Goal: Information Seeking & Learning: Check status

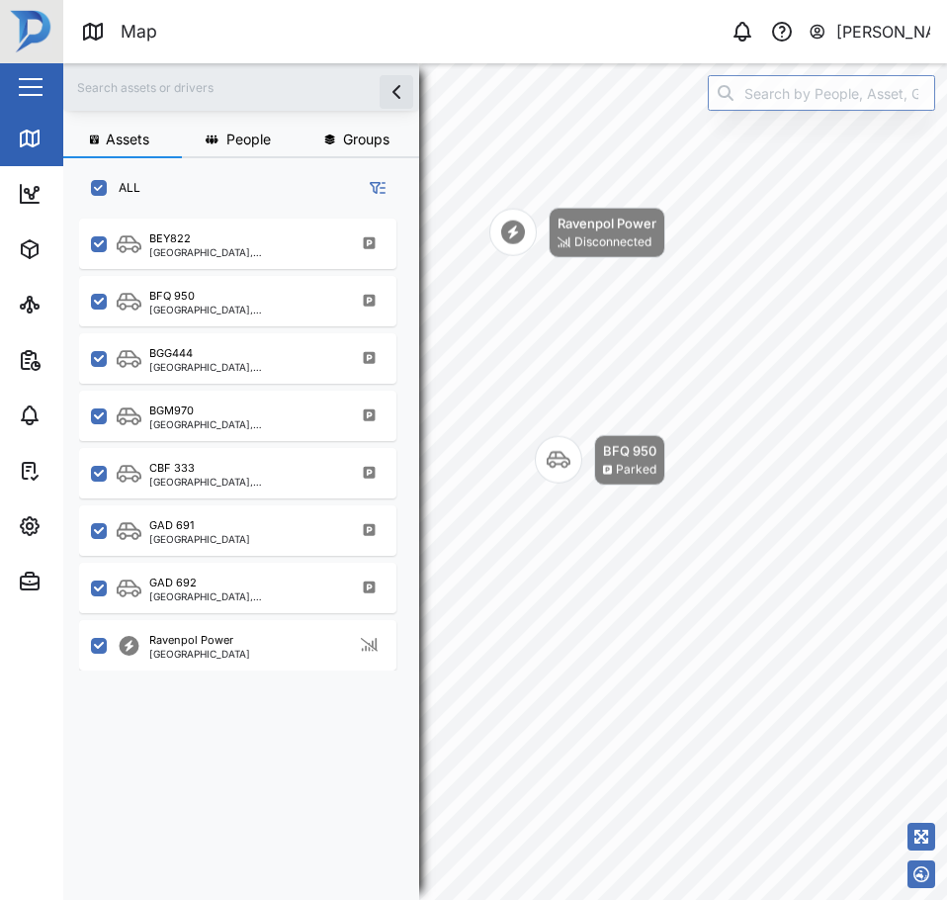
scroll to position [658, 309]
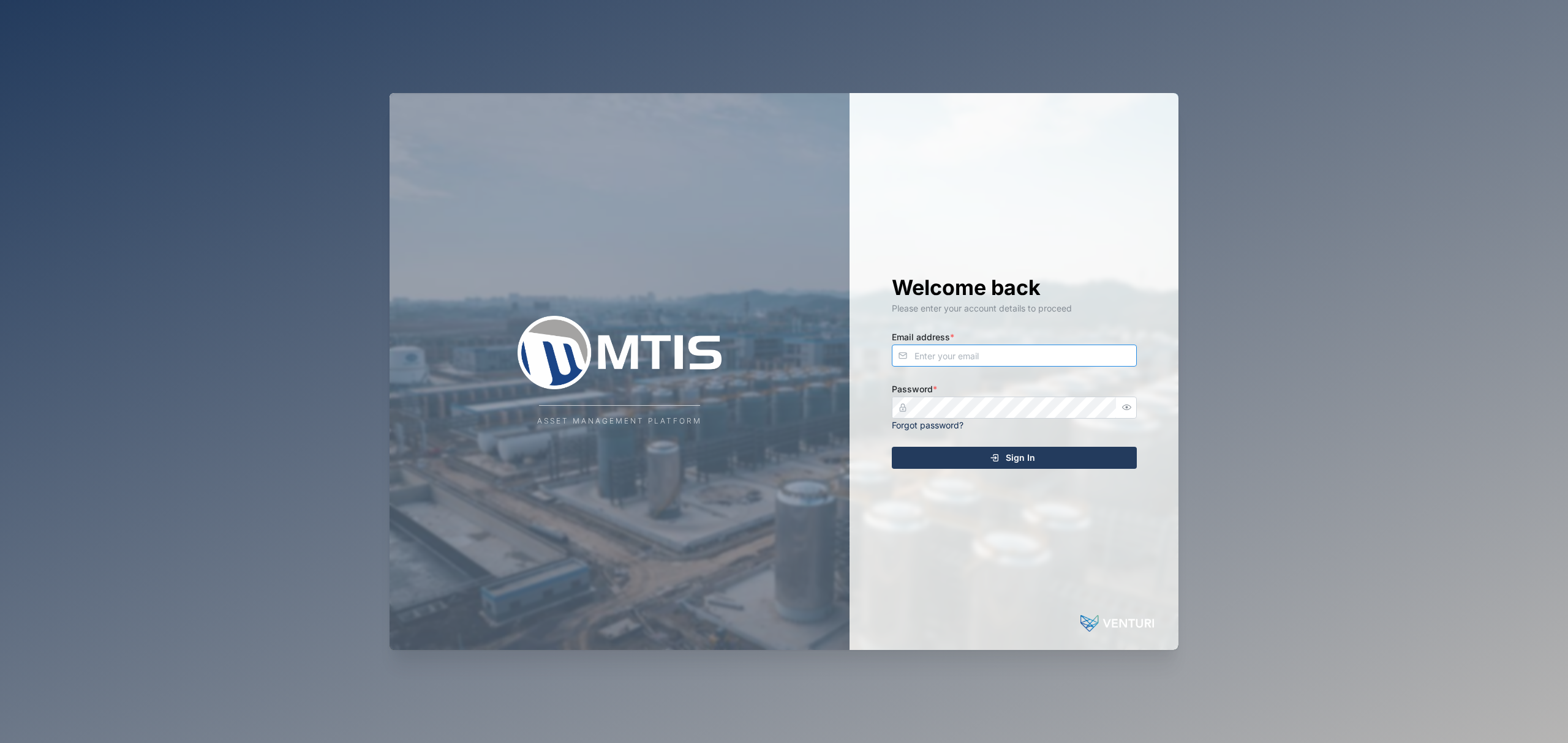
click at [782, 358] on input "Email address *" at bounding box center [1015, 356] width 245 height 22
type input "declan.delahunty@venturi.io"
click at [782, 447] on button "Sign In" at bounding box center [1015, 458] width 245 height 22
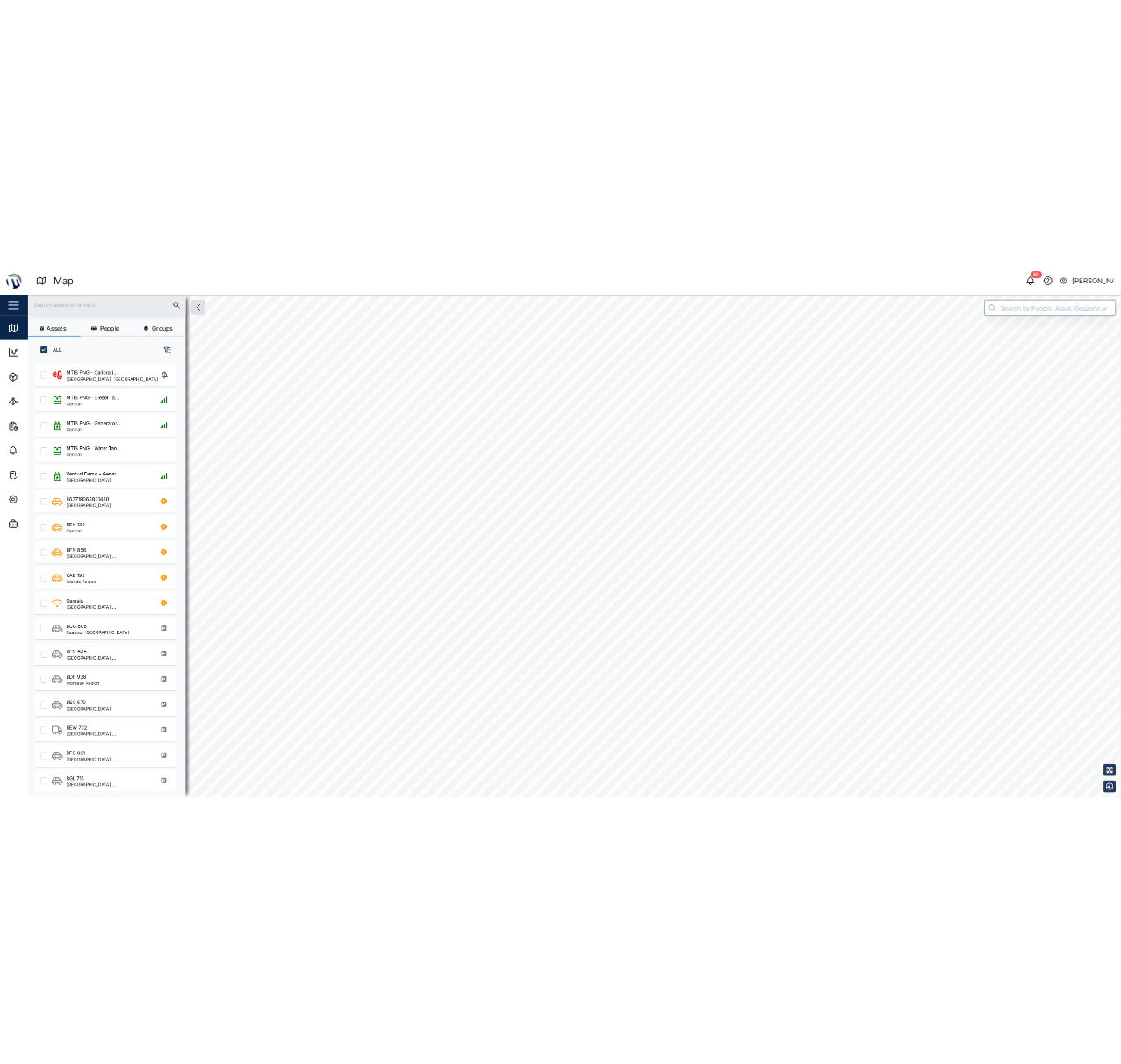
scroll to position [846, 271]
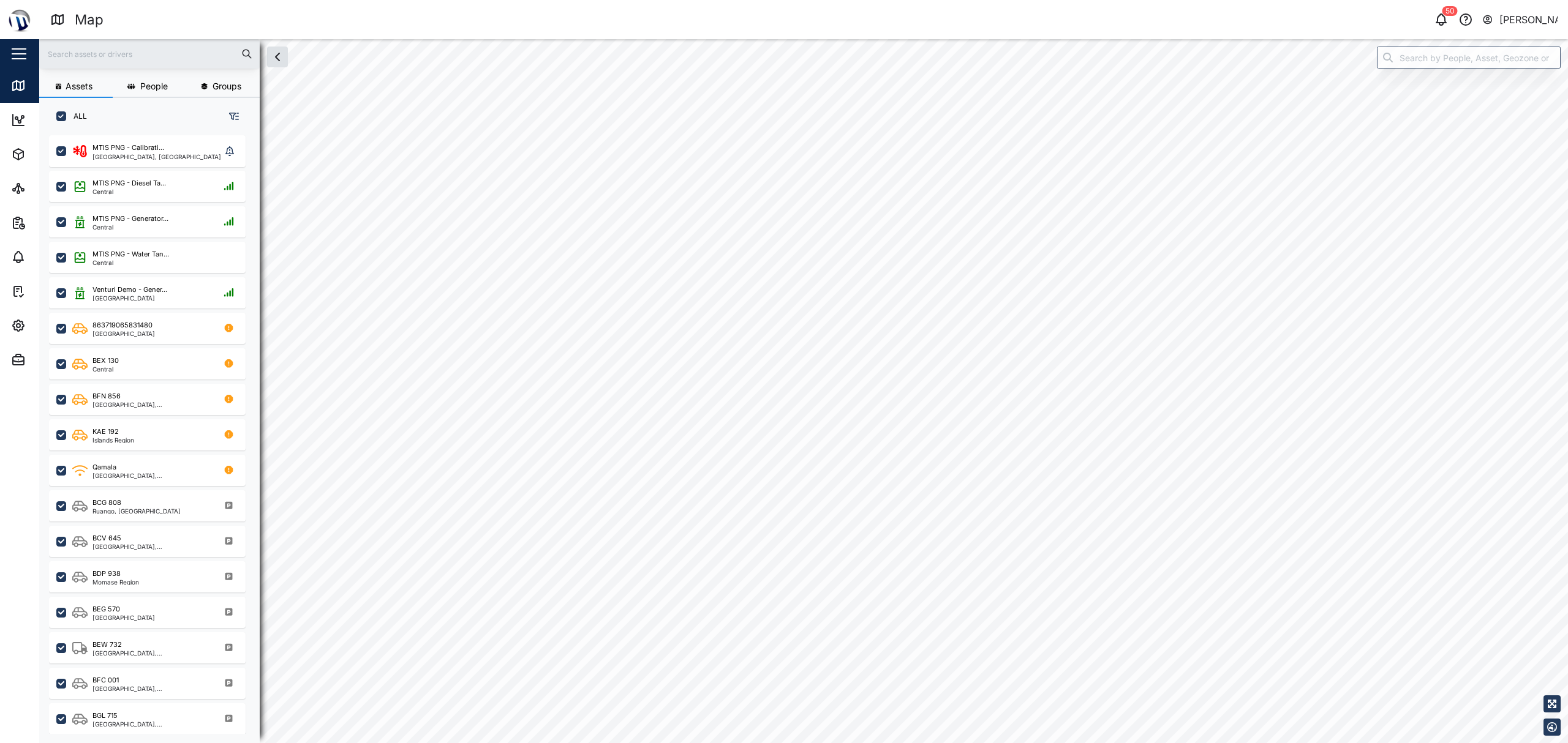
checkbox input "true"
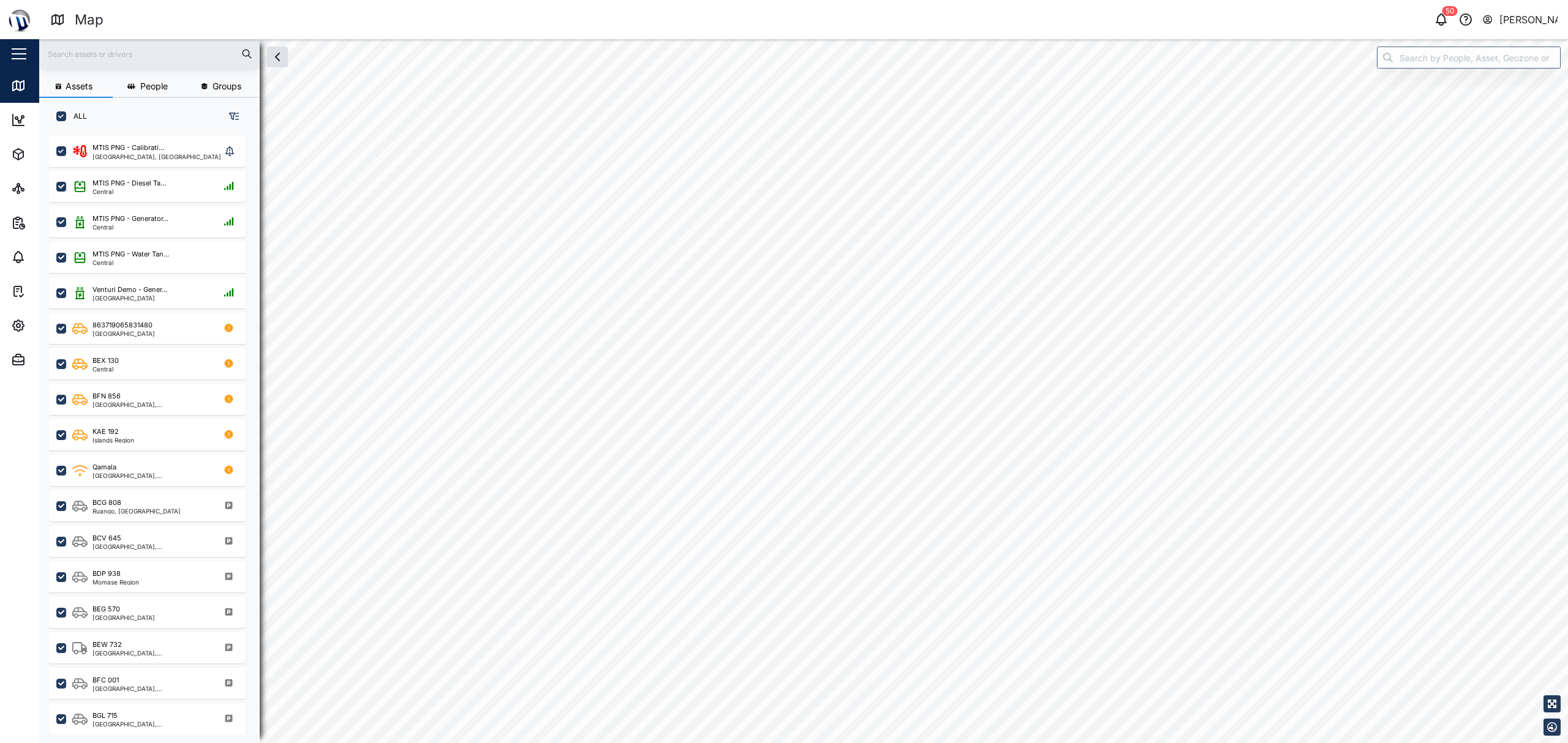
checkbox input "true"
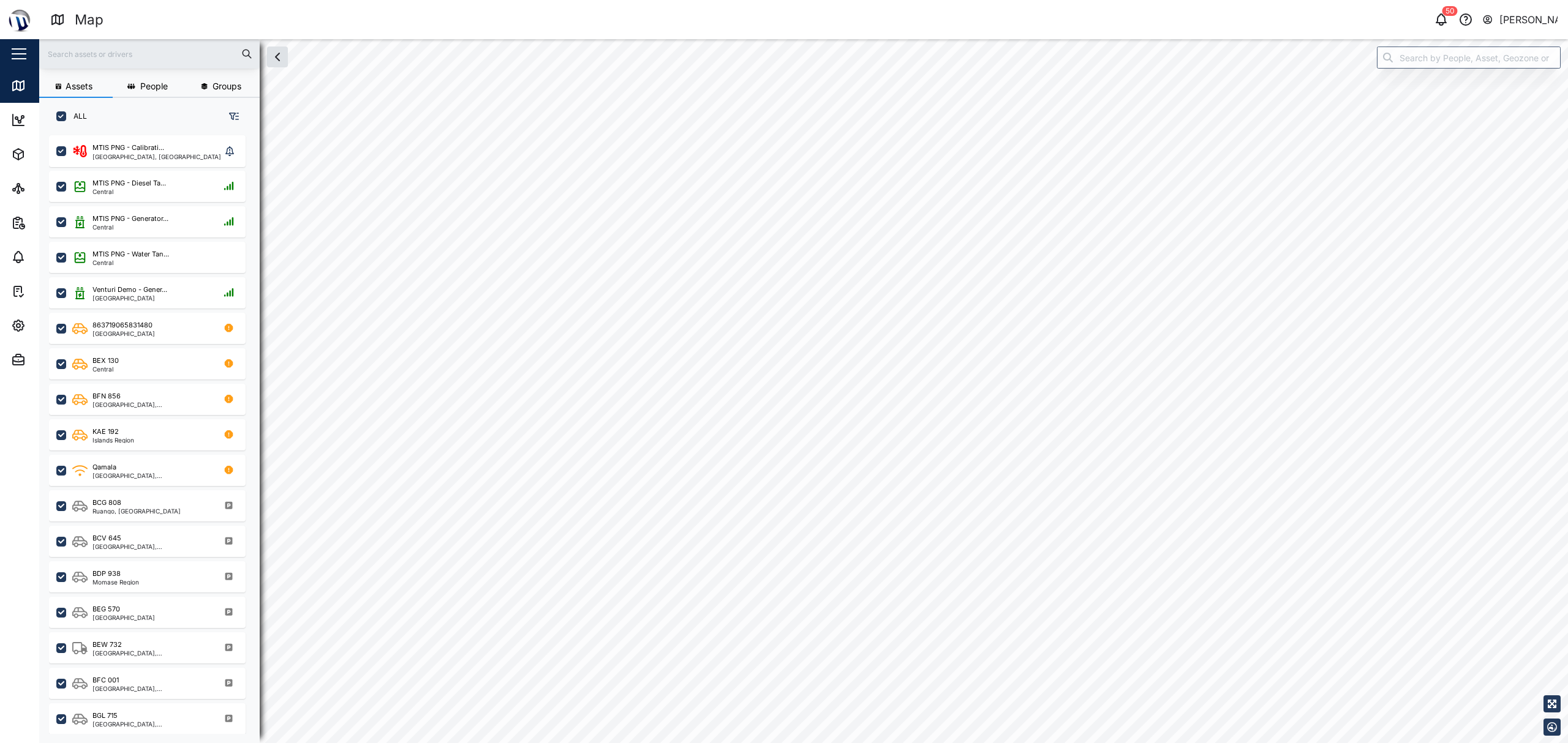
checkbox input "true"
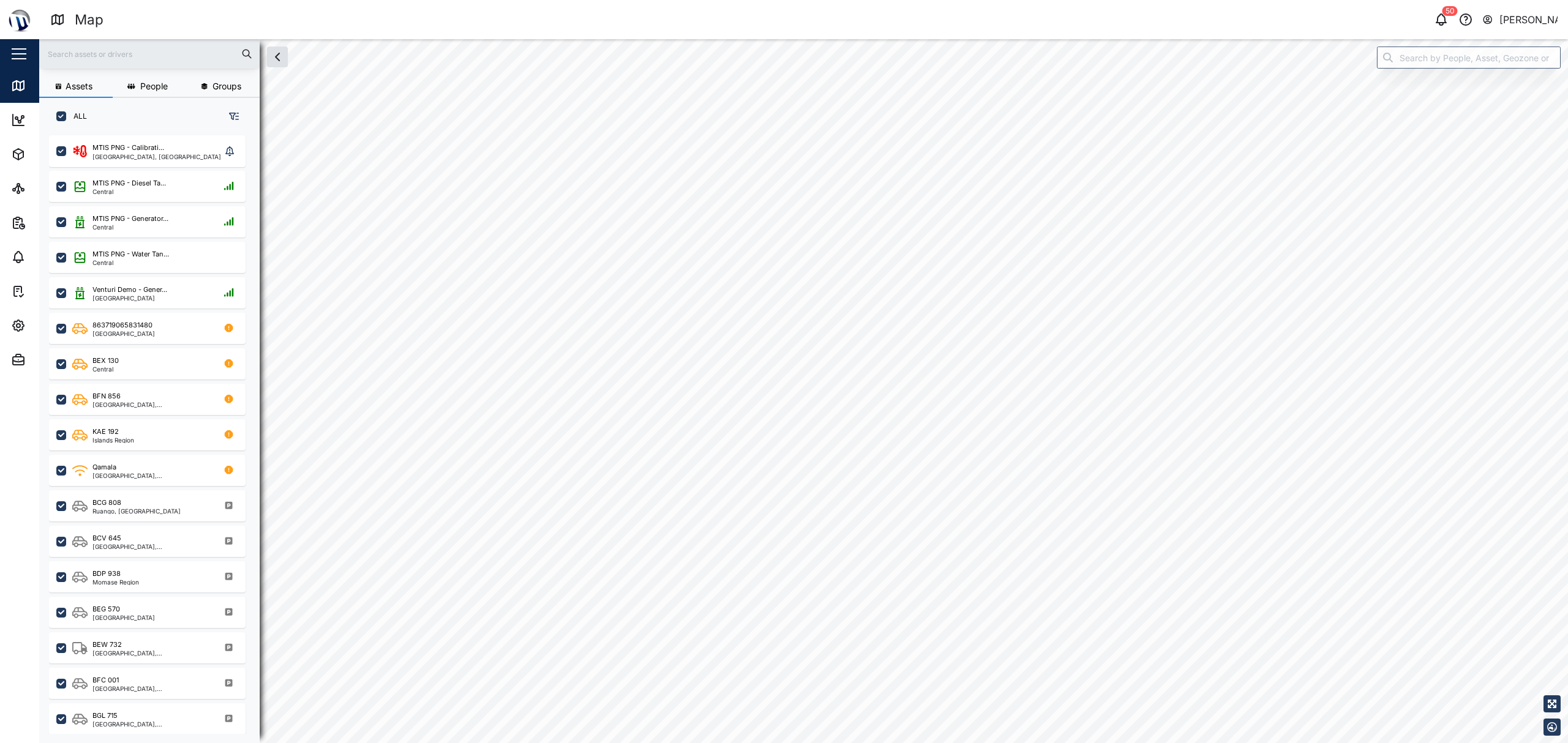
checkbox input "true"
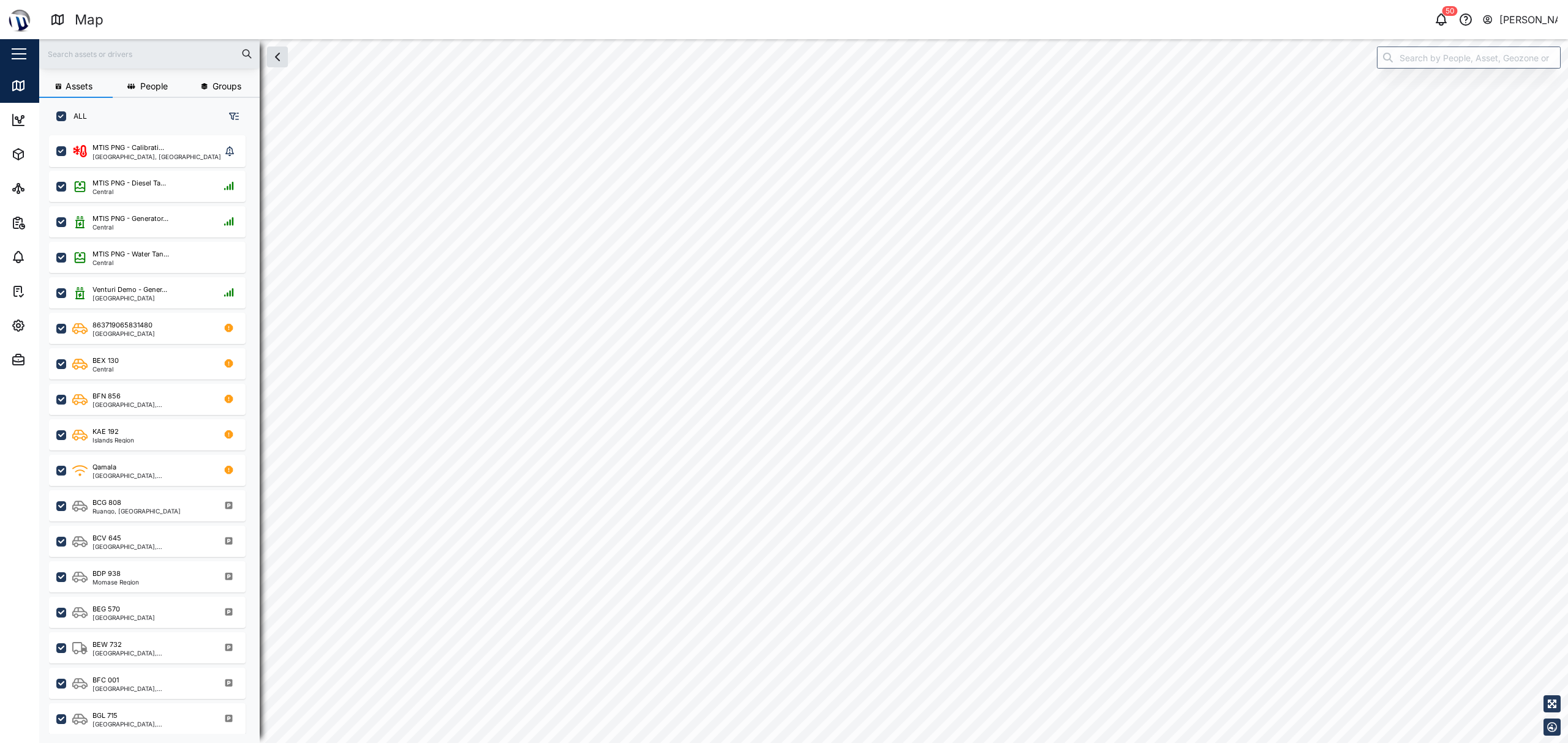
checkbox input "true"
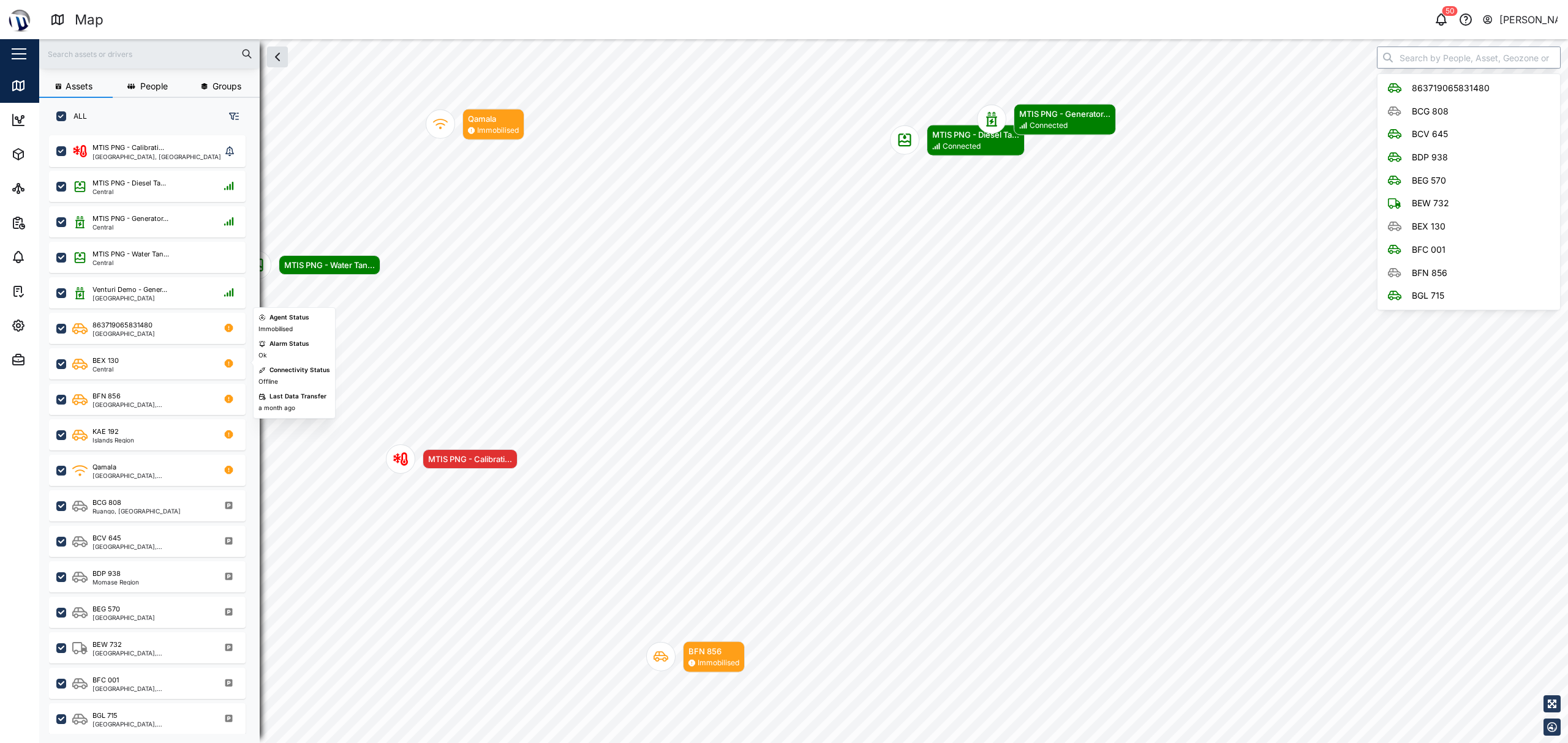
click at [782, 51] on input "search" at bounding box center [1469, 58] width 184 height 22
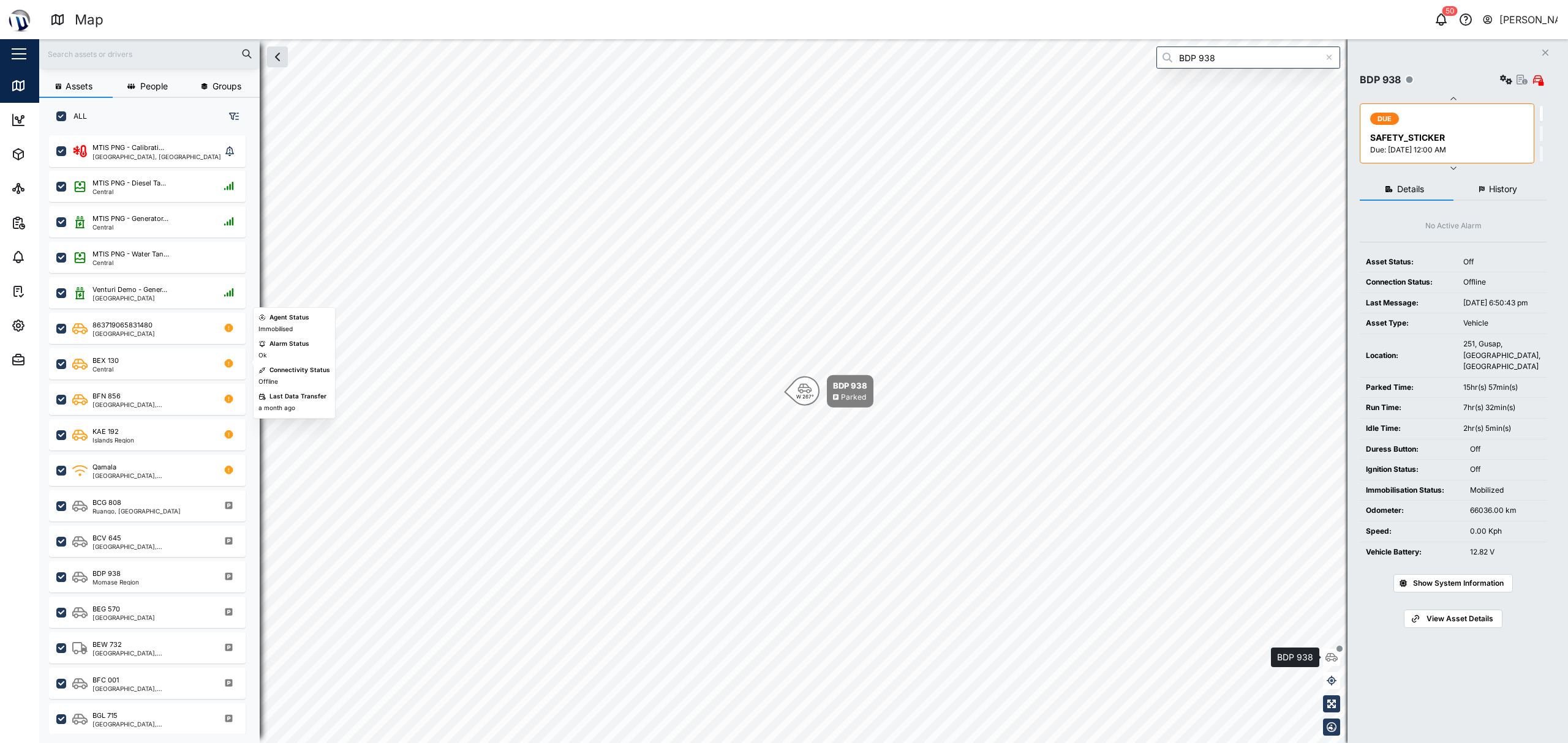
click at [782, 659] on icon "button" at bounding box center [1332, 658] width 12 height 10
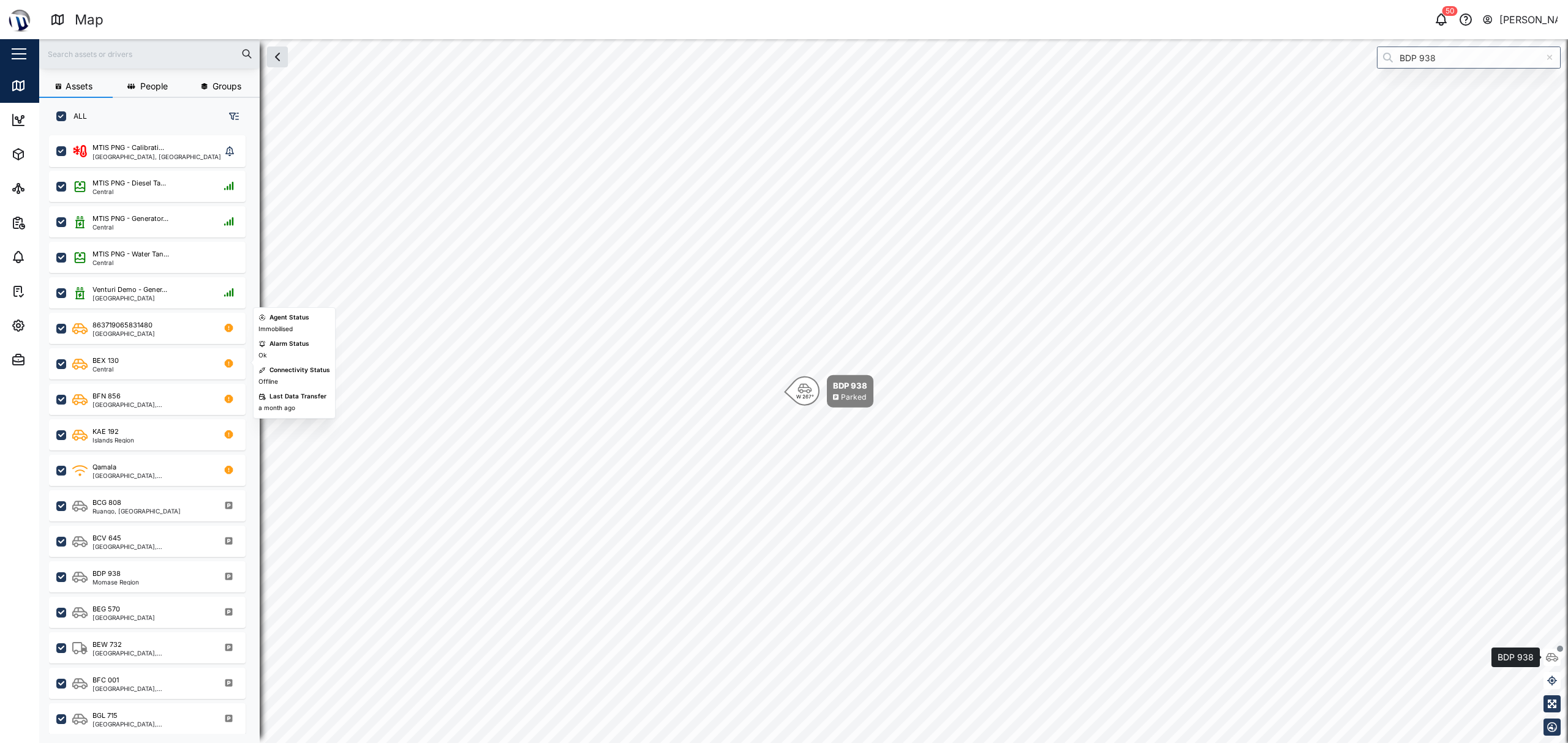
click at [782, 659] on icon "button" at bounding box center [1553, 658] width 12 height 10
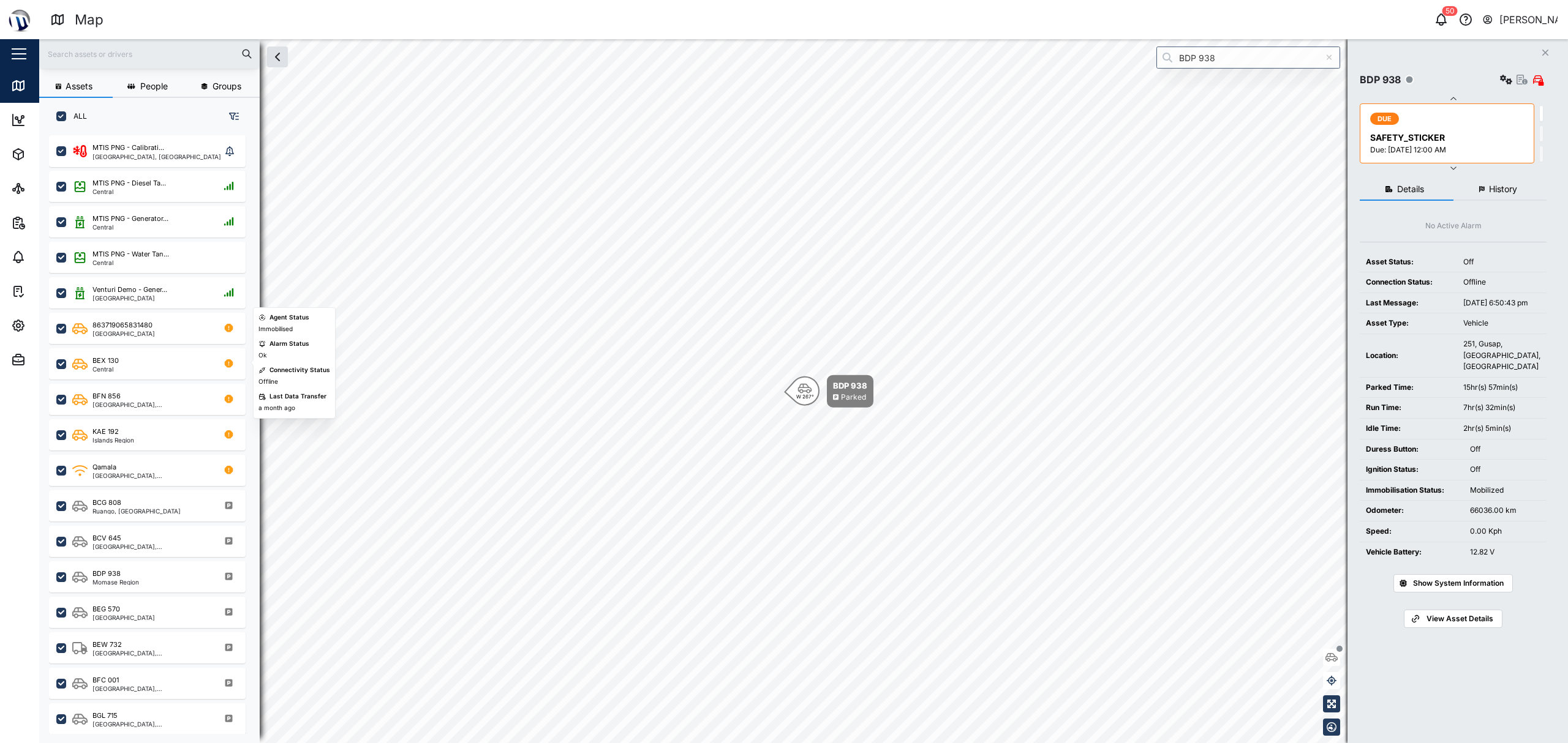
click at [782, 188] on span "History" at bounding box center [1503, 189] width 28 height 9
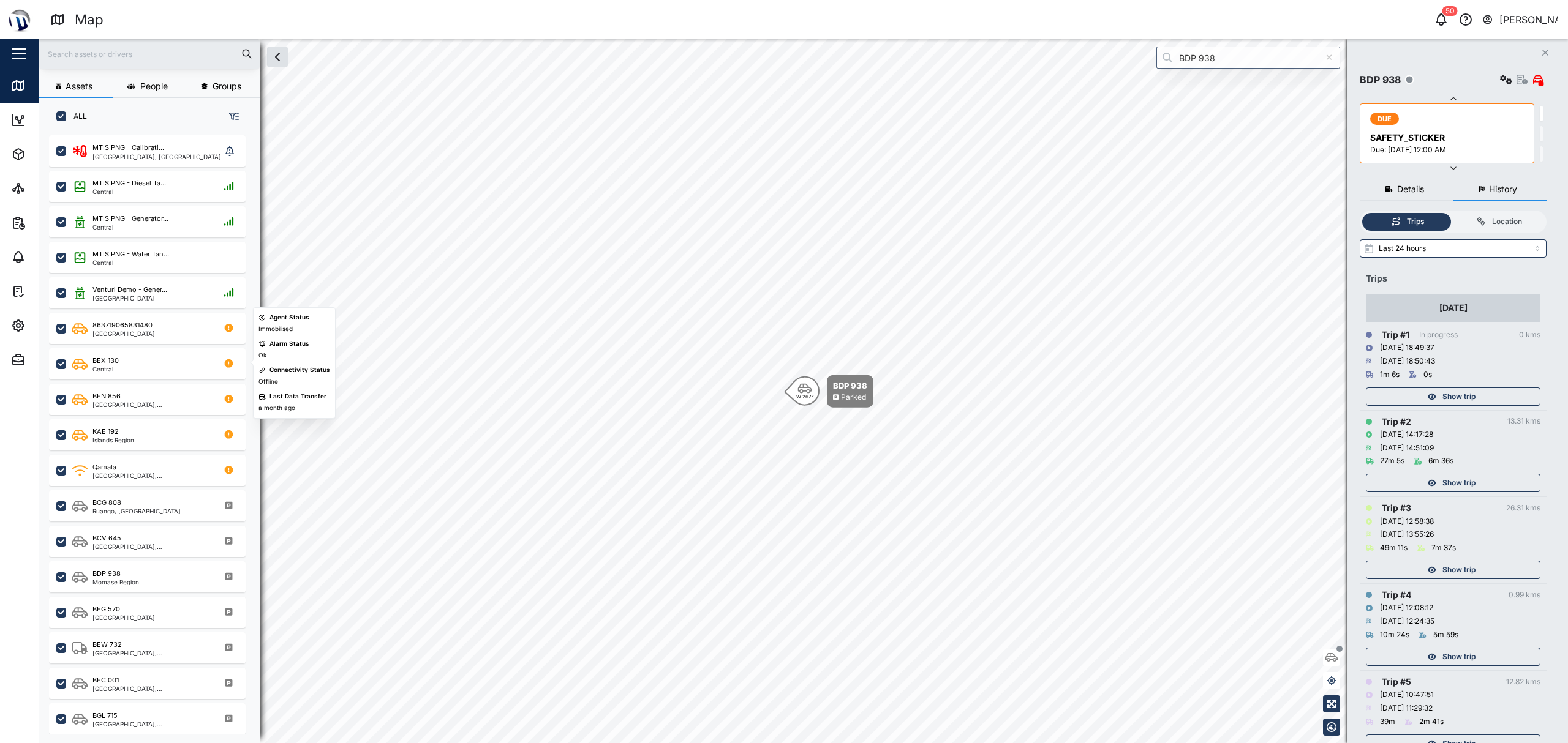
click at [782, 394] on div "Show trip" at bounding box center [1452, 397] width 159 height 17
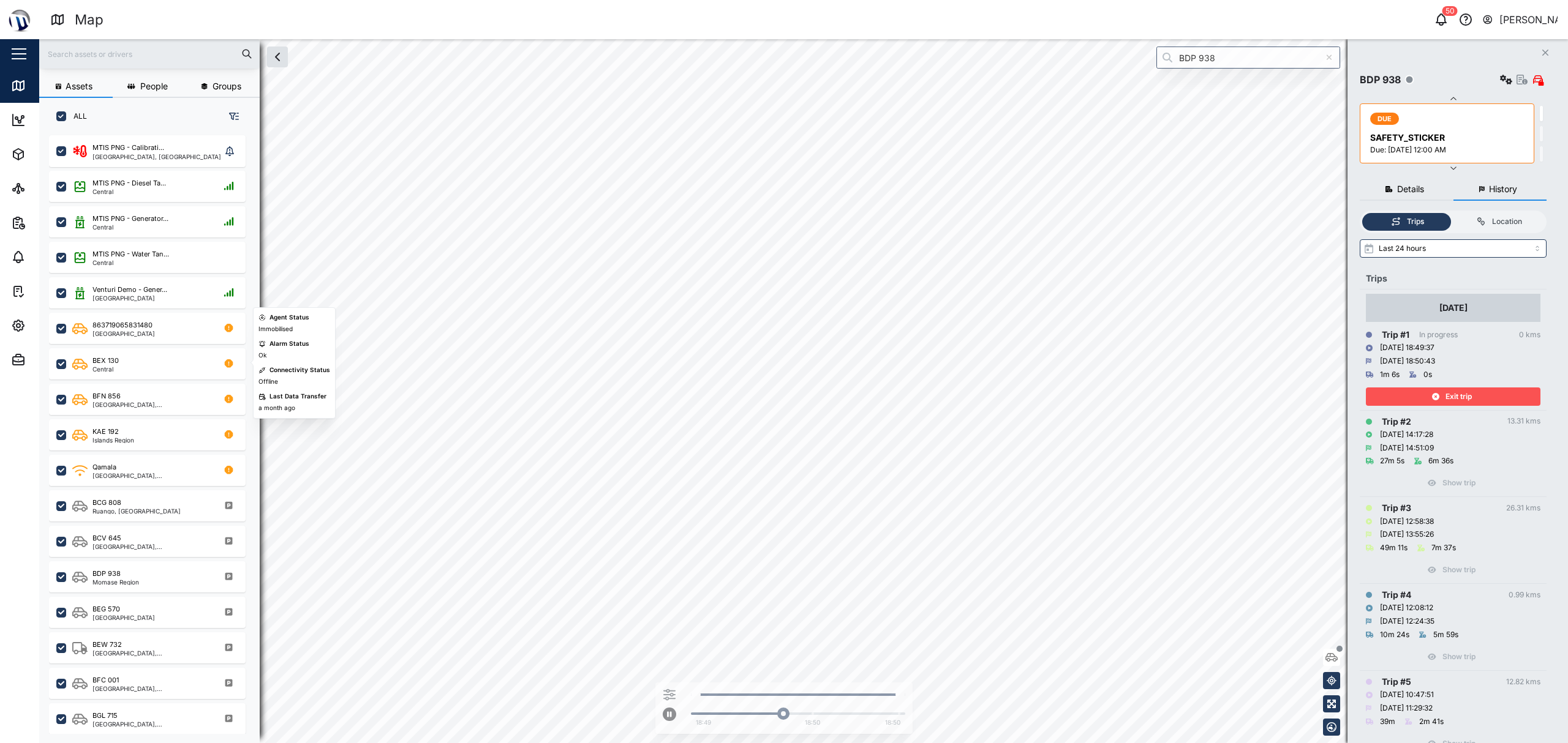
click at [782, 393] on div "Exit trip" at bounding box center [1452, 397] width 159 height 17
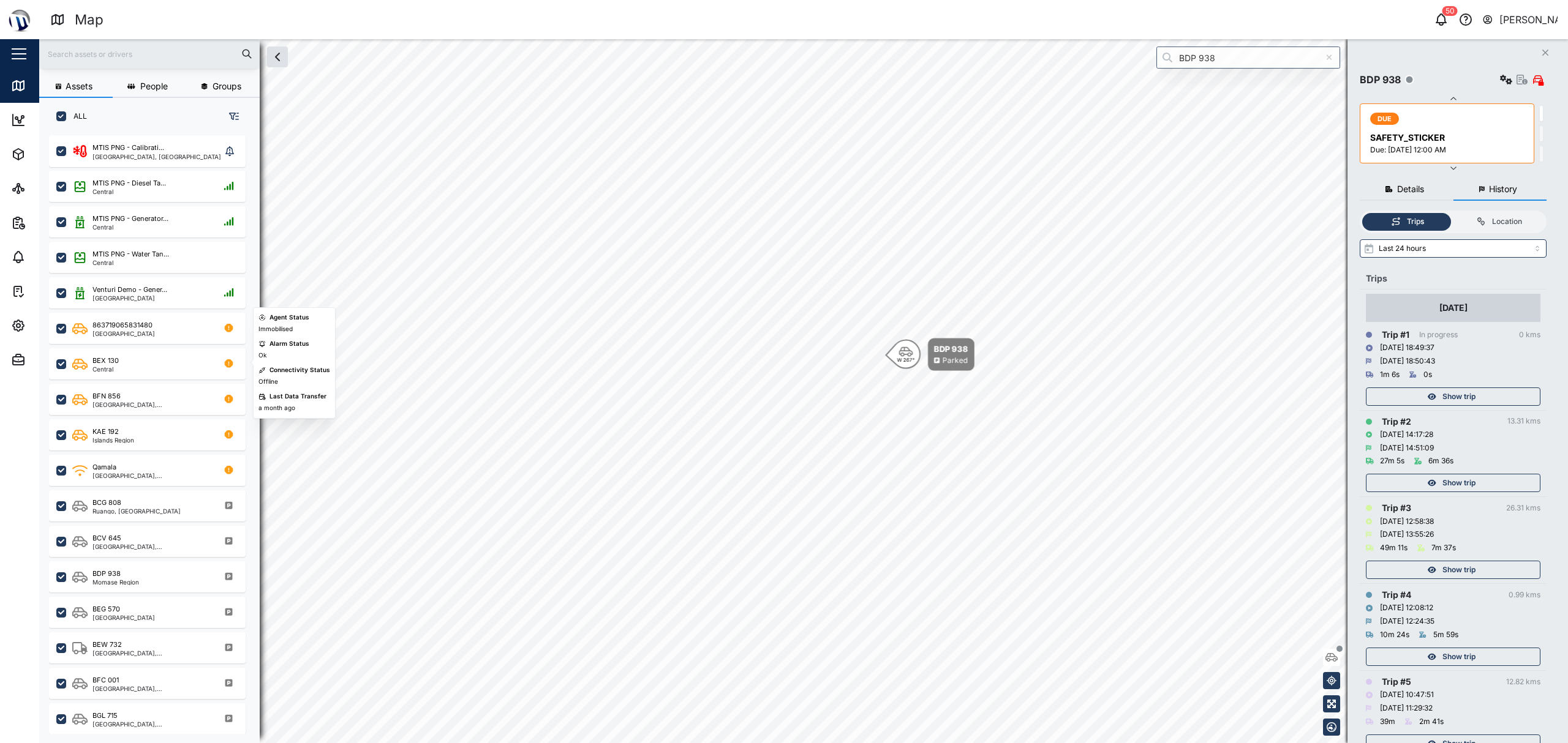
click at [782, 485] on span "Show trip" at bounding box center [1459, 483] width 33 height 17
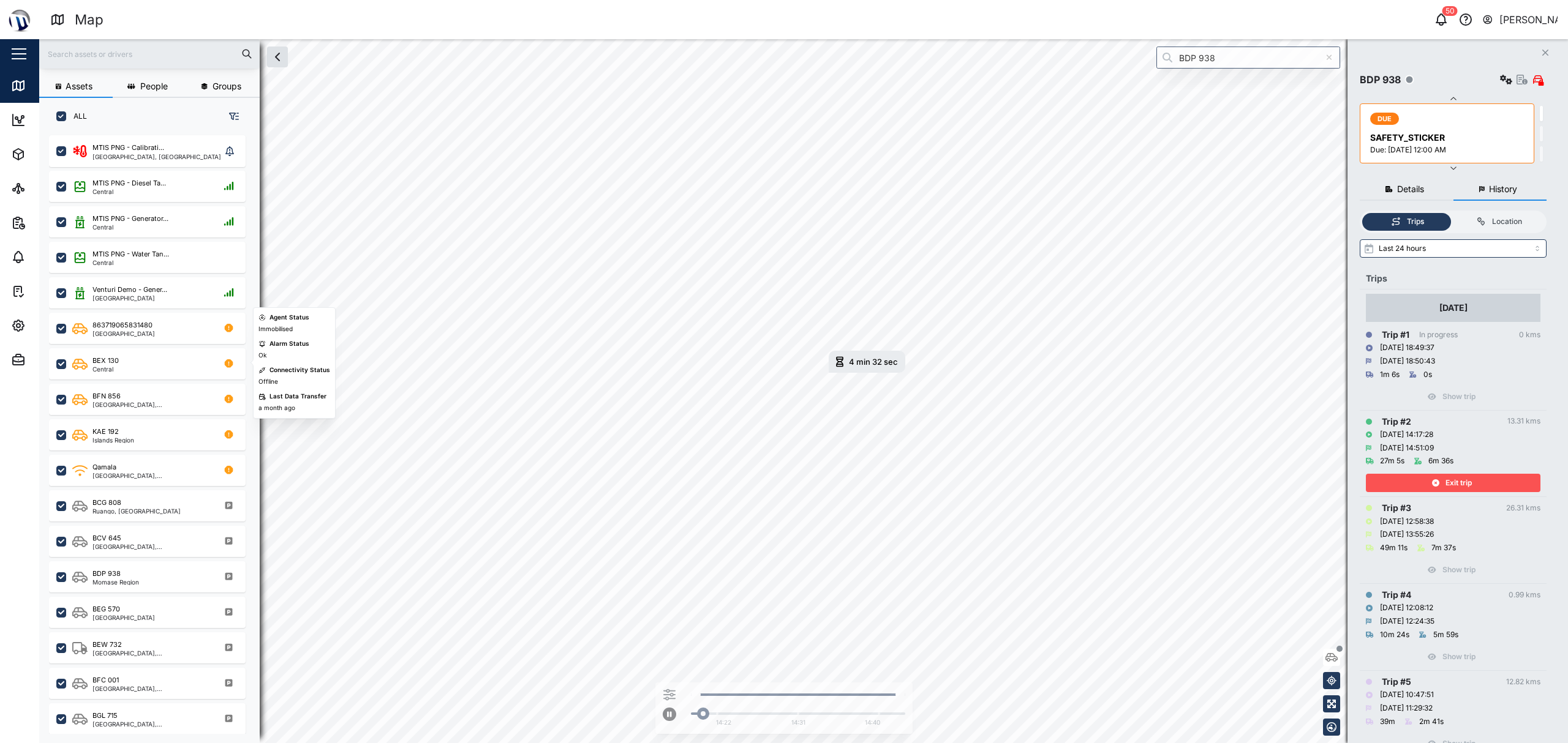
click at [782, 485] on span "Exit trip" at bounding box center [1459, 483] width 27 height 17
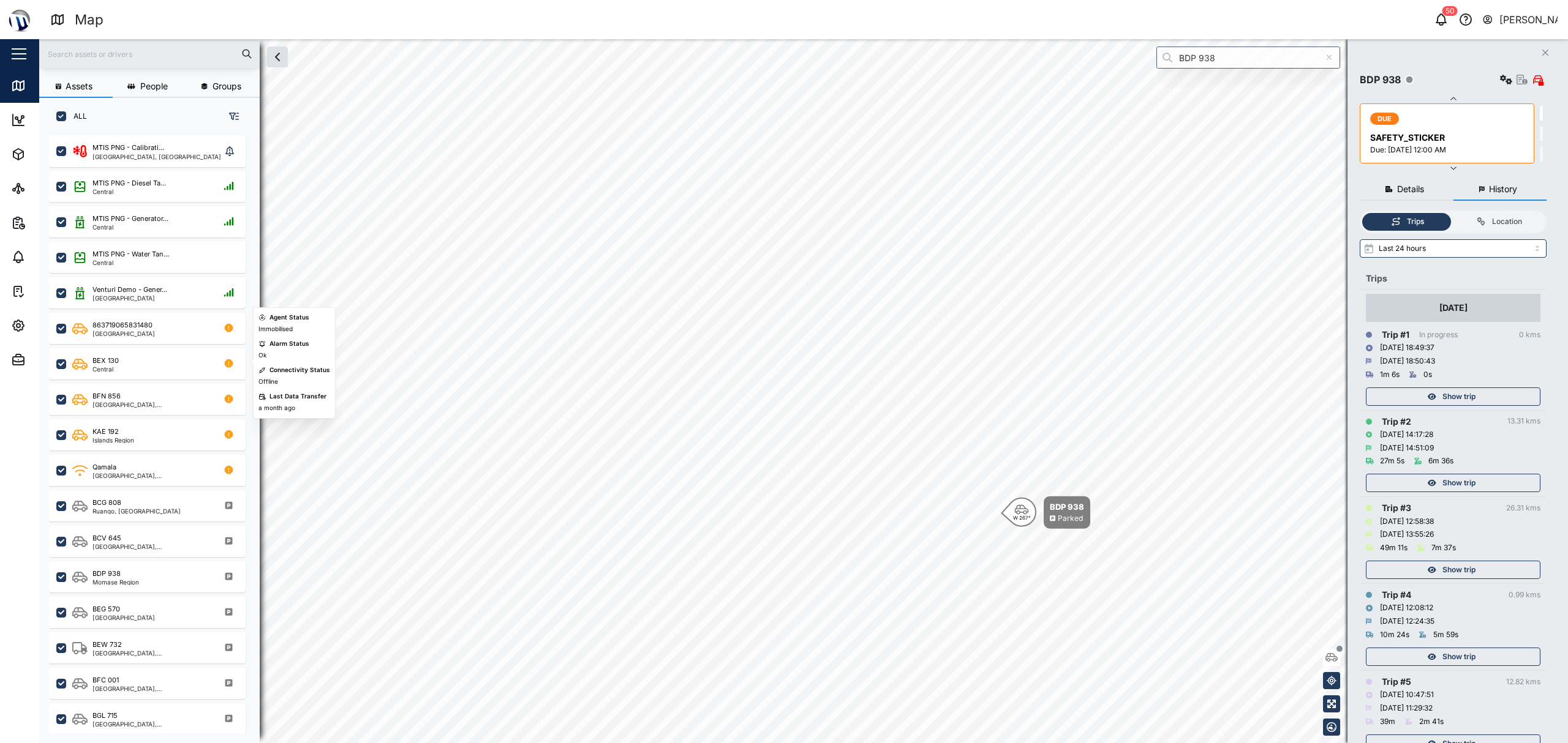
click at [782, 190] on button "Details" at bounding box center [1406, 190] width 94 height 22
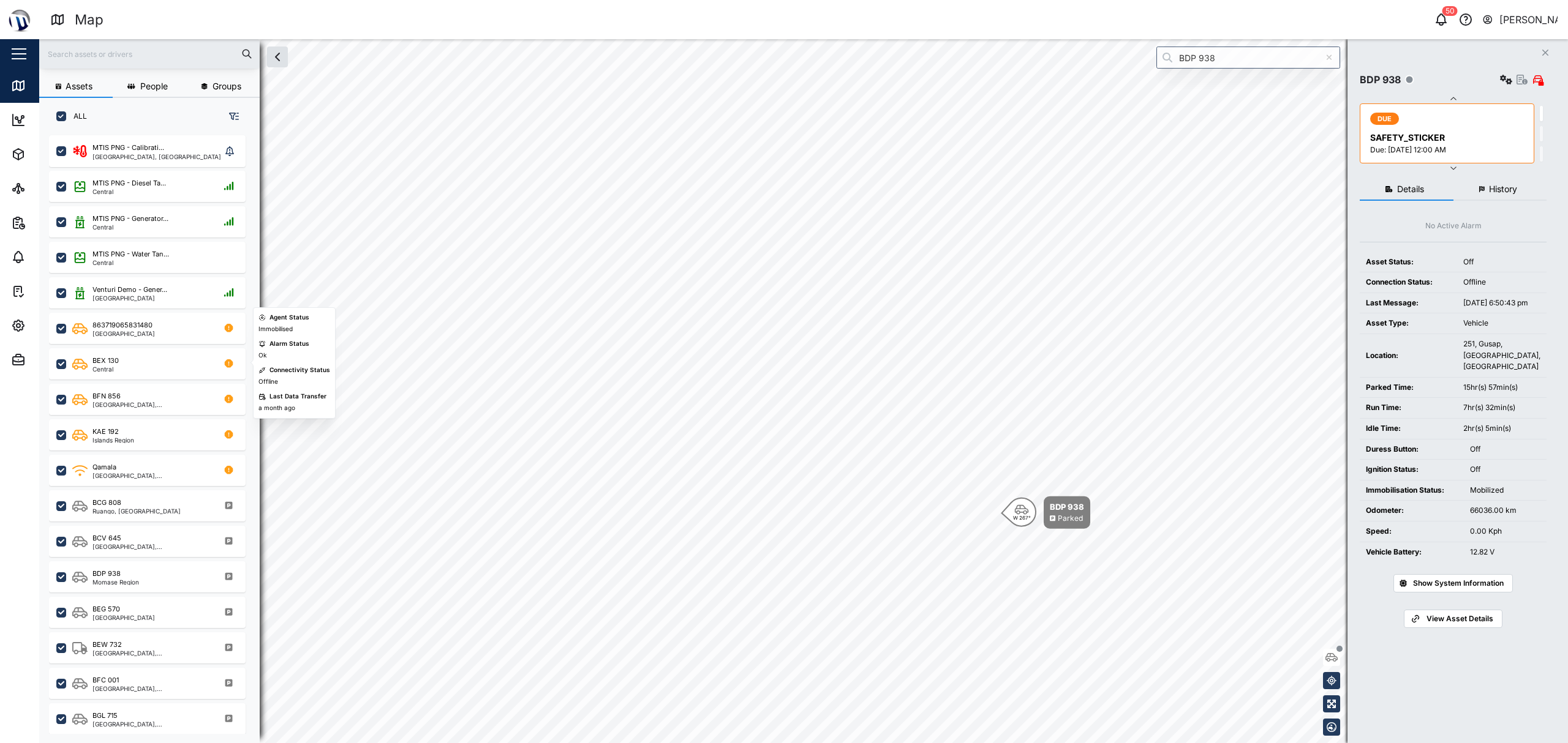
click at [782, 192] on span "History" at bounding box center [1503, 189] width 28 height 9
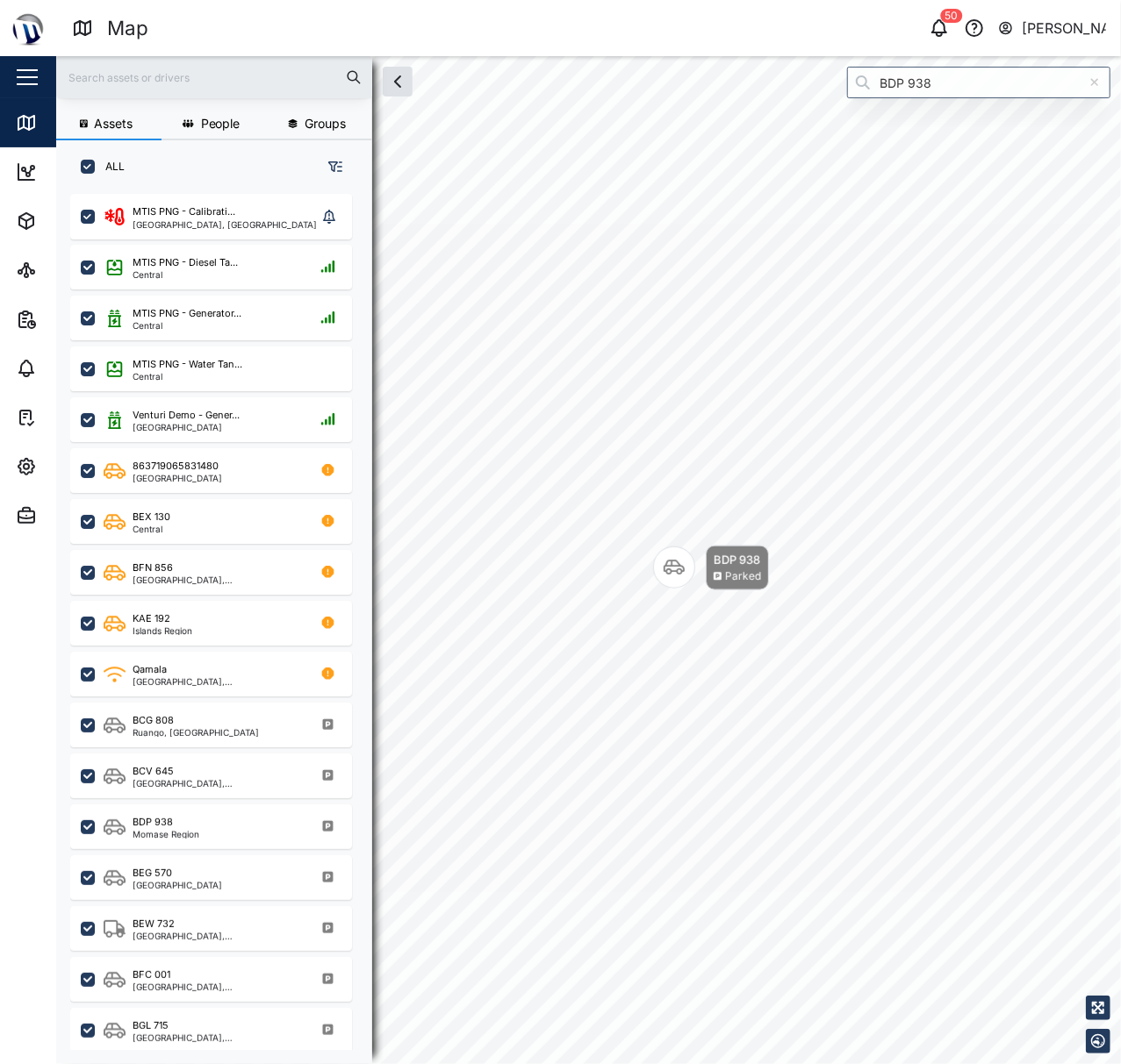
scroll to position [18, 19]
click at [928, 71] on input "BDP 938" at bounding box center [978, 83] width 264 height 32
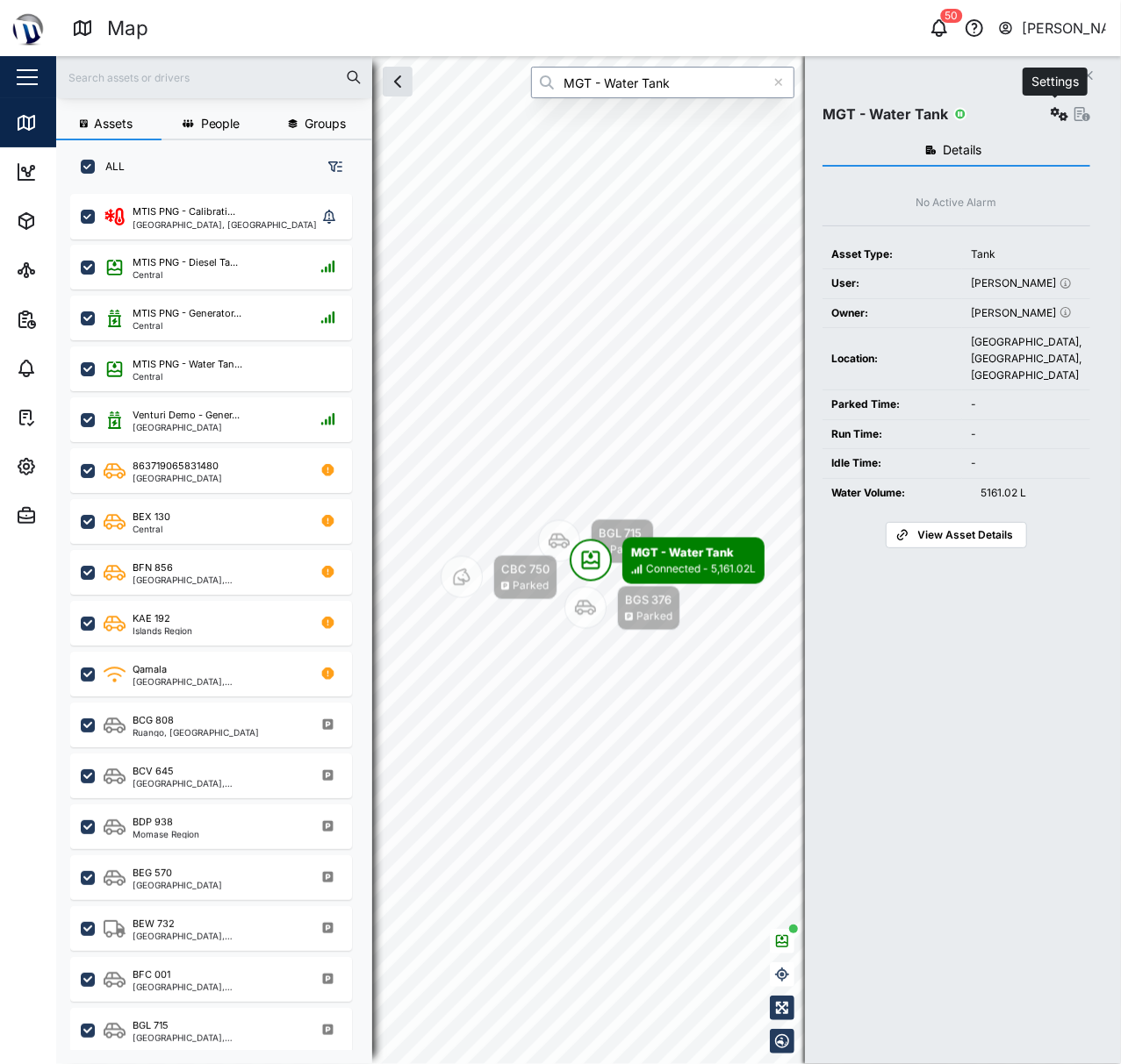
type input "MGT - Water Tank"
click at [1051, 117] on icon "button" at bounding box center [1060, 114] width 18 height 14
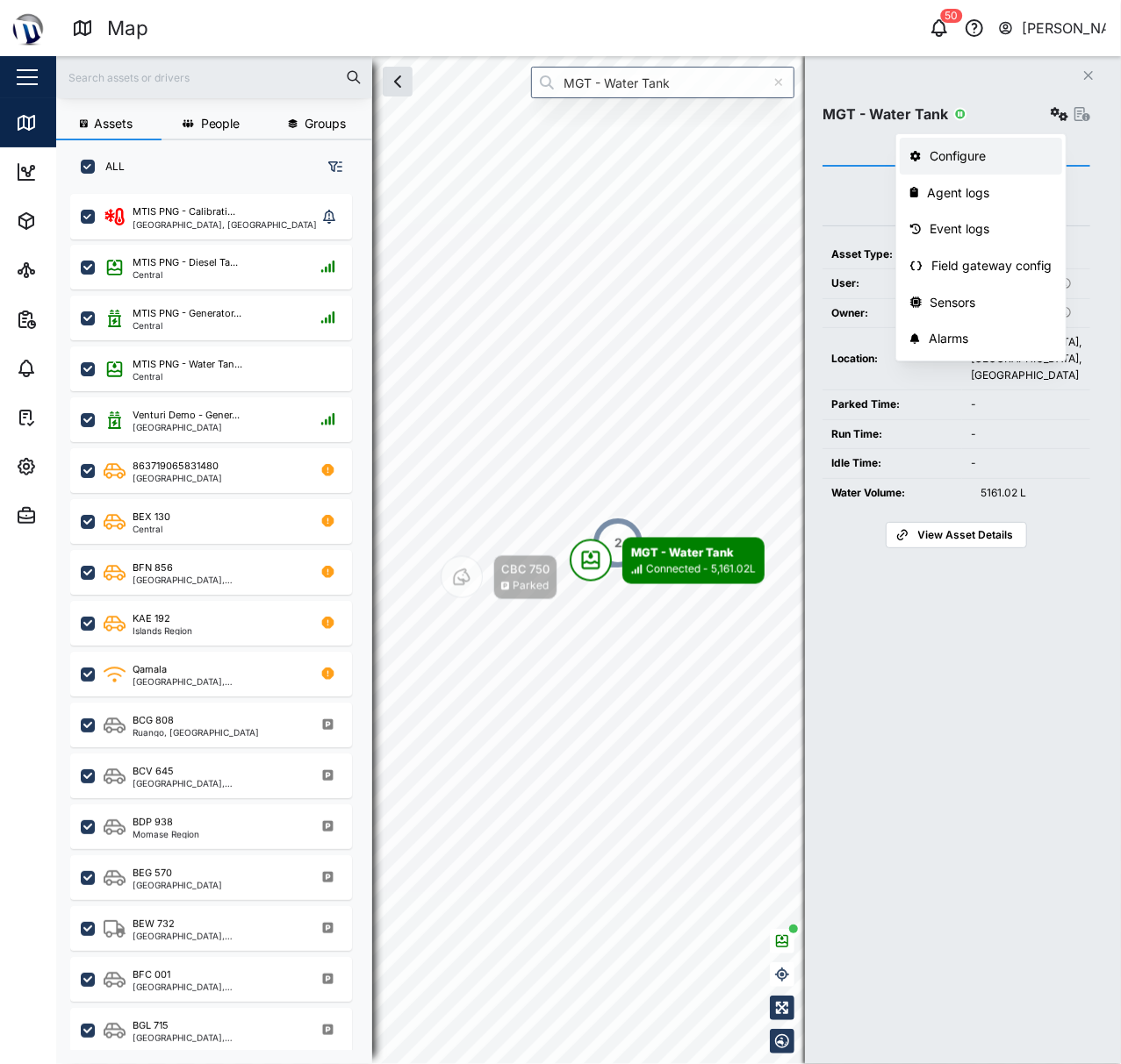
click at [951, 156] on div "Configure" at bounding box center [991, 156] width 122 height 20
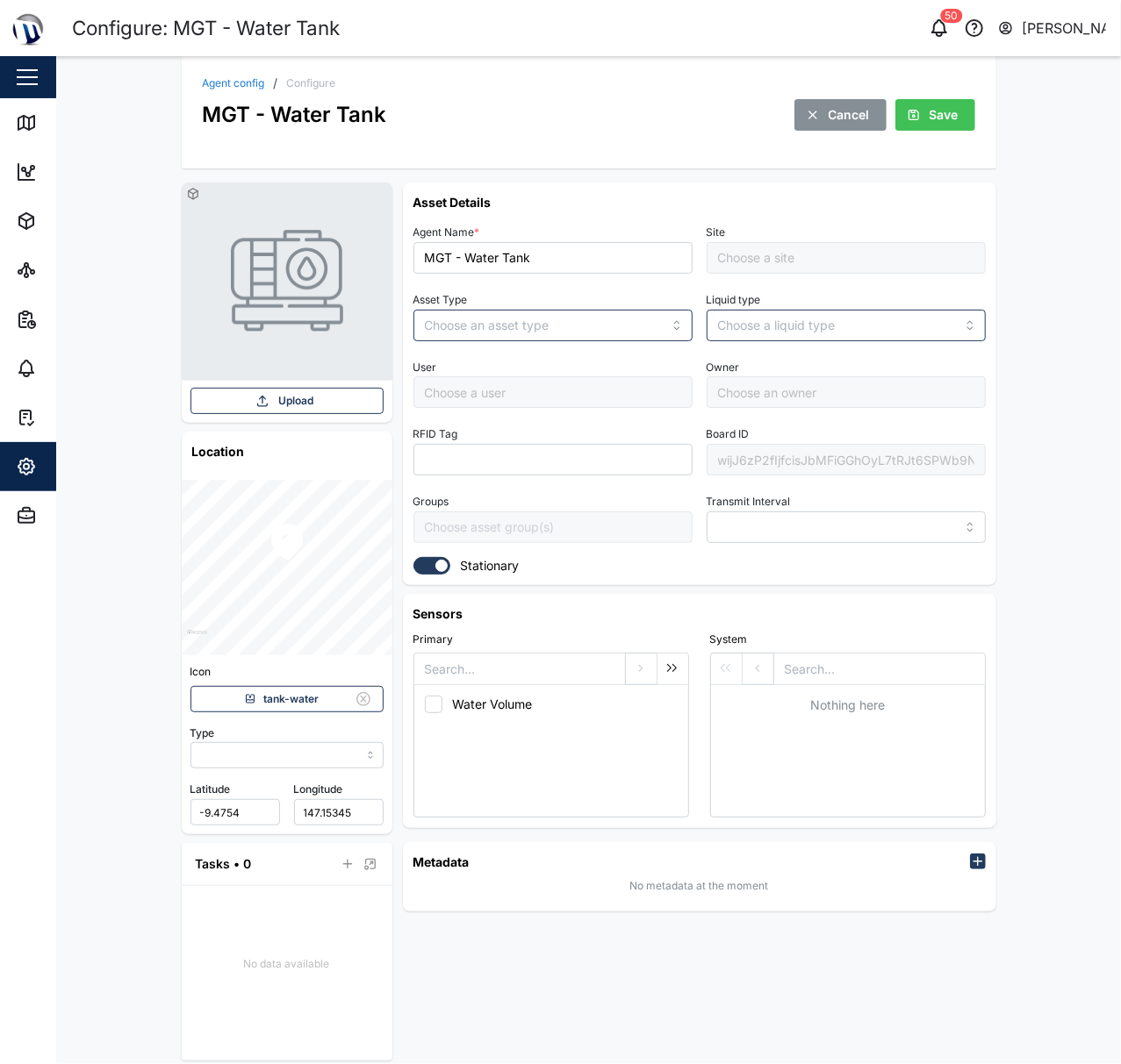
type input "MANUAL"
type input "TANK"
type input "5 minutes"
type input "Management Compound"
type input "Samantha Kerepa"
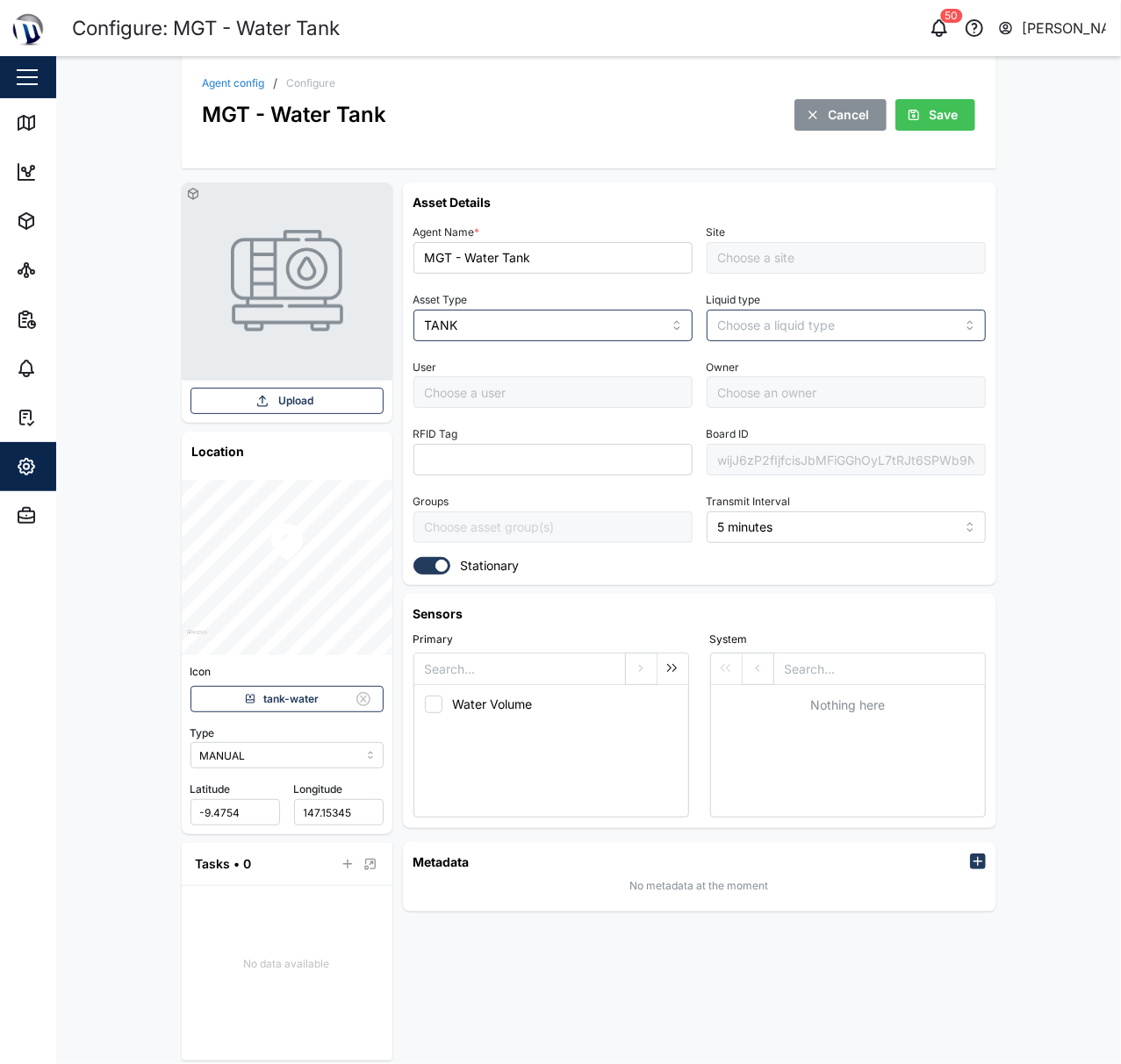
type input "[PERSON_NAME]"
click at [744, 451] on div "wijJ6zP2fIjfcisJbMFiGGhOyL7tRJt6SPWb9N2Qd3o" at bounding box center [846, 460] width 279 height 32
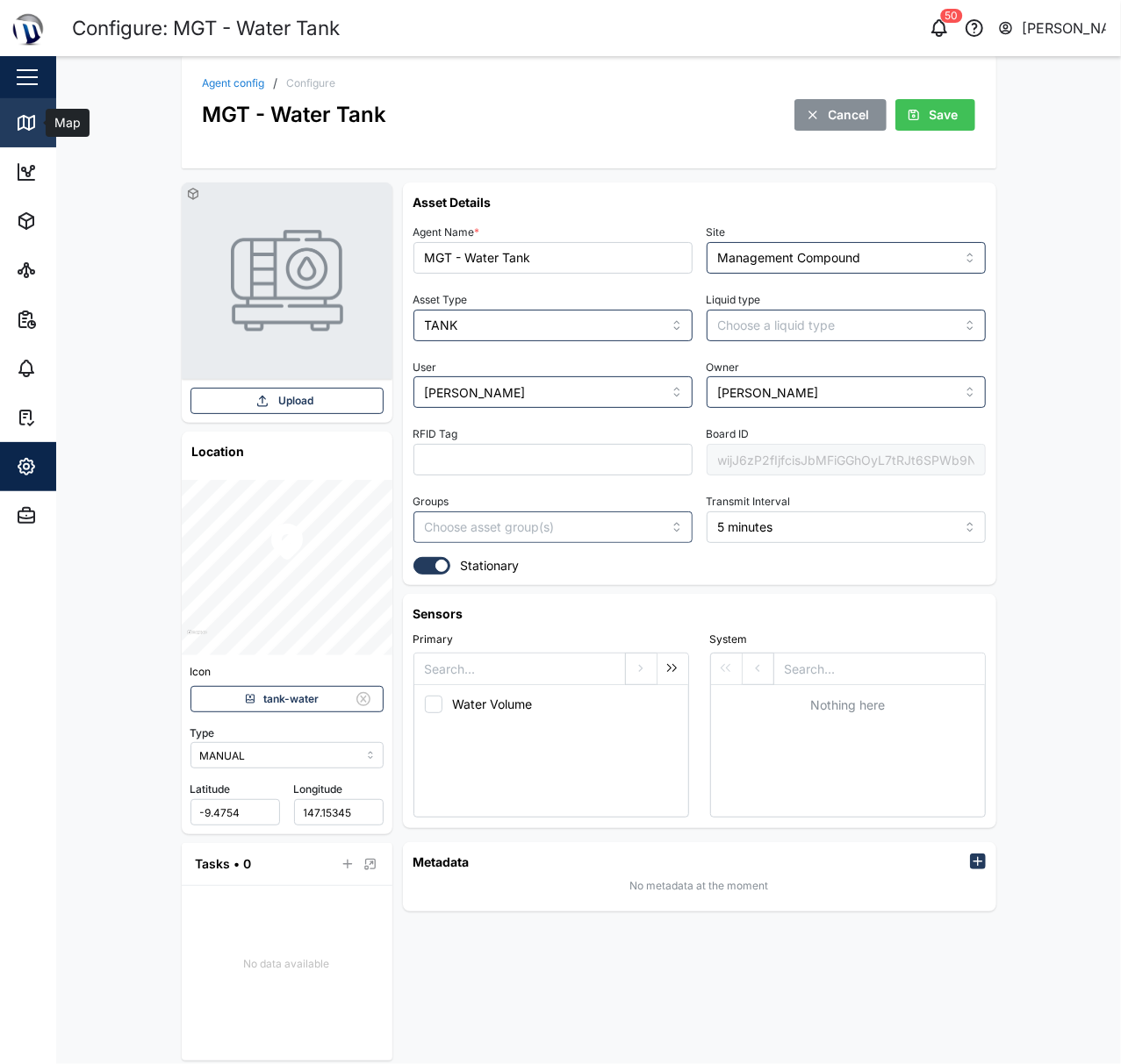
click at [23, 126] on icon at bounding box center [27, 123] width 21 height 21
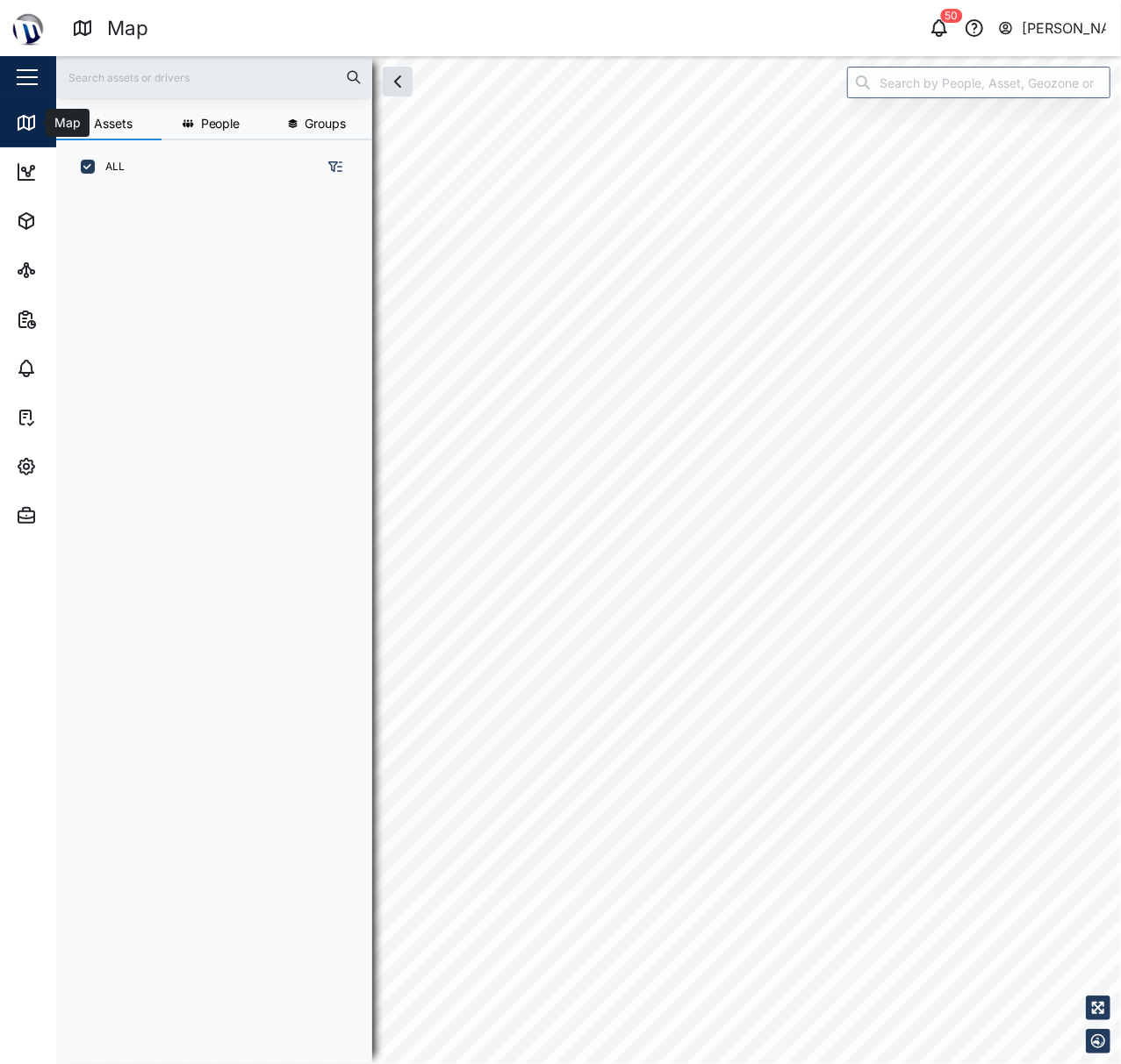
scroll to position [18, 19]
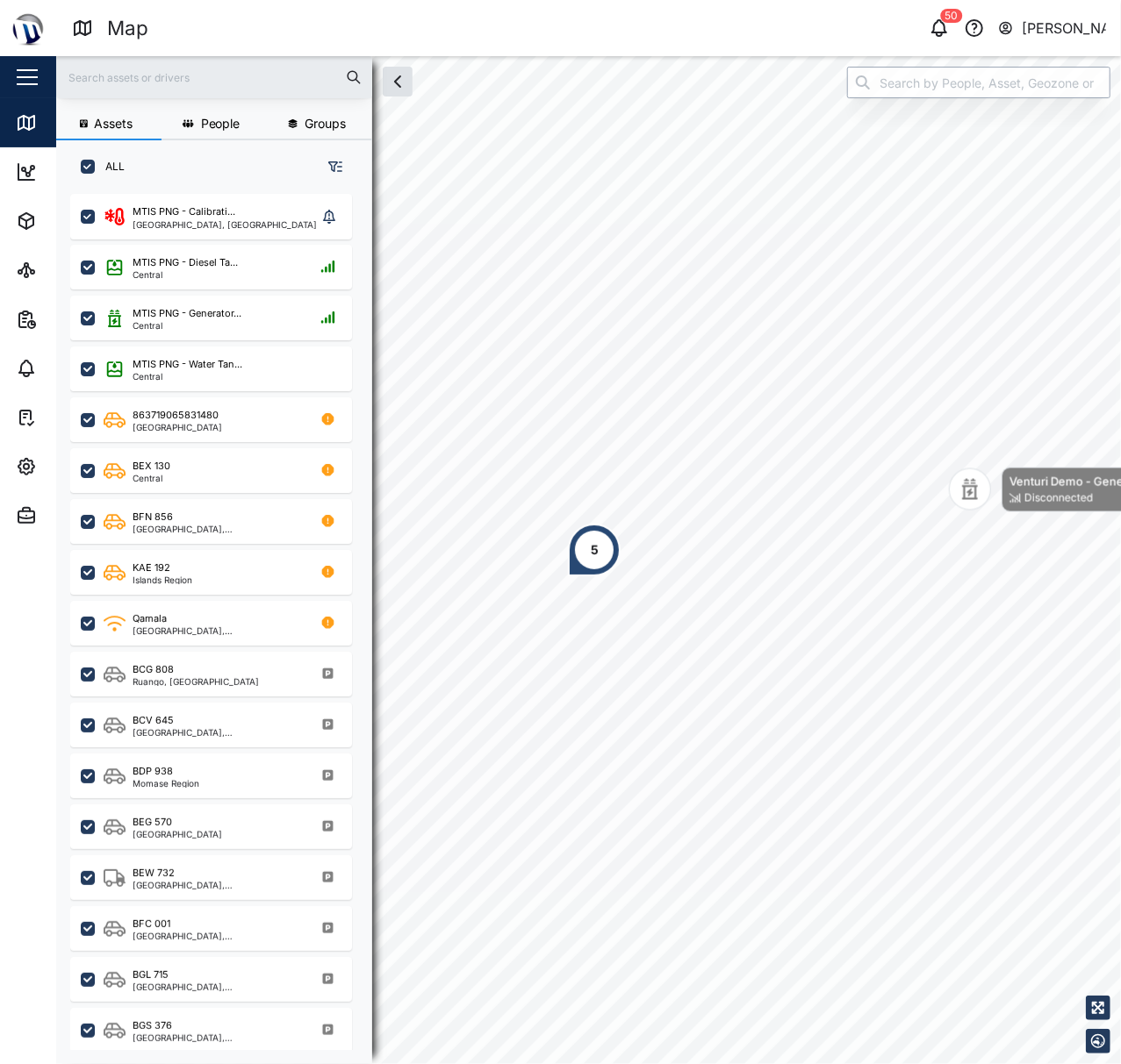
click at [935, 85] on input "search" at bounding box center [978, 83] width 264 height 32
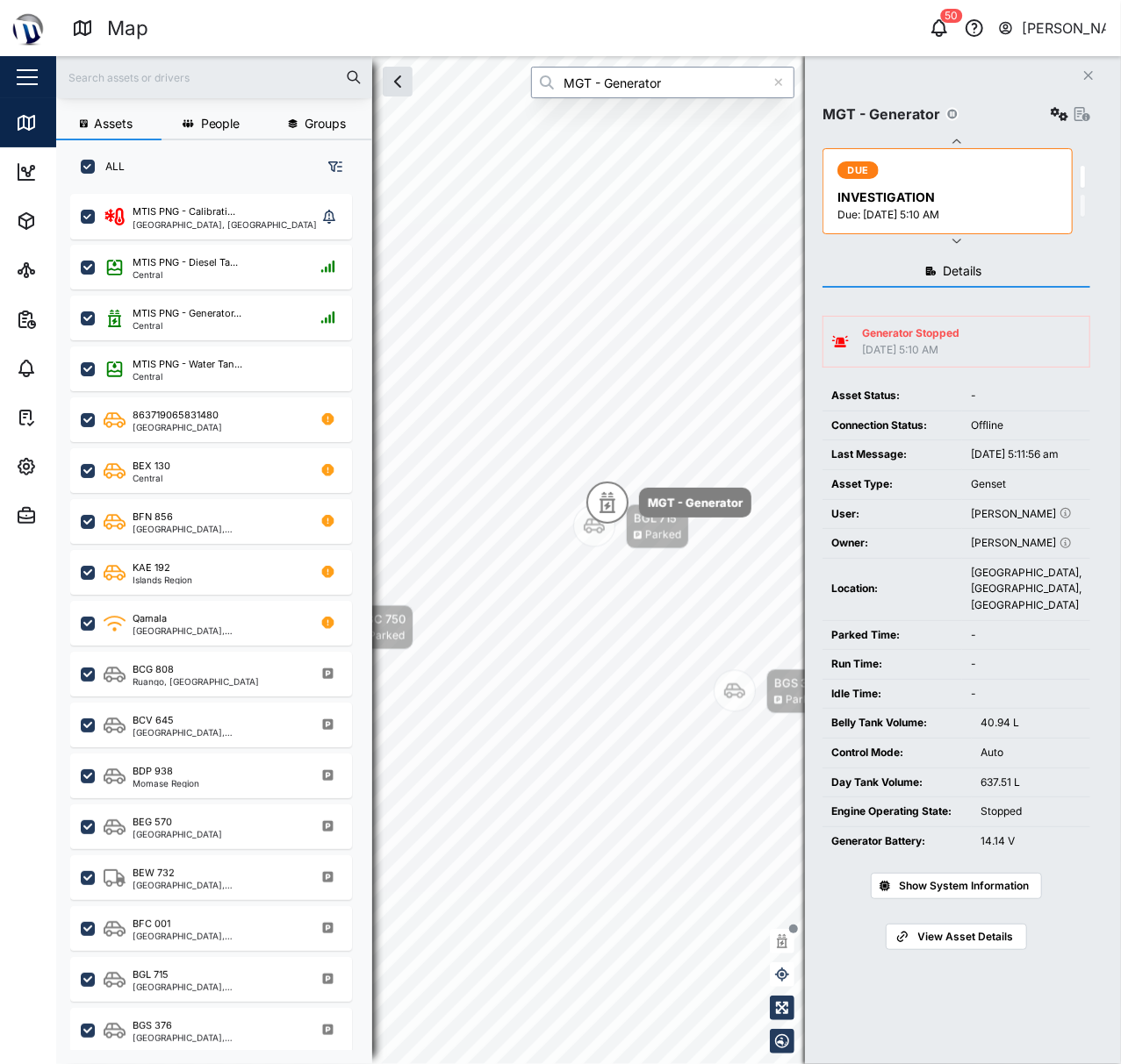
type input "MGT - Generator"
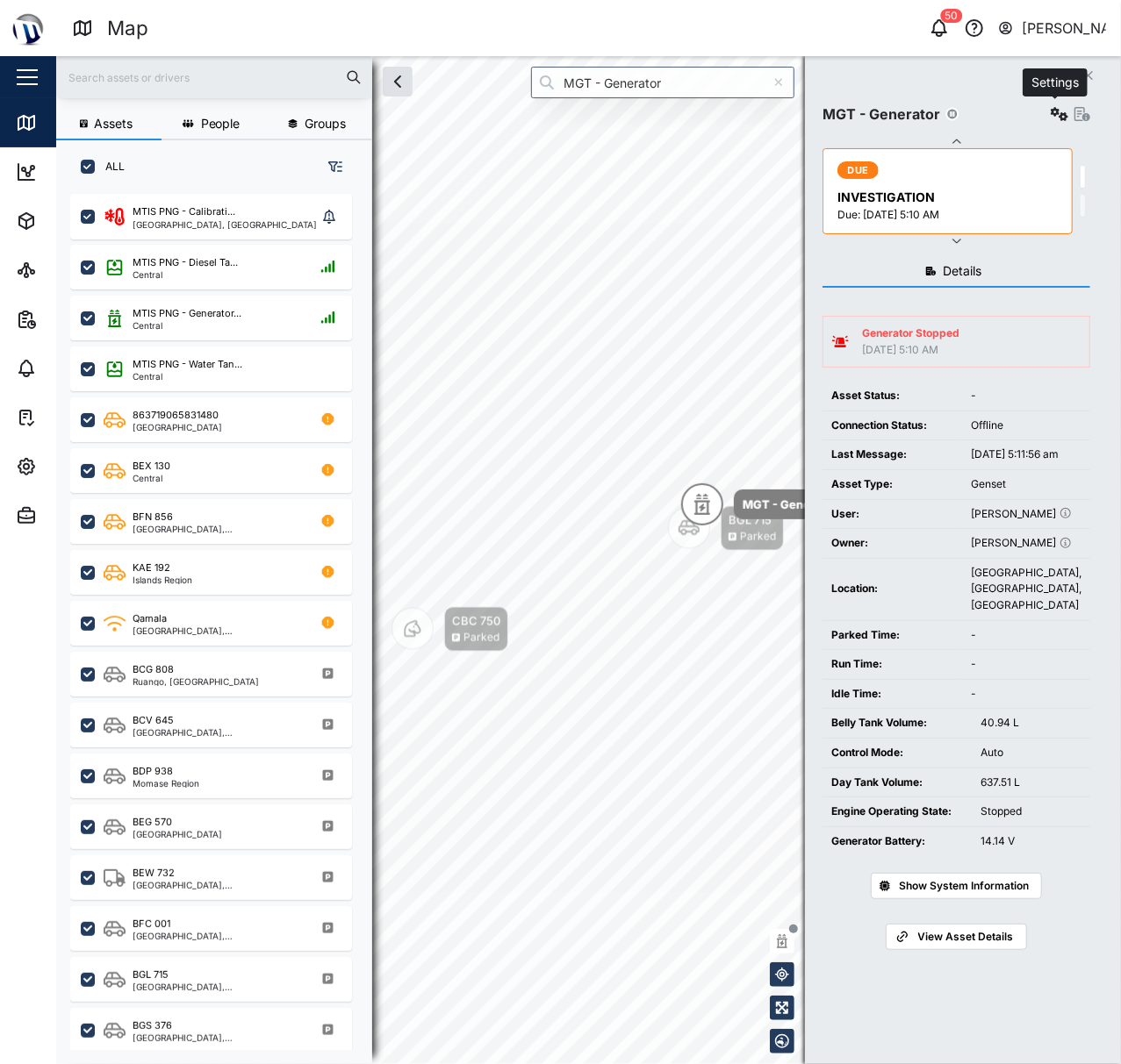
click at [1055, 120] on icon "button" at bounding box center [1060, 114] width 18 height 14
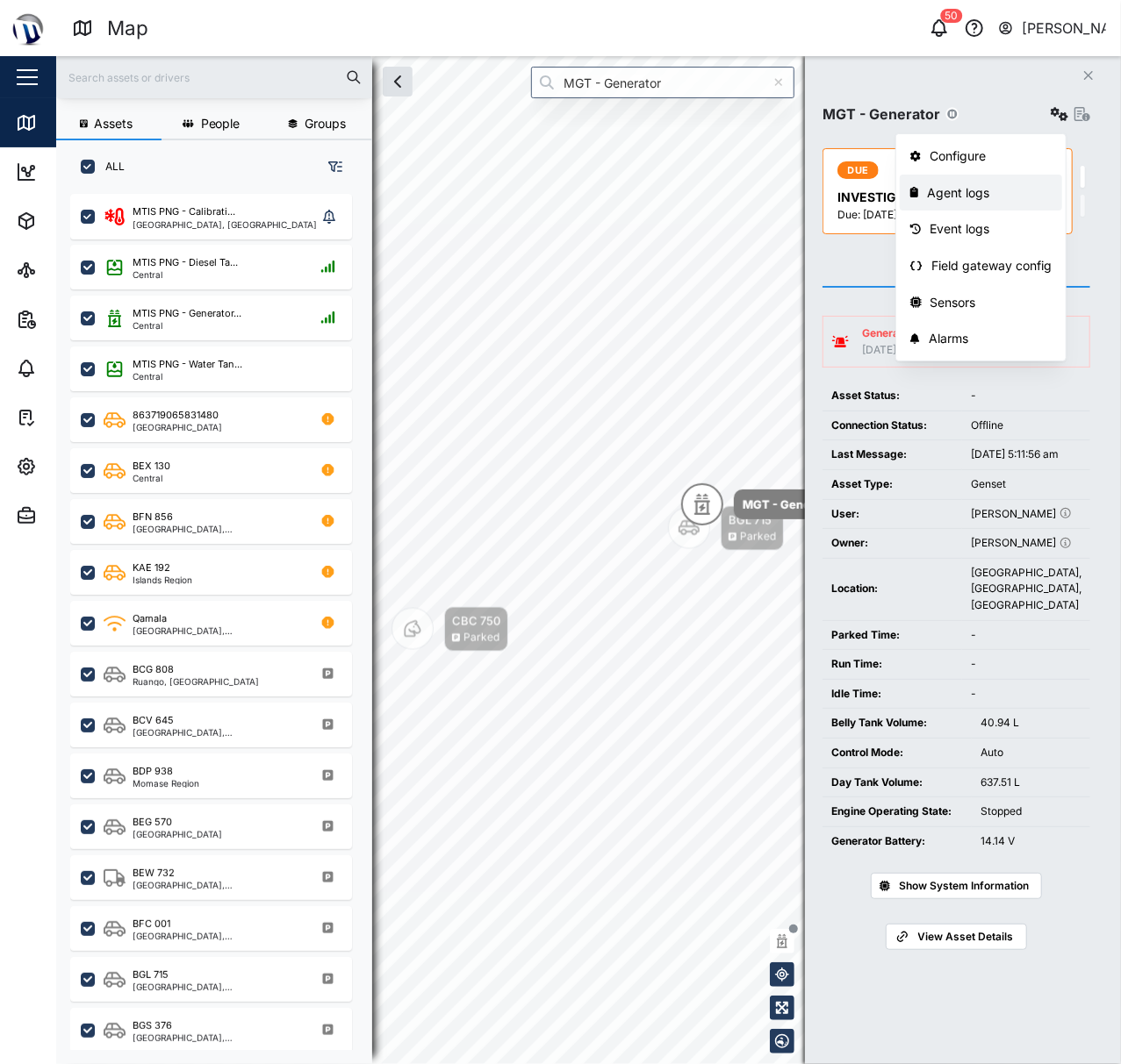
click at [963, 200] on div "Agent logs" at bounding box center [989, 193] width 124 height 20
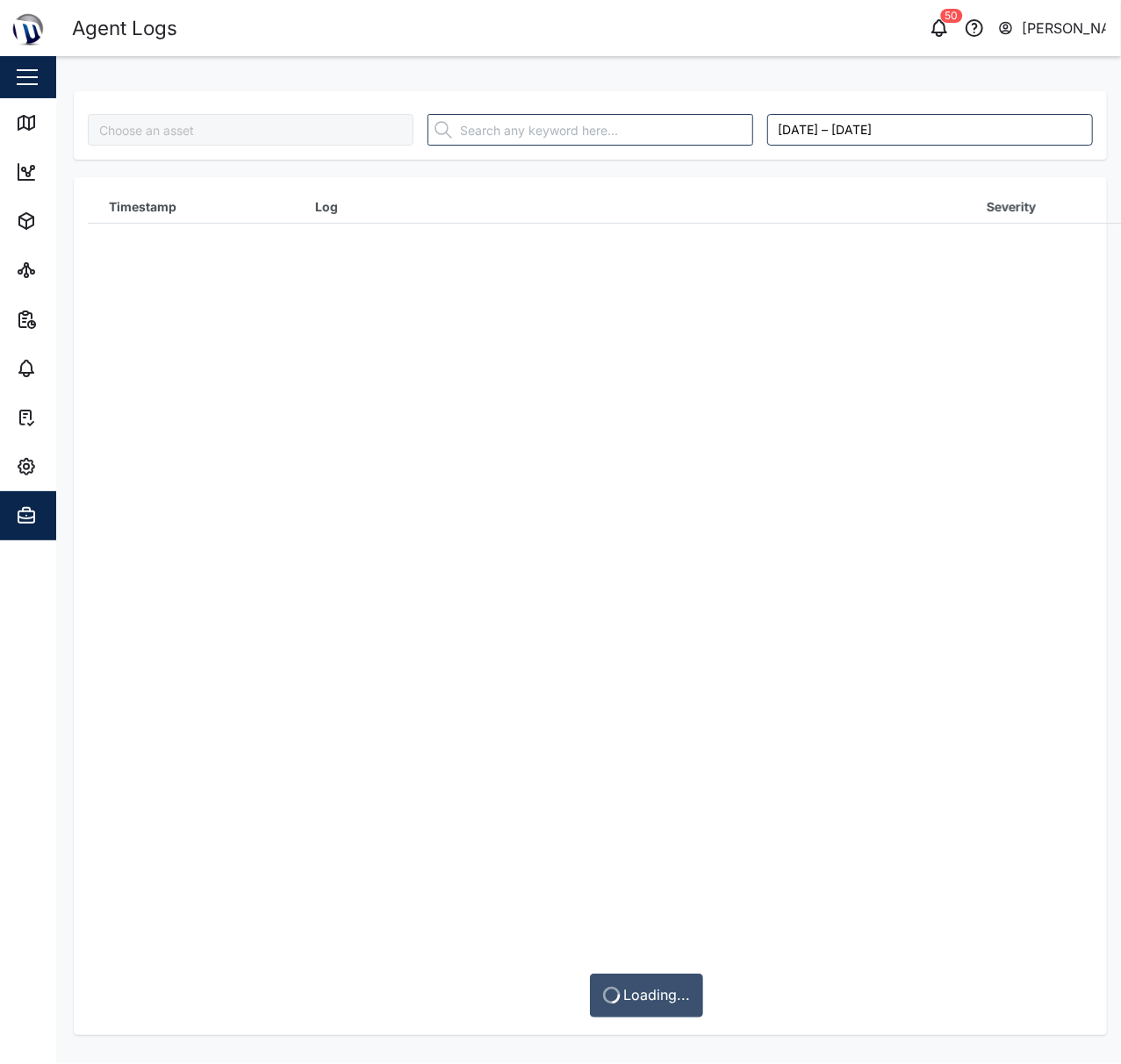
type input "MGT - Generator"
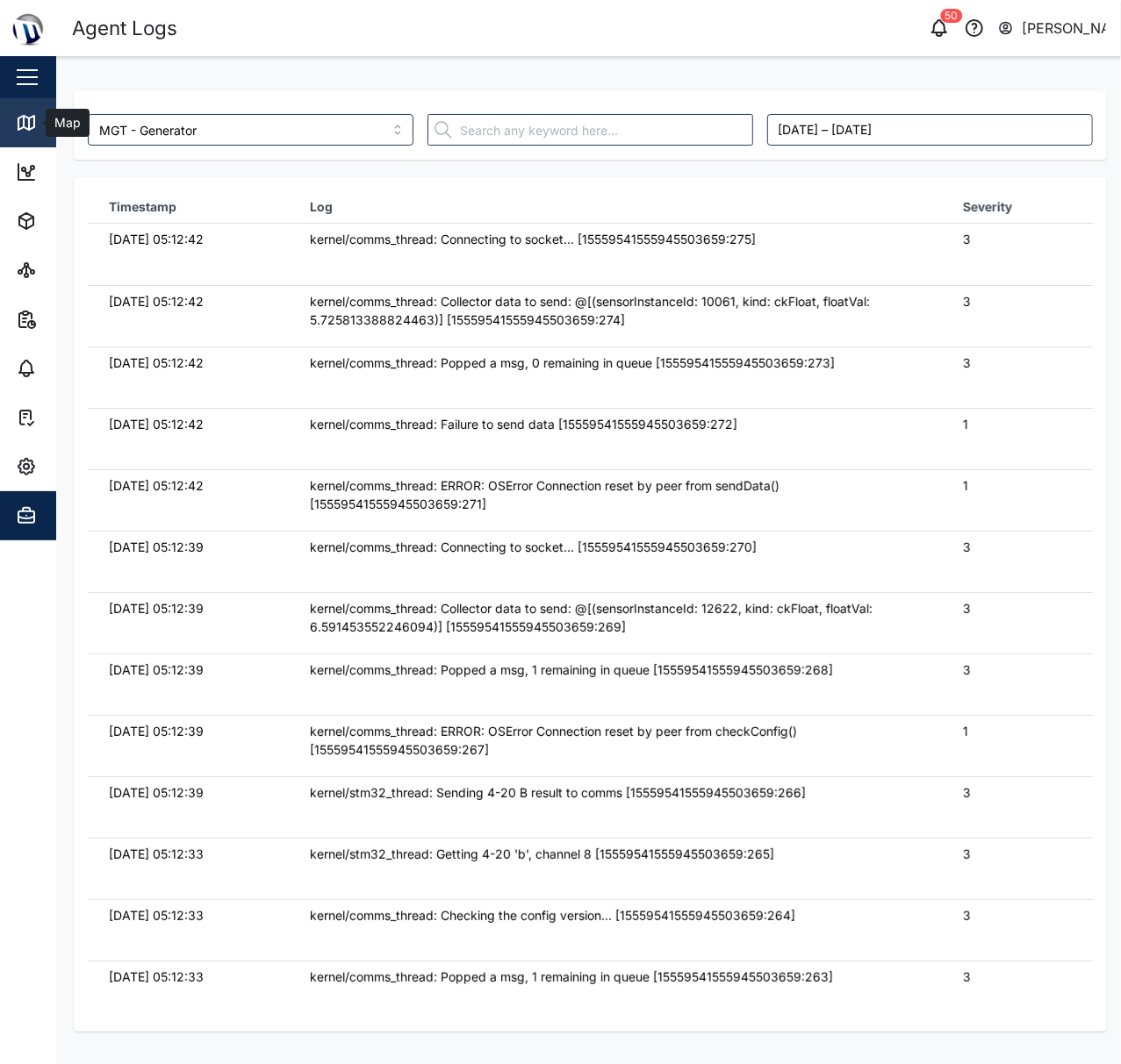
click at [12, 114] on link "Map" at bounding box center [114, 122] width 228 height 49
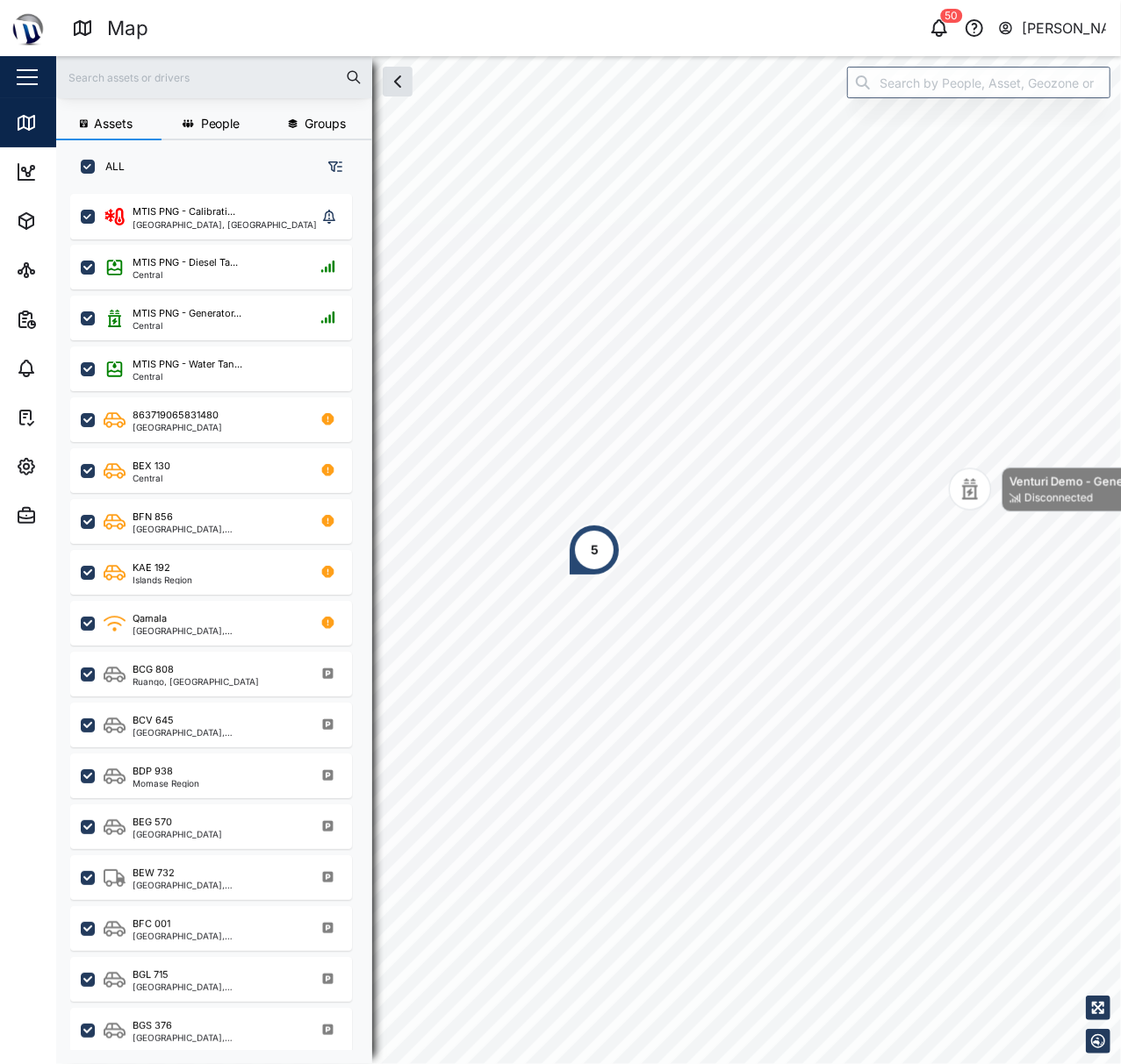
scroll to position [844, 271]
click at [925, 75] on input "search" at bounding box center [978, 83] width 264 height 32
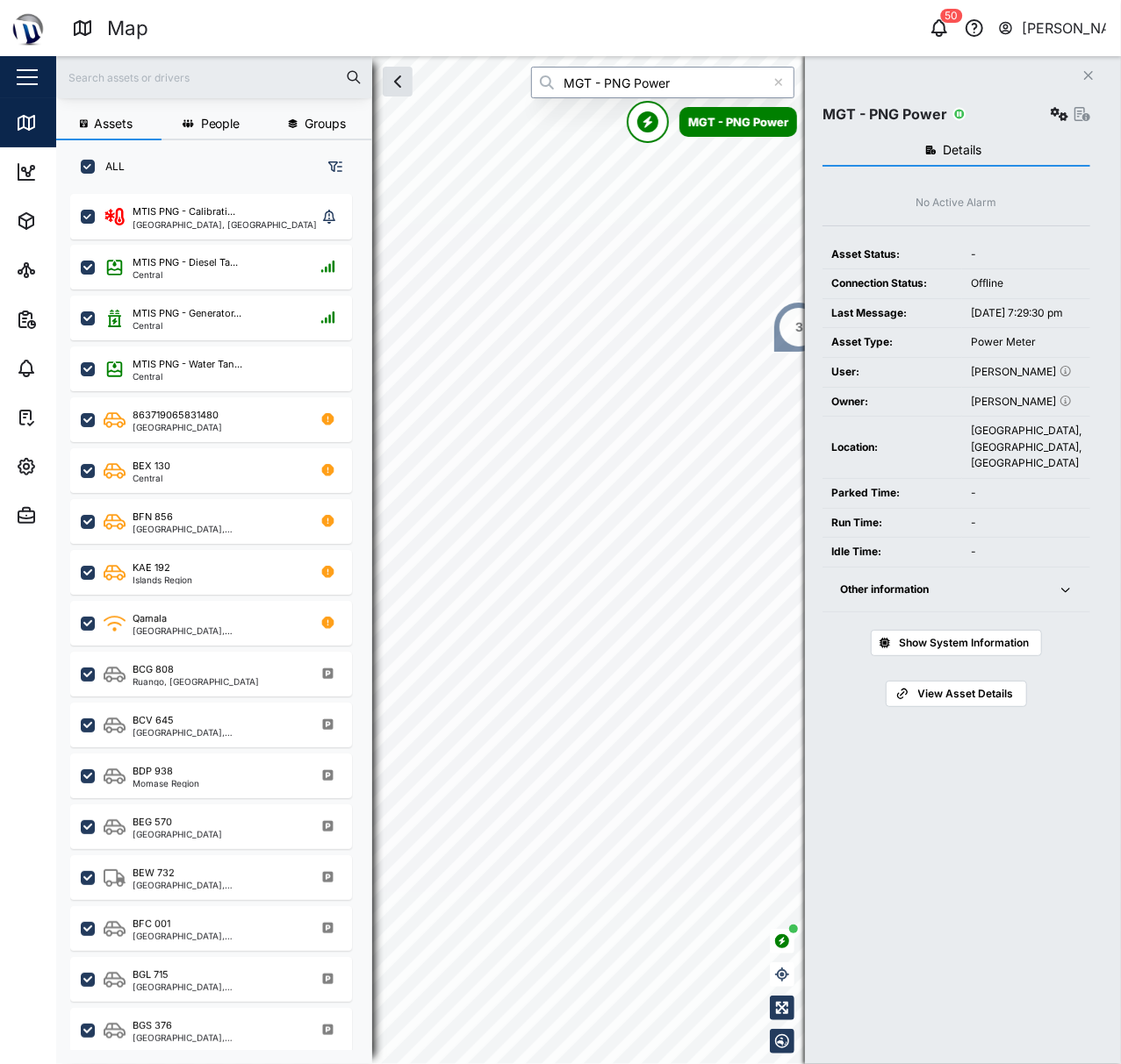
type input "MGT - PNG Power"
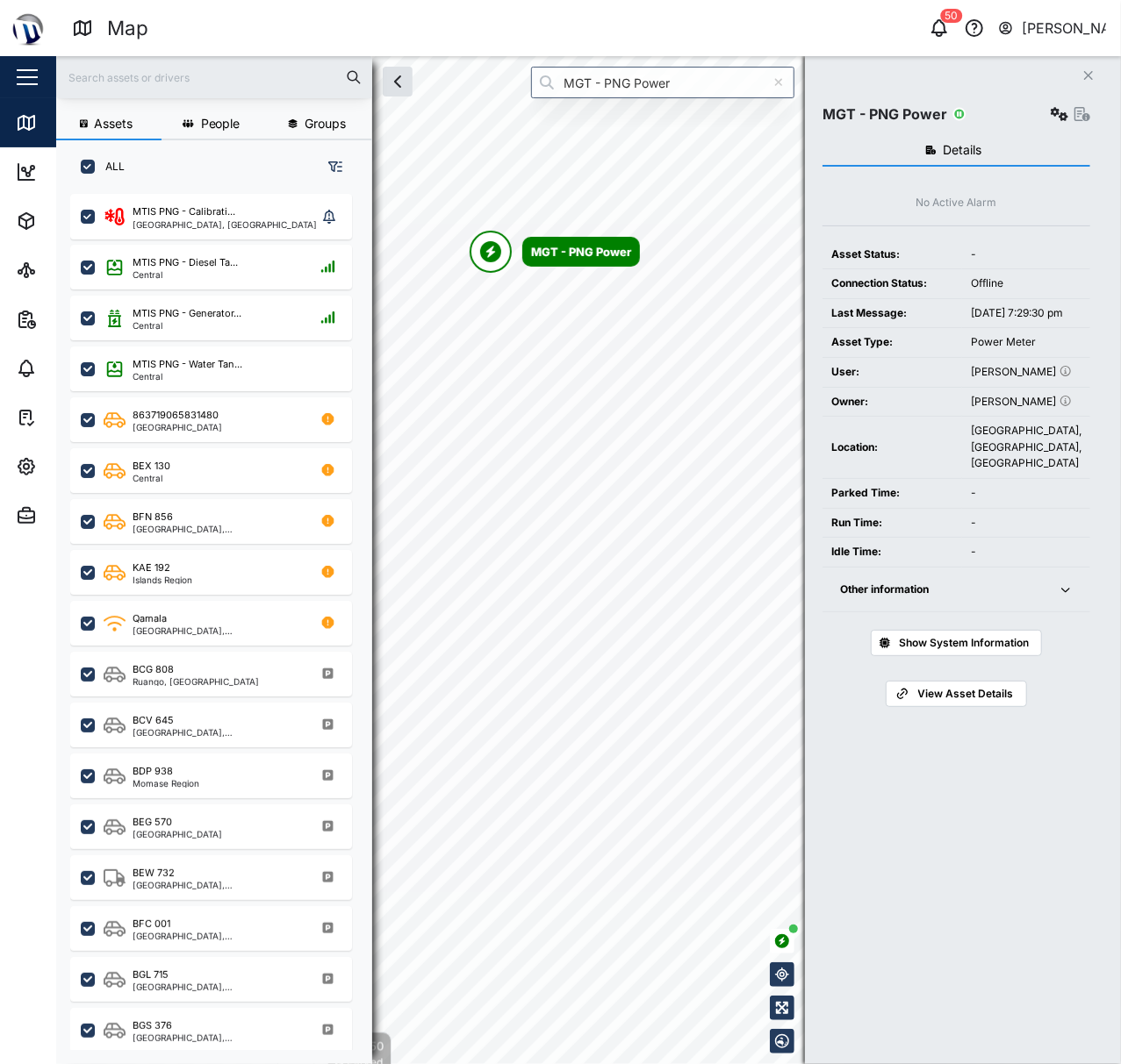
drag, startPoint x: 960, startPoint y: 195, endPoint x: 809, endPoint y: 533, distance: 370.2
click at [809, 533] on div "Assets People Groups ALL MTIS PNG - Calibrati... National Capital District, Sou…" at bounding box center [588, 560] width 1064 height 1008
click at [1065, 110] on button "button" at bounding box center [1060, 114] width 25 height 25
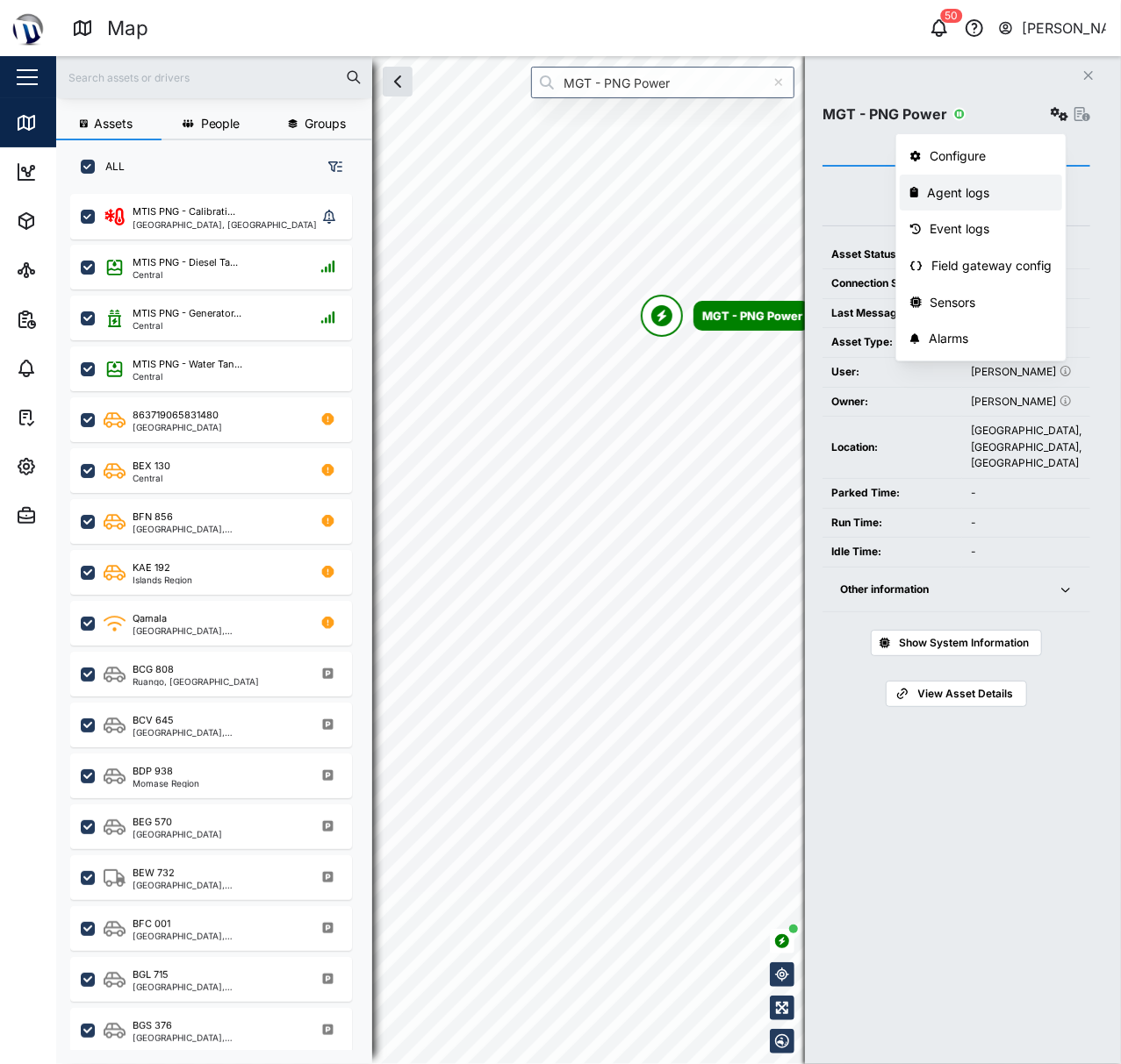
click at [1004, 193] on div "Agent logs" at bounding box center [989, 193] width 124 height 20
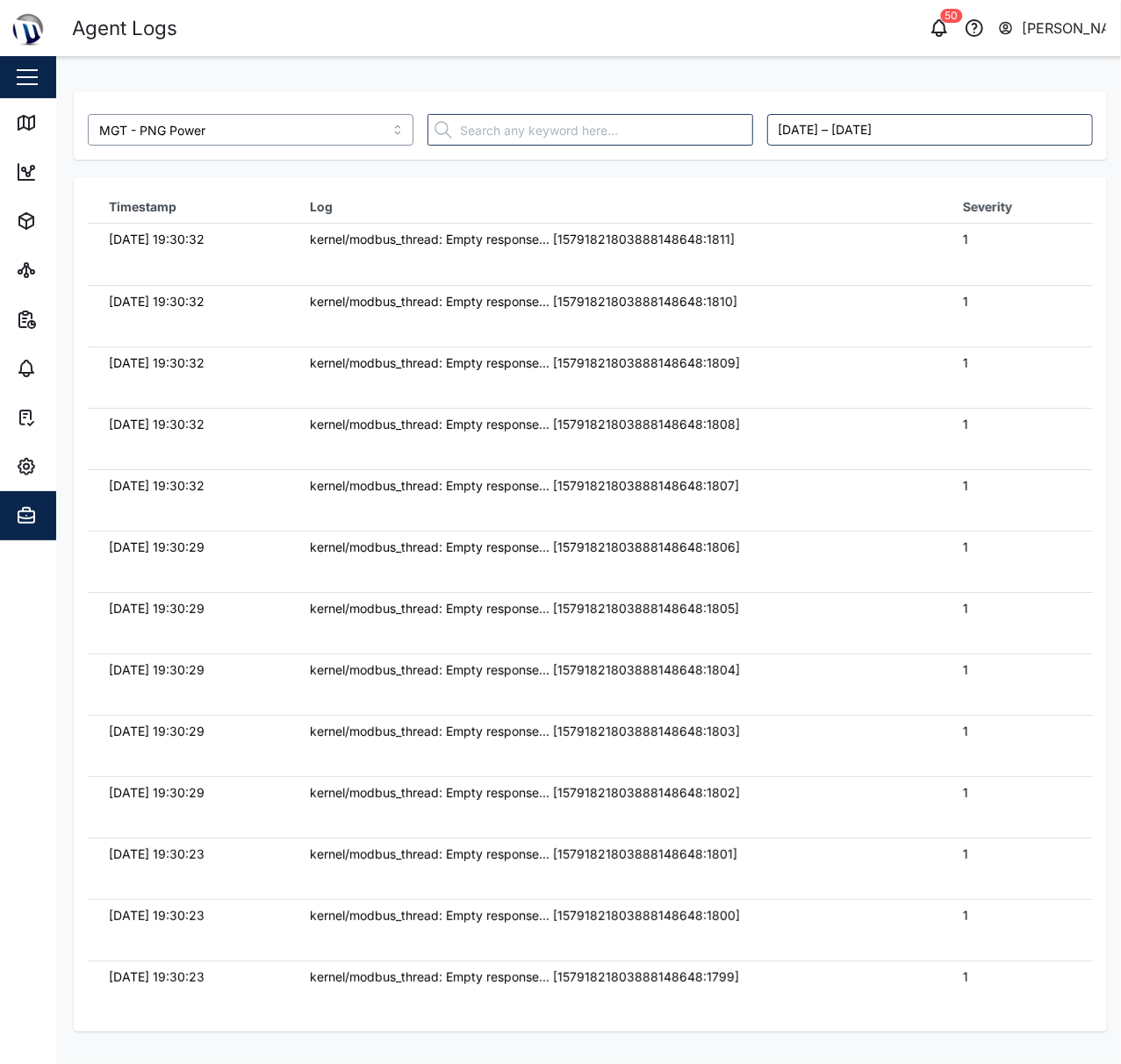
click at [318, 124] on input "MGT - PNG Power" at bounding box center [250, 130] width 326 height 32
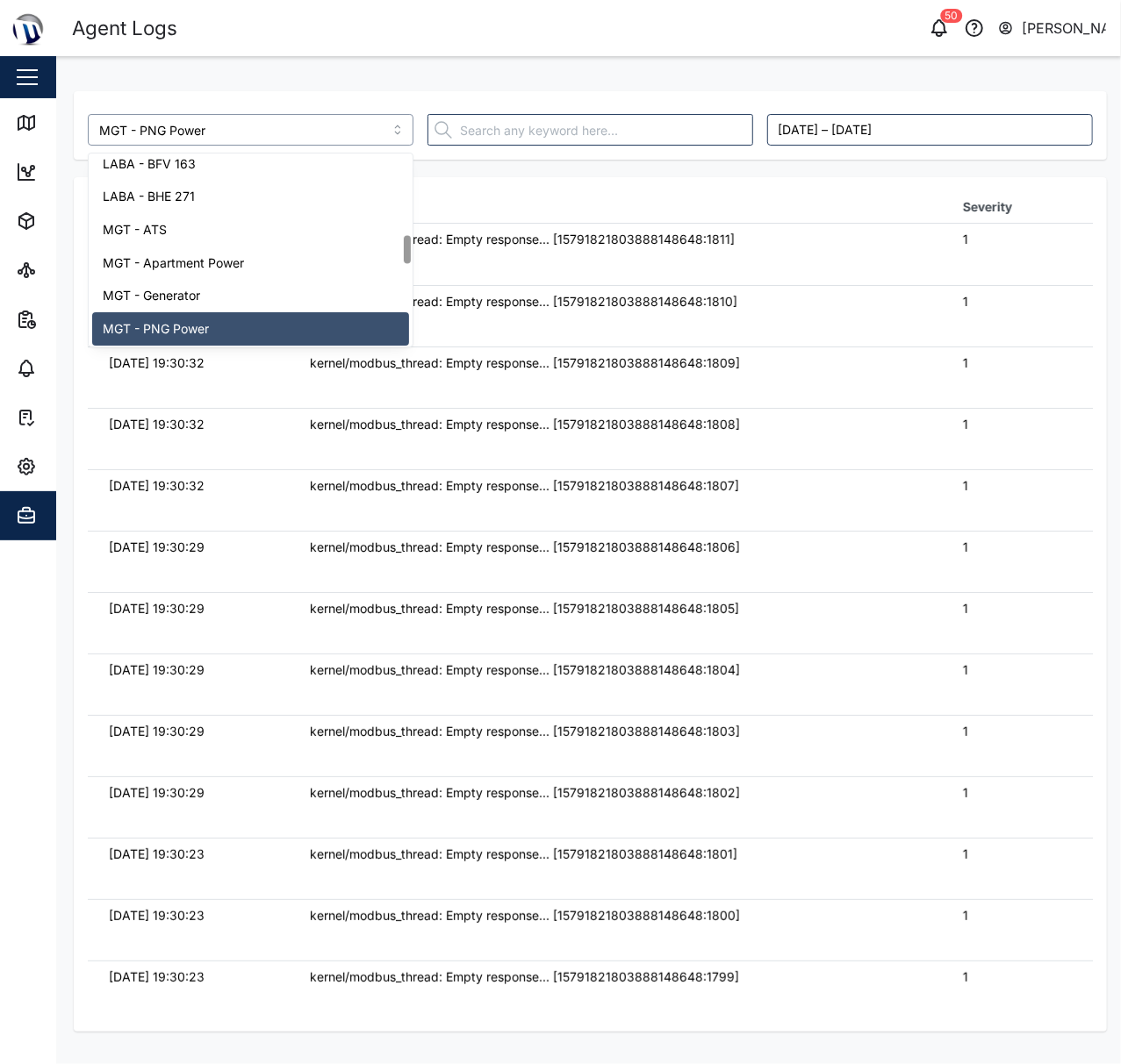
scroll to position [576, 0]
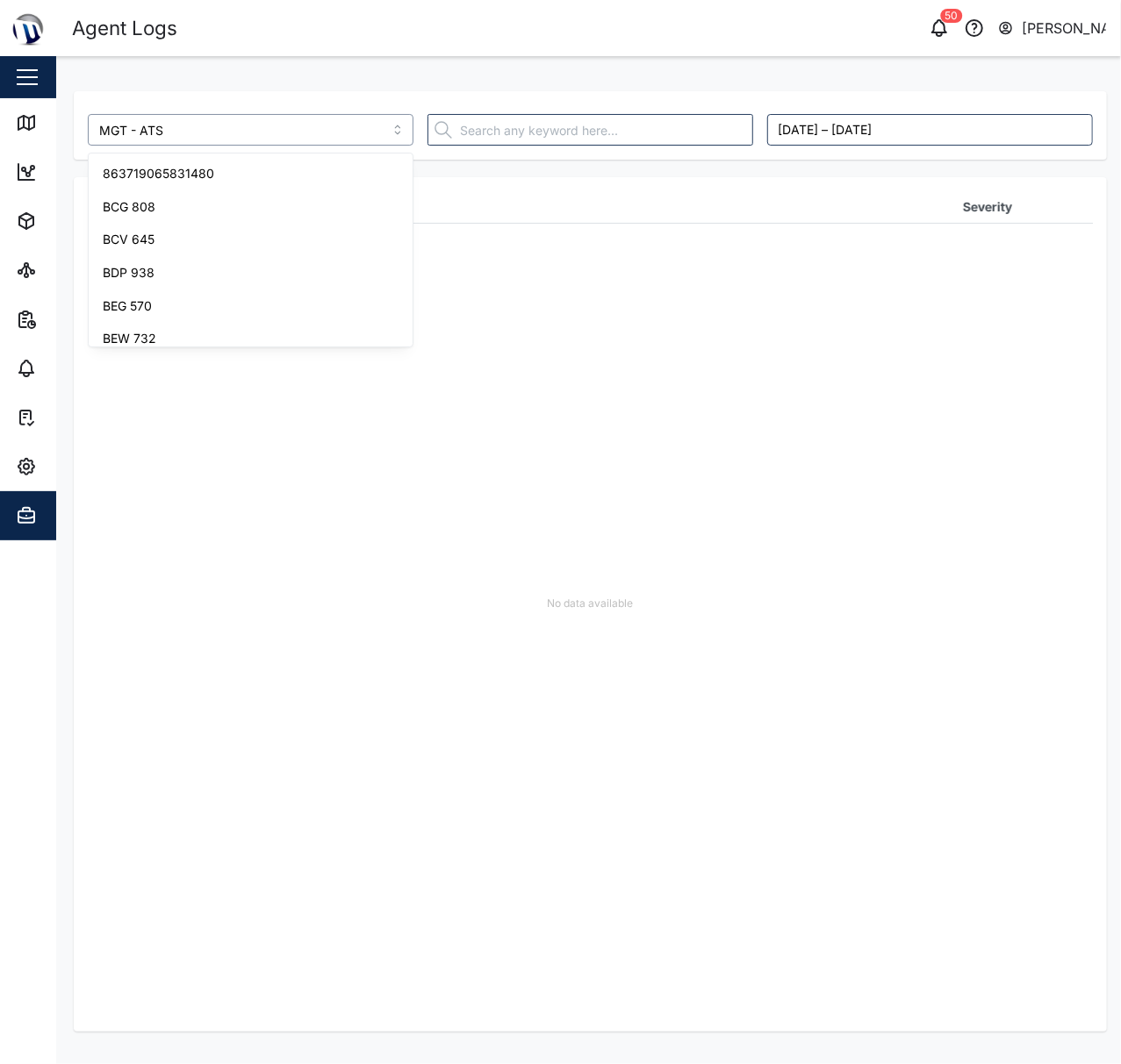
click at [280, 122] on input "MGT - ATS" at bounding box center [250, 130] width 326 height 32
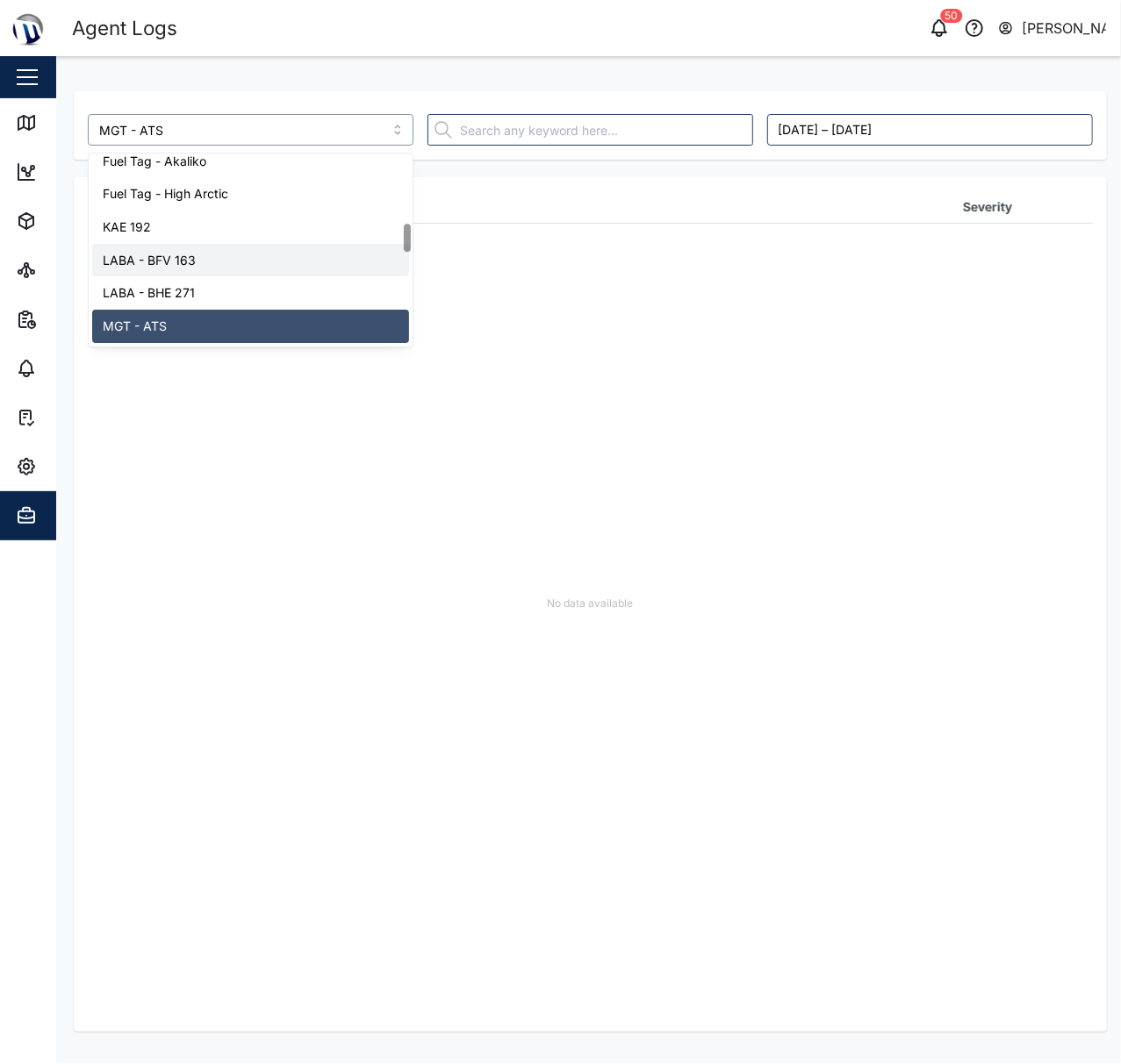
scroll to position [593, 0]
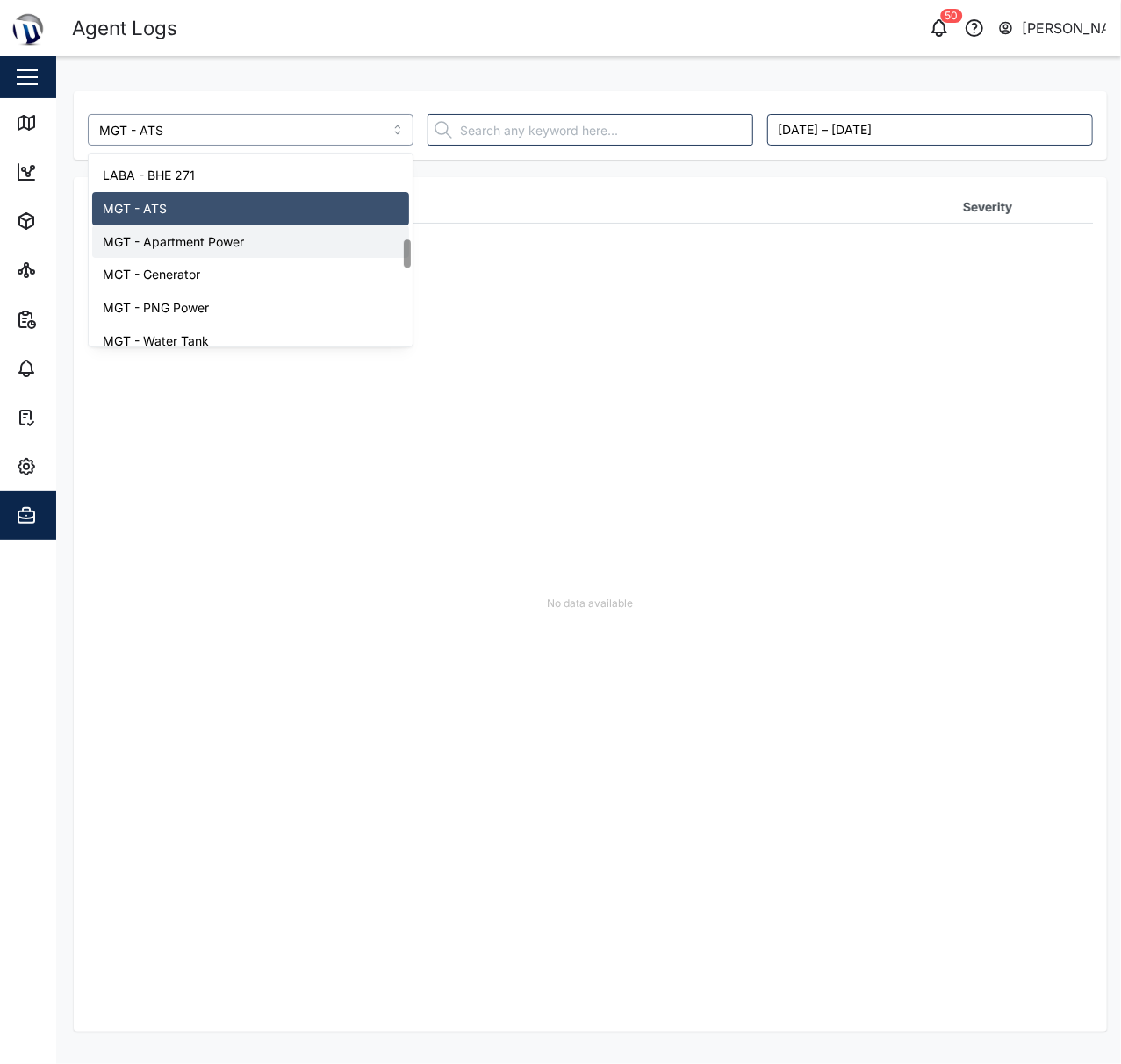
type input "MGT - Apartment Power"
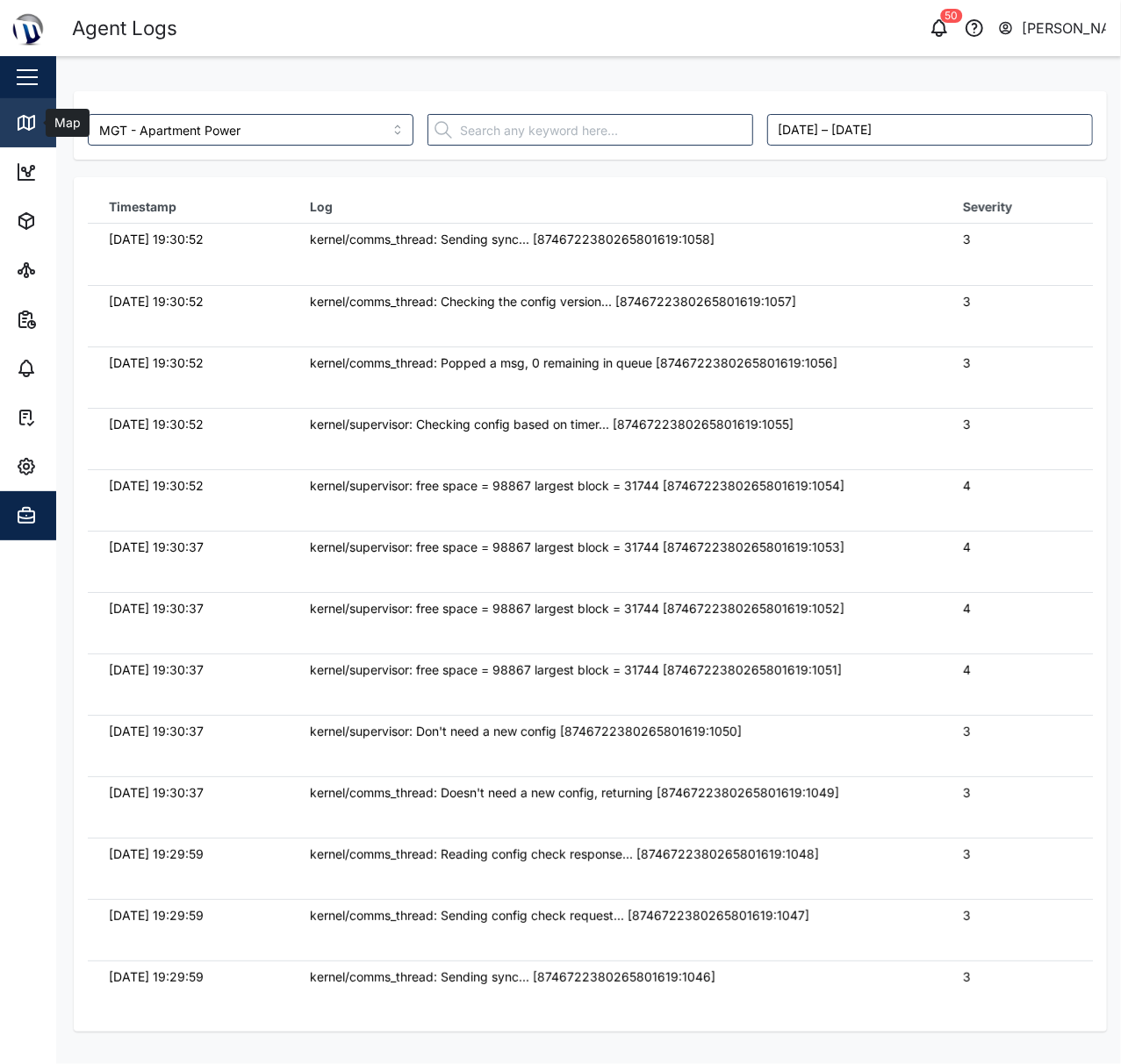
click at [26, 117] on icon at bounding box center [27, 123] width 16 height 14
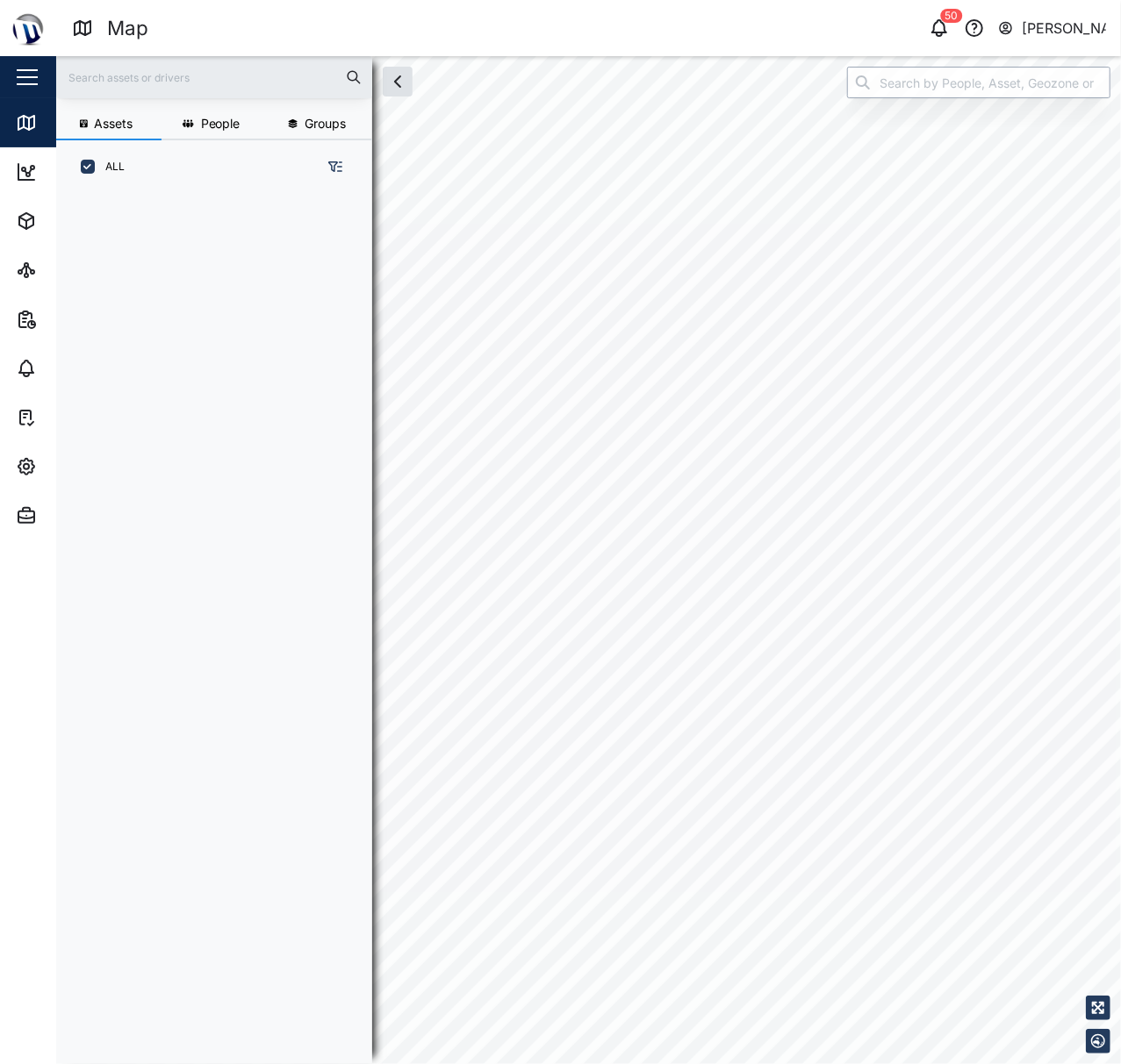
click at [1009, 89] on input "search" at bounding box center [978, 83] width 264 height 32
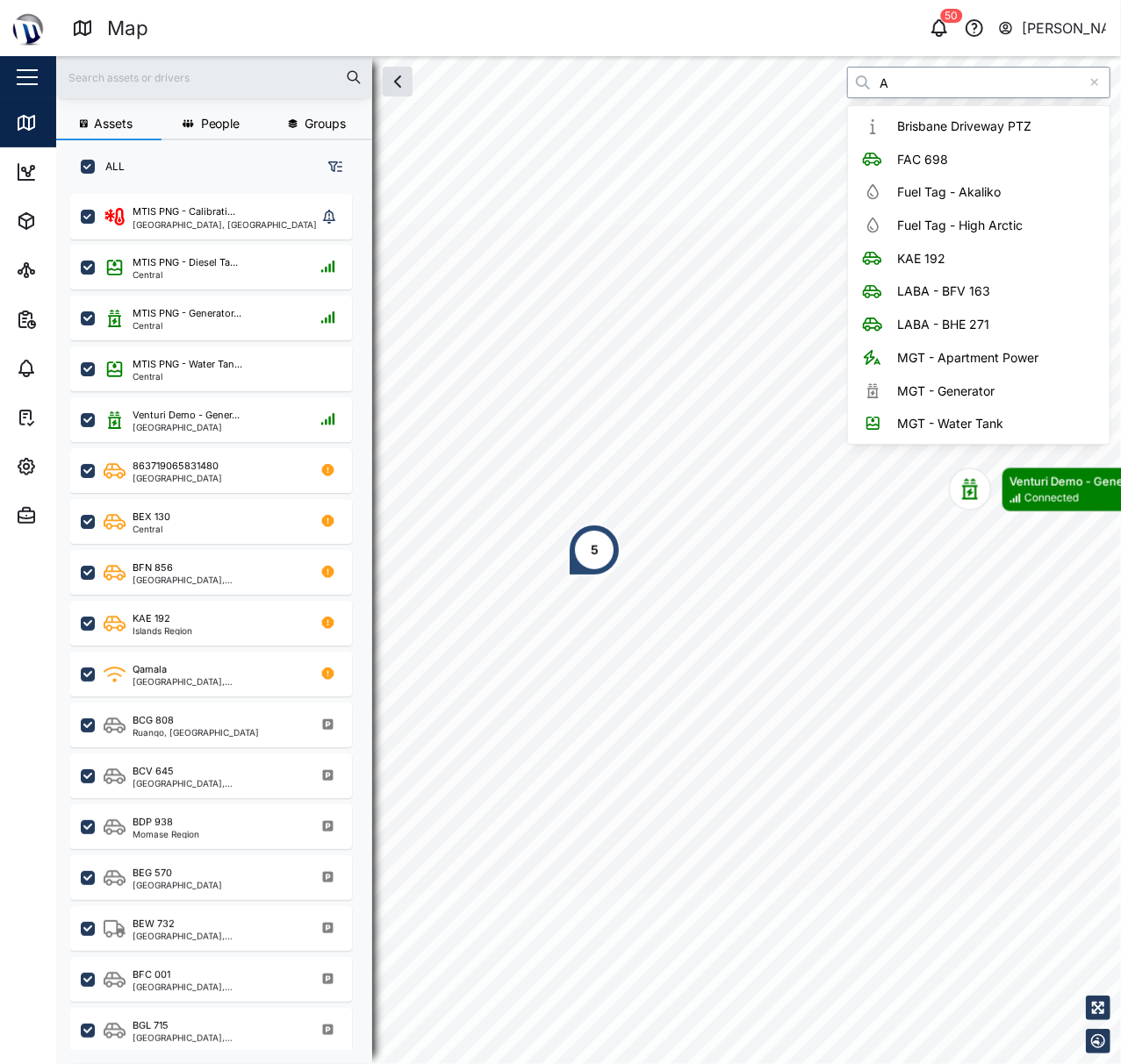
scroll to position [844, 271]
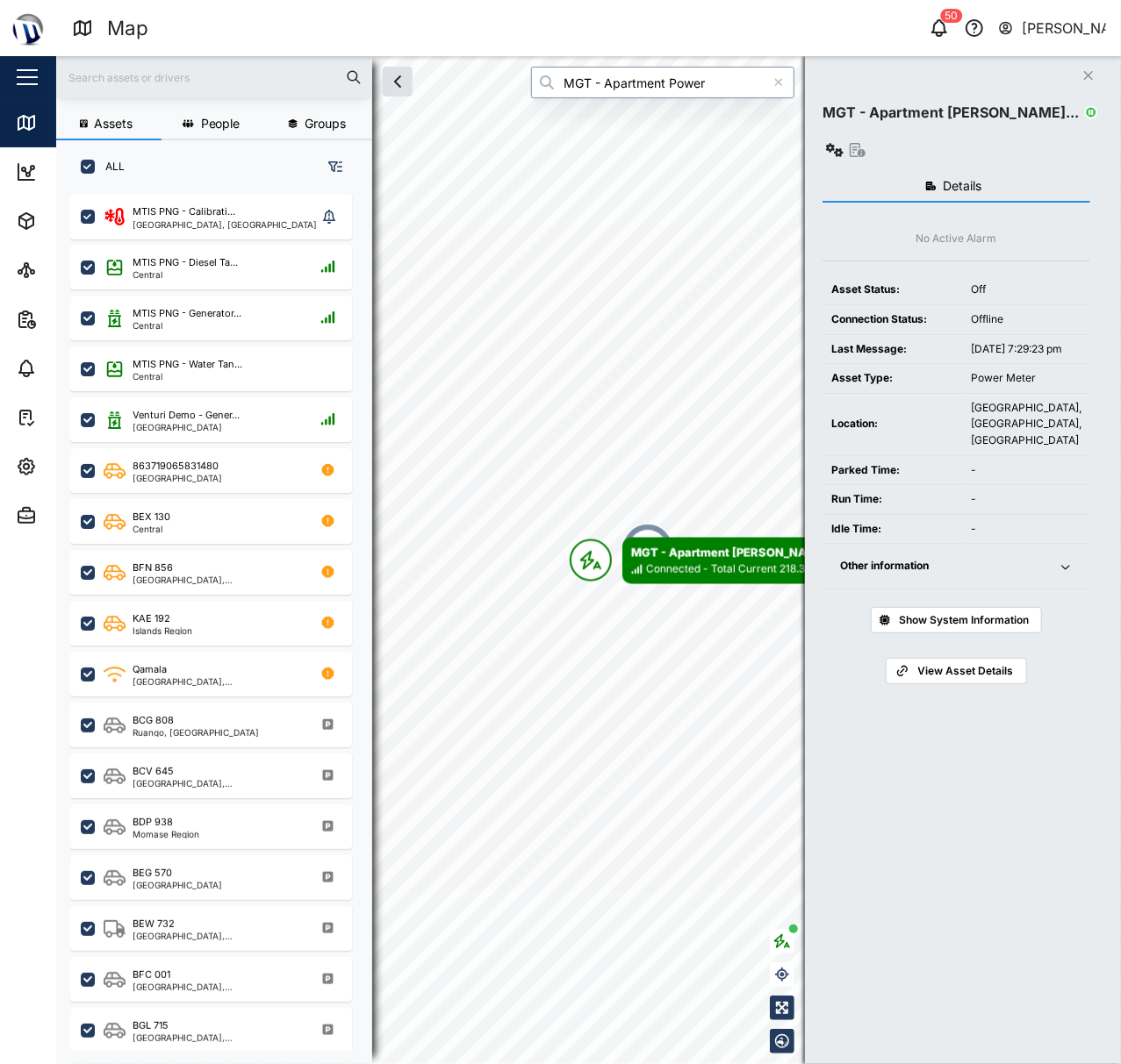
type input "MGT - Apartment Power"
click at [1062, 99] on div "MGT - Apartment Powe..." at bounding box center [957, 127] width 268 height 71
click at [843, 143] on icon "button" at bounding box center [834, 150] width 18 height 14
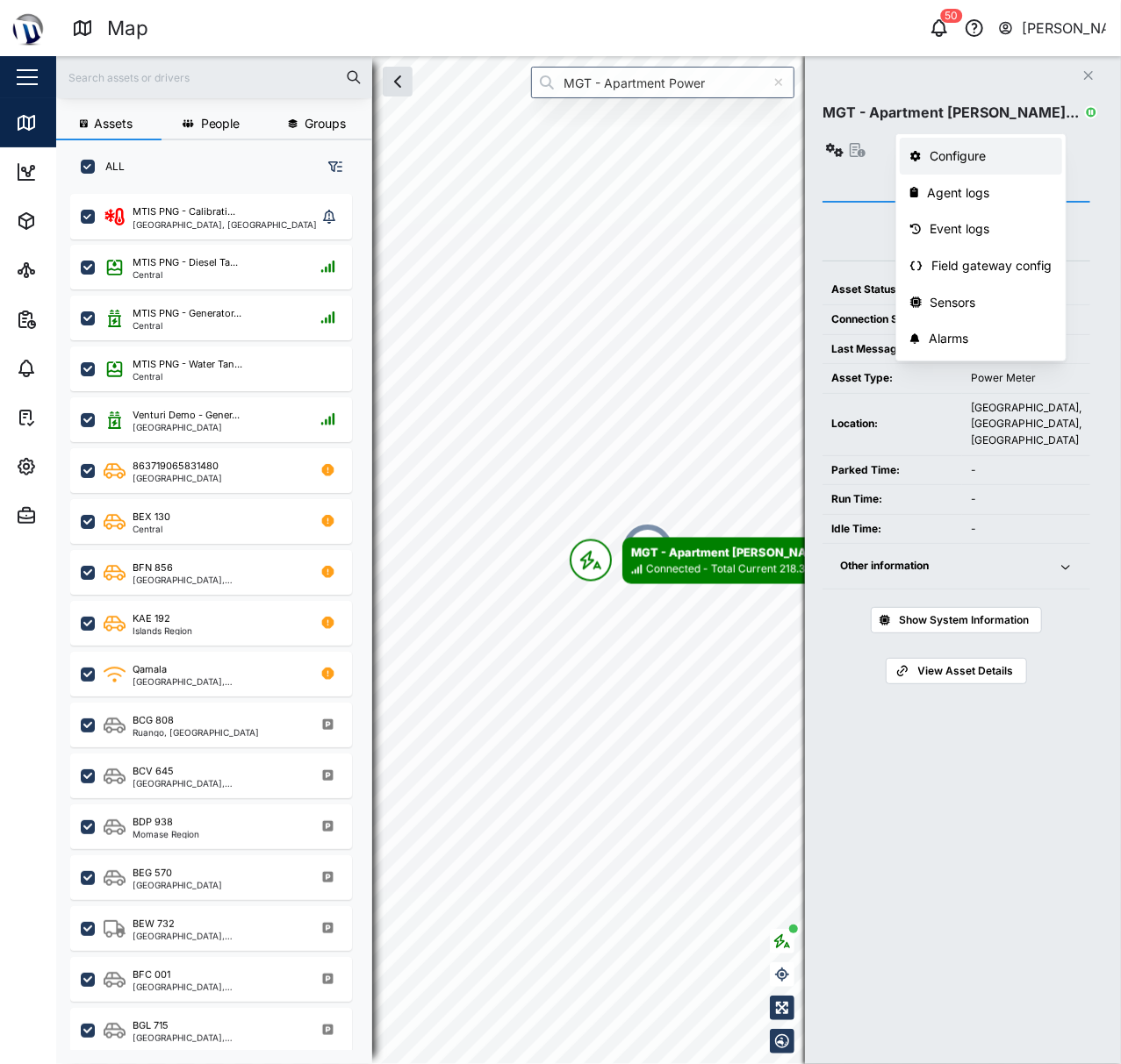
click at [1012, 153] on div "Configure" at bounding box center [991, 156] width 122 height 20
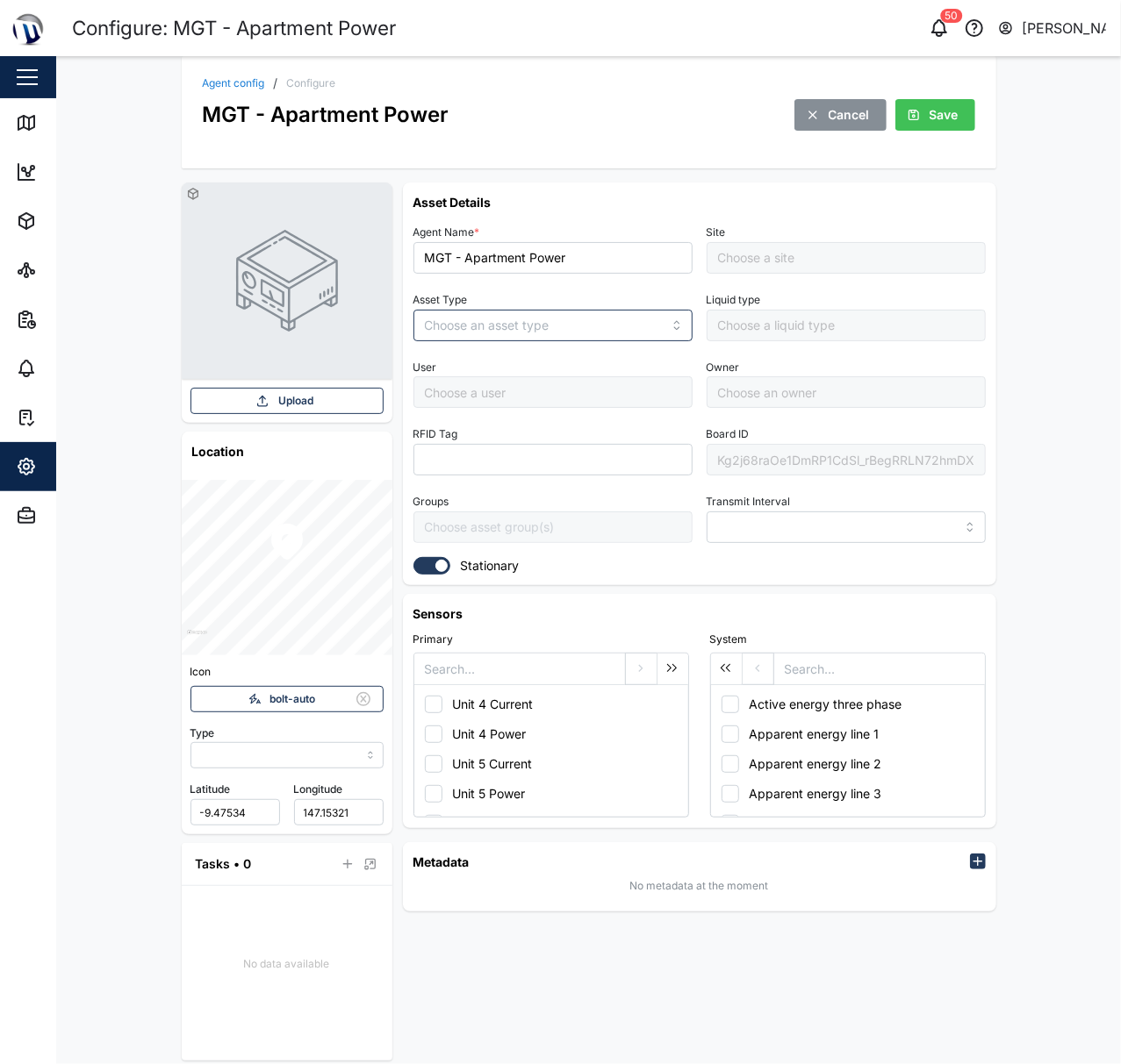
type input "MANUAL"
type input "POWER_METER"
type input "5 minutes"
type input "Management Compound"
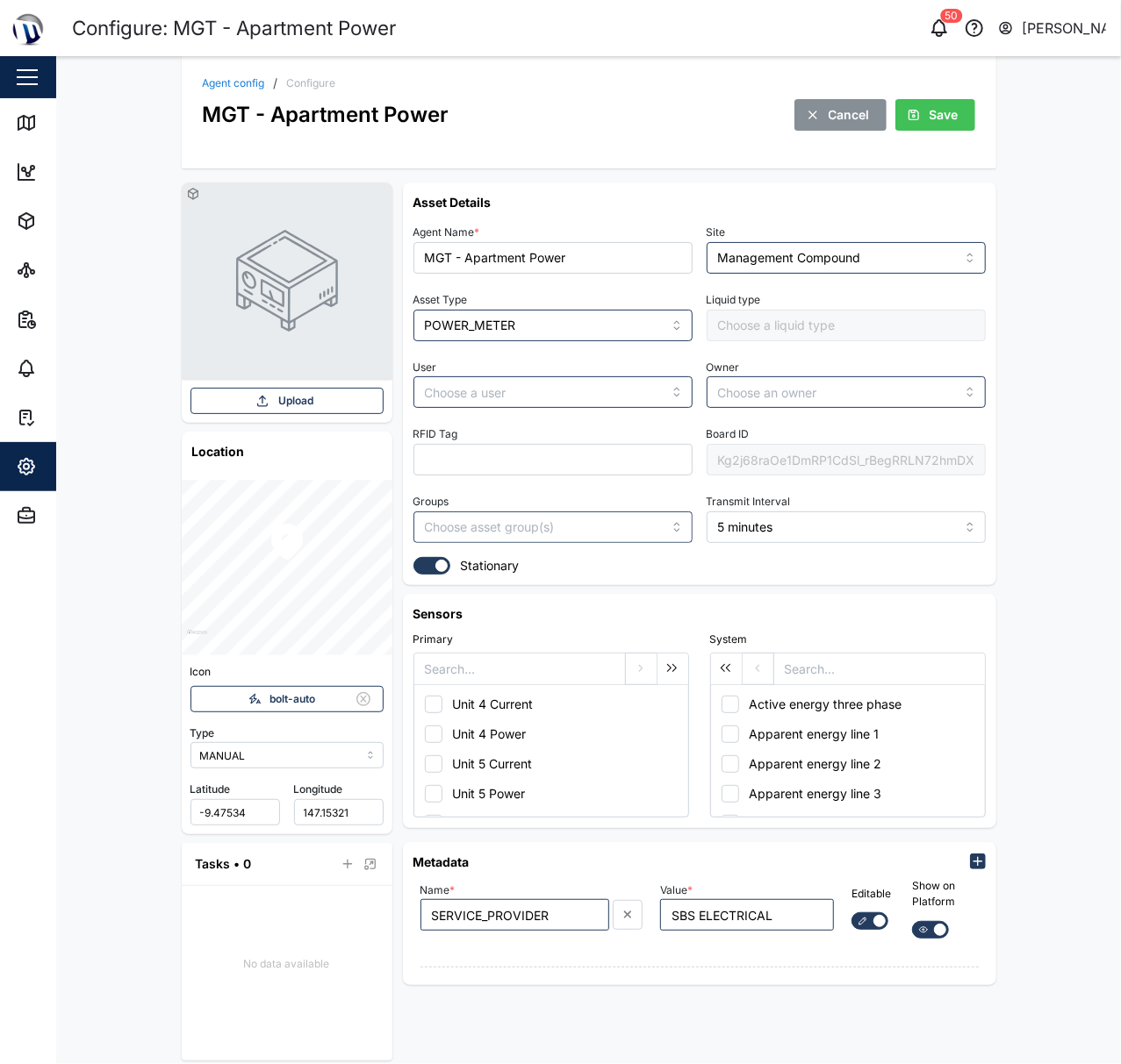
click at [762, 439] on div "Board ID Kg2j68raOe1DmRP1CdSl_rBegRRLN72hmDX_JkN0z1c" at bounding box center [846, 449] width 279 height 53
click at [772, 454] on div "Kg2j68raOe1DmRP1CdSl_rBegRRLN72hmDX_JkN0z1c" at bounding box center [846, 460] width 279 height 32
click at [233, 85] on link "Agent config" at bounding box center [233, 83] width 62 height 11
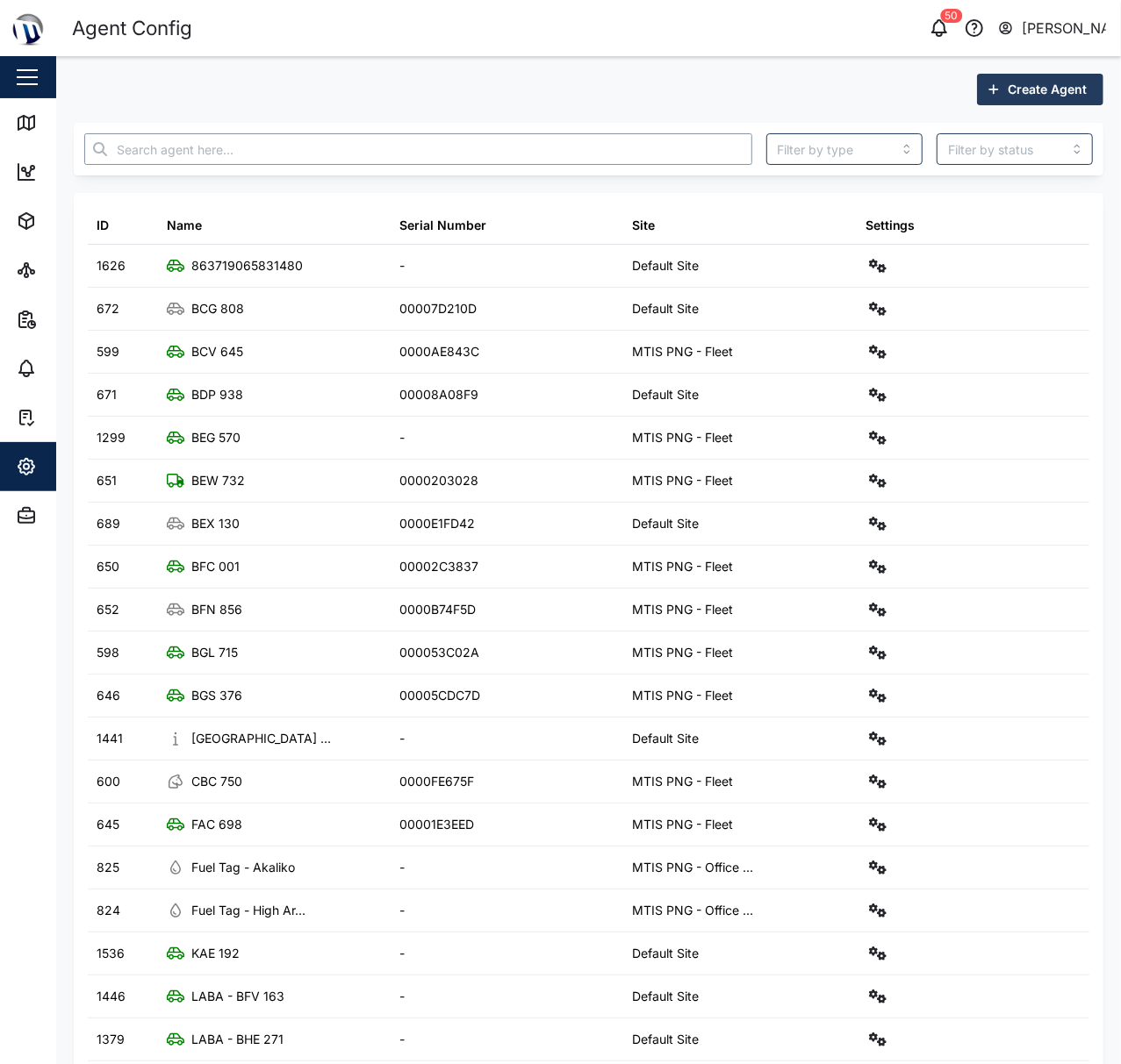
click at [430, 145] on input "text" at bounding box center [418, 149] width 667 height 32
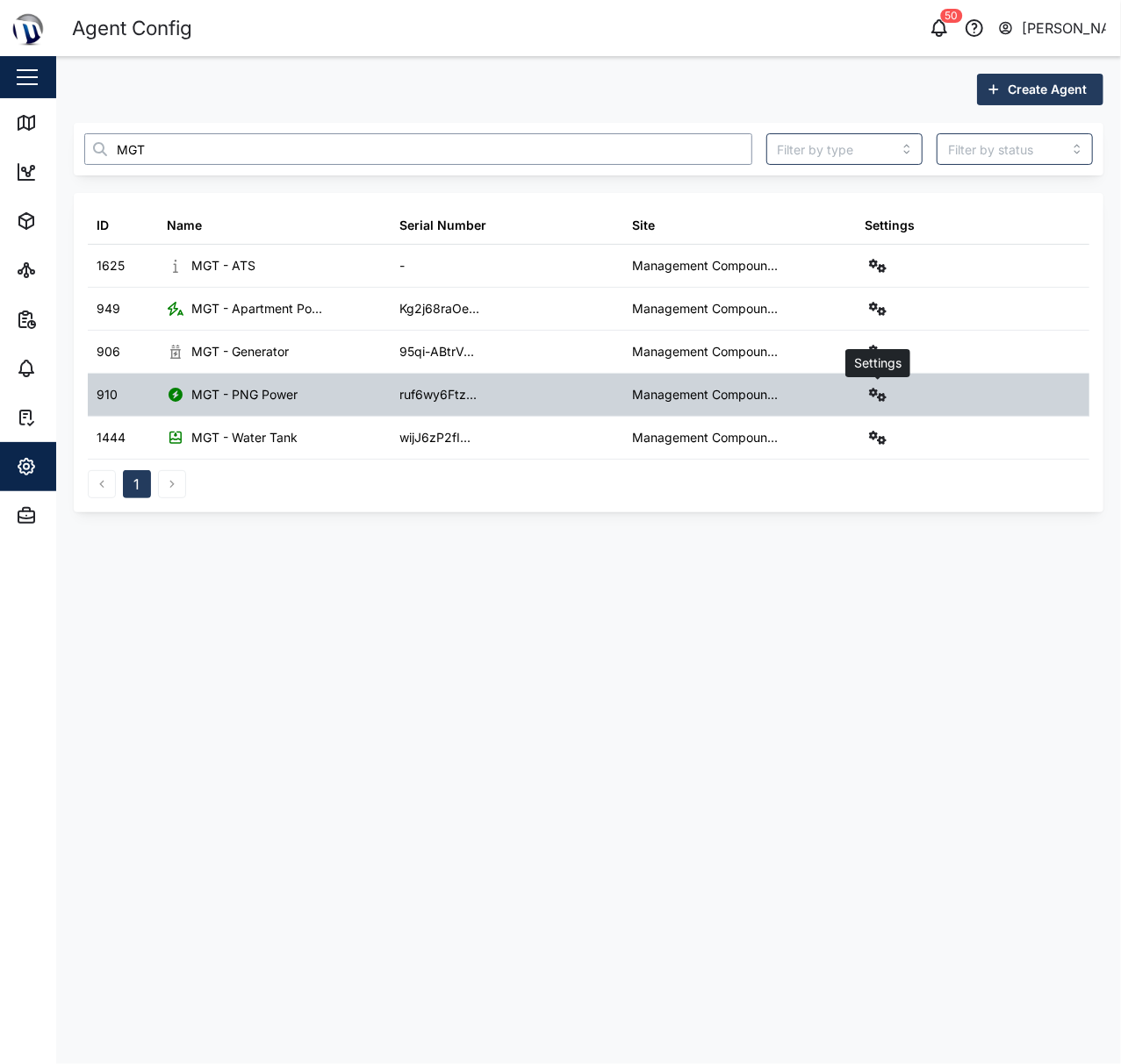
type input "MGT"
click at [869, 397] on icon "button" at bounding box center [878, 395] width 18 height 14
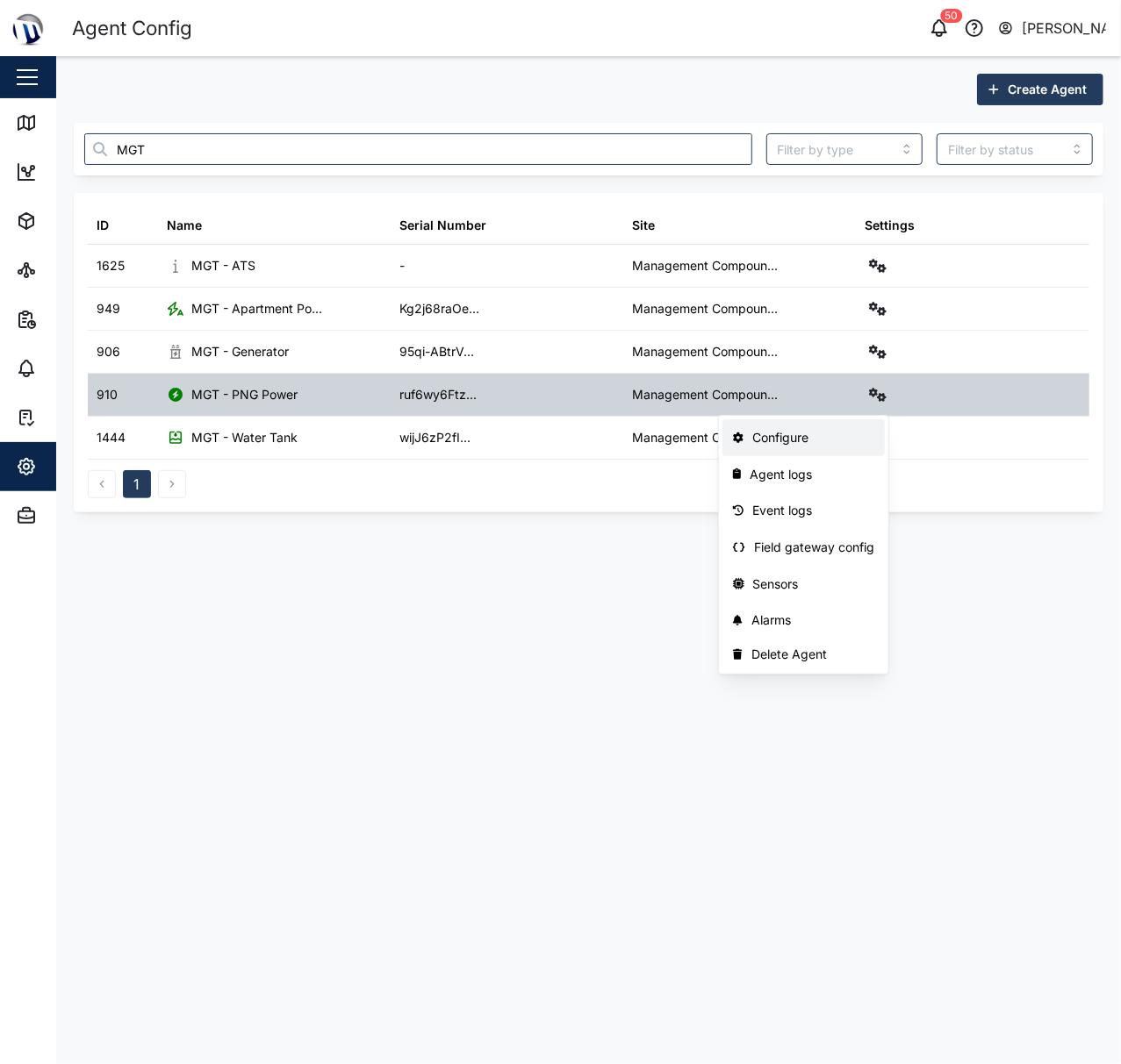
click at [829, 429] on div "Configure" at bounding box center [813, 438] width 122 height 20
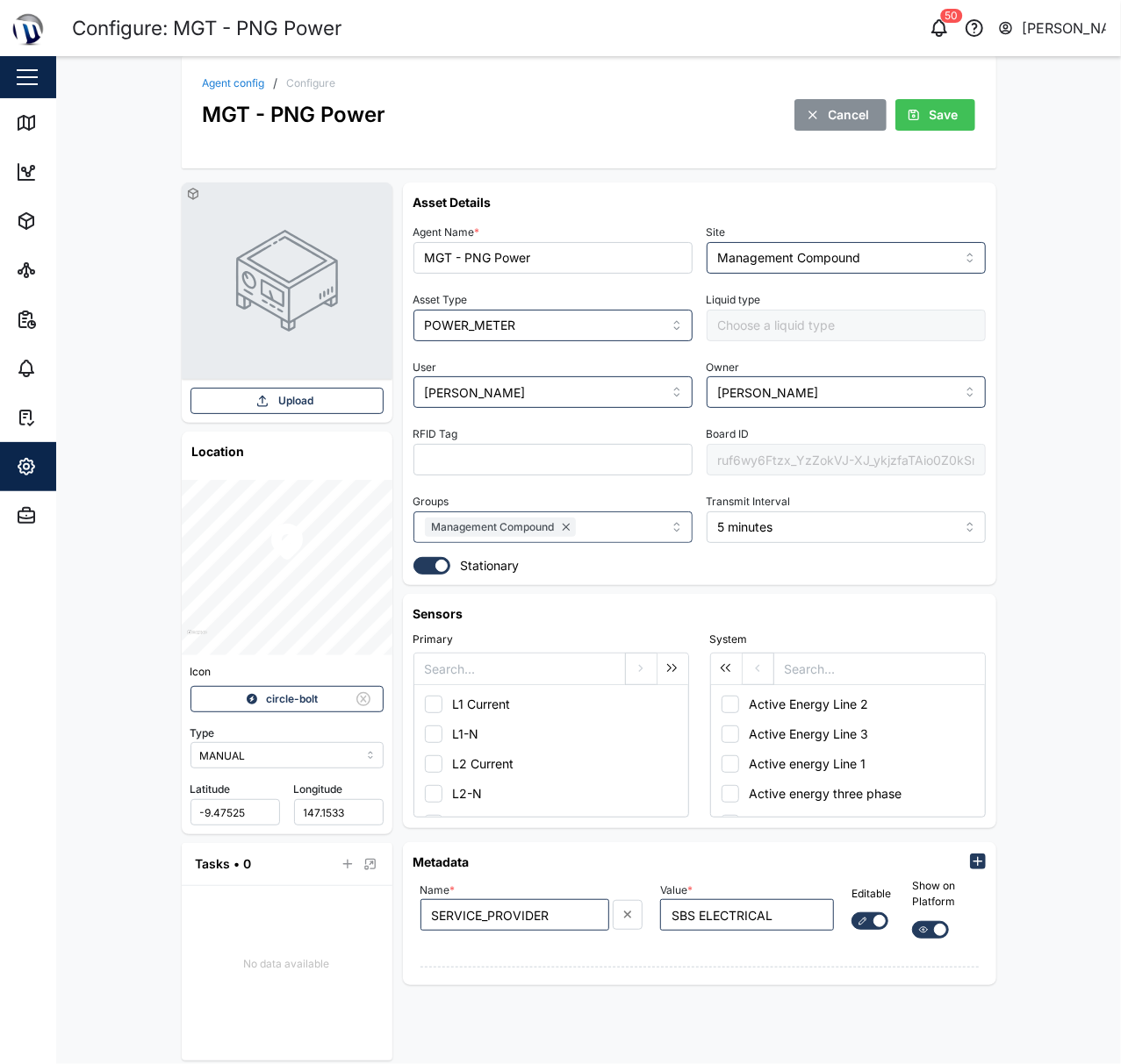
click at [779, 464] on div "ruf6wy6Ftzx_YzZokVJ-XJ_ykjzfaTAio0Z0kSmjODk" at bounding box center [846, 460] width 279 height 32
click at [230, 96] on div "Agent config / Configure MGT - PNG Power Cancel Save" at bounding box center [588, 104] width 772 height 53
click at [233, 91] on div "Agent config / Configure MGT - PNG Power Cancel Save" at bounding box center [588, 104] width 772 height 53
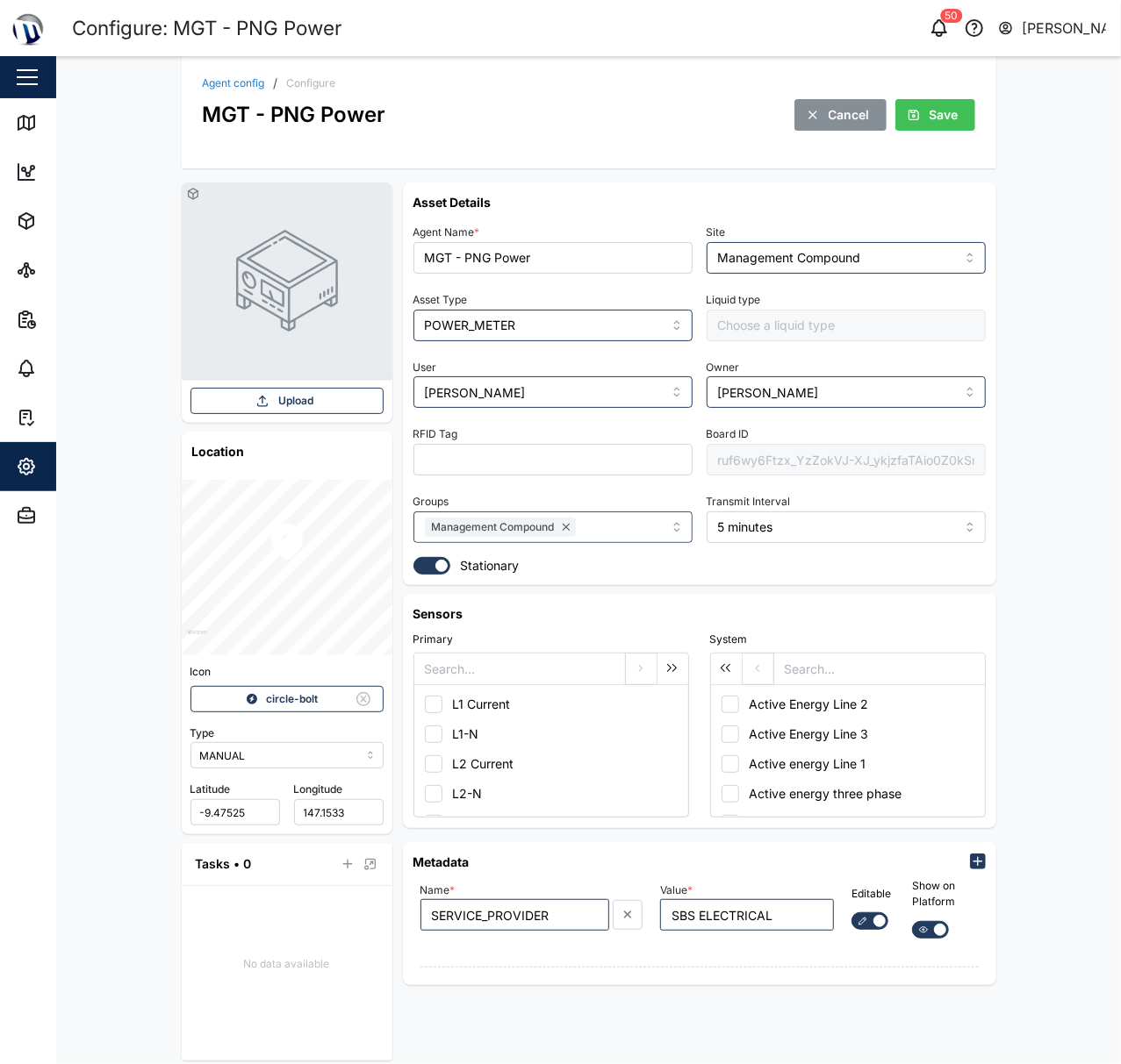
click at [236, 85] on link "Agent config" at bounding box center [233, 83] width 62 height 11
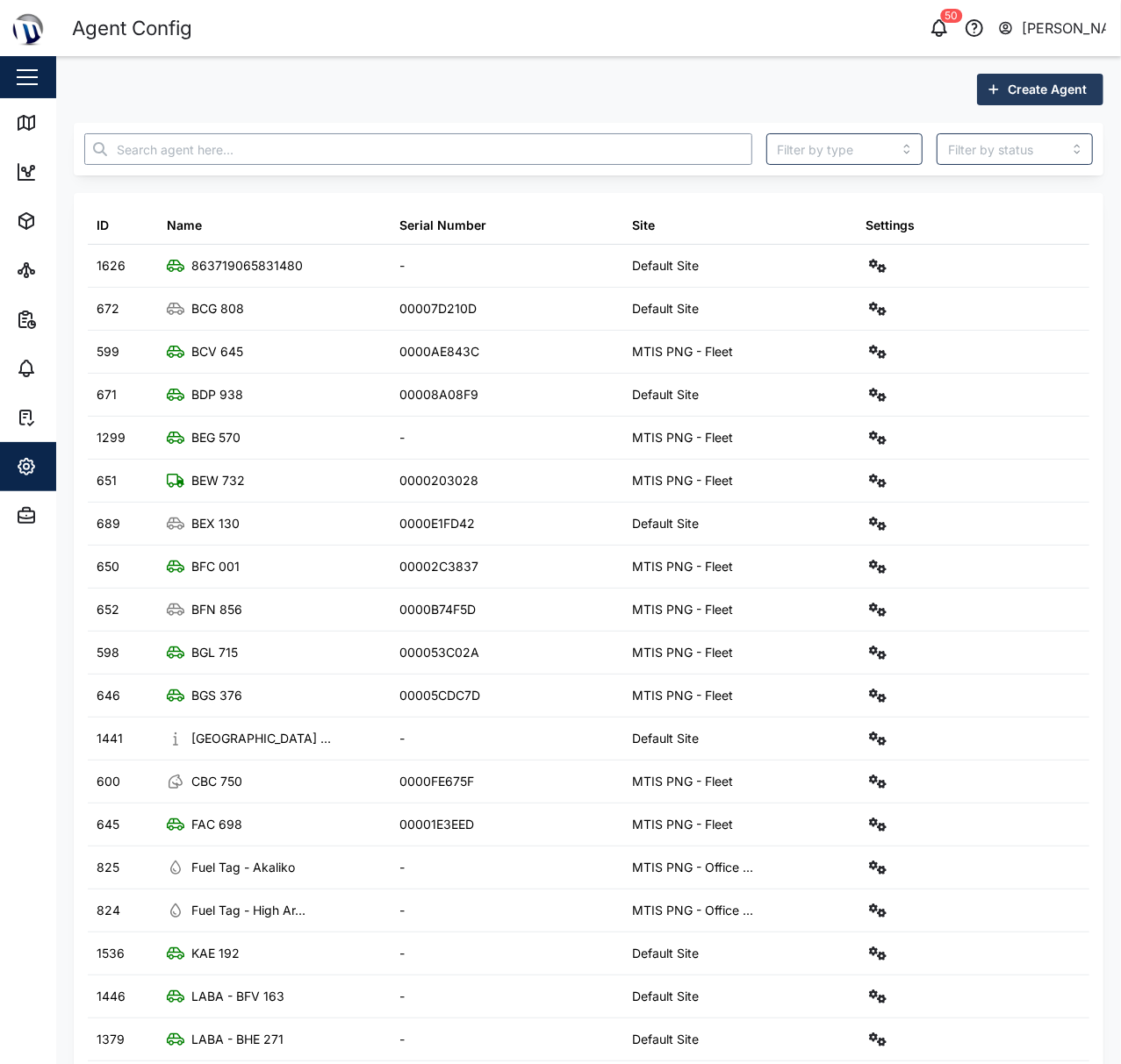
click at [264, 155] on input "text" at bounding box center [418, 149] width 667 height 32
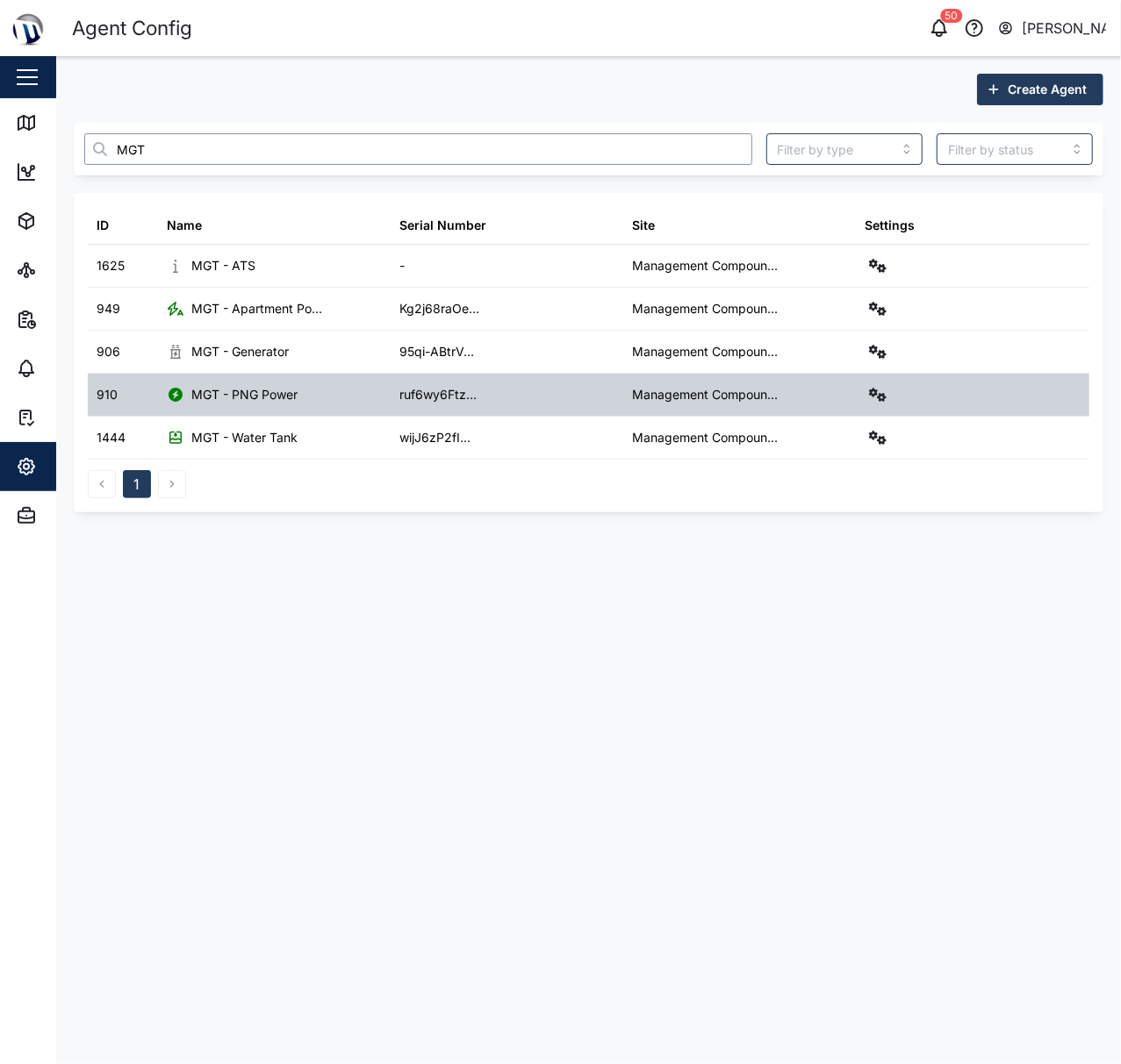
type input "MGT"
click at [861, 397] on div "Settings" at bounding box center [973, 394] width 233 height 42
click at [871, 395] on icon "button" at bounding box center [878, 395] width 18 height 14
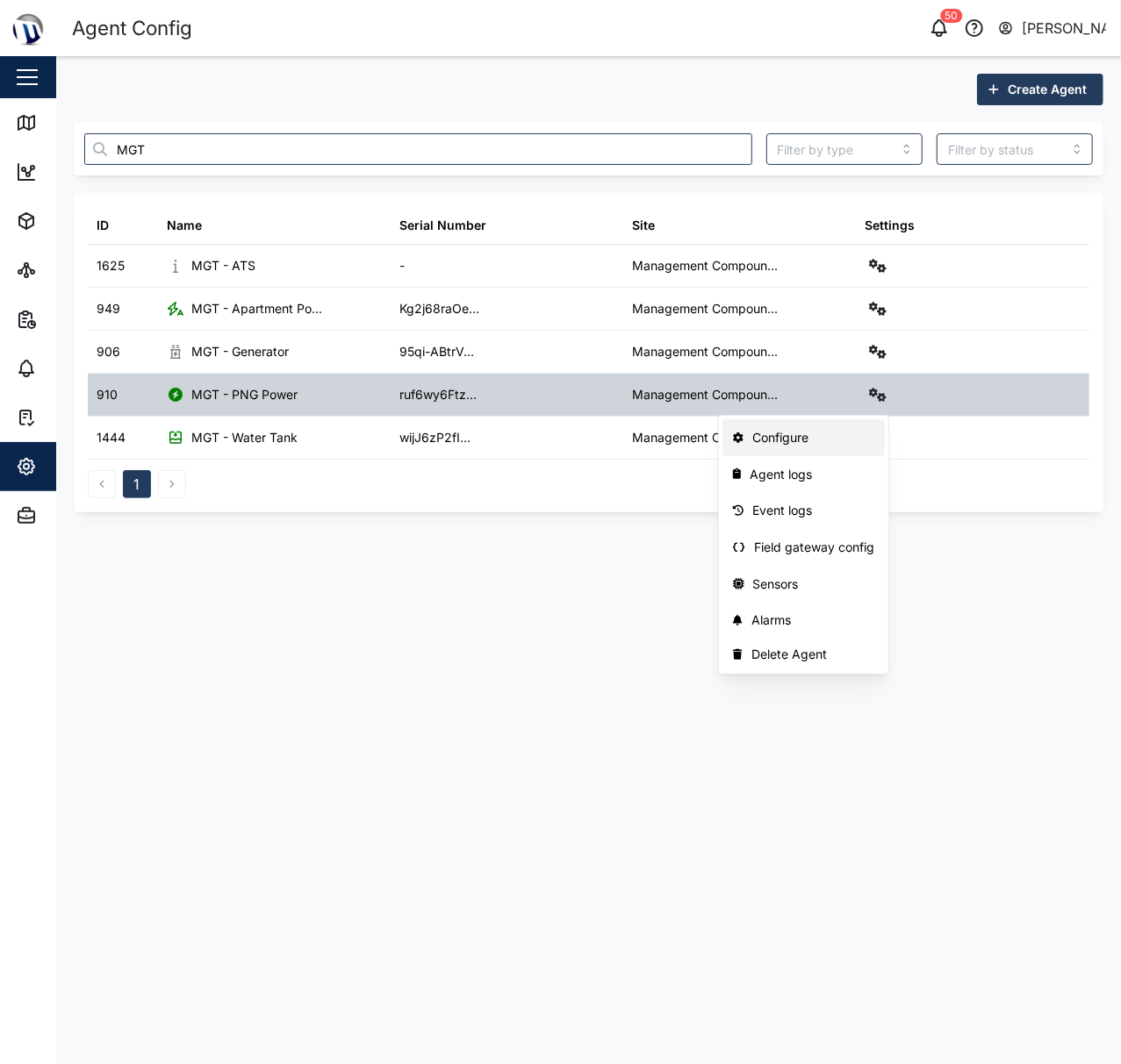
click at [833, 433] on div "Configure" at bounding box center [813, 438] width 122 height 20
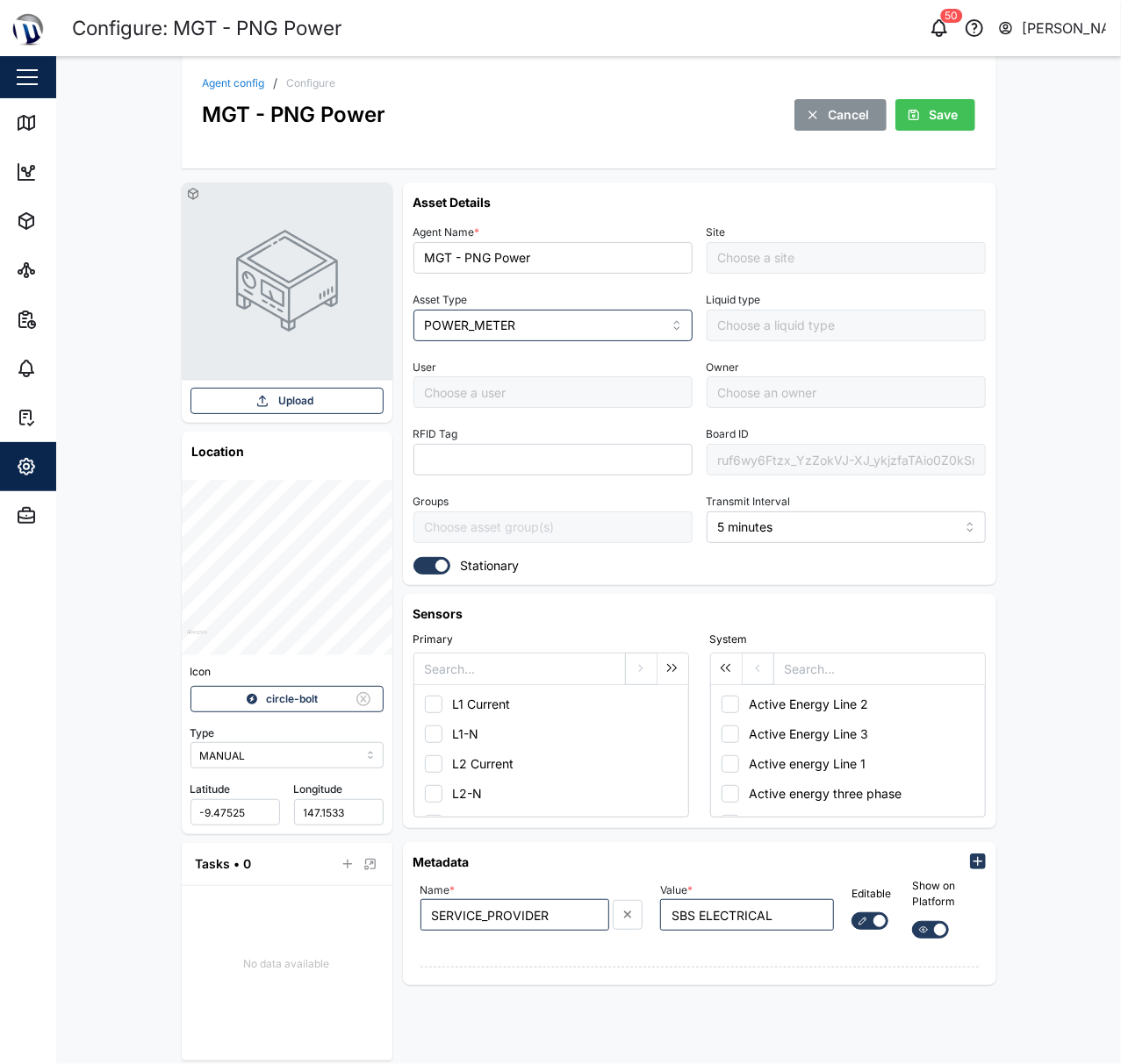
type input "Management Compound"
type input "[PERSON_NAME]"
click at [236, 83] on link "Agent config" at bounding box center [233, 83] width 62 height 11
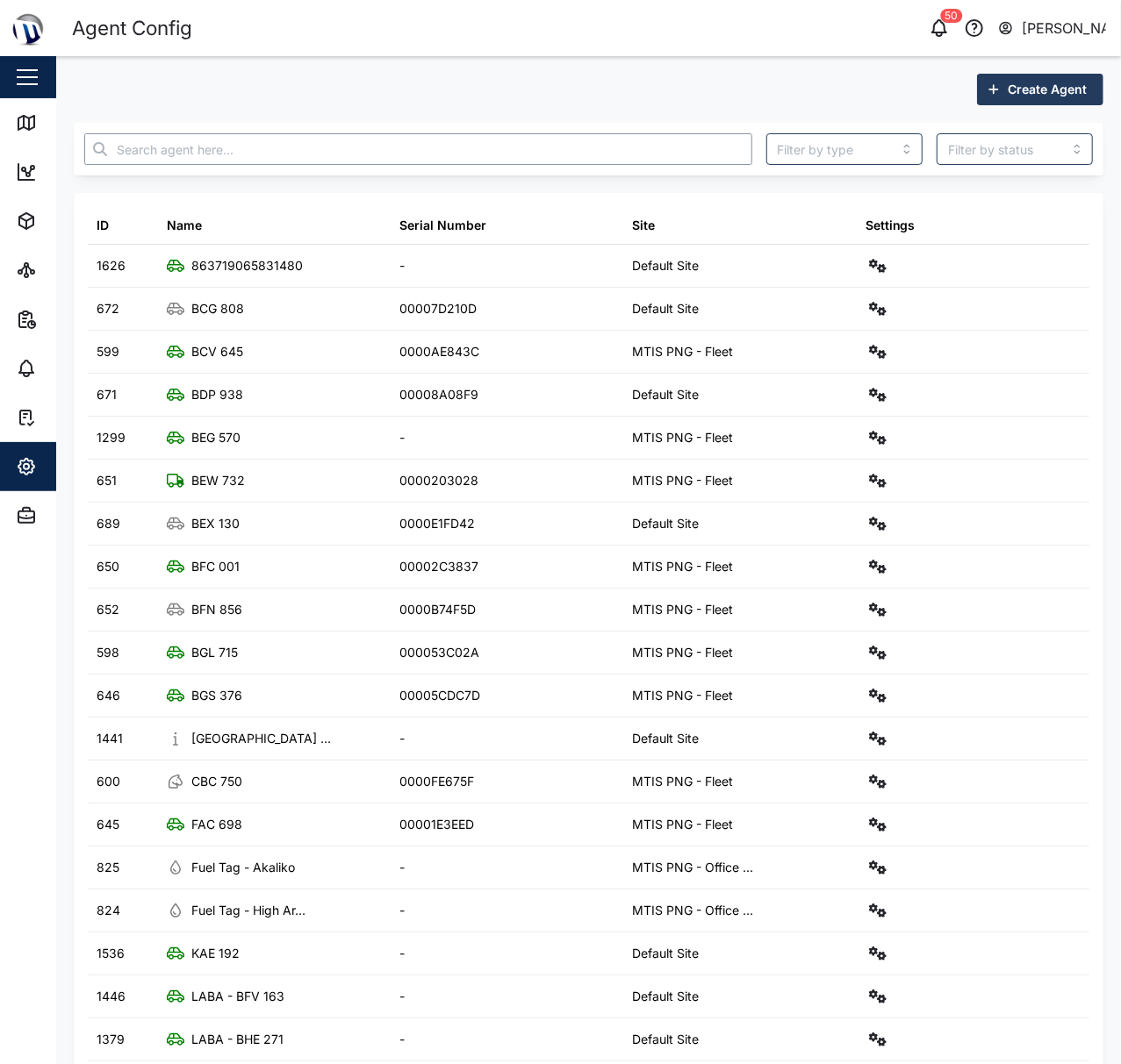
click at [457, 158] on input "text" at bounding box center [418, 149] width 667 height 32
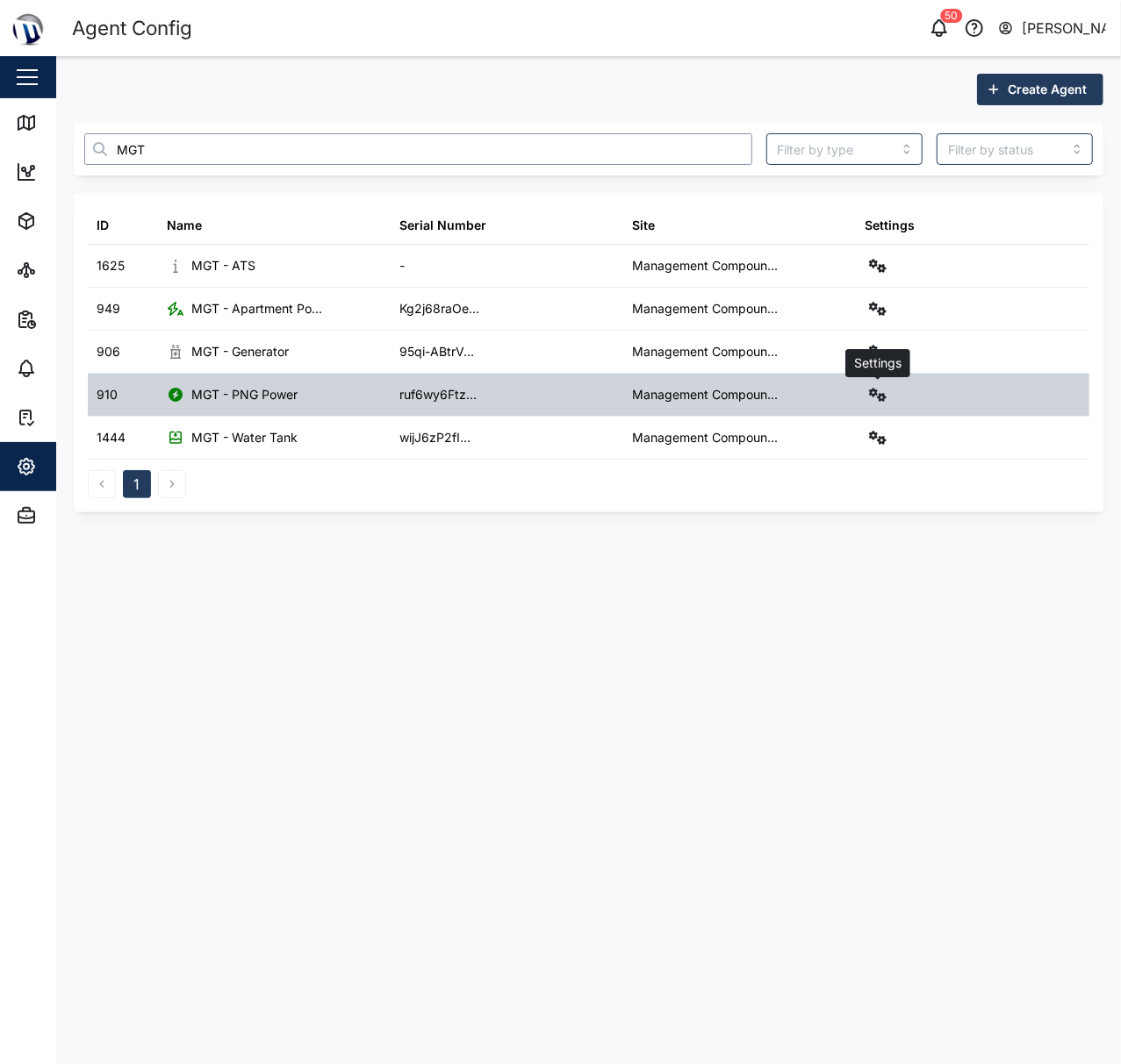
type input "MGT"
click at [875, 394] on icon "button" at bounding box center [878, 395] width 18 height 14
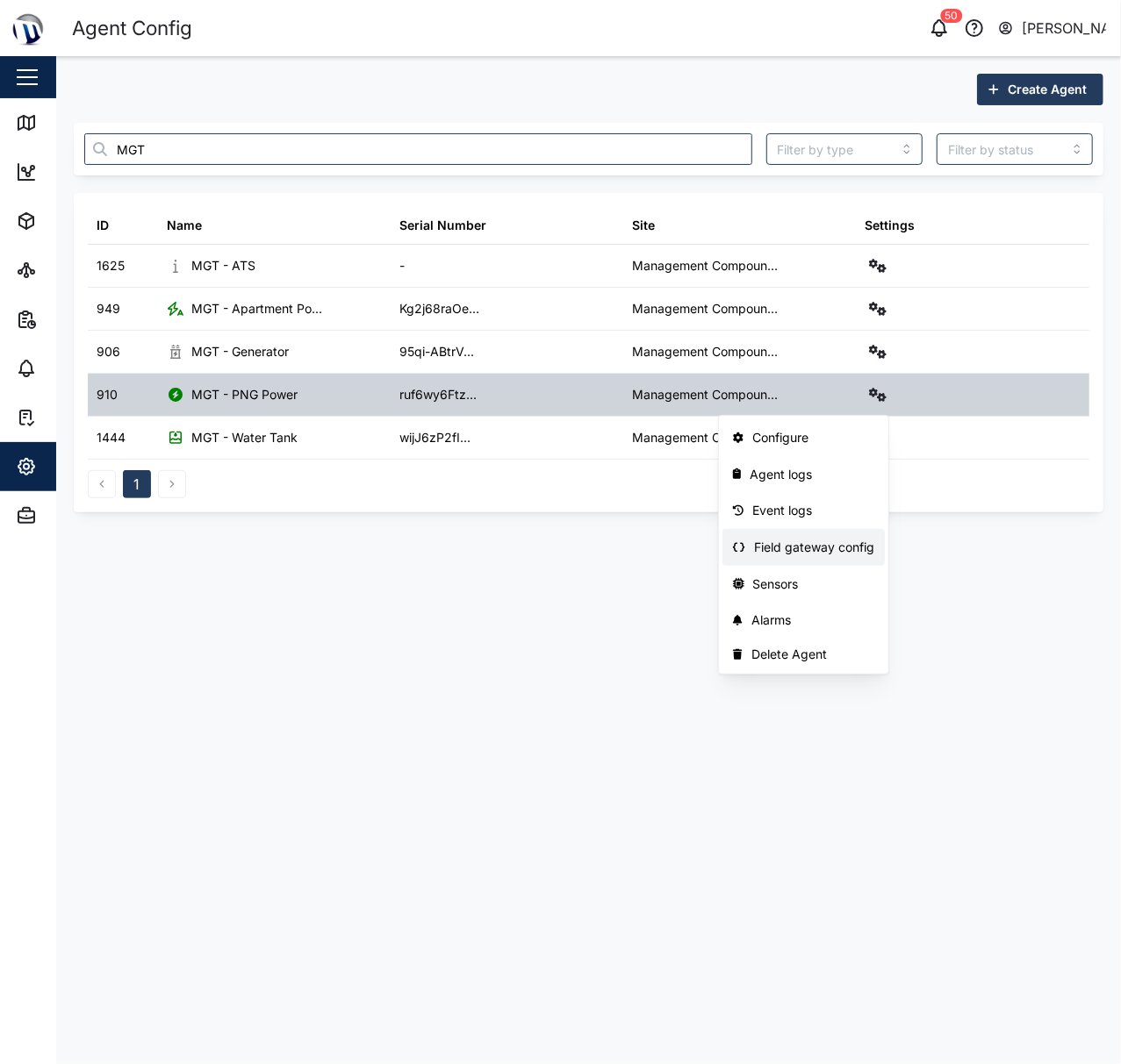
click at [819, 551] on div "Field gateway config" at bounding box center [813, 548] width 120 height 20
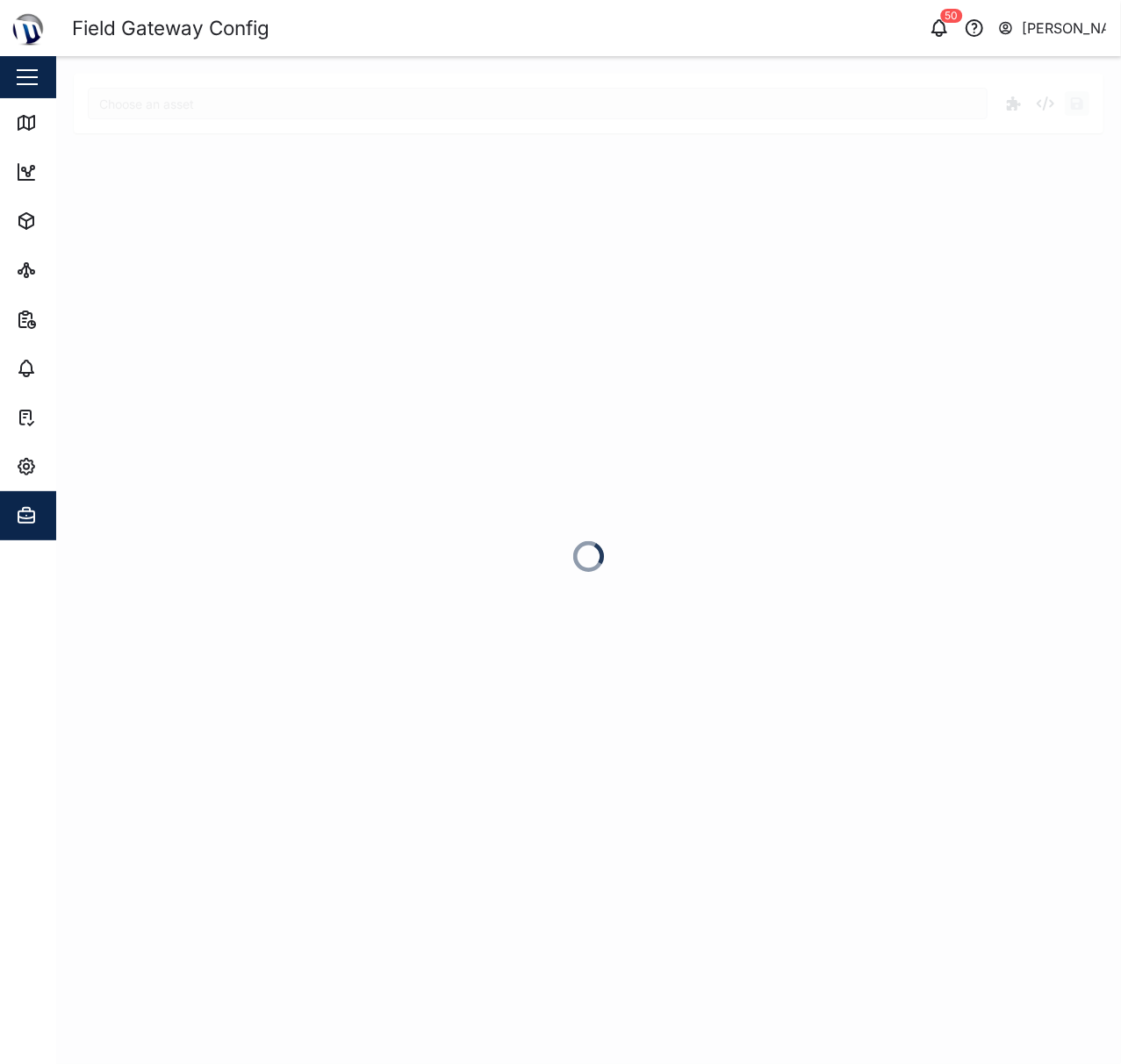
type input "MGT - PNG Power"
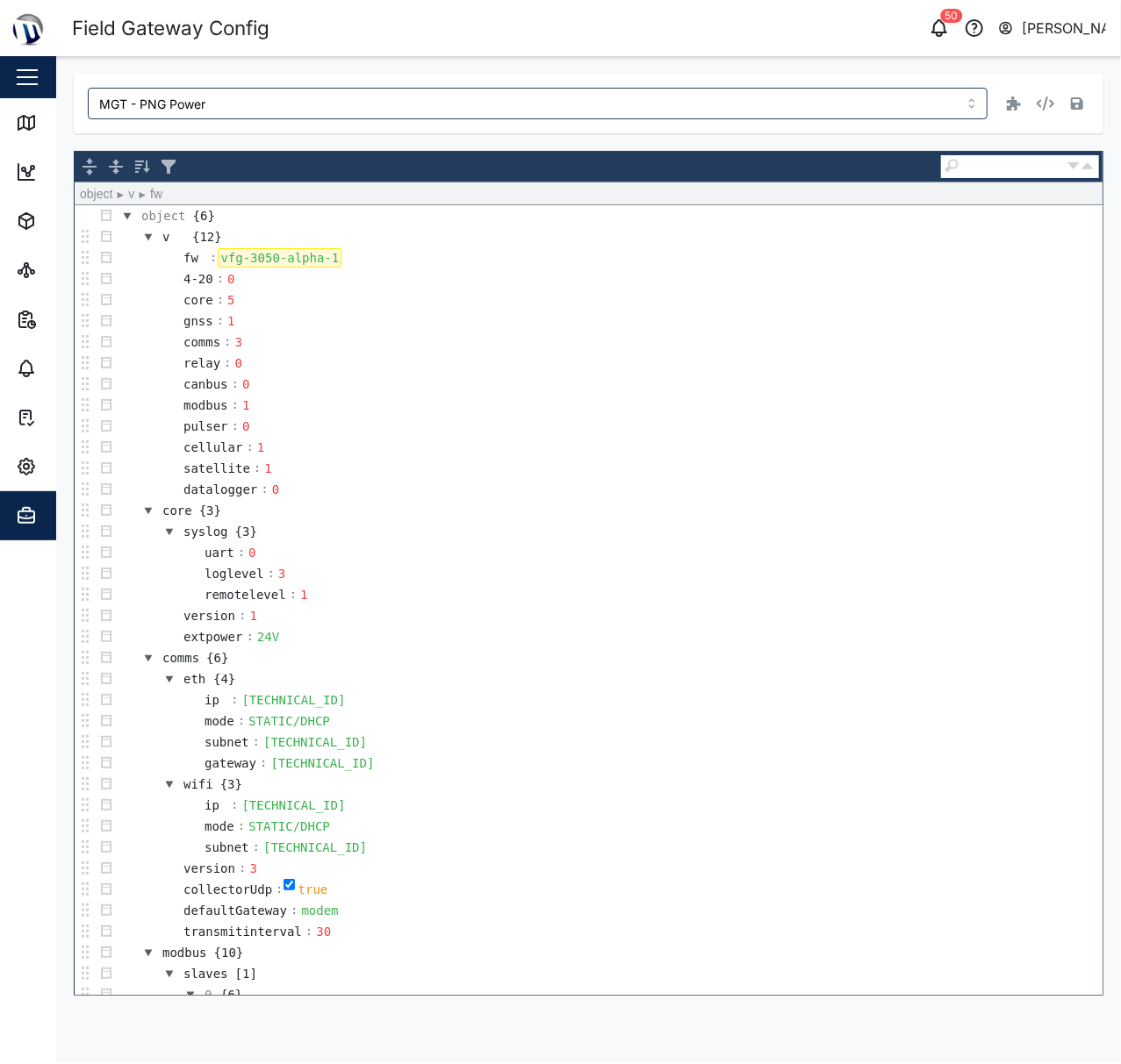
drag, startPoint x: 255, startPoint y: 258, endPoint x: 629, endPoint y: 288, distance: 375.2
click at [397, 285] on td "4-20 : 0" at bounding box center [610, 280] width 985 height 21
click at [835, 351] on td "comms : 3" at bounding box center [610, 343] width 985 height 21
click at [1070, 97] on icon "button" at bounding box center [1077, 104] width 12 height 14
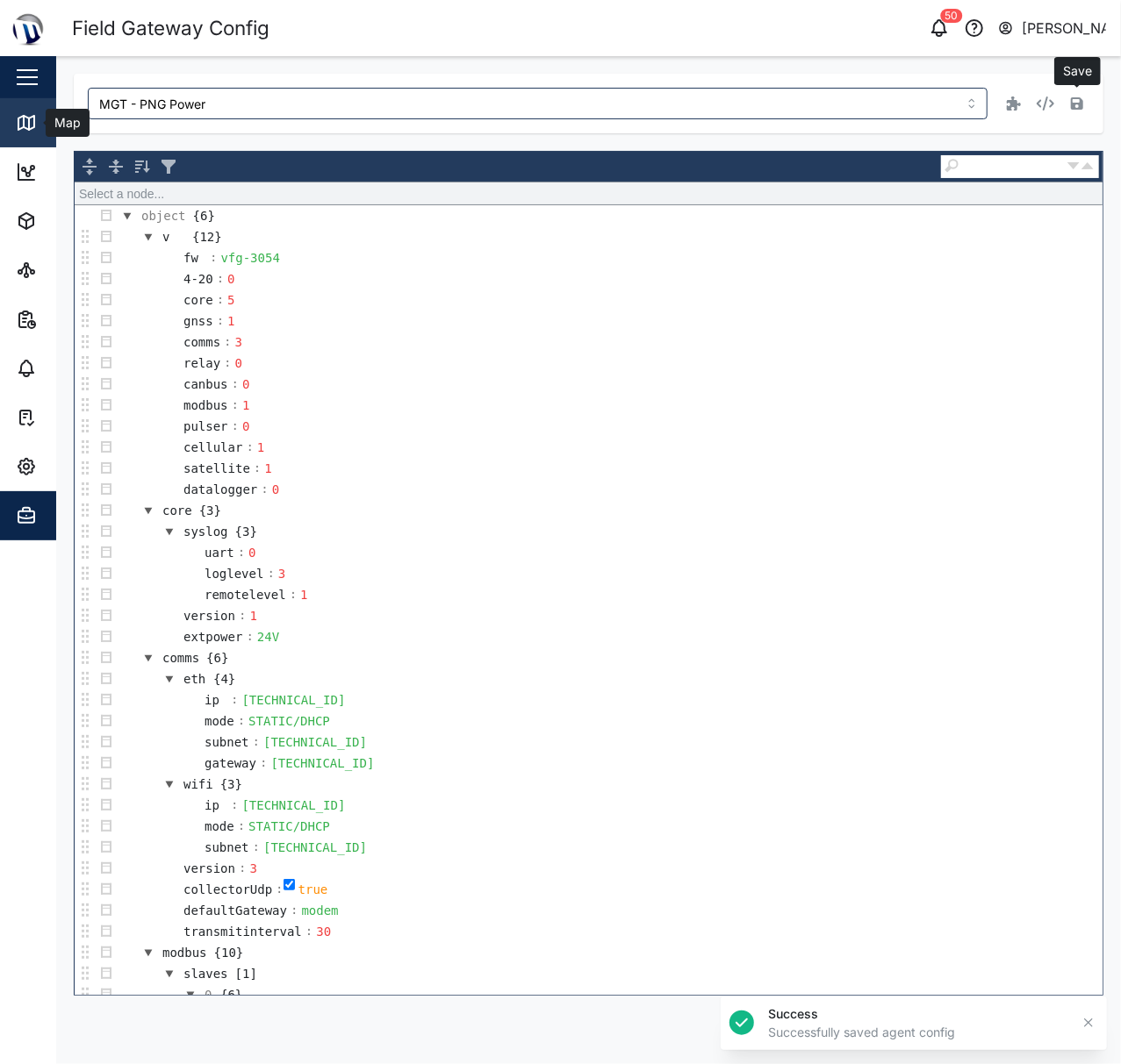
click at [19, 110] on link "Map" at bounding box center [114, 122] width 228 height 49
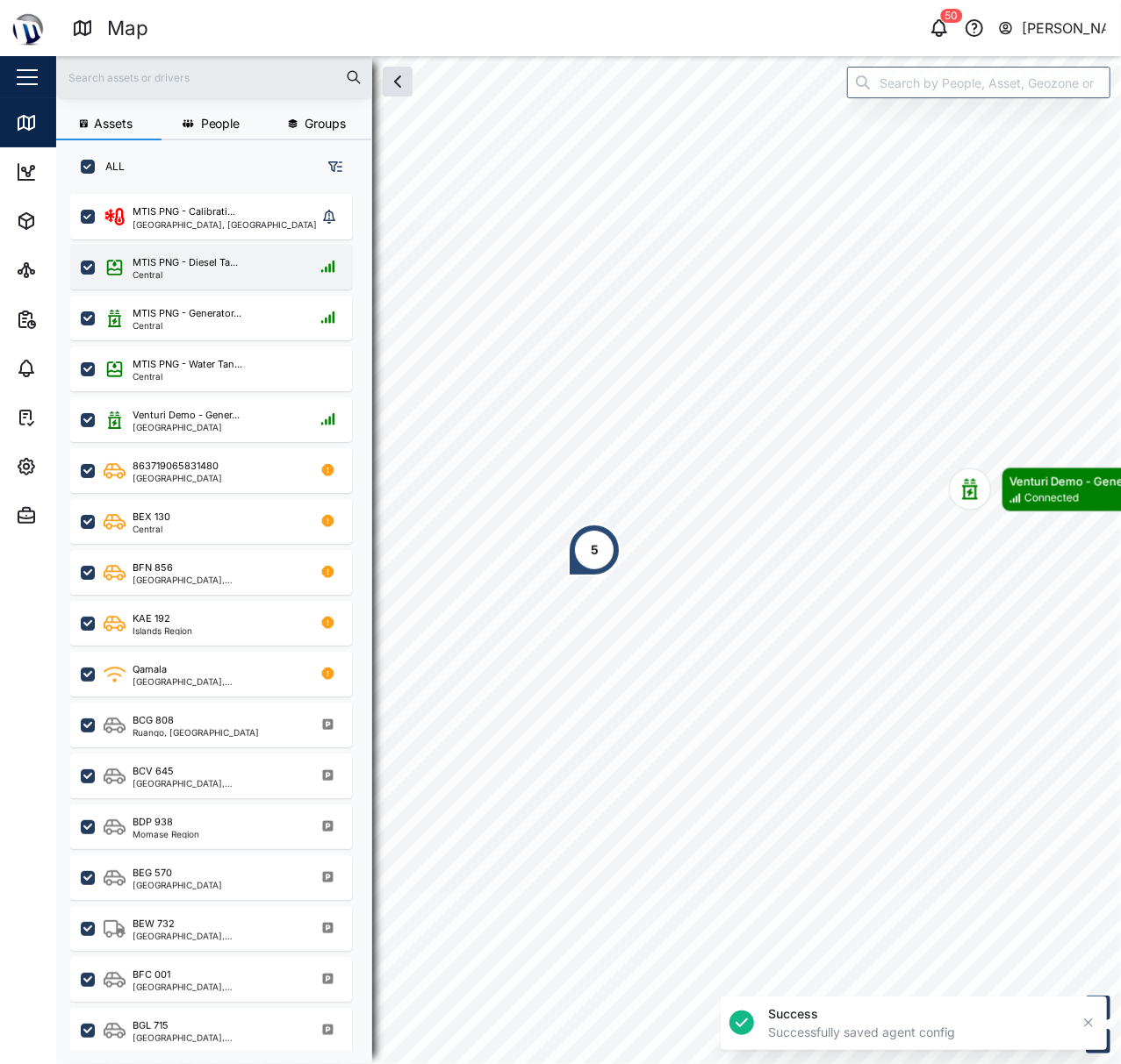
scroll to position [844, 271]
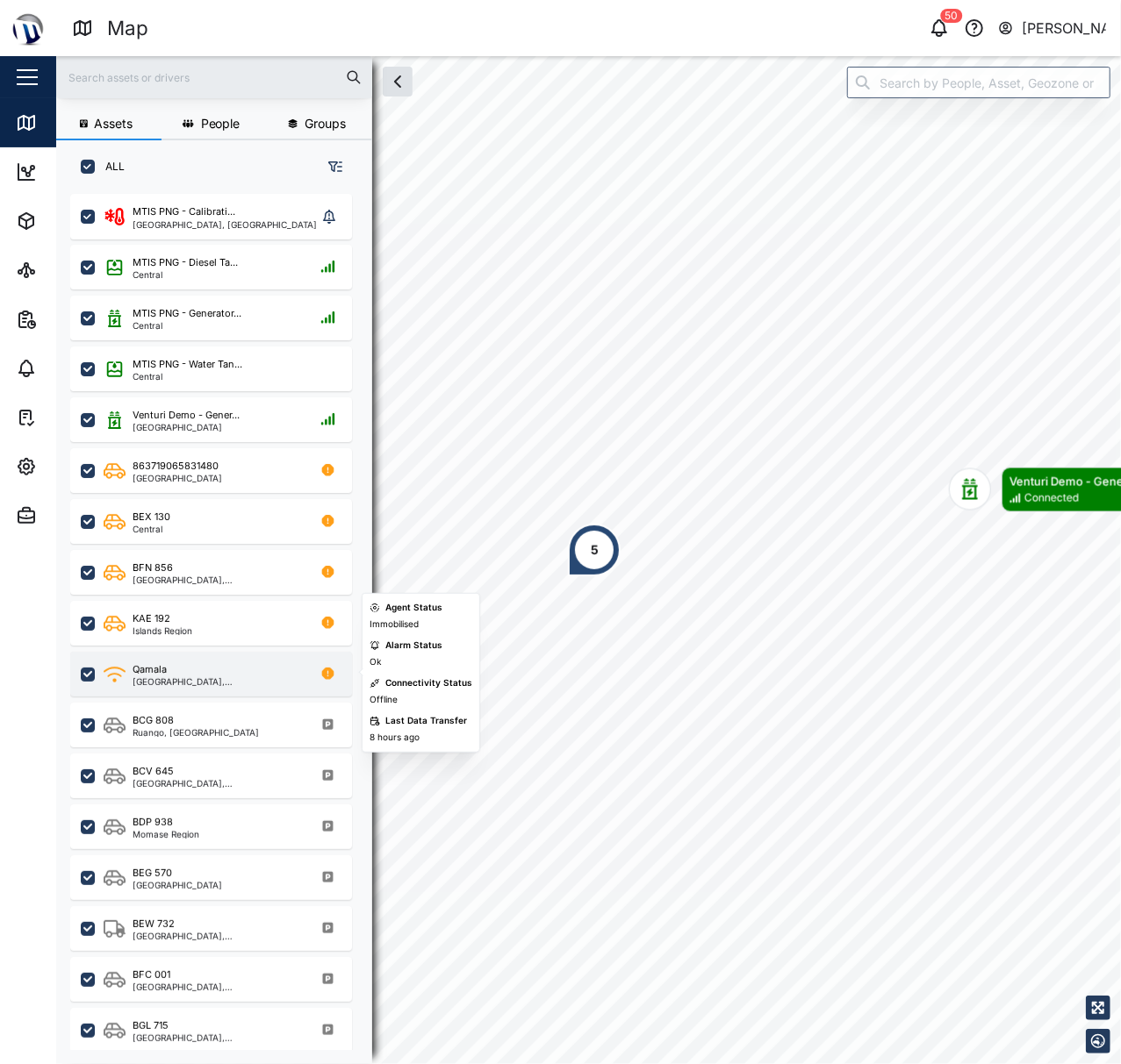
click at [251, 690] on div "Qamala National Capital District, Southern Region" at bounding box center [210, 674] width 281 height 44
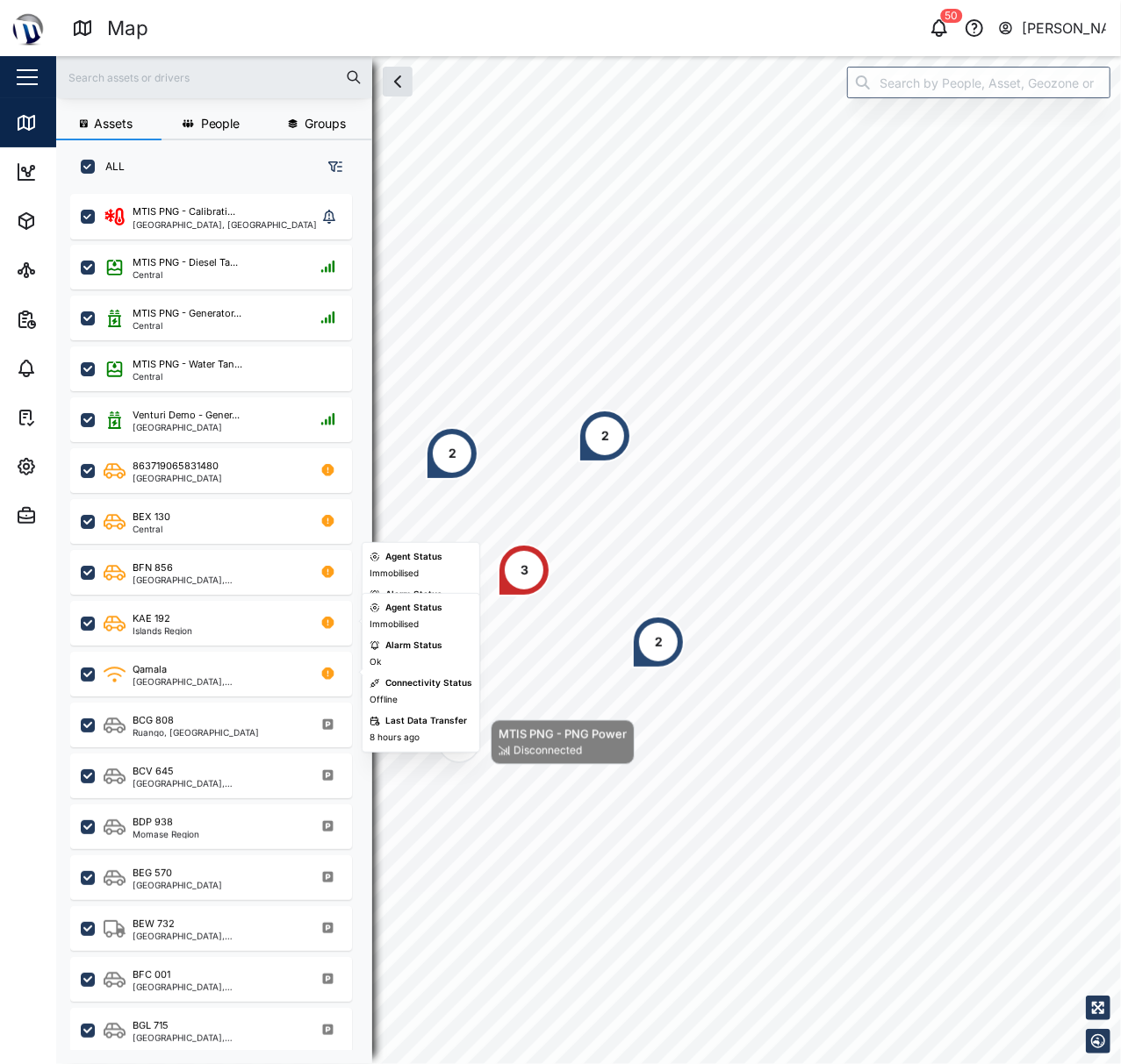
click at [226, 747] on div "BCV 645 Port Moresby, Southern Region" at bounding box center [210, 772] width 281 height 51
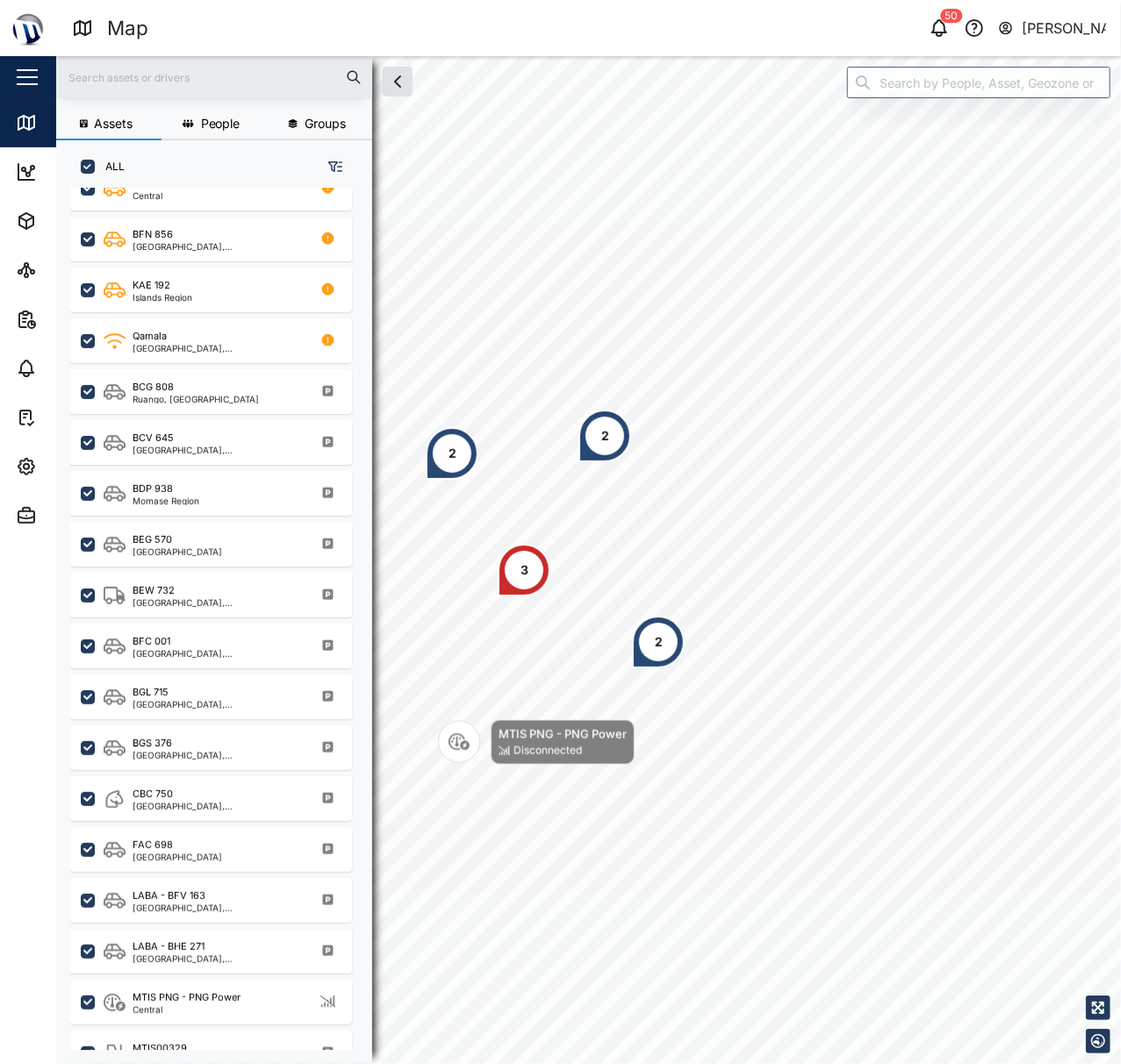
scroll to position [351, 0]
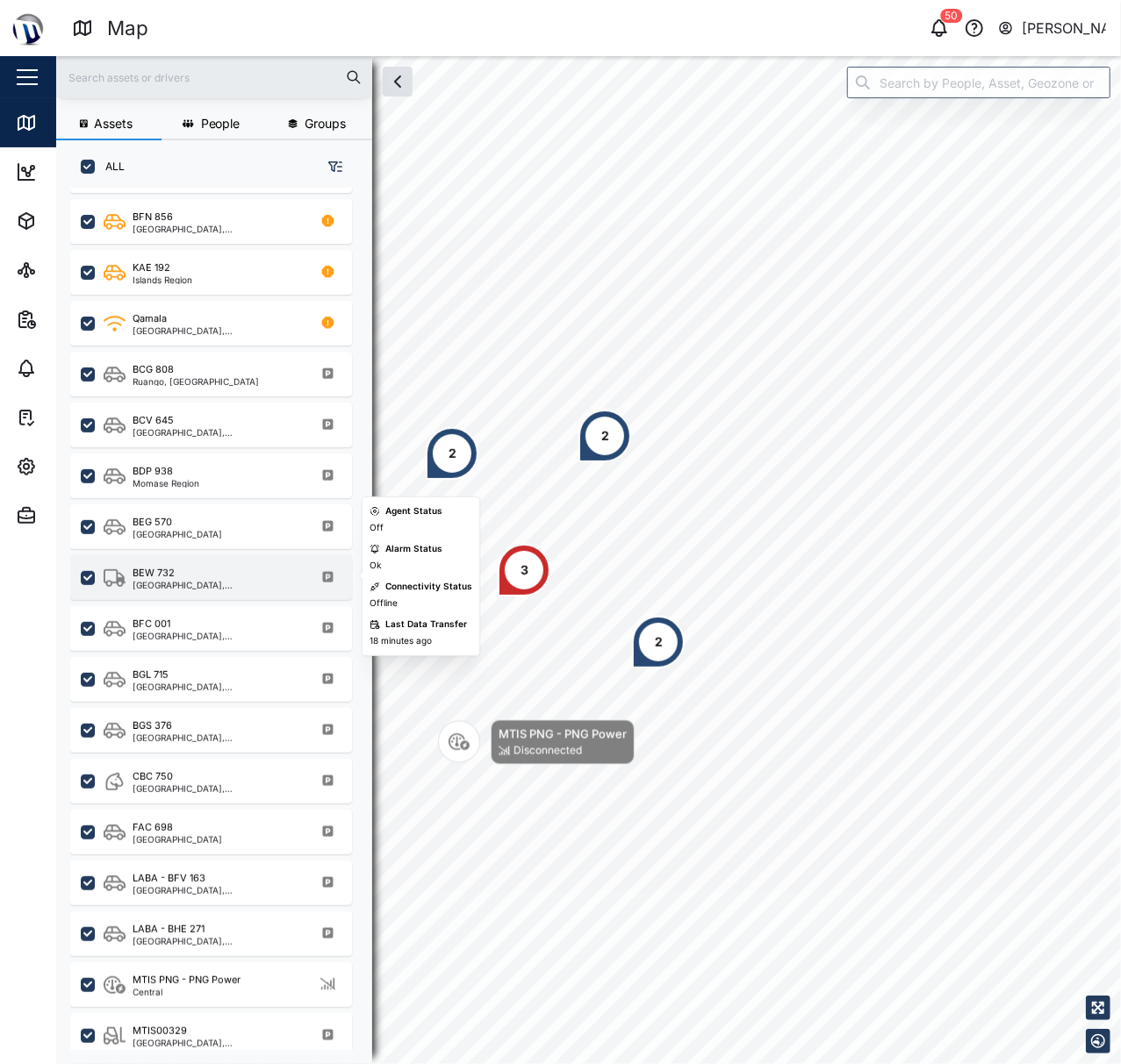
click at [183, 593] on div "BEW 732 National Capital District, Southern Region" at bounding box center [210, 578] width 281 height 44
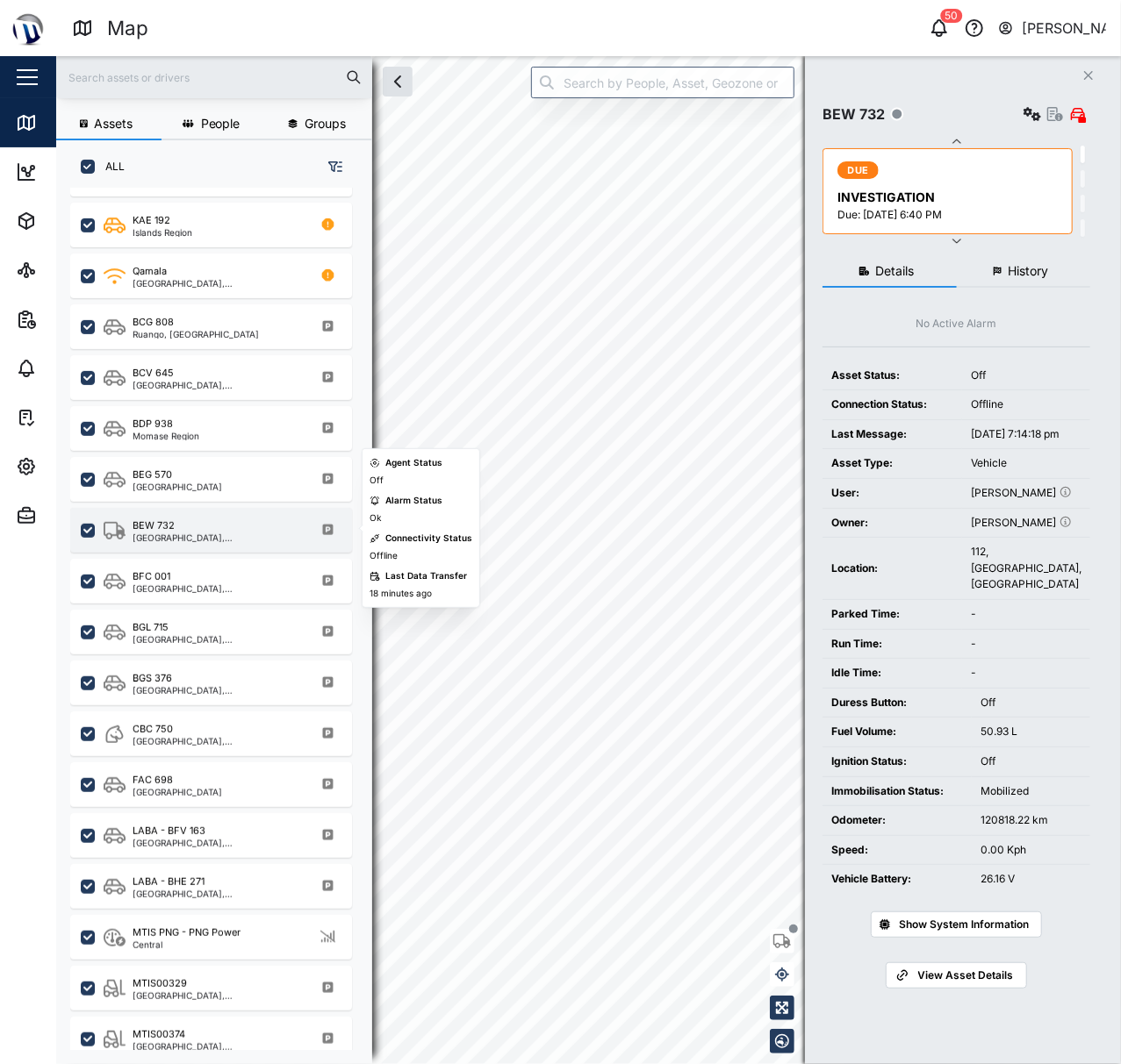
scroll to position [411, 0]
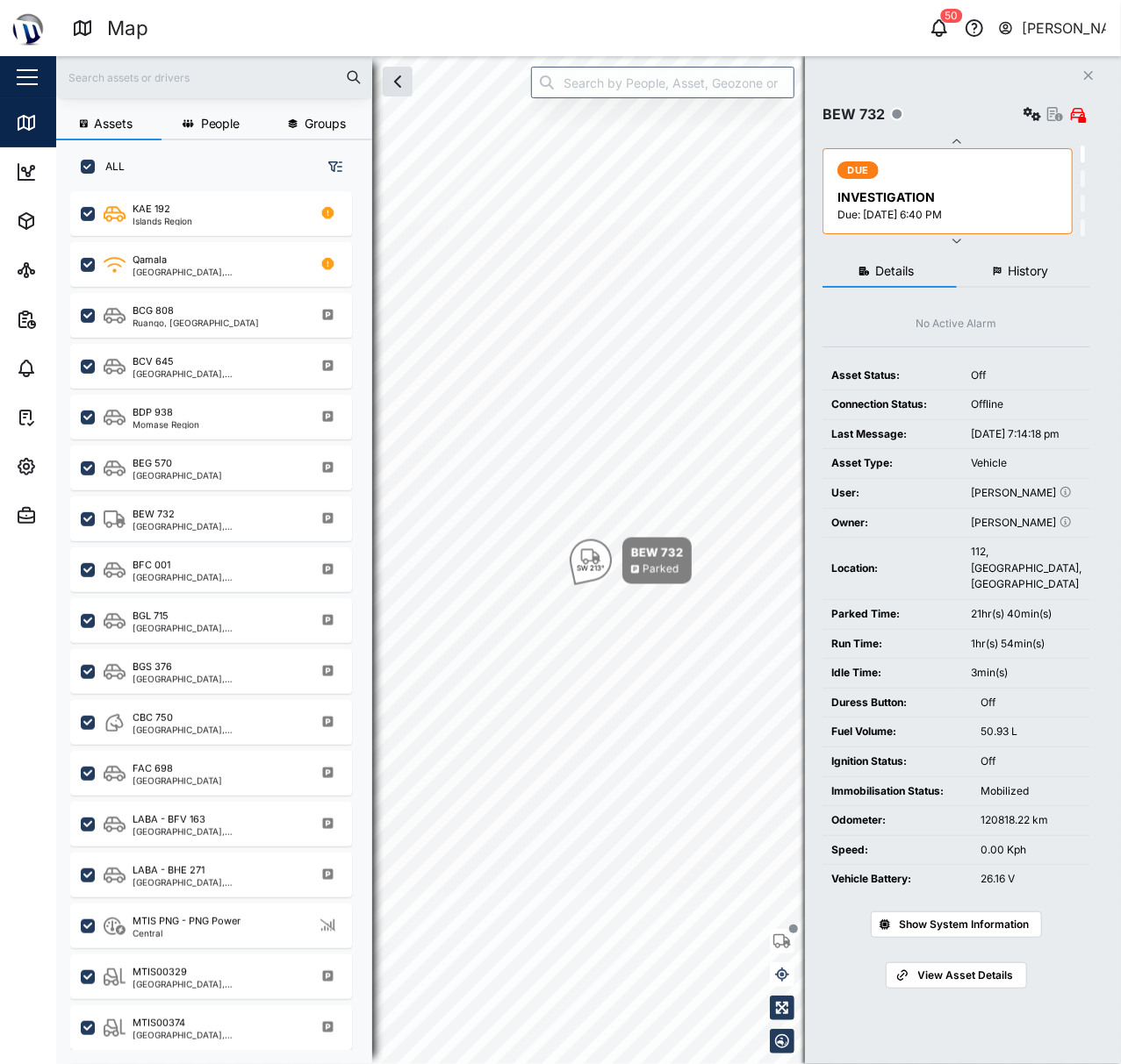
drag, startPoint x: 1061, startPoint y: 117, endPoint x: 1046, endPoint y: 122, distance: 15.8
click at [1046, 122] on div "View Asset Immobilise" at bounding box center [1054, 114] width 70 height 25
click at [1047, 120] on icon "button" at bounding box center [1055, 114] width 16 height 14
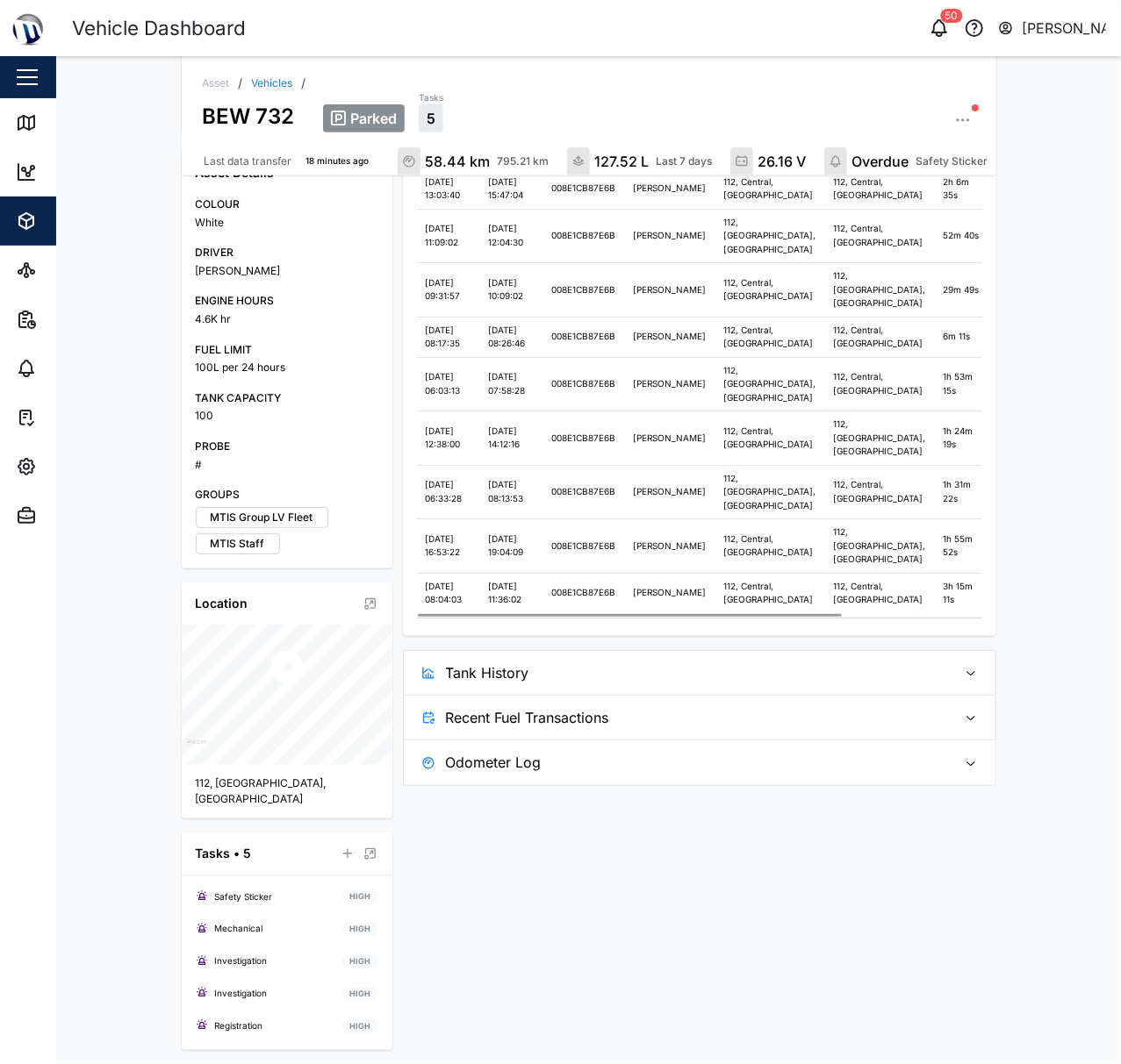
scroll to position [414, 0]
click at [729, 740] on span "Recent Fuel Transactions" at bounding box center [694, 717] width 497 height 43
click at [734, 695] on span "Tank History" at bounding box center [694, 673] width 497 height 43
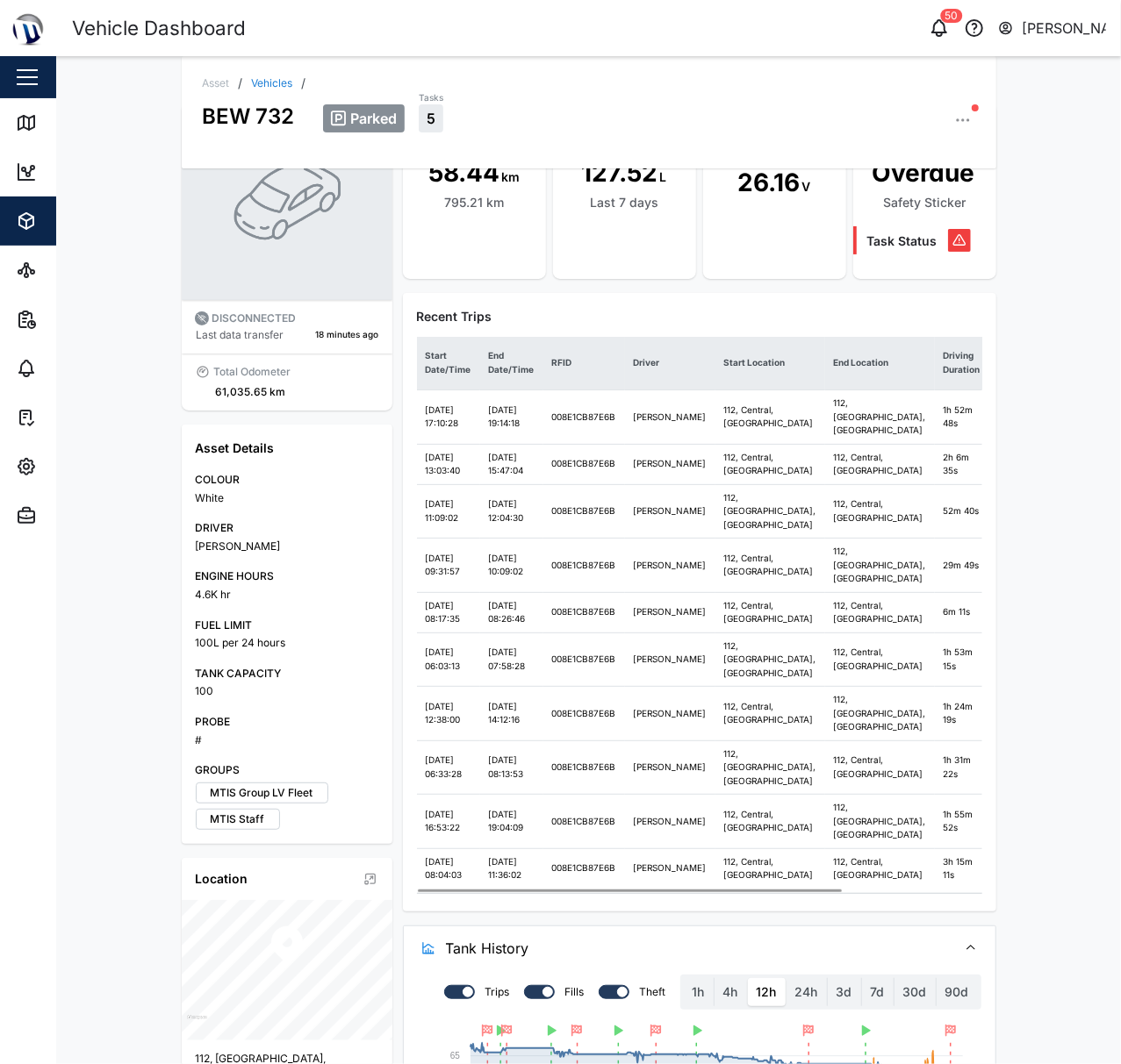
scroll to position [0, 0]
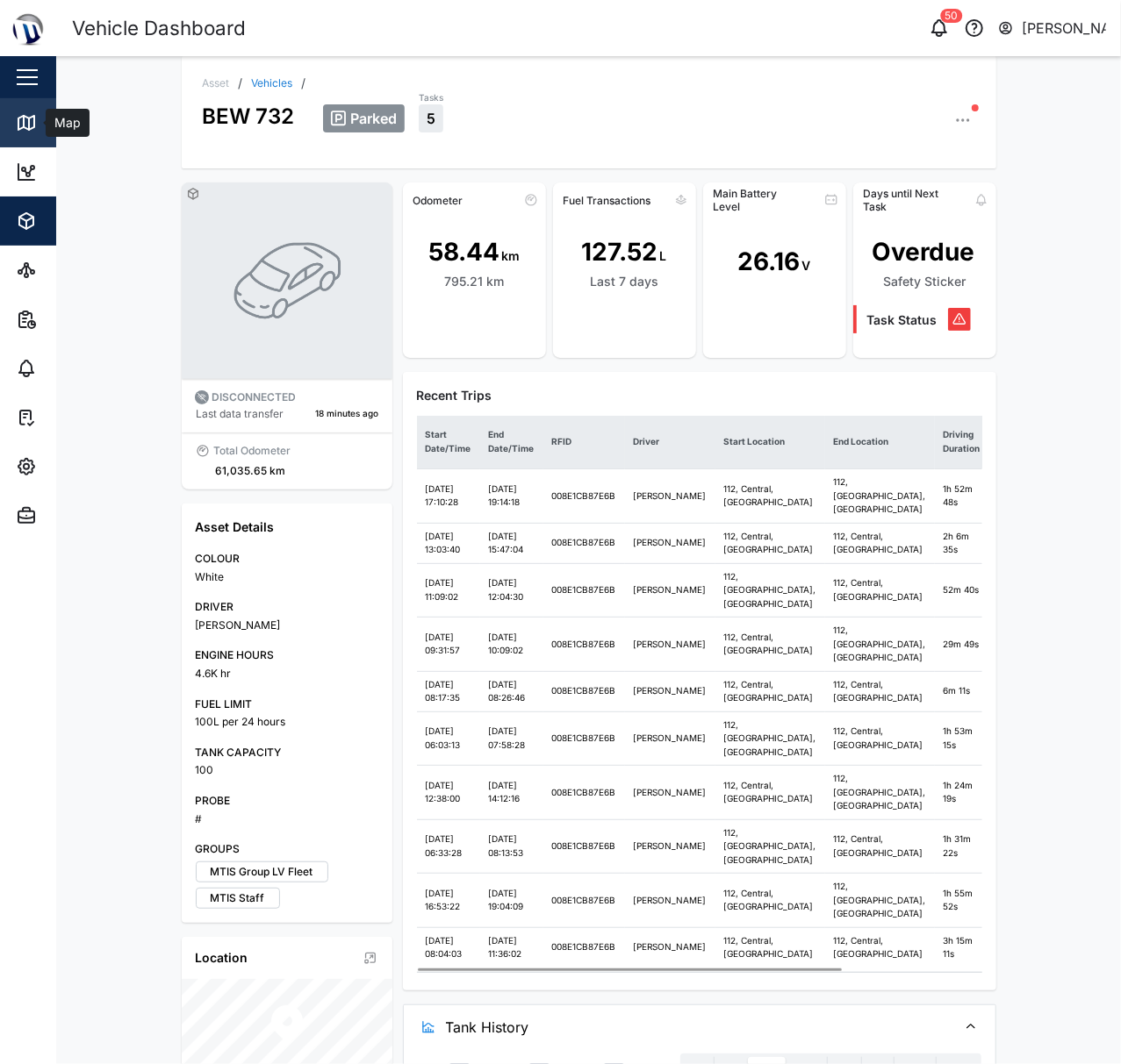
click at [47, 138] on link "Map" at bounding box center [114, 122] width 228 height 49
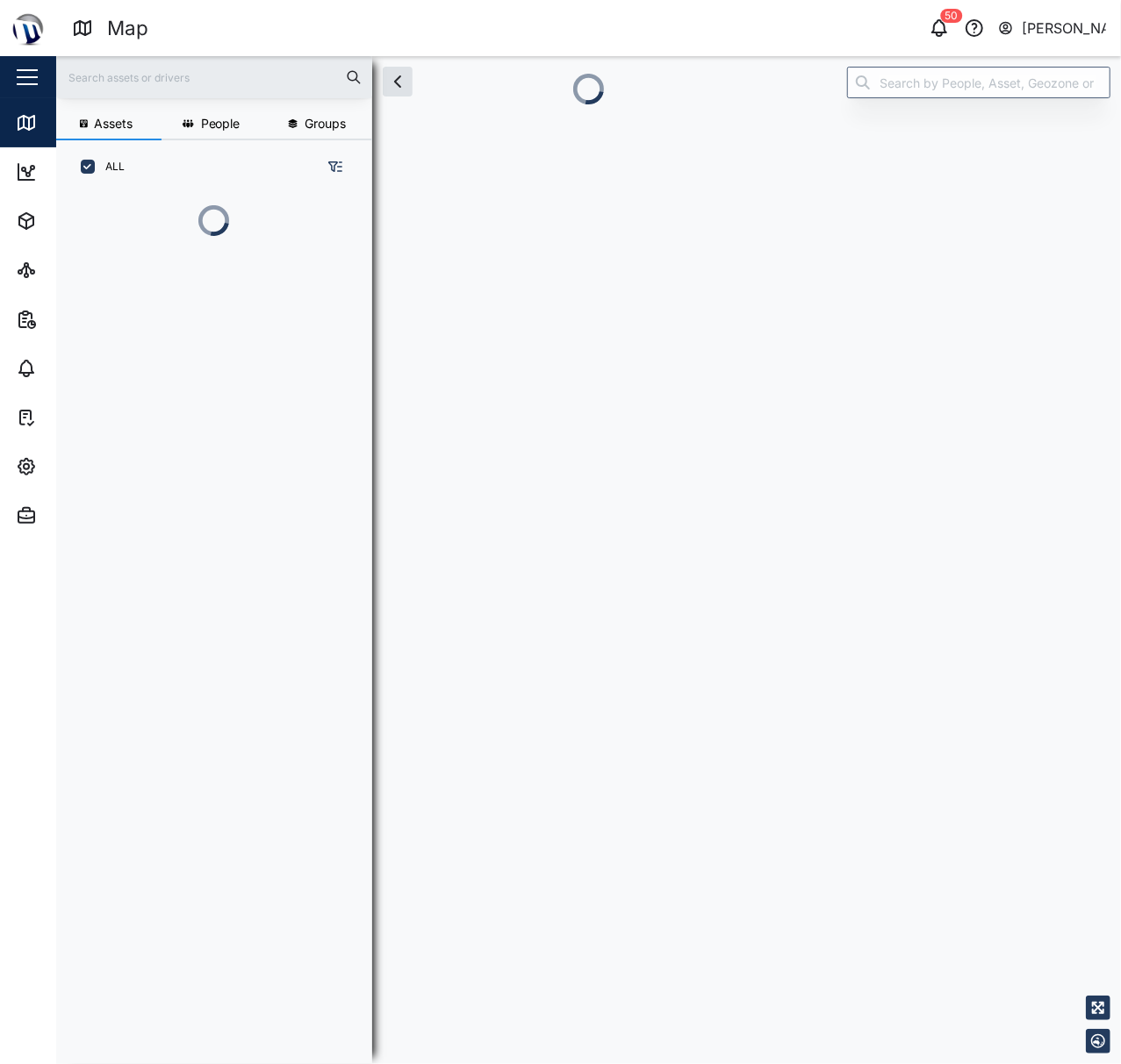
scroll to position [18, 19]
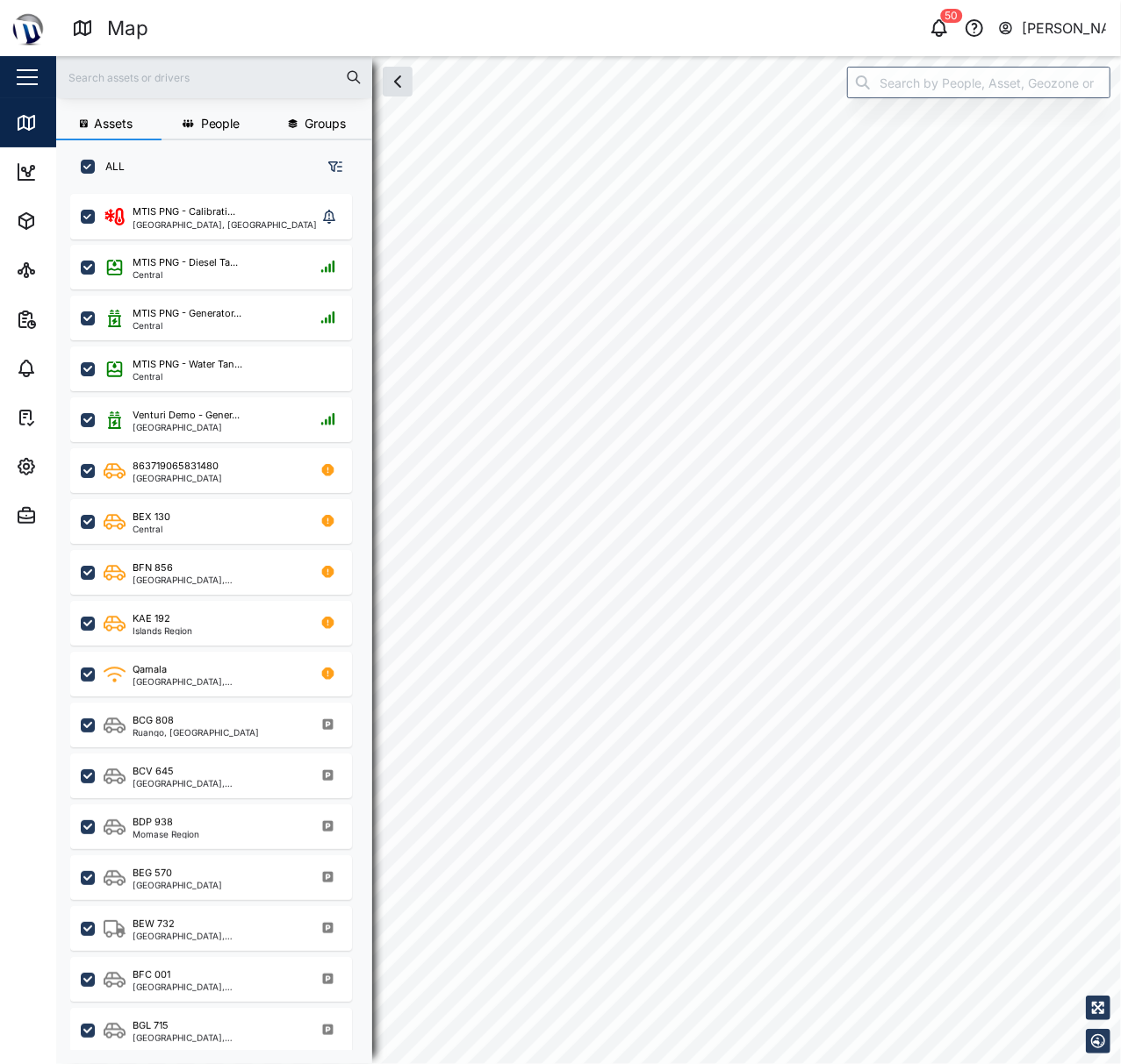
checkbox input "true"
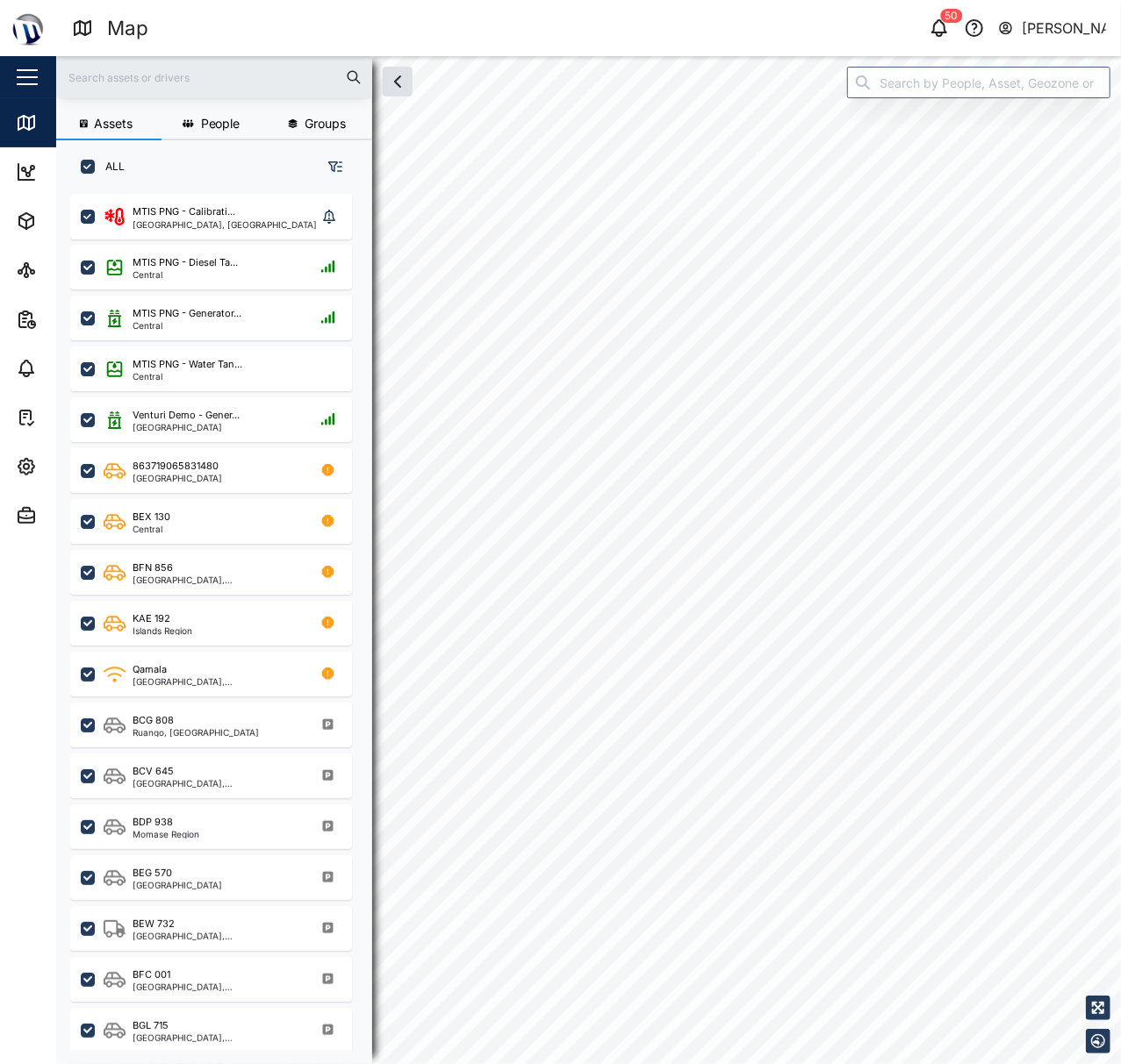
checkbox input "true"
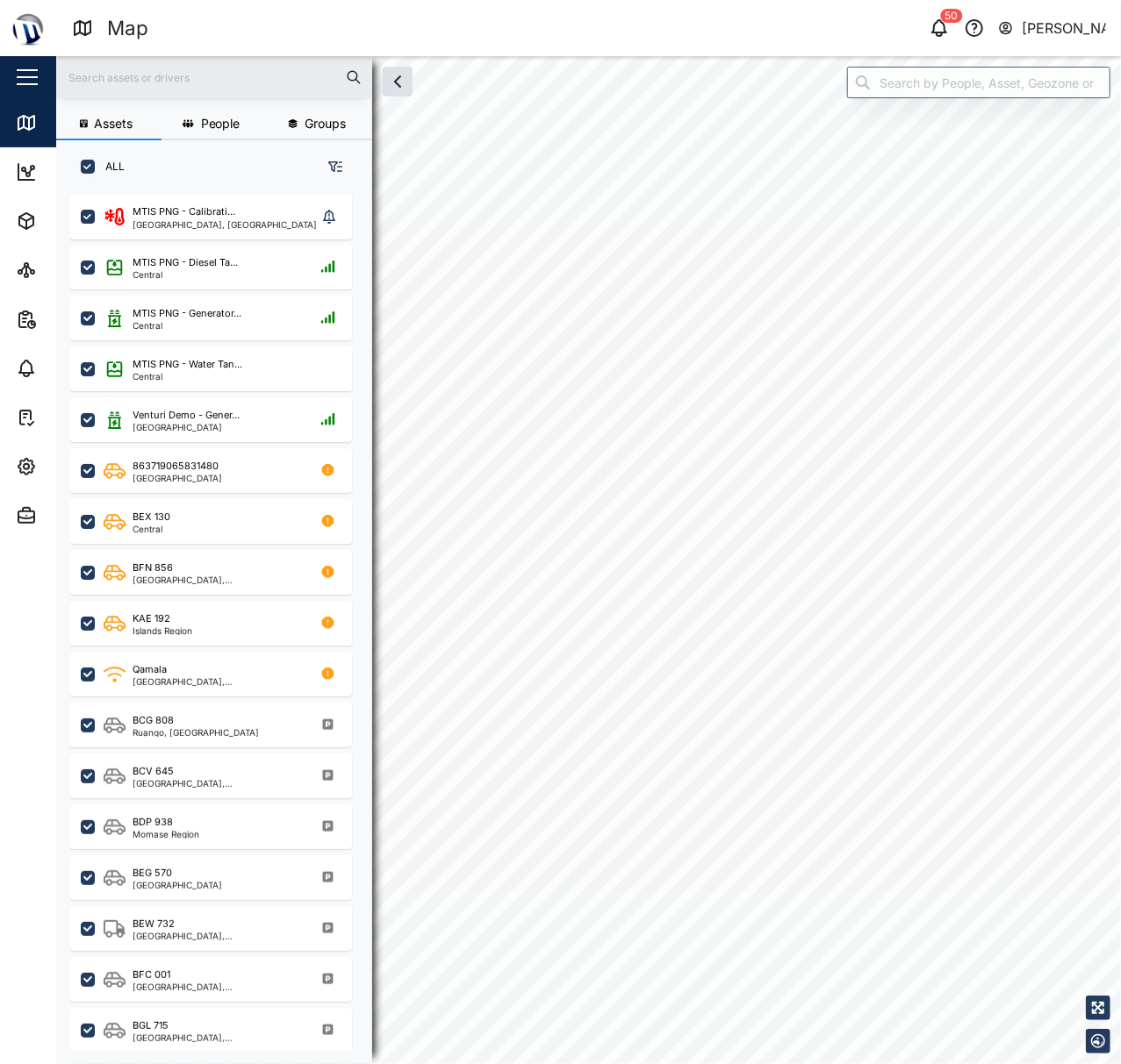
checkbox input "true"
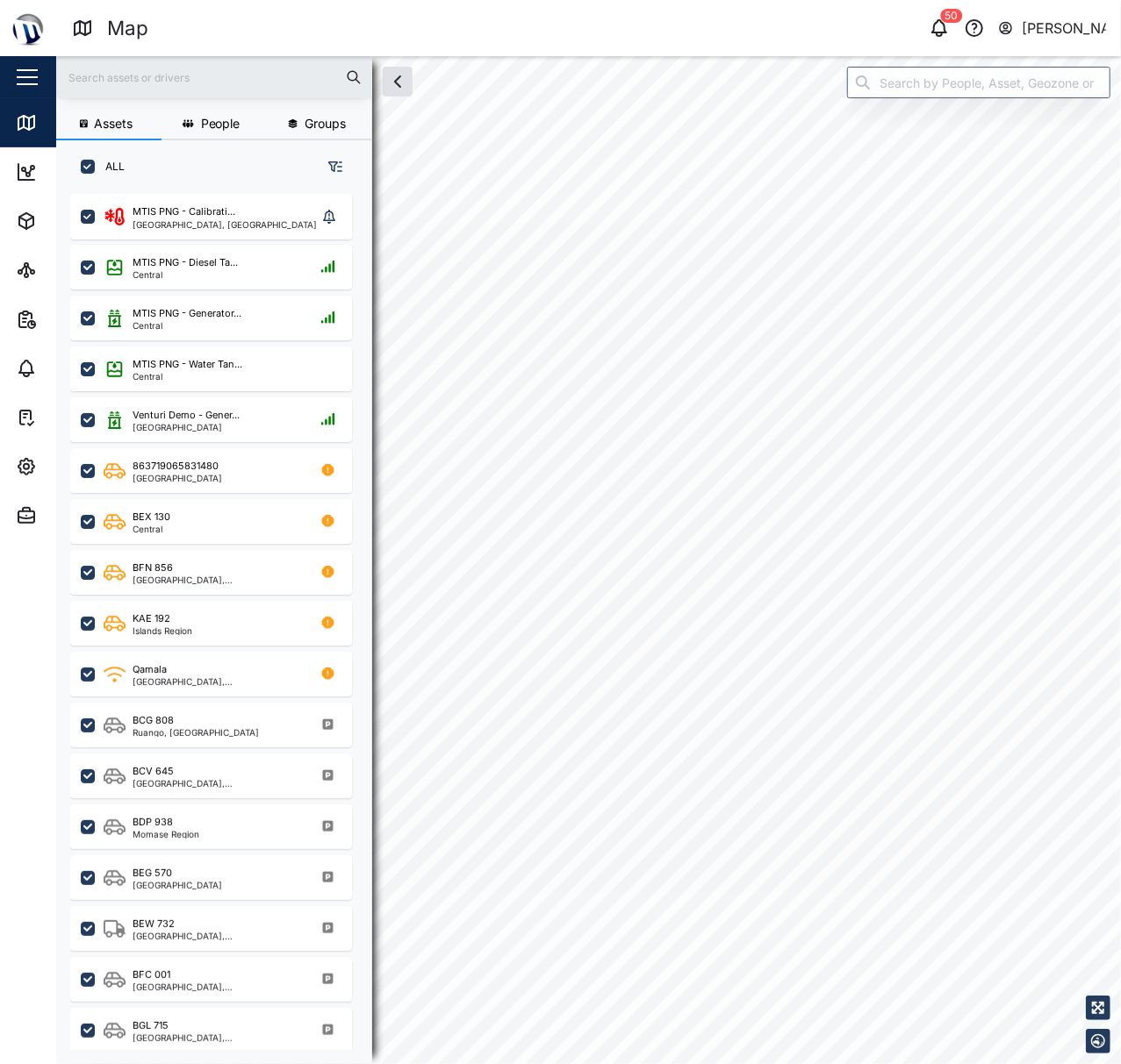
checkbox input "true"
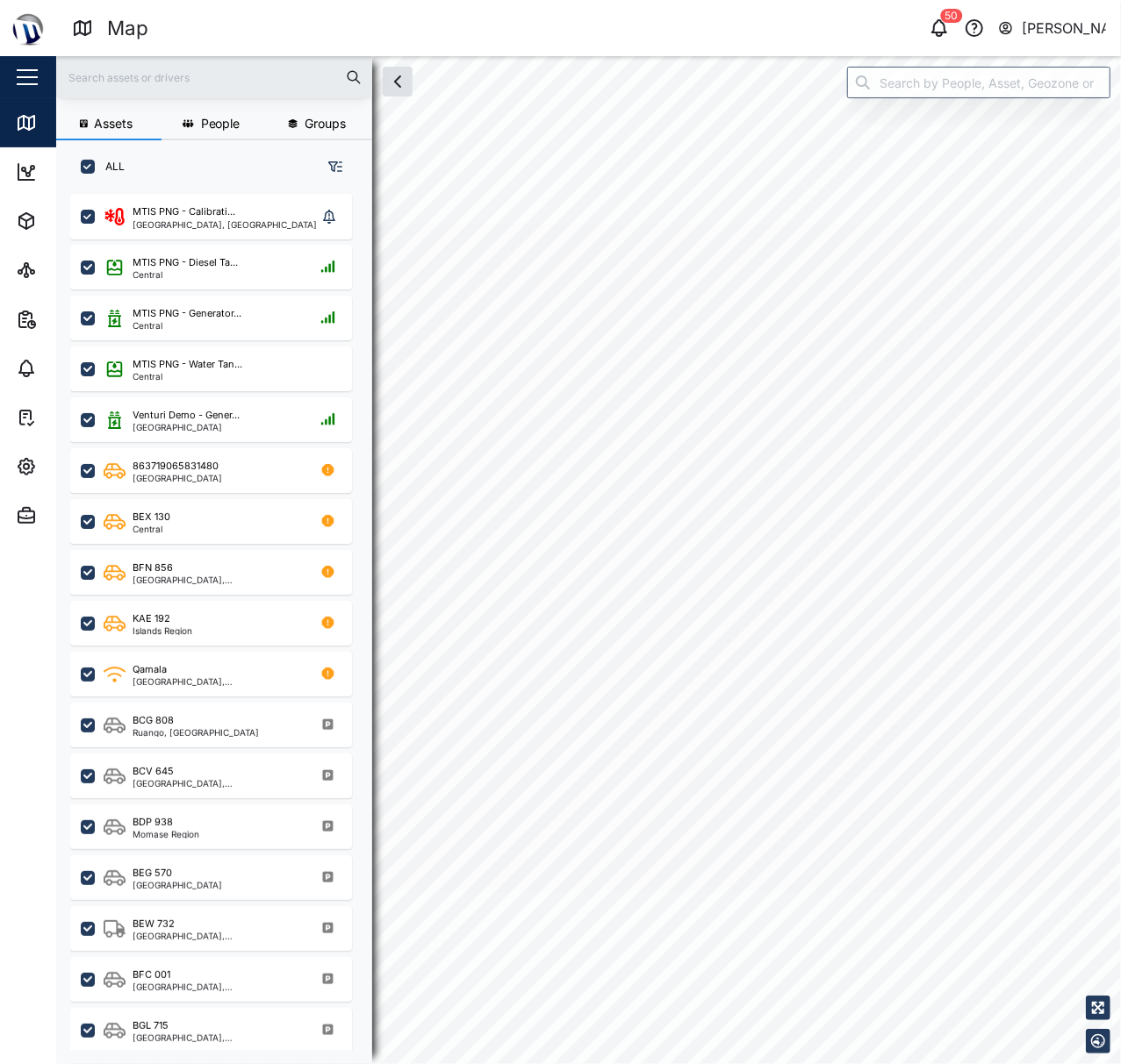
checkbox input "true"
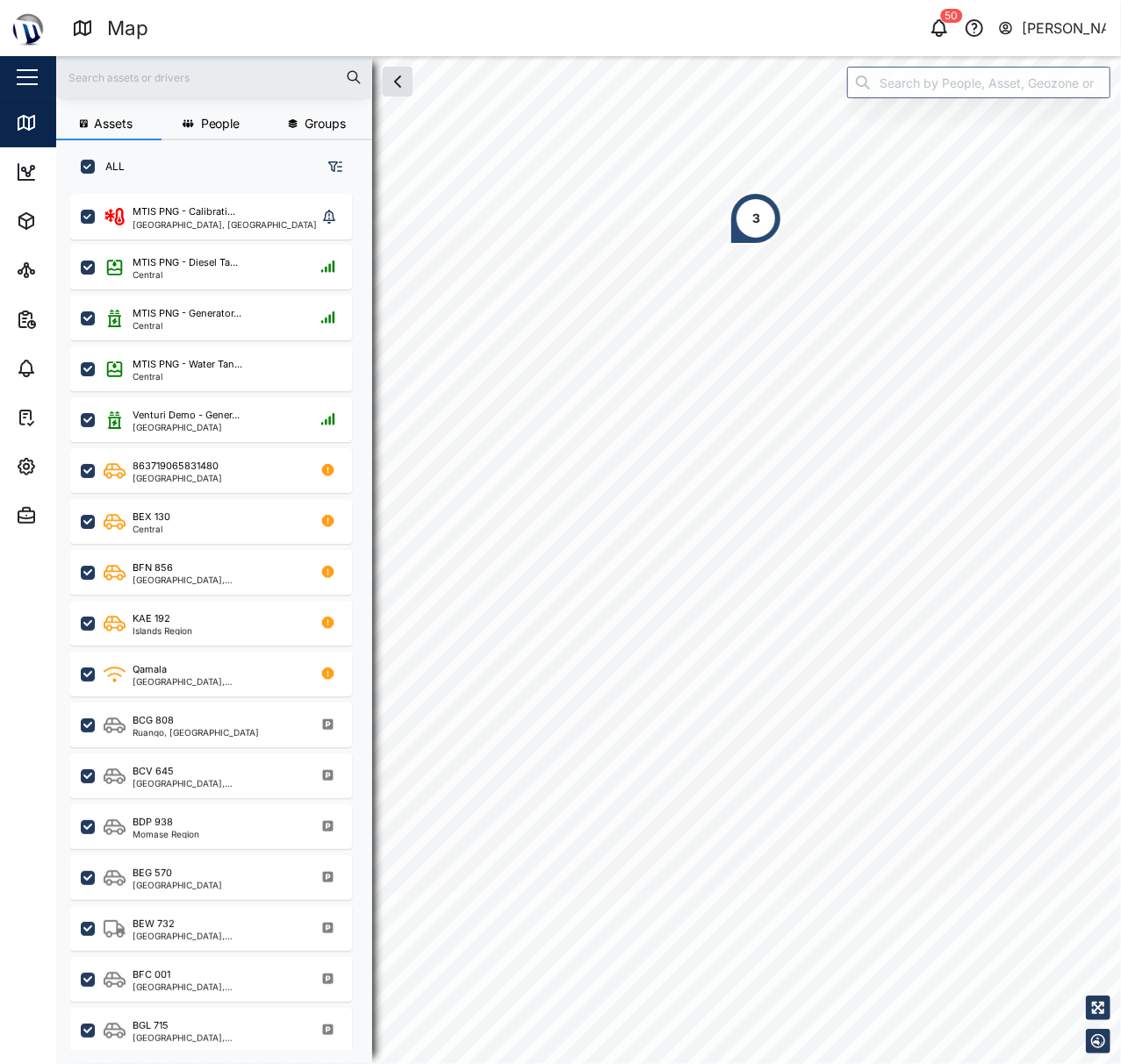
click at [760, 56] on div "3 2" at bounding box center [588, 56] width 1064 height 0
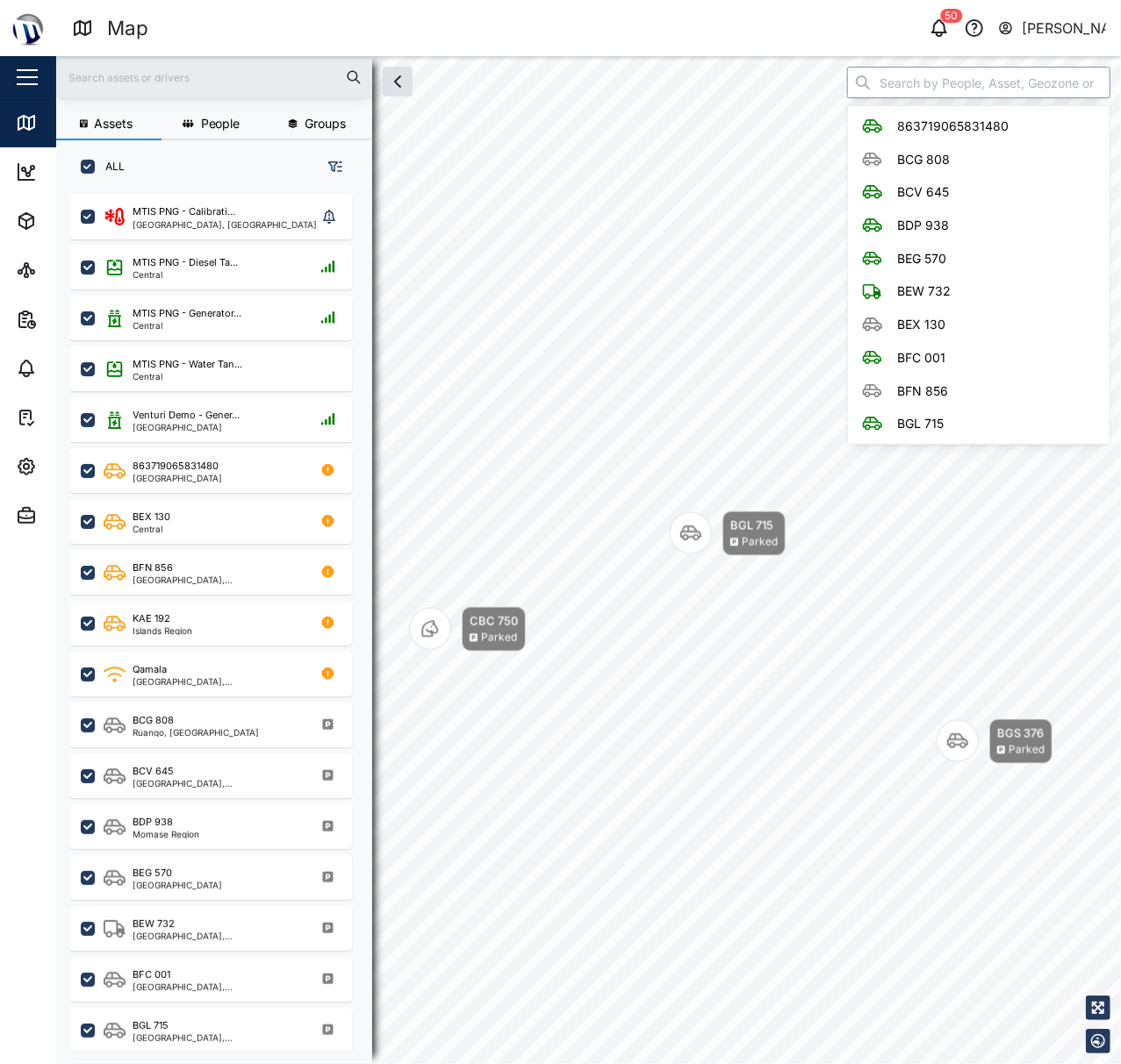
click at [967, 90] on input "search" at bounding box center [978, 83] width 264 height 32
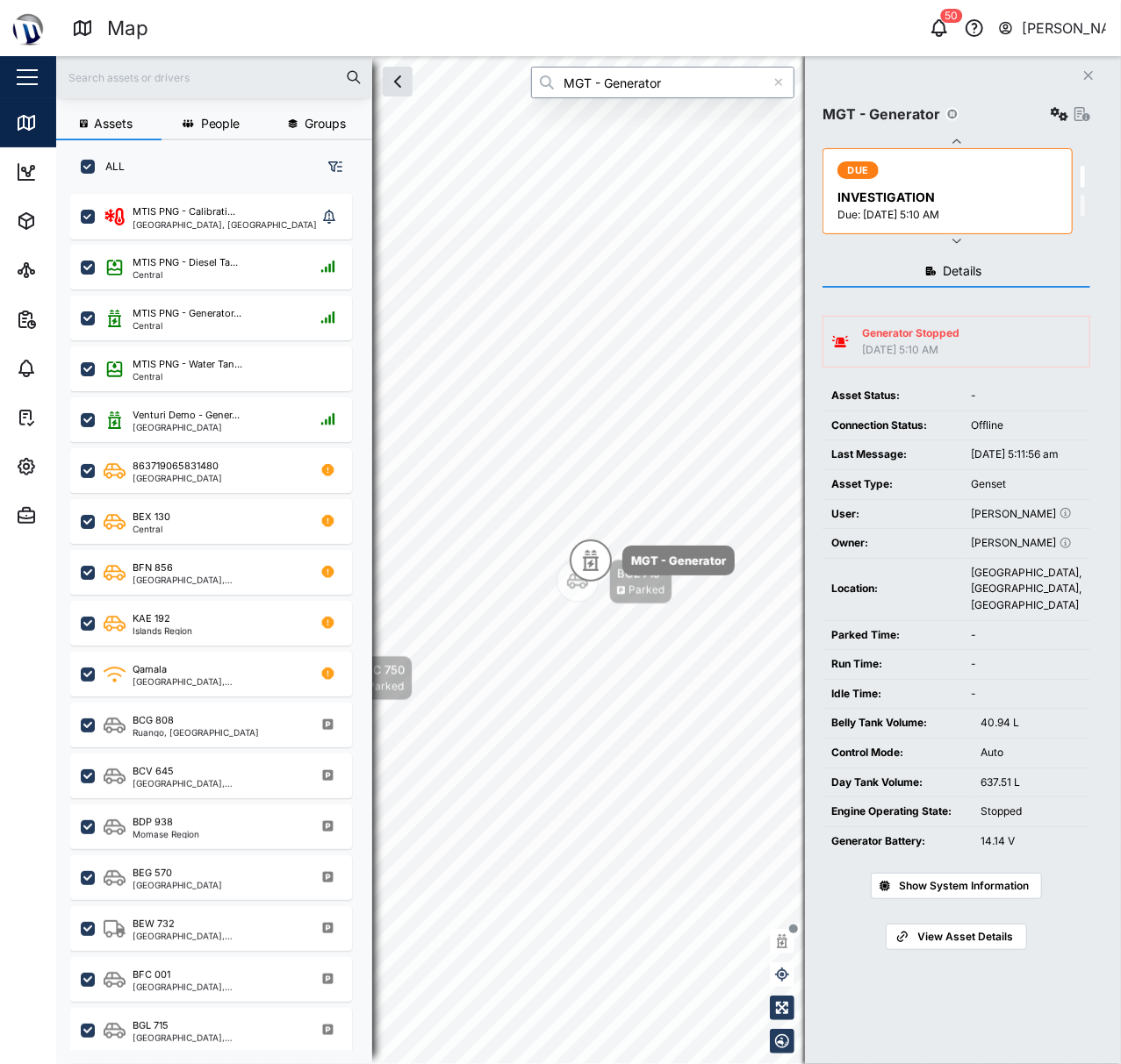
type input "MGT - Generator"
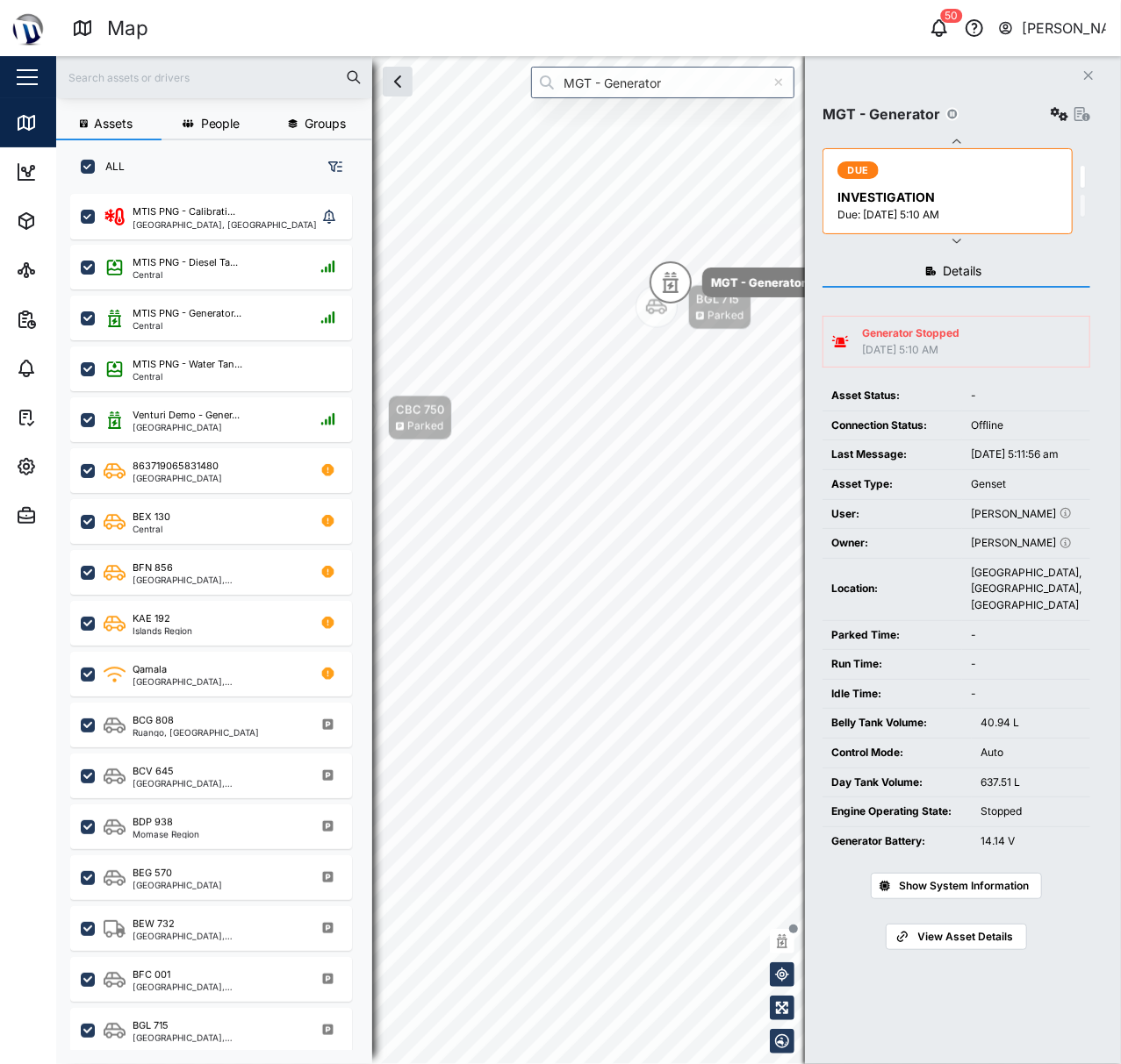
click at [973, 348] on div "Generator Stopped 03 Oct 2025 5:10 AM" at bounding box center [956, 342] width 249 height 33
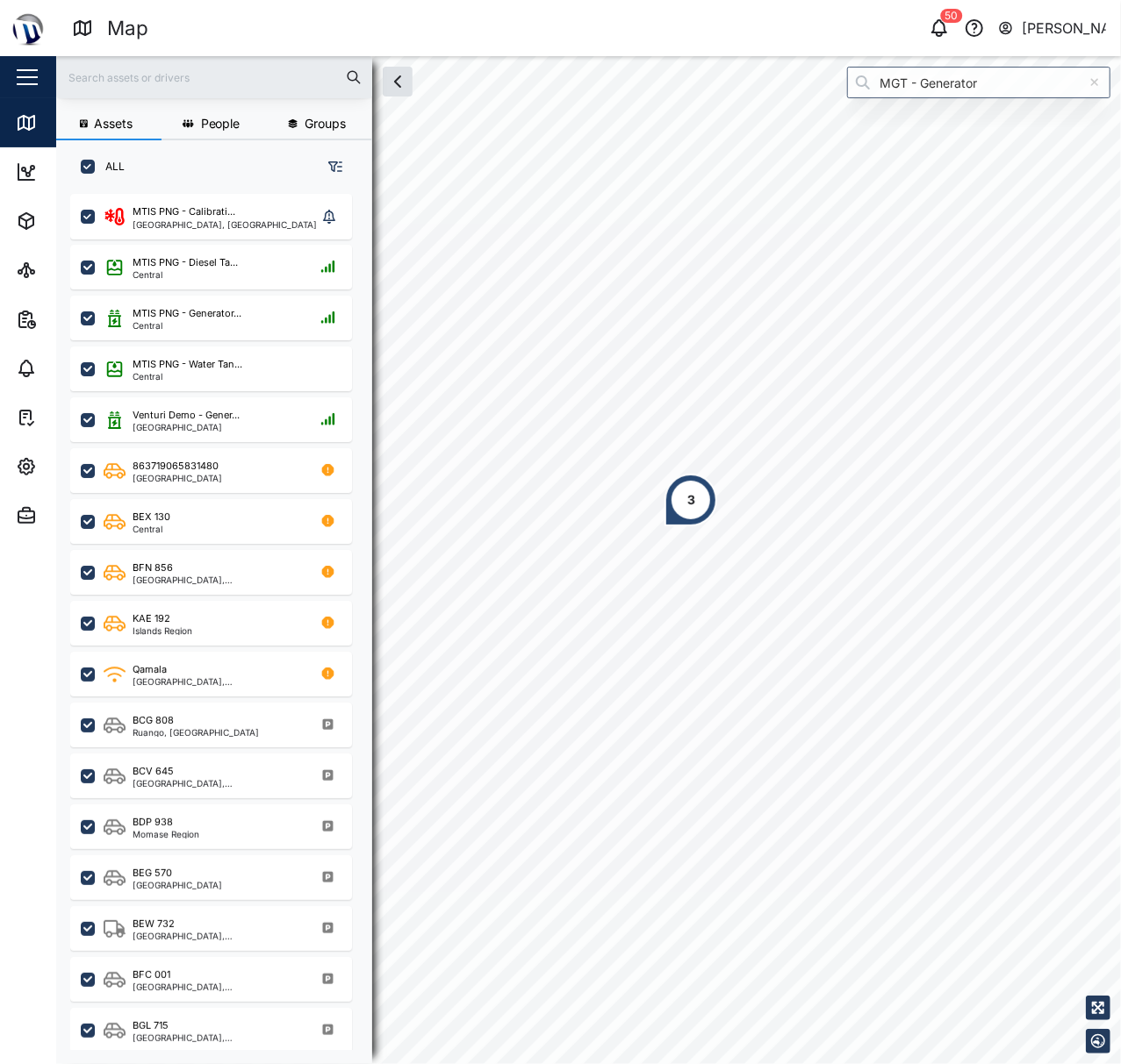
click at [660, 56] on div "3" at bounding box center [588, 56] width 1064 height 0
click at [816, 56] on div "5 Venturi Demo - Gener... Connected" at bounding box center [588, 56] width 1064 height 0
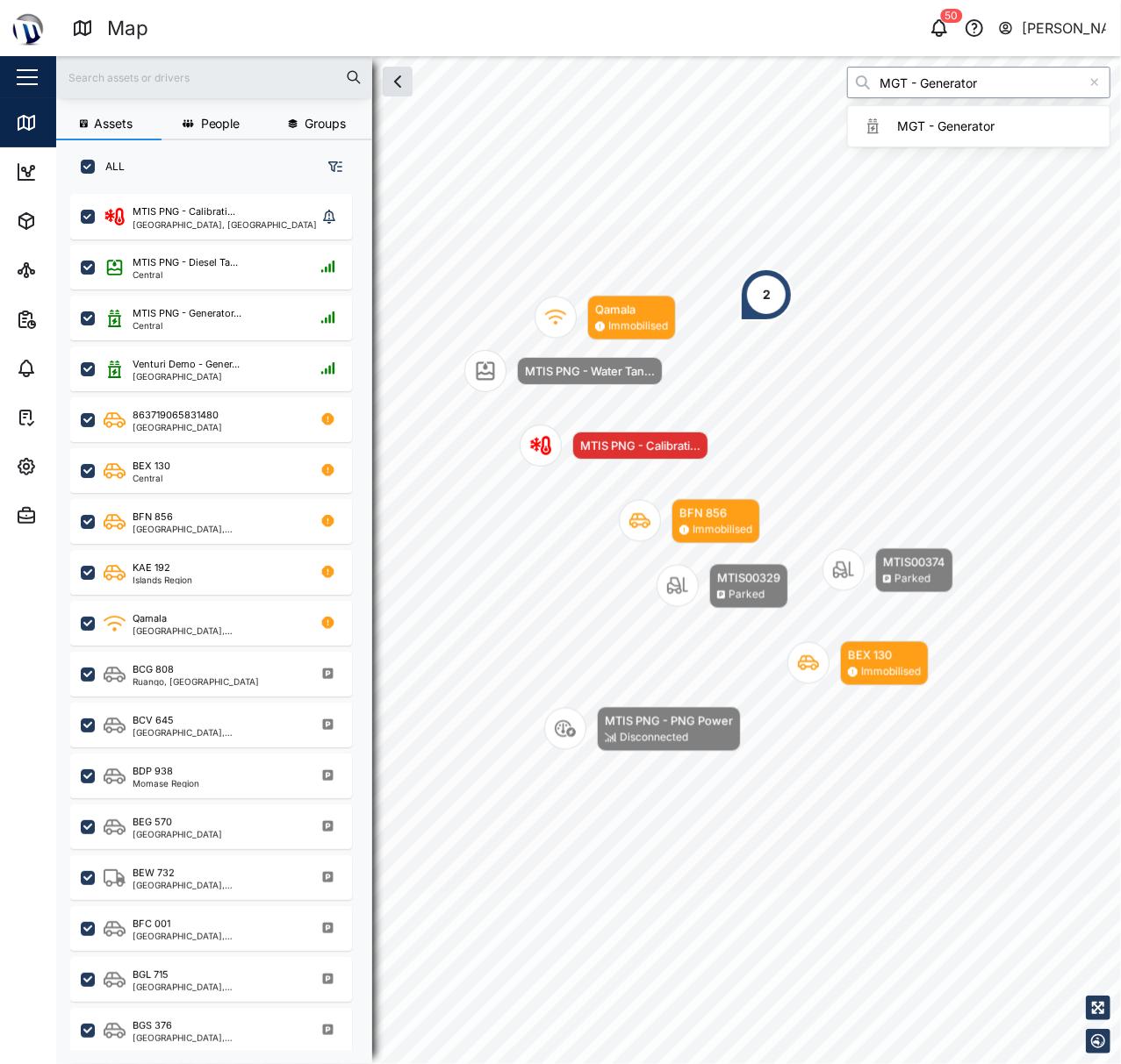
click at [991, 79] on input "MGT - Generator" at bounding box center [978, 83] width 264 height 32
click at [1002, 147] on div "MGT - Generator" at bounding box center [978, 126] width 264 height 42
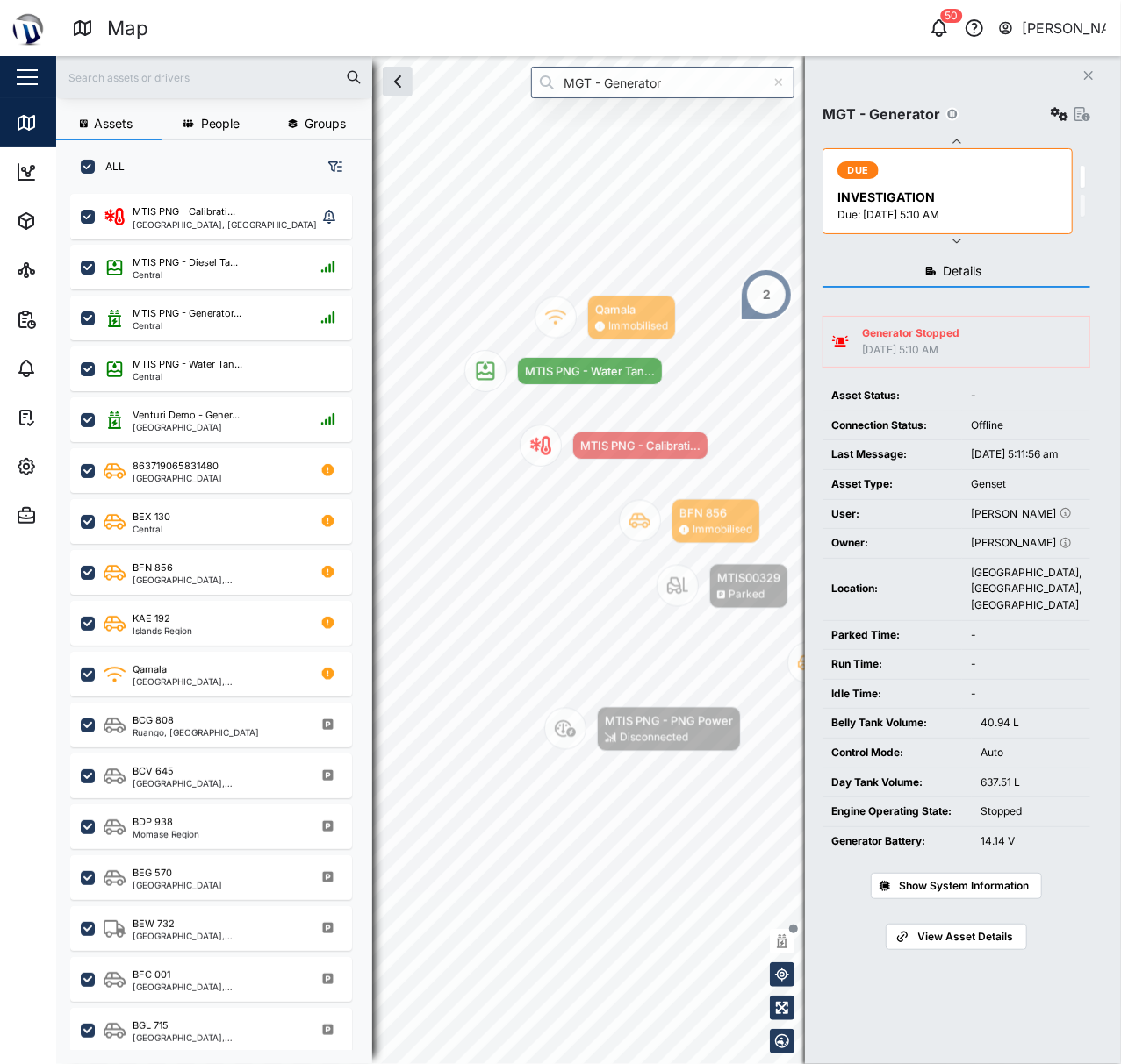
click at [1015, 402] on div "-" at bounding box center [1026, 396] width 111 height 17
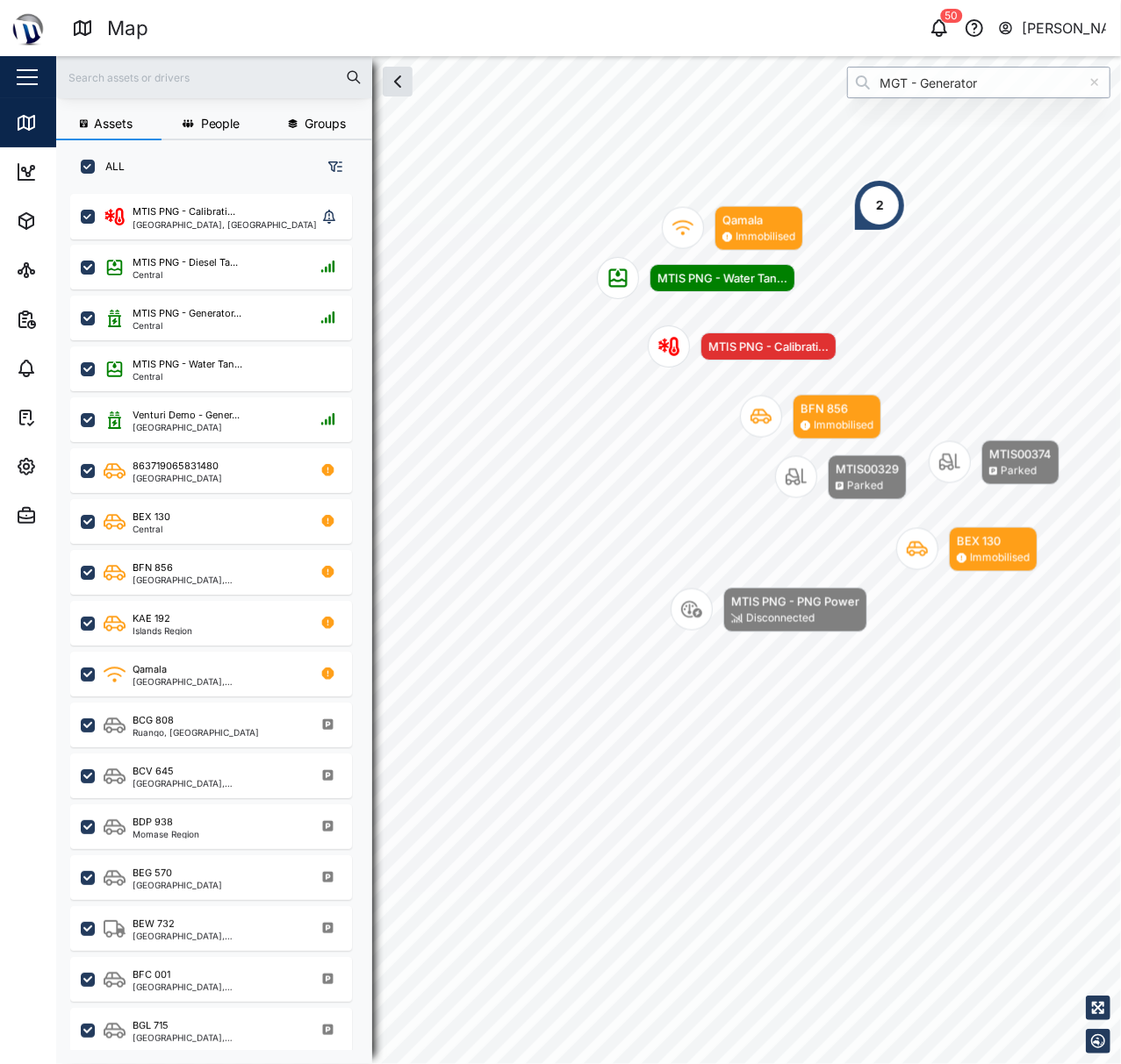
click at [1054, 75] on input "MGT - Generator" at bounding box center [978, 83] width 264 height 32
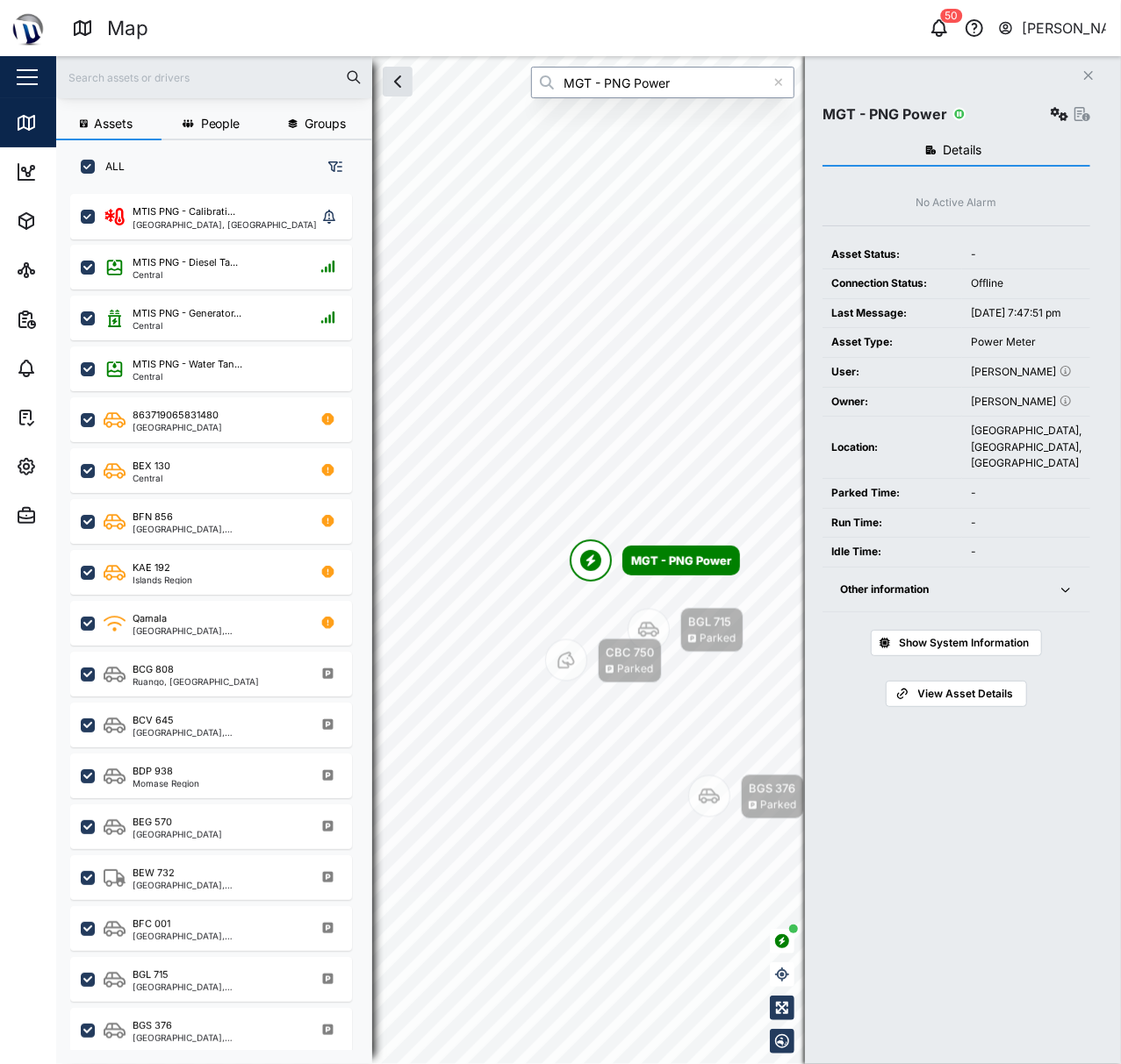
type input "MGT - PNG Power"
click at [956, 612] on span "Other information" at bounding box center [938, 590] width 197 height 44
click at [1045, 106] on div "MGT - PNG Power" at bounding box center [957, 114] width 268 height 25
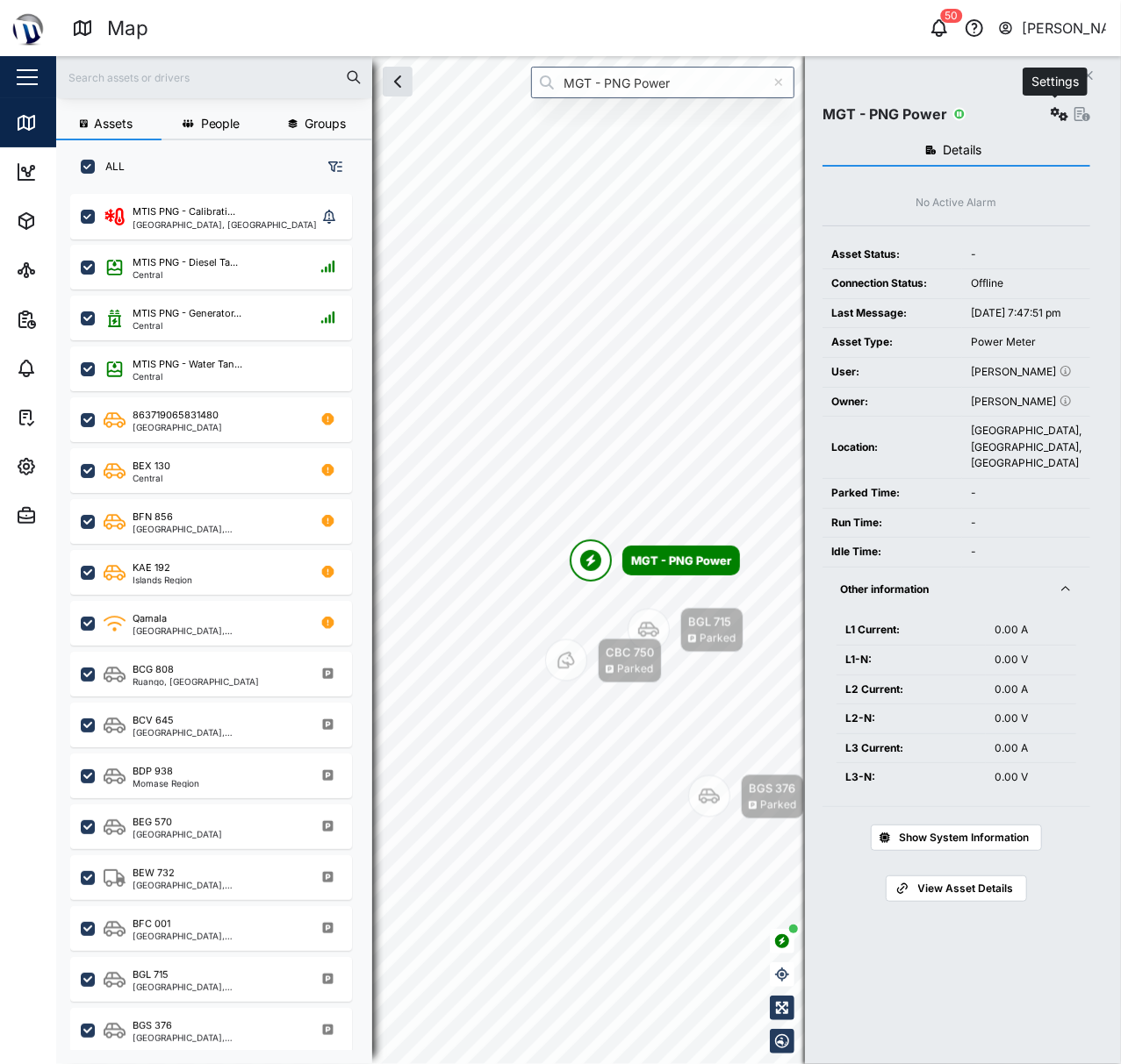
click at [1051, 117] on icon "button" at bounding box center [1060, 114] width 18 height 14
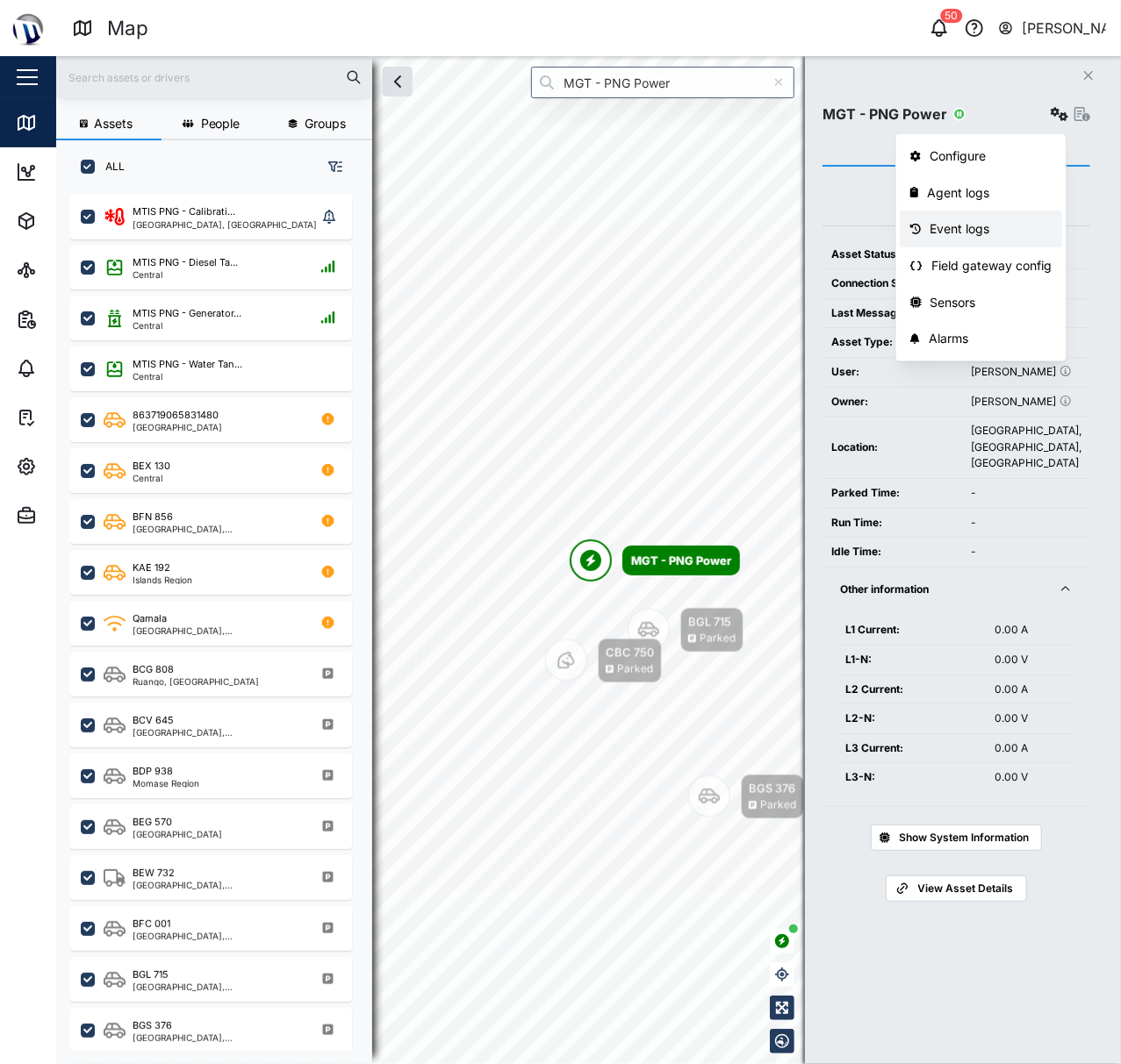
click at [1016, 228] on div "Event logs" at bounding box center [991, 229] width 122 height 20
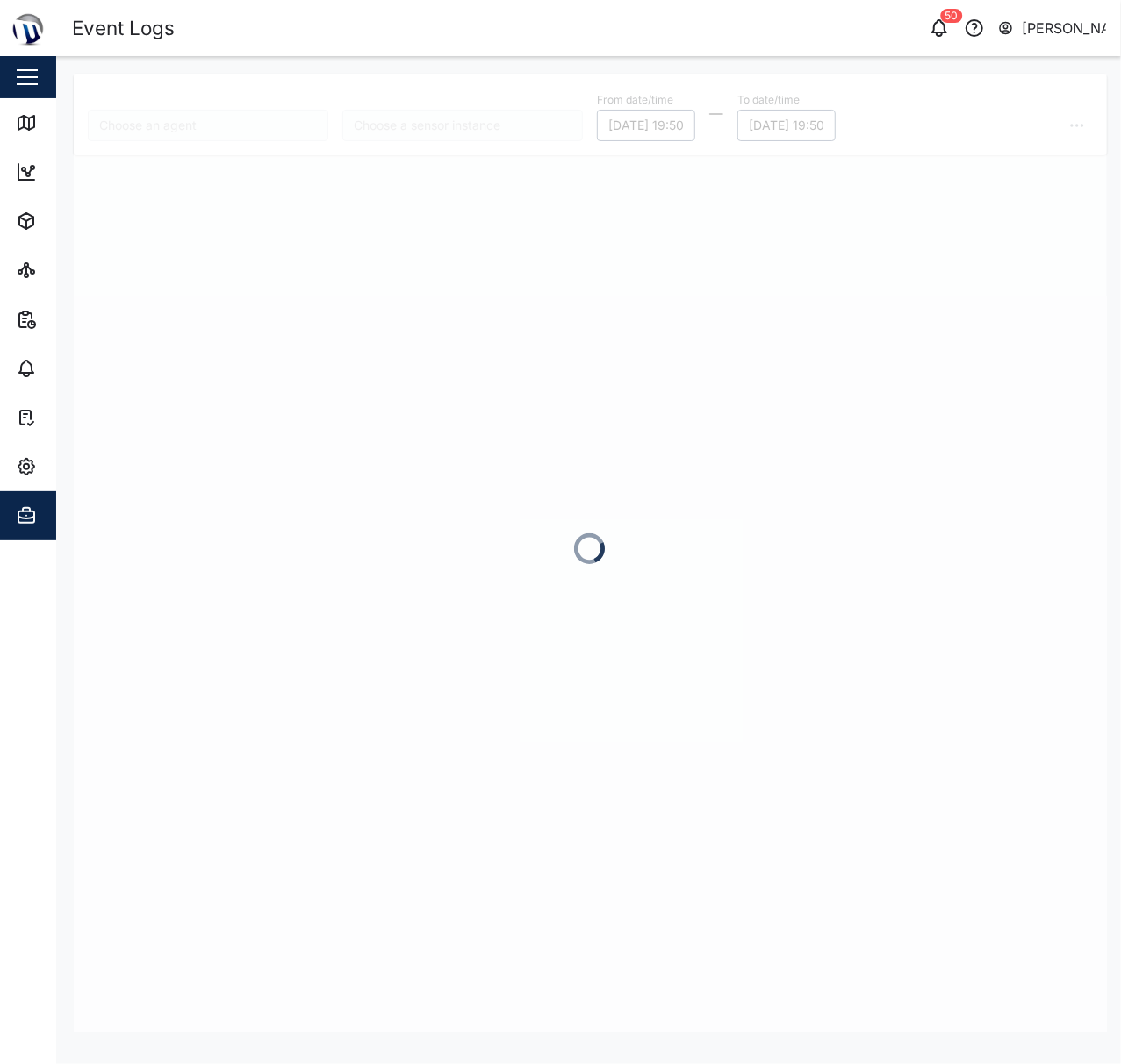
type input "MGT - PNG Power"
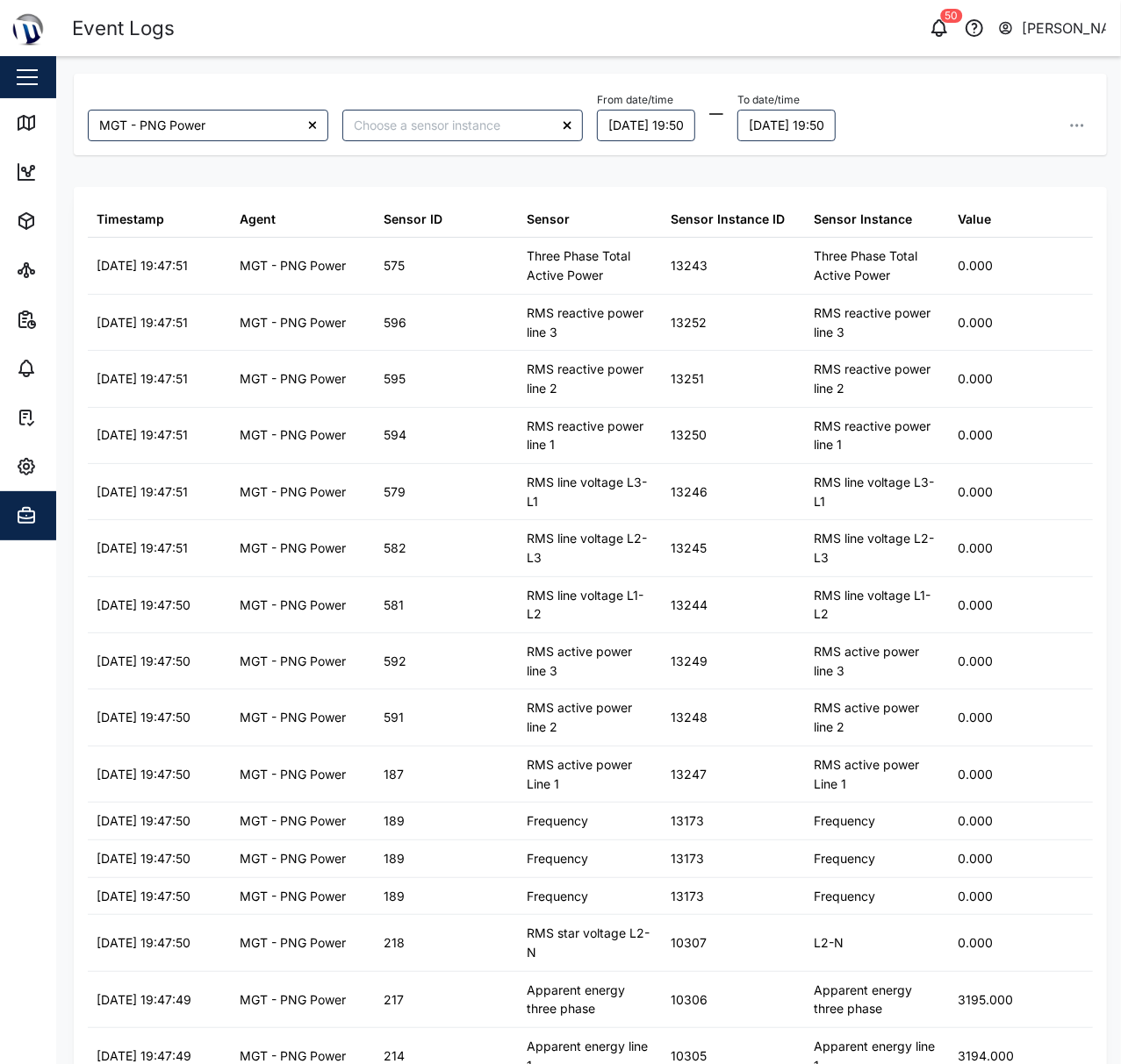
click at [470, 106] on div at bounding box center [462, 125] width 255 height 45
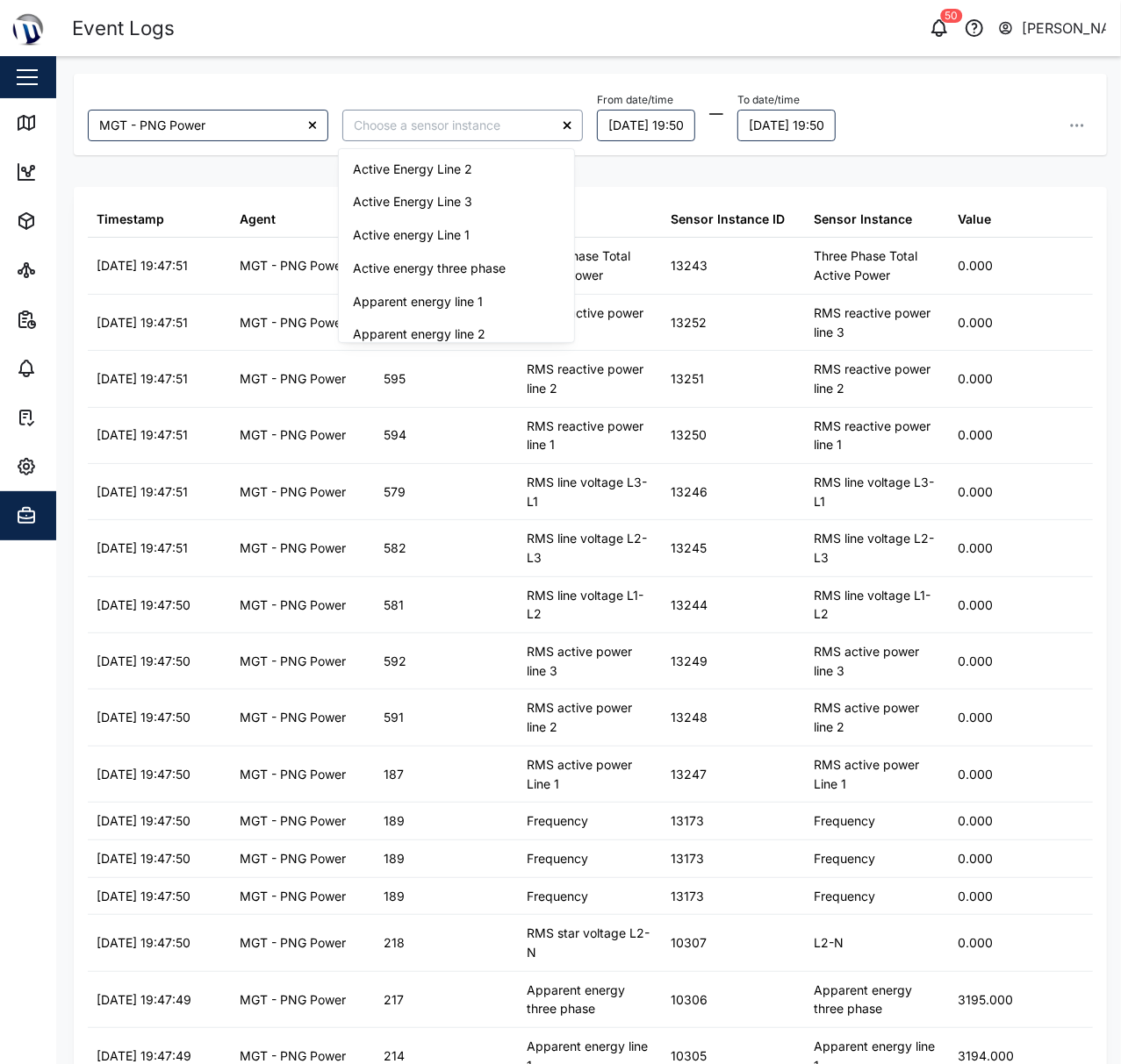
click at [468, 117] on input "search" at bounding box center [462, 126] width 241 height 32
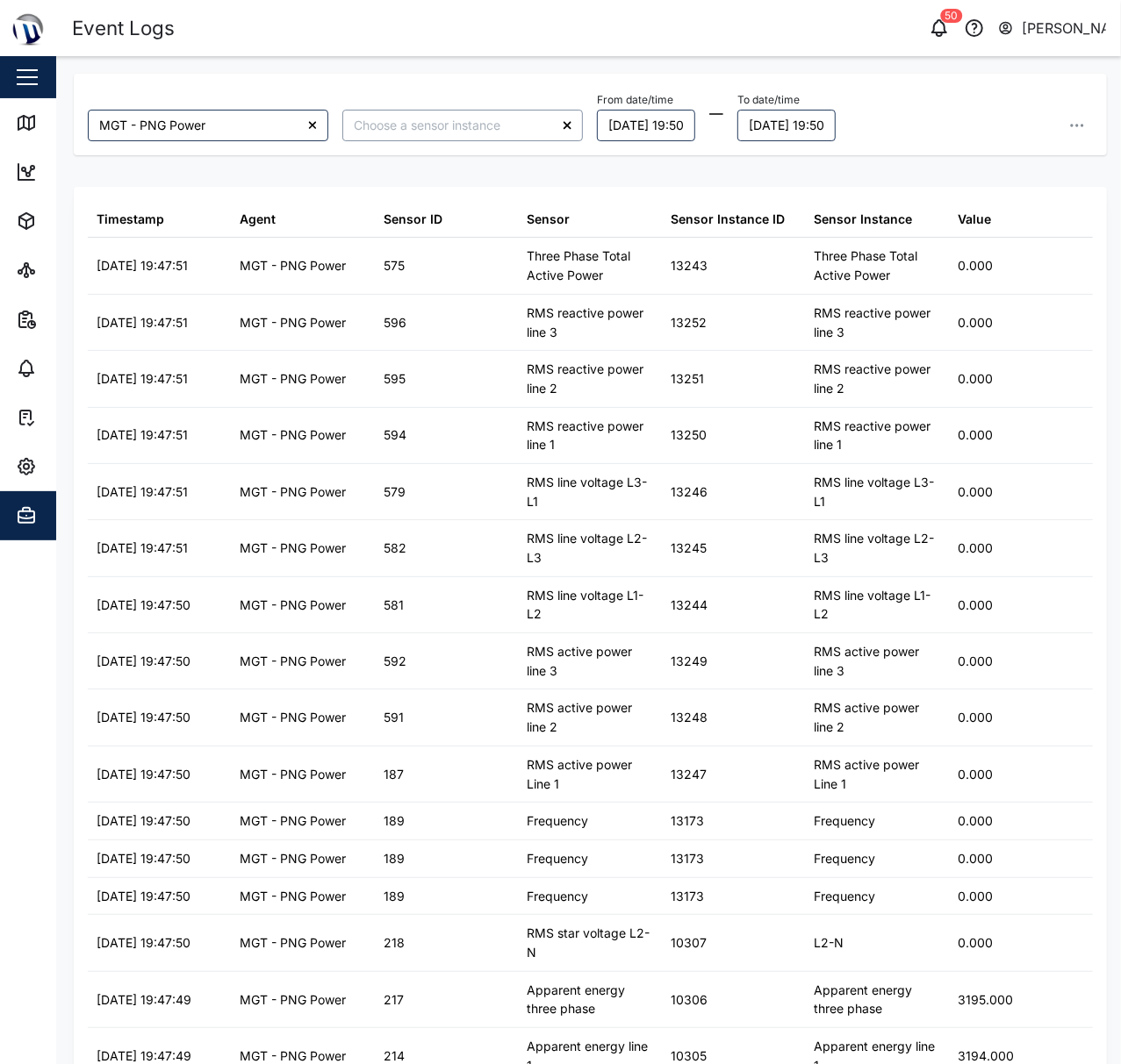
click at [468, 140] on input "search" at bounding box center [462, 126] width 241 height 32
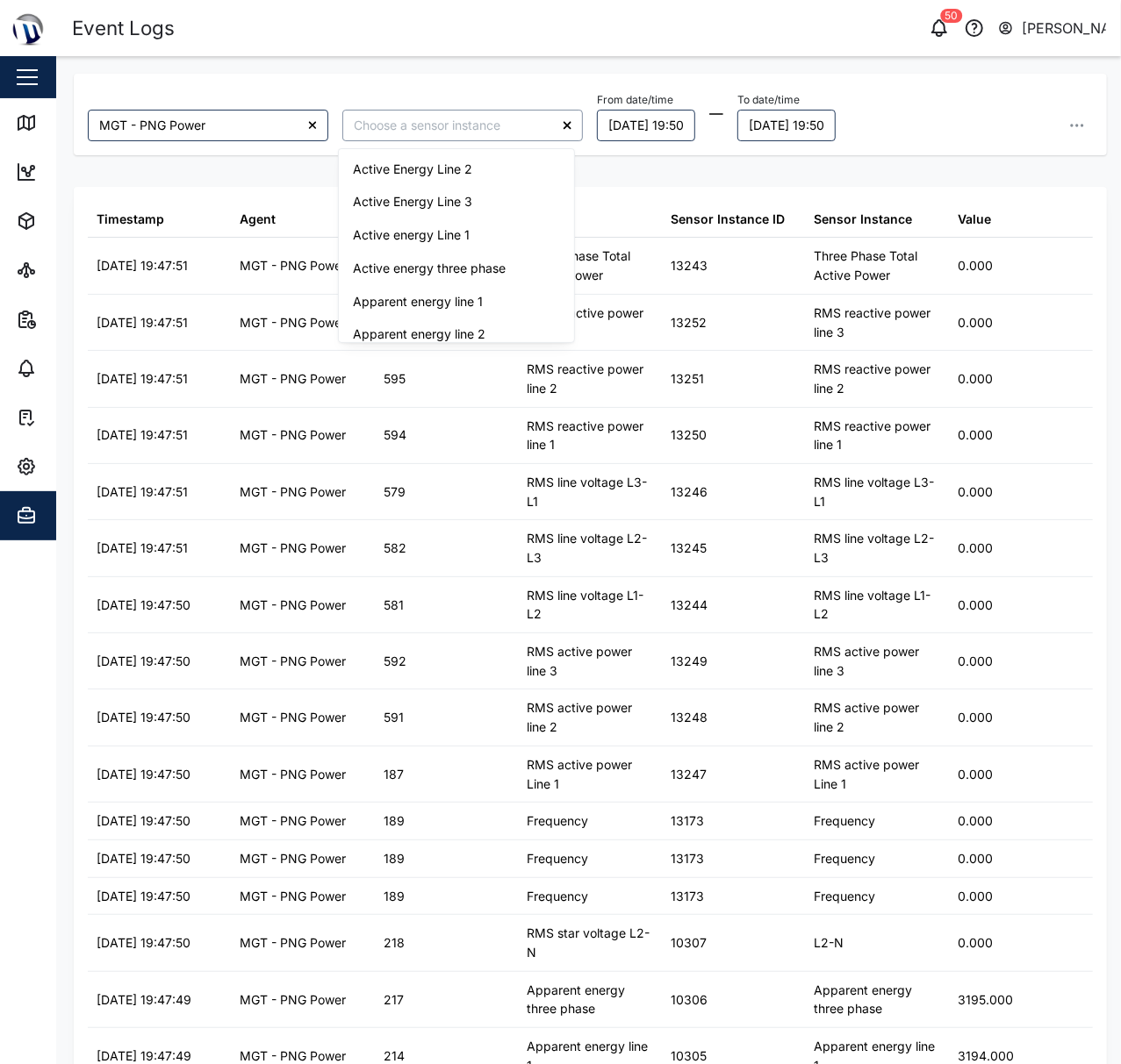
click at [465, 135] on input "search" at bounding box center [462, 126] width 241 height 32
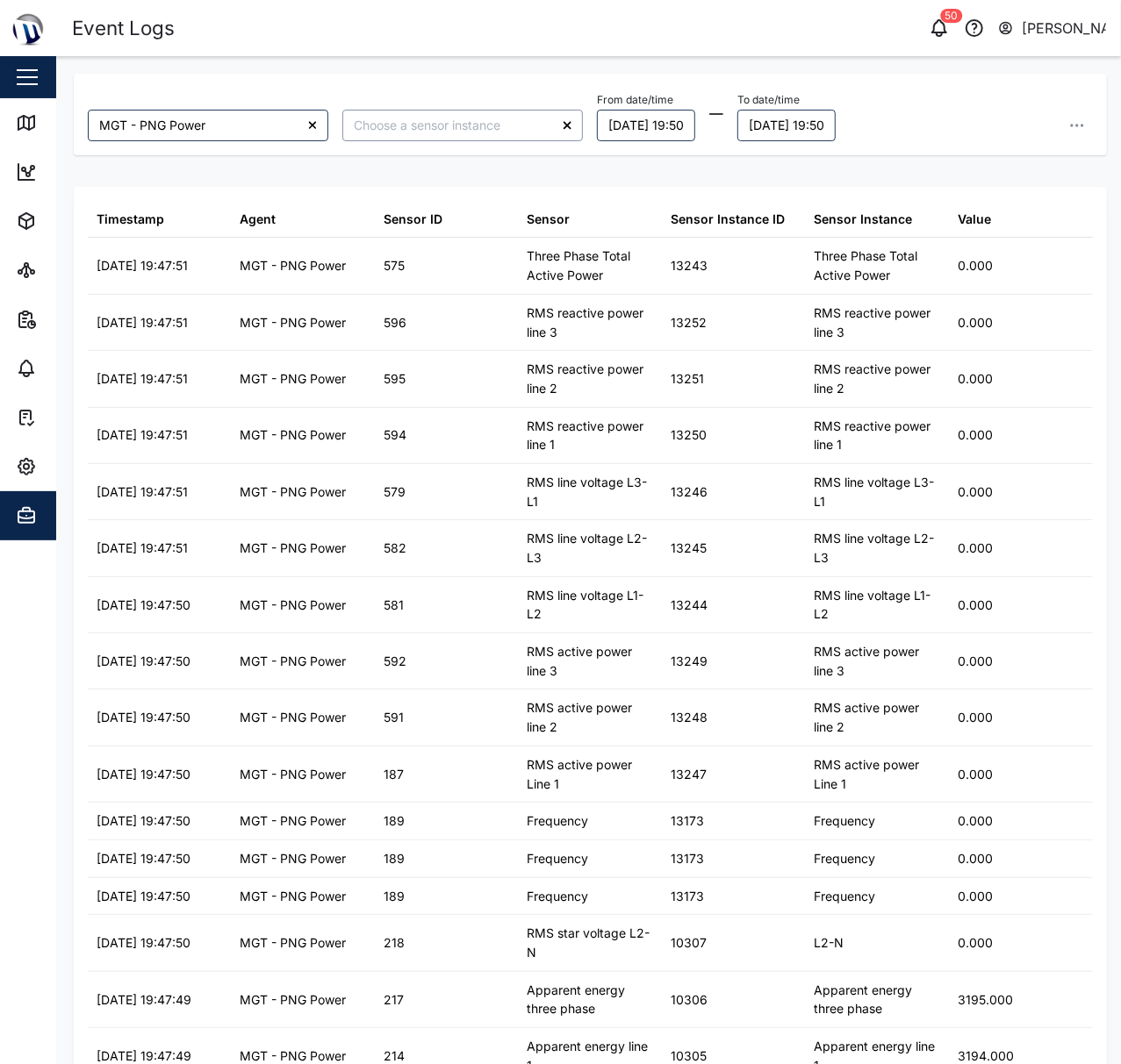
click at [465, 135] on input "search" at bounding box center [462, 126] width 241 height 32
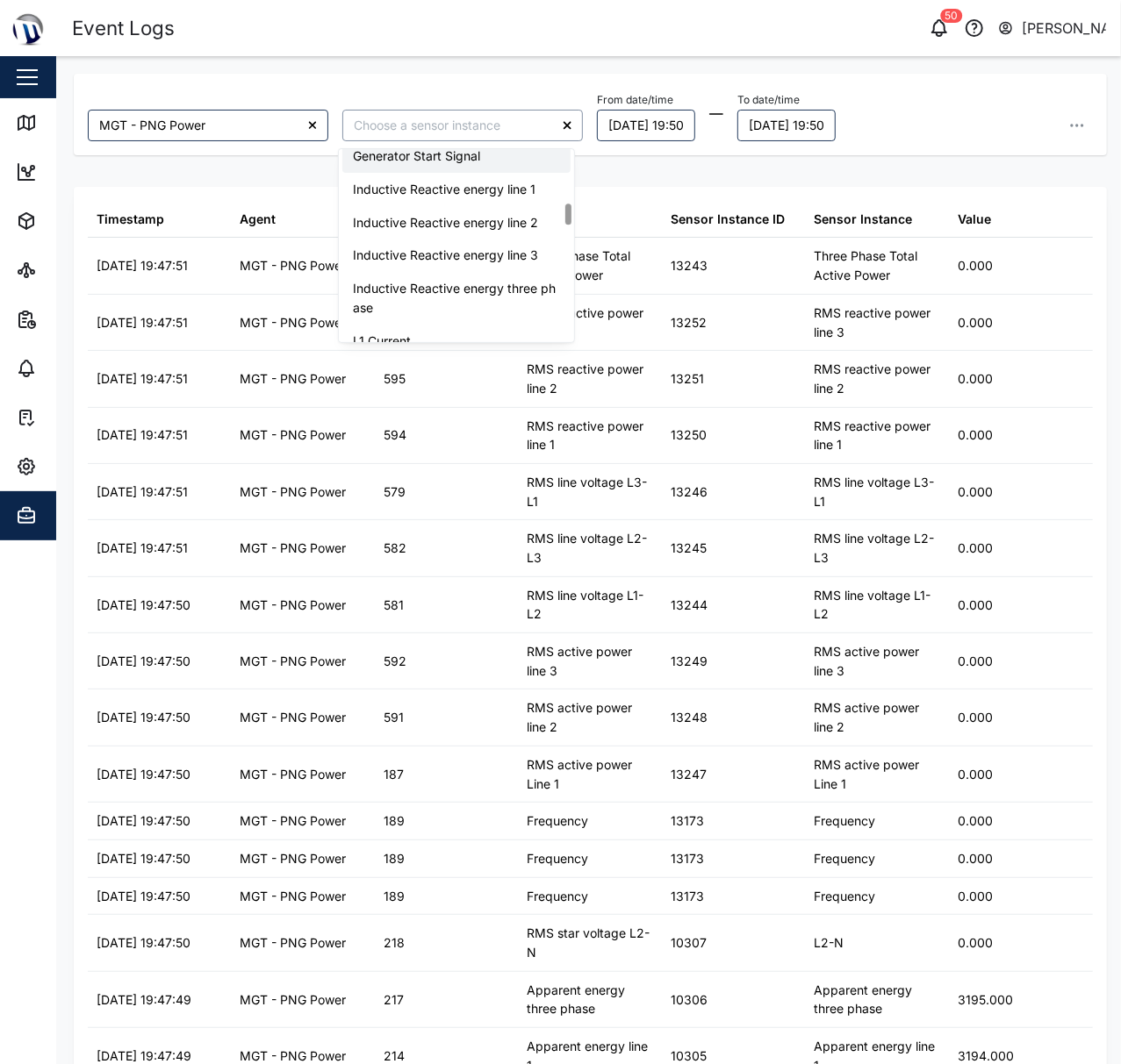
scroll to position [585, 0]
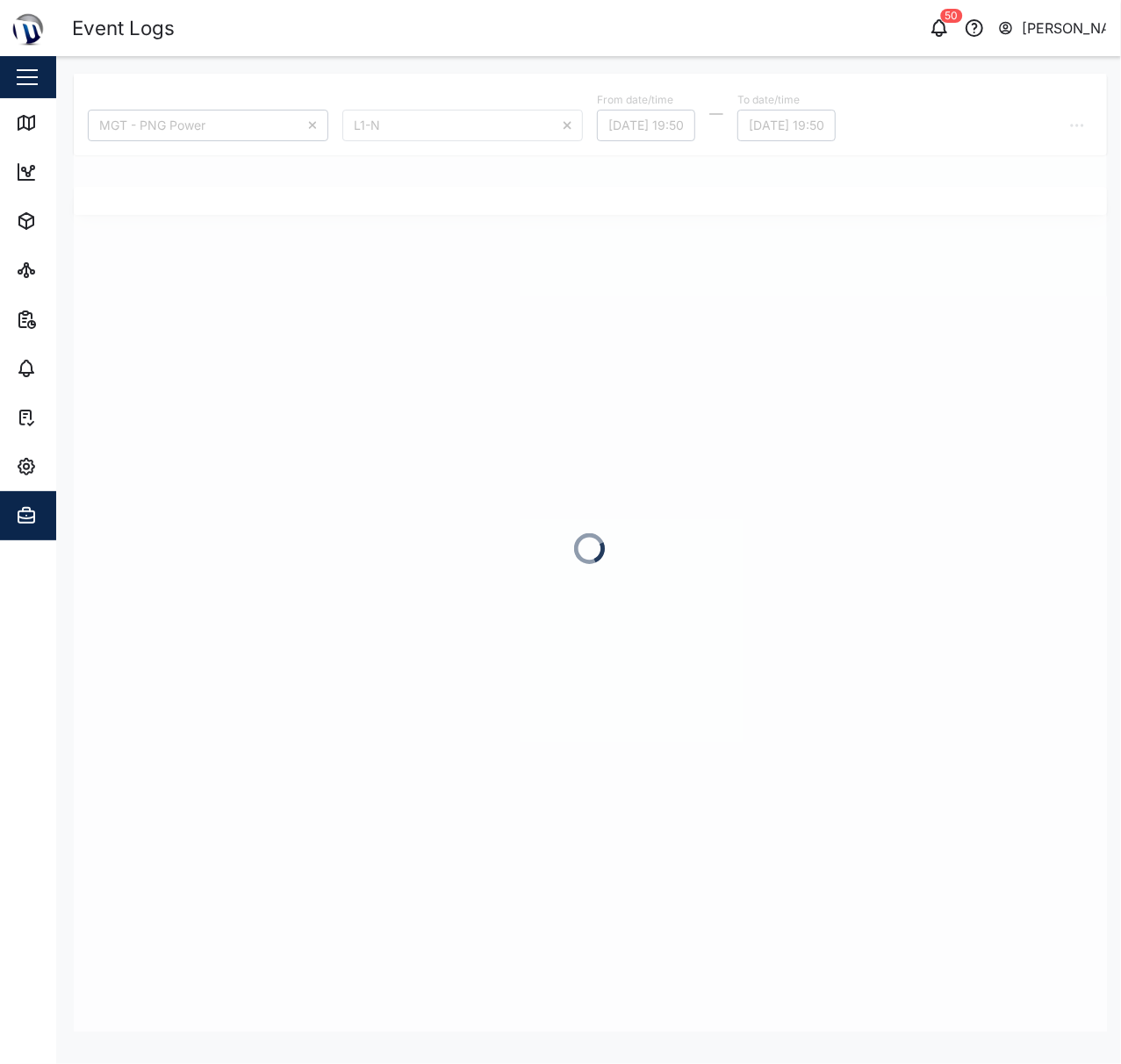
type input "L1-N"
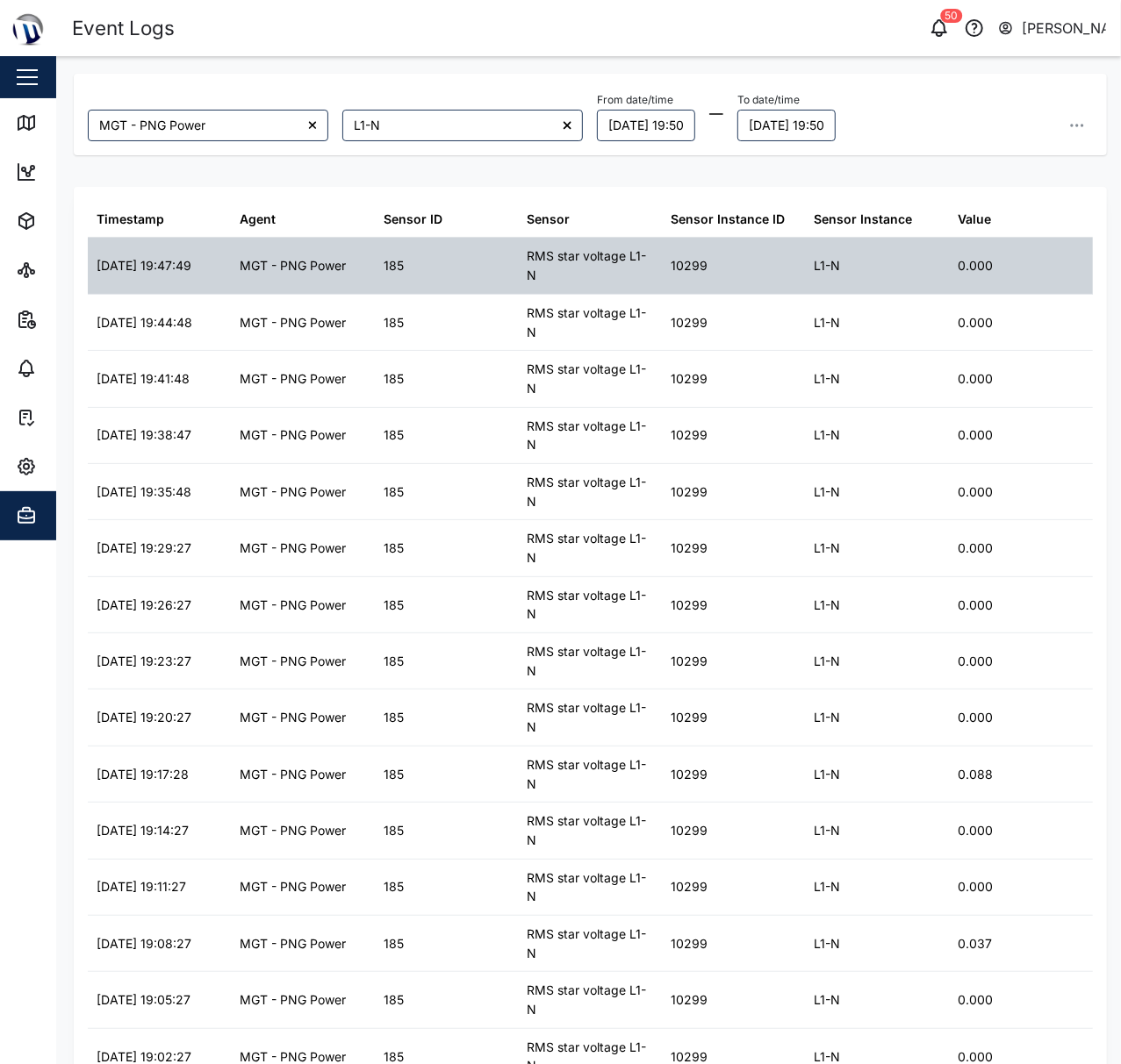
click at [314, 293] on div "MGT - PNG Power" at bounding box center [304, 265] width 144 height 55
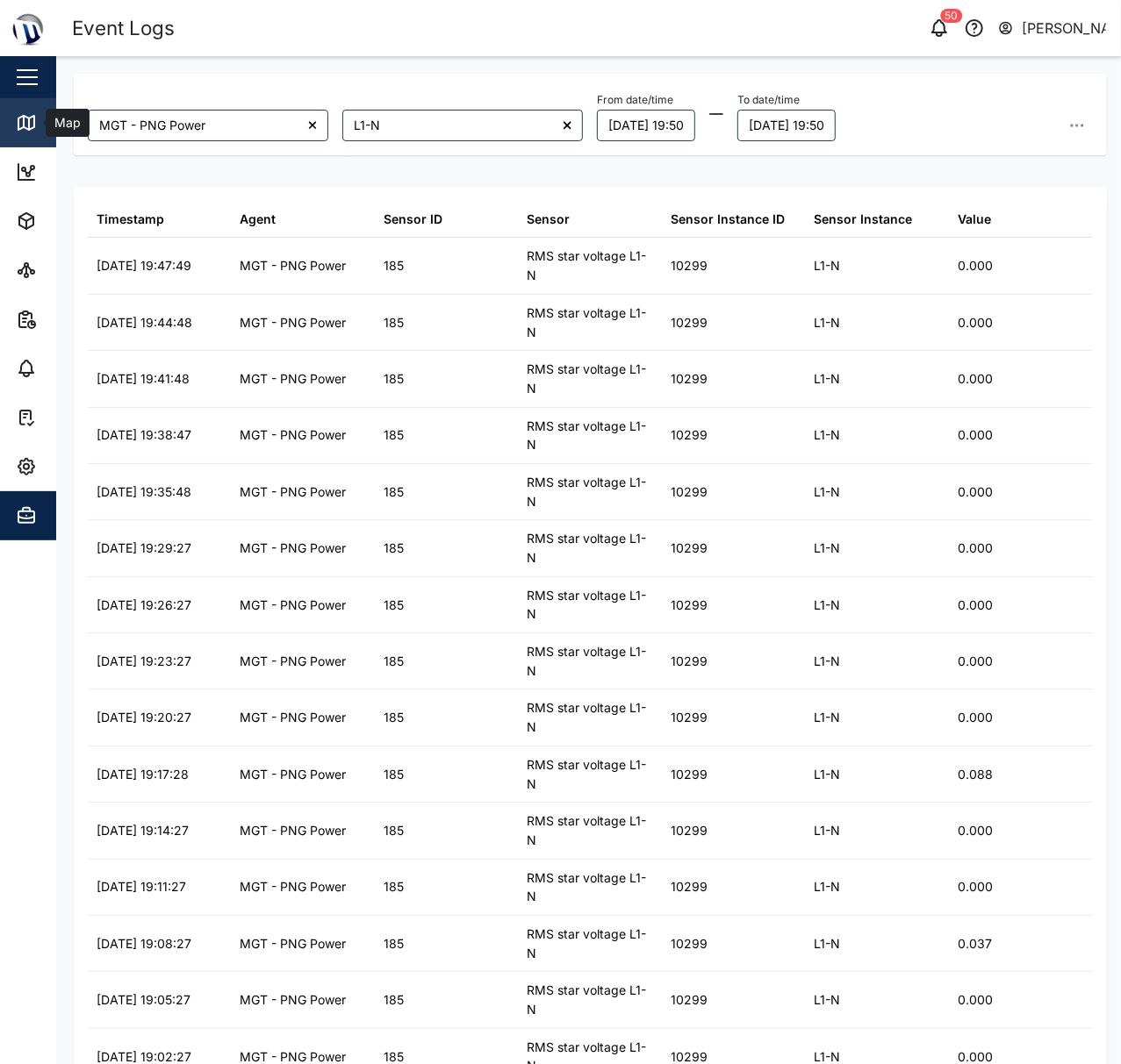
click at [30, 119] on icon at bounding box center [27, 123] width 21 height 21
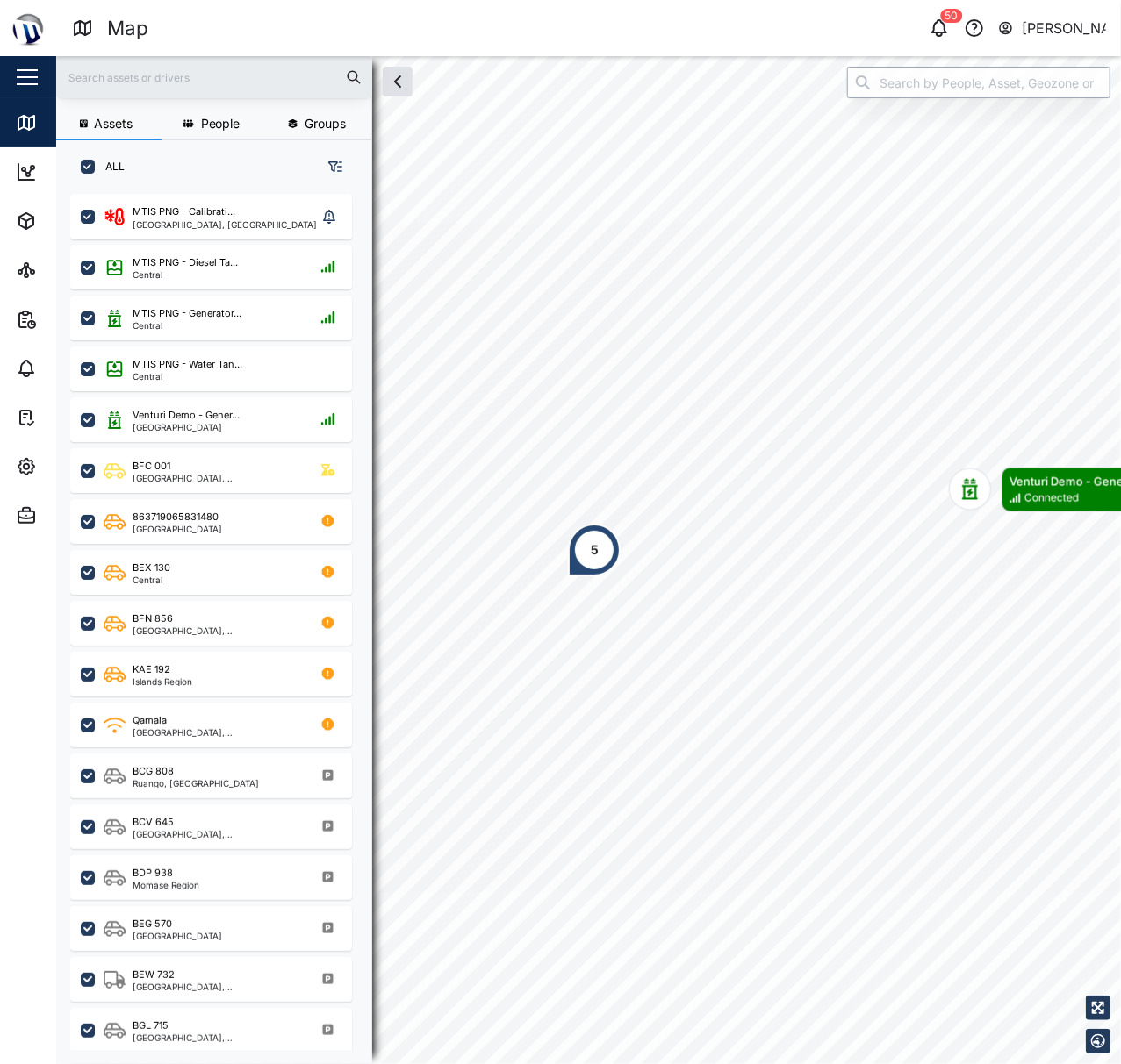
click at [983, 75] on input "search" at bounding box center [978, 83] width 264 height 32
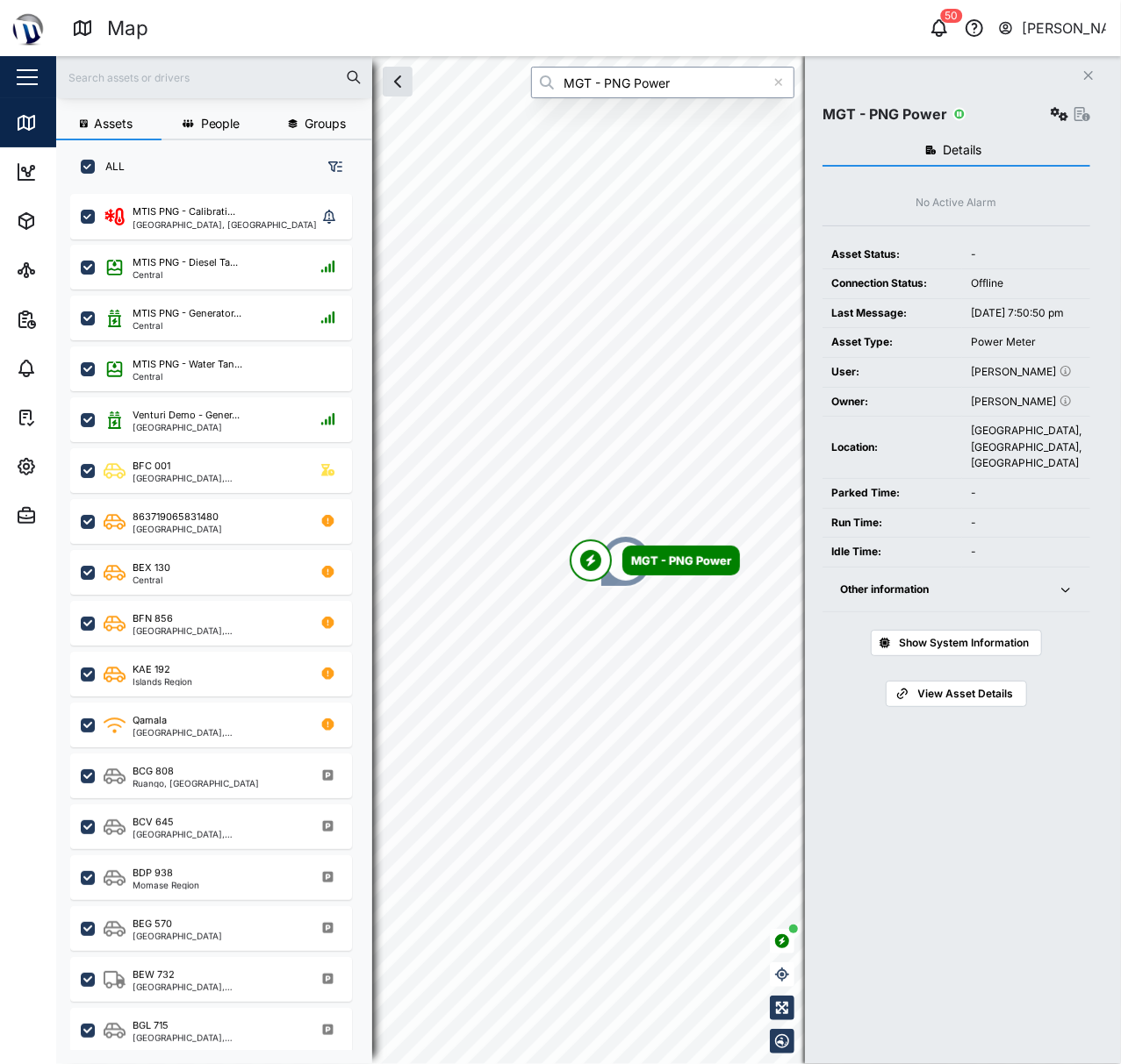
type input "MGT - PNG Power"
click at [1054, 568] on td "-" at bounding box center [1026, 553] width 128 height 30
click at [1058, 596] on icon "button" at bounding box center [1065, 590] width 14 height 14
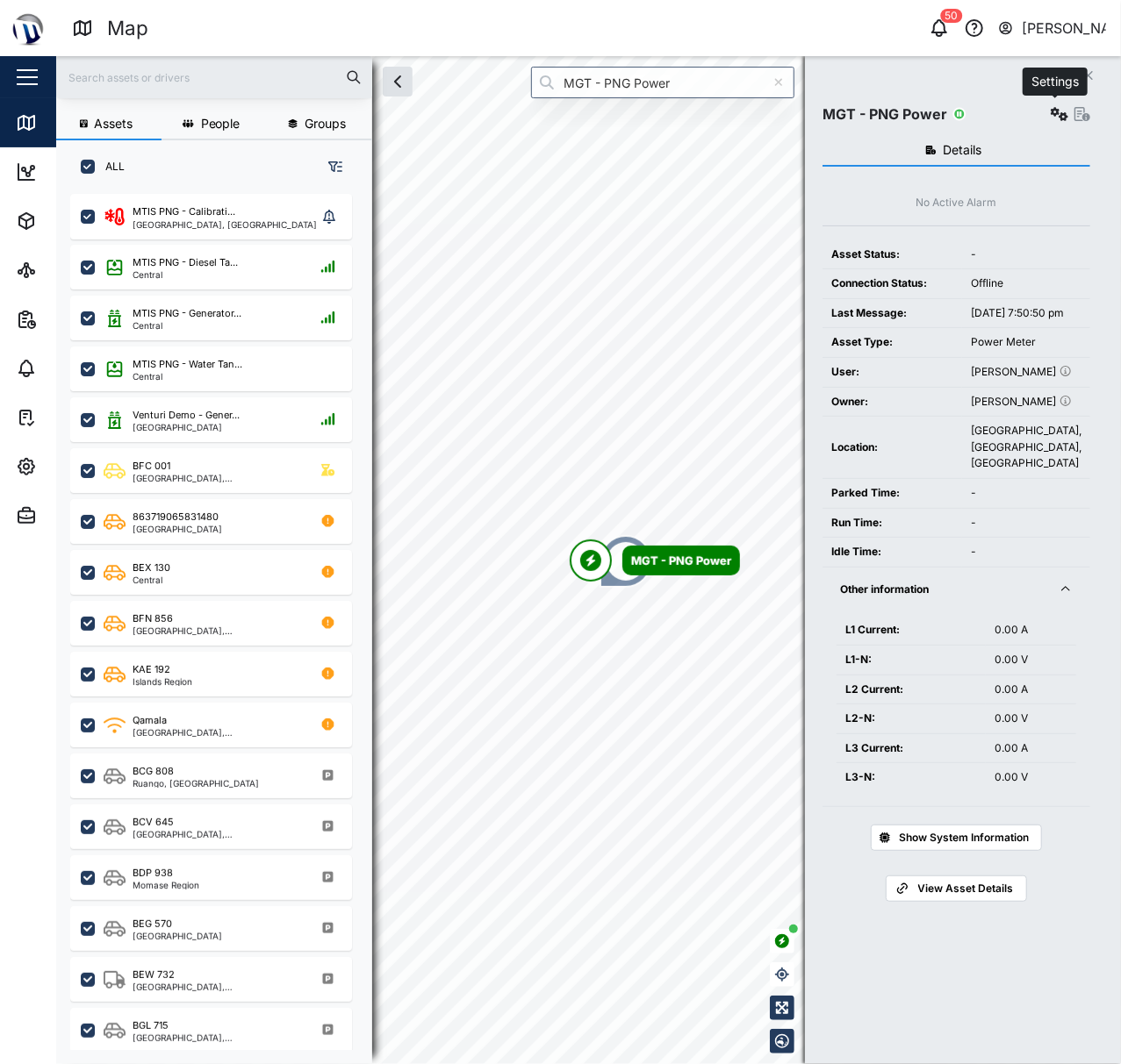
click at [1054, 113] on icon "button" at bounding box center [1060, 114] width 18 height 14
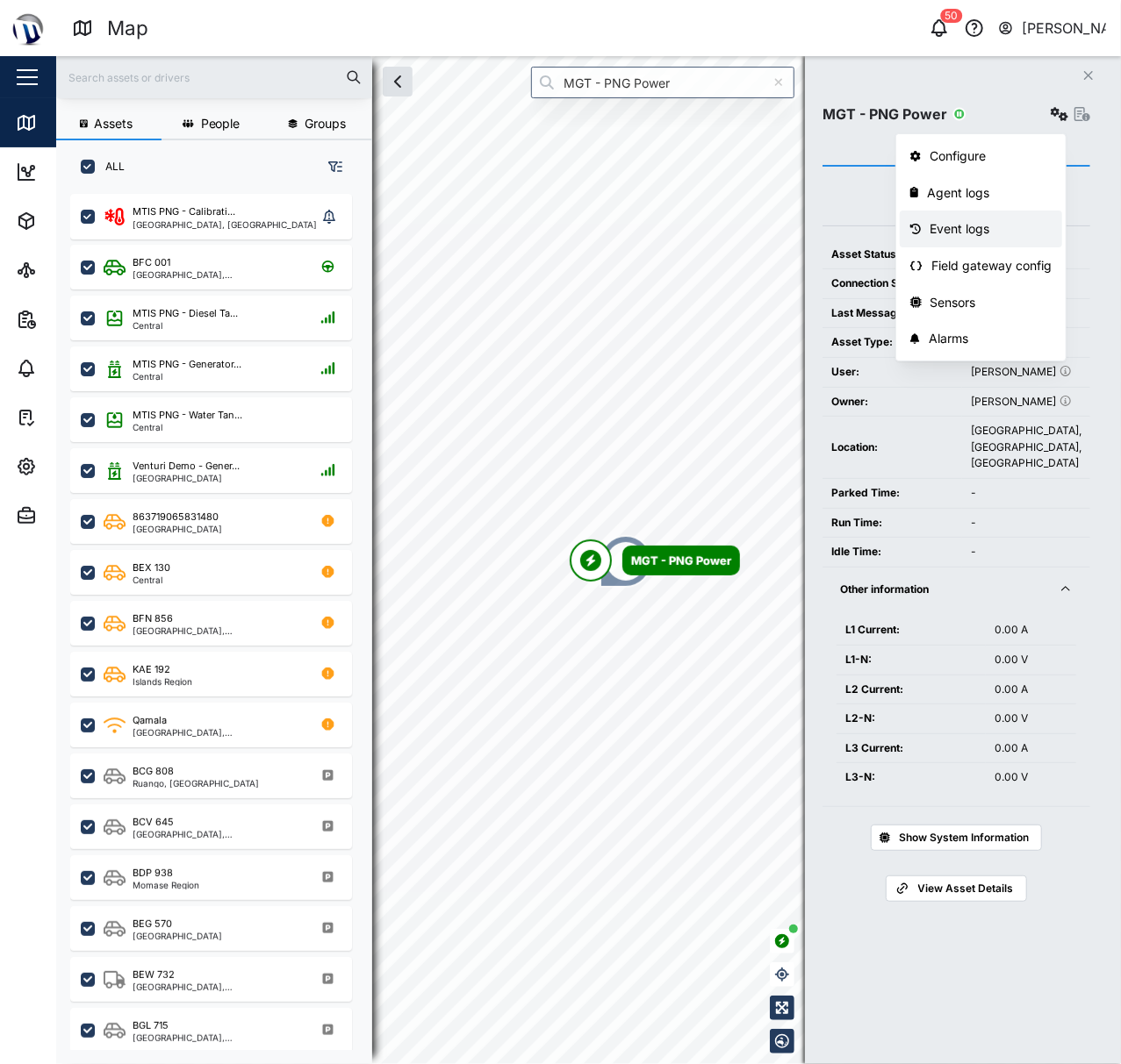
click at [988, 236] on div "Event logs" at bounding box center [991, 229] width 122 height 20
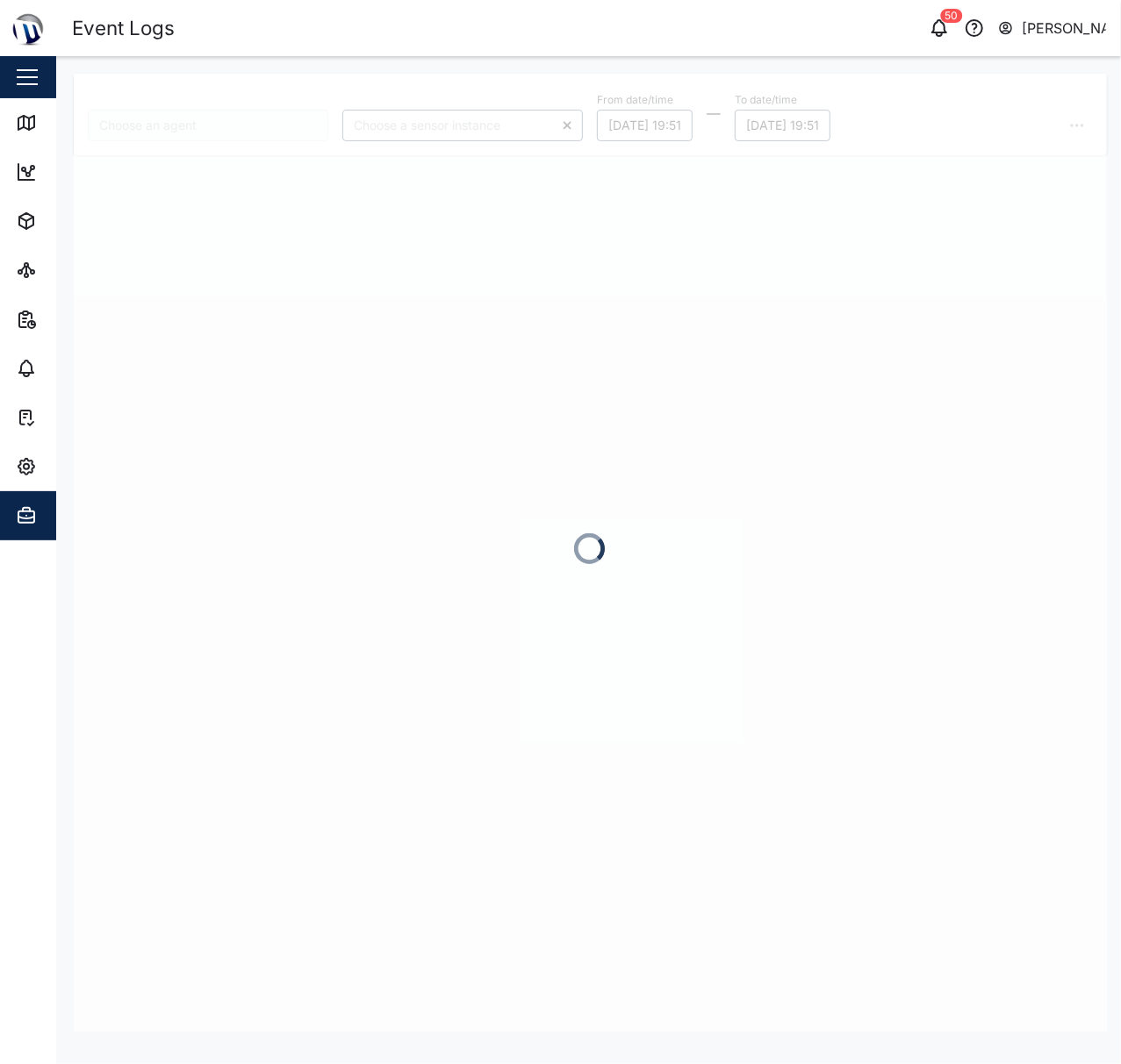
type input "MGT - PNG Power"
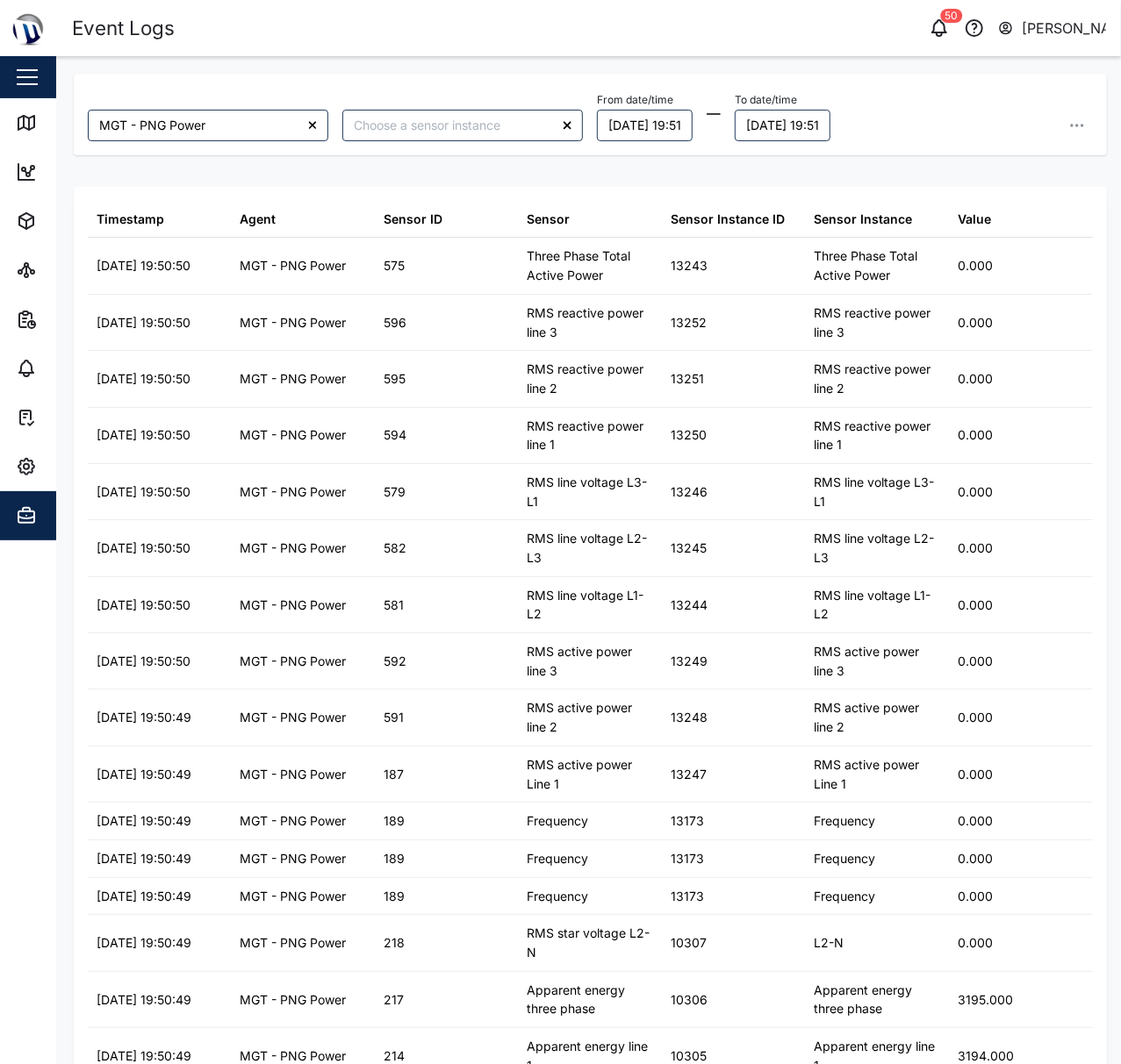
click at [426, 107] on div at bounding box center [462, 125] width 255 height 45
click at [436, 126] on input "search" at bounding box center [462, 126] width 241 height 32
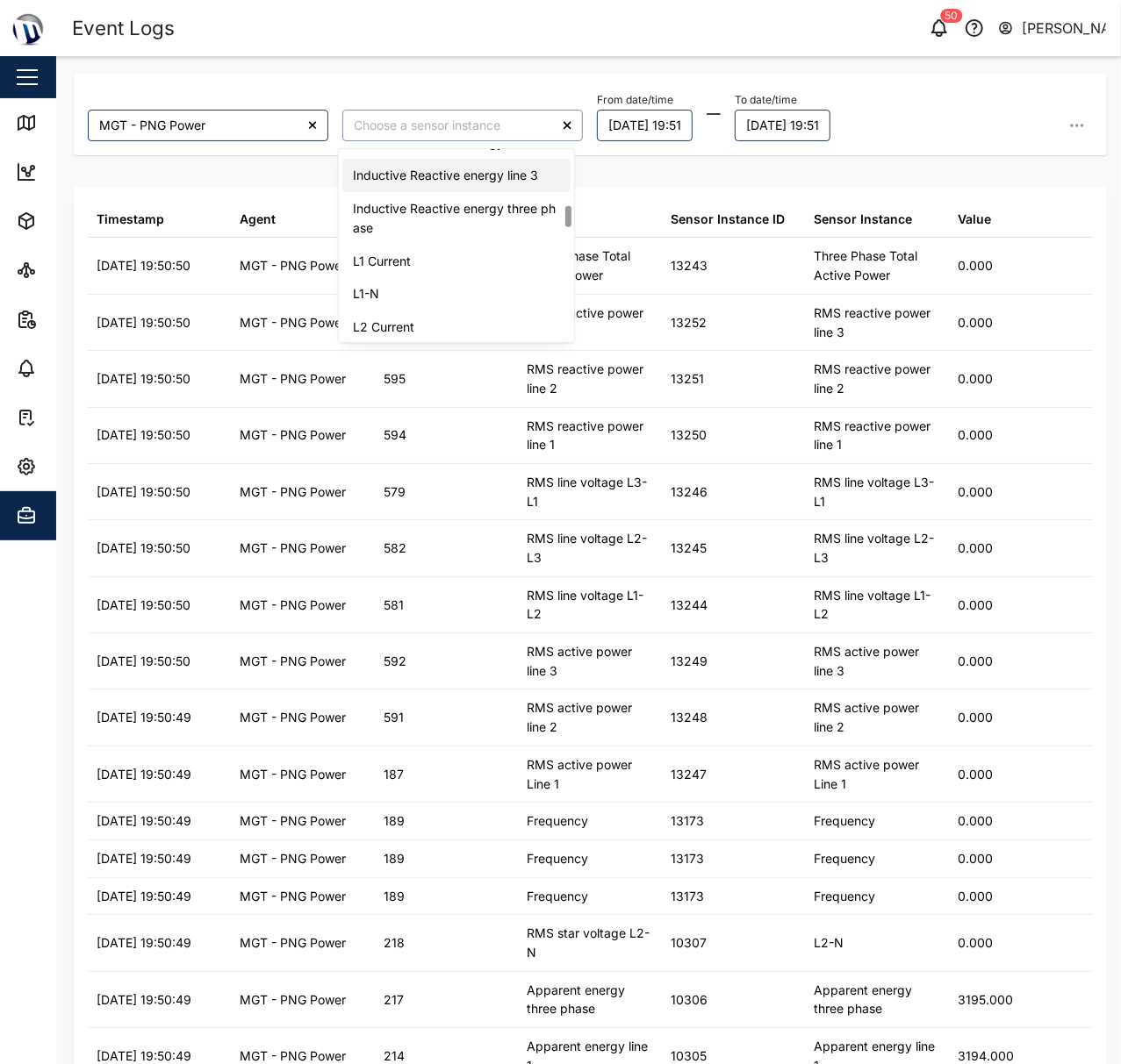
scroll to position [585, 0]
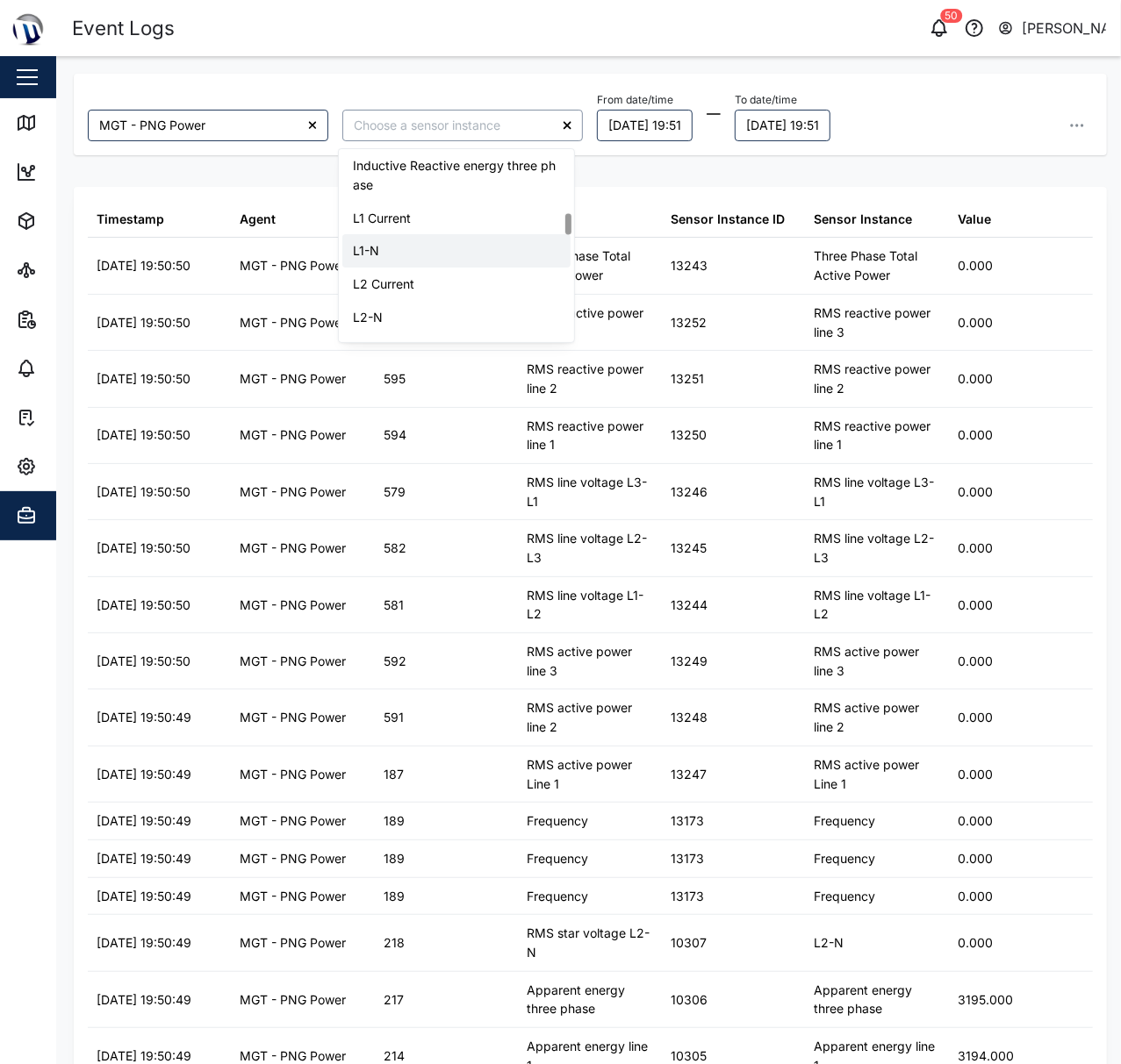
type input "L1-N"
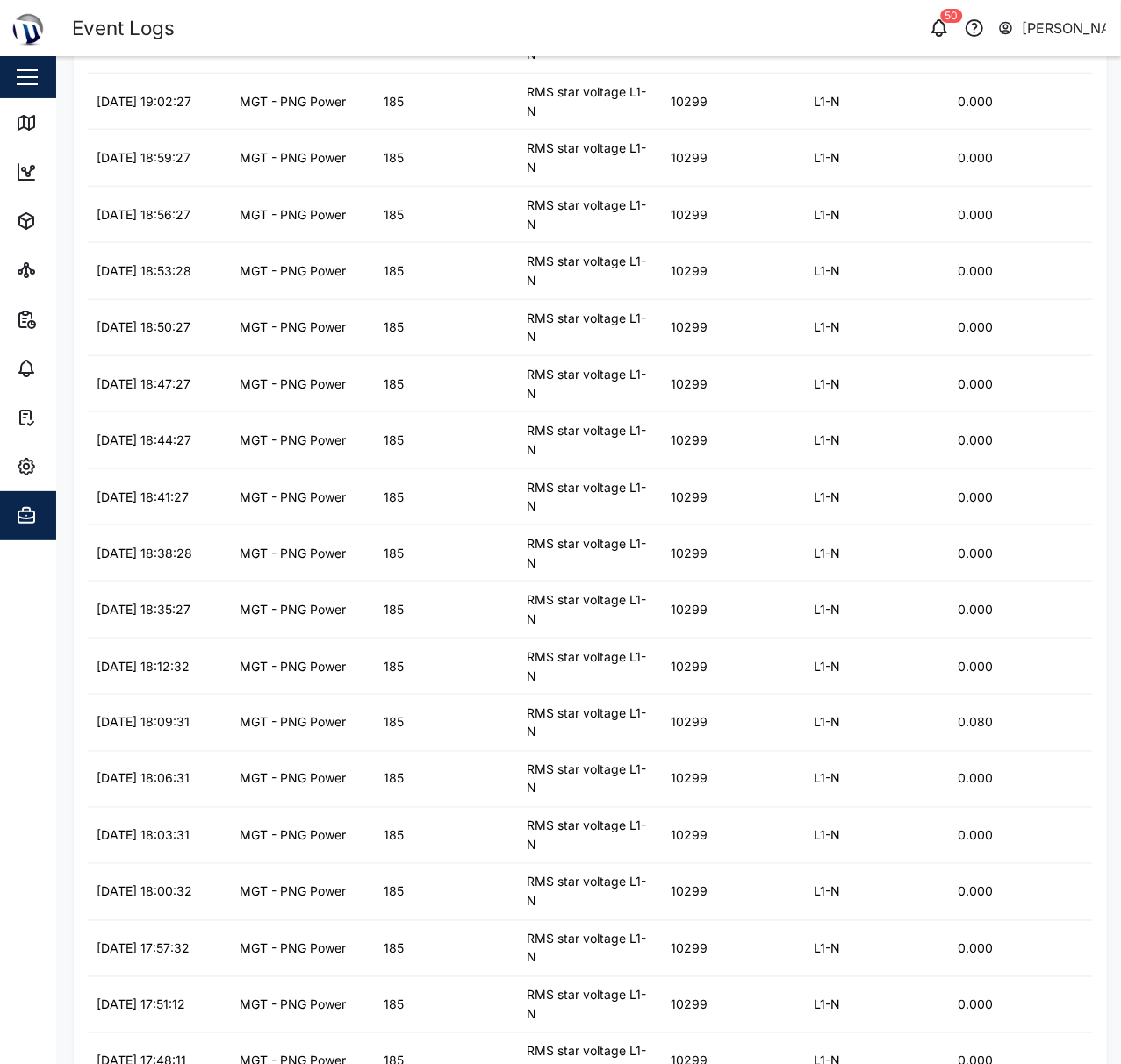
scroll to position [661, 0]
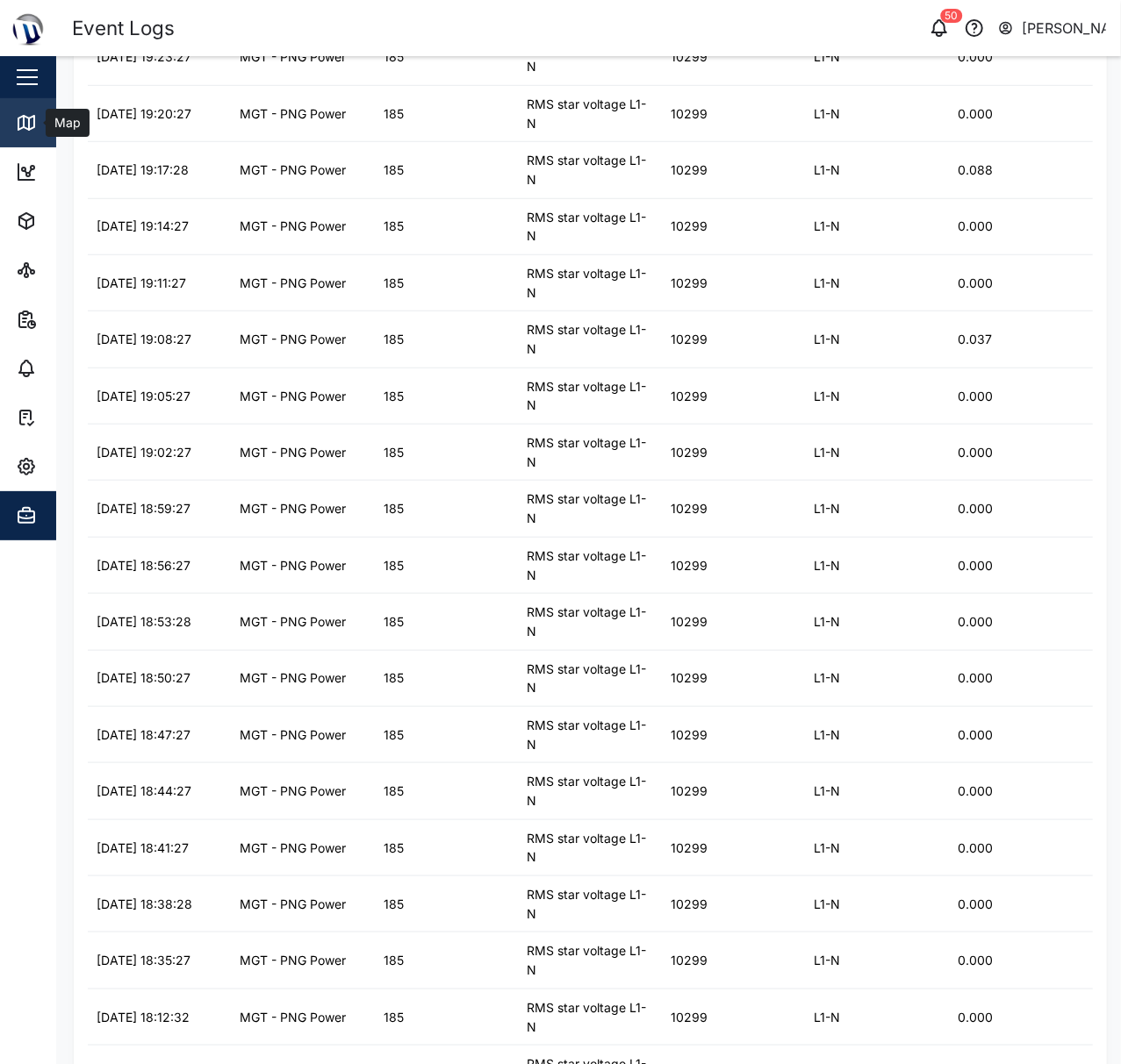
click at [20, 126] on icon at bounding box center [27, 123] width 21 height 21
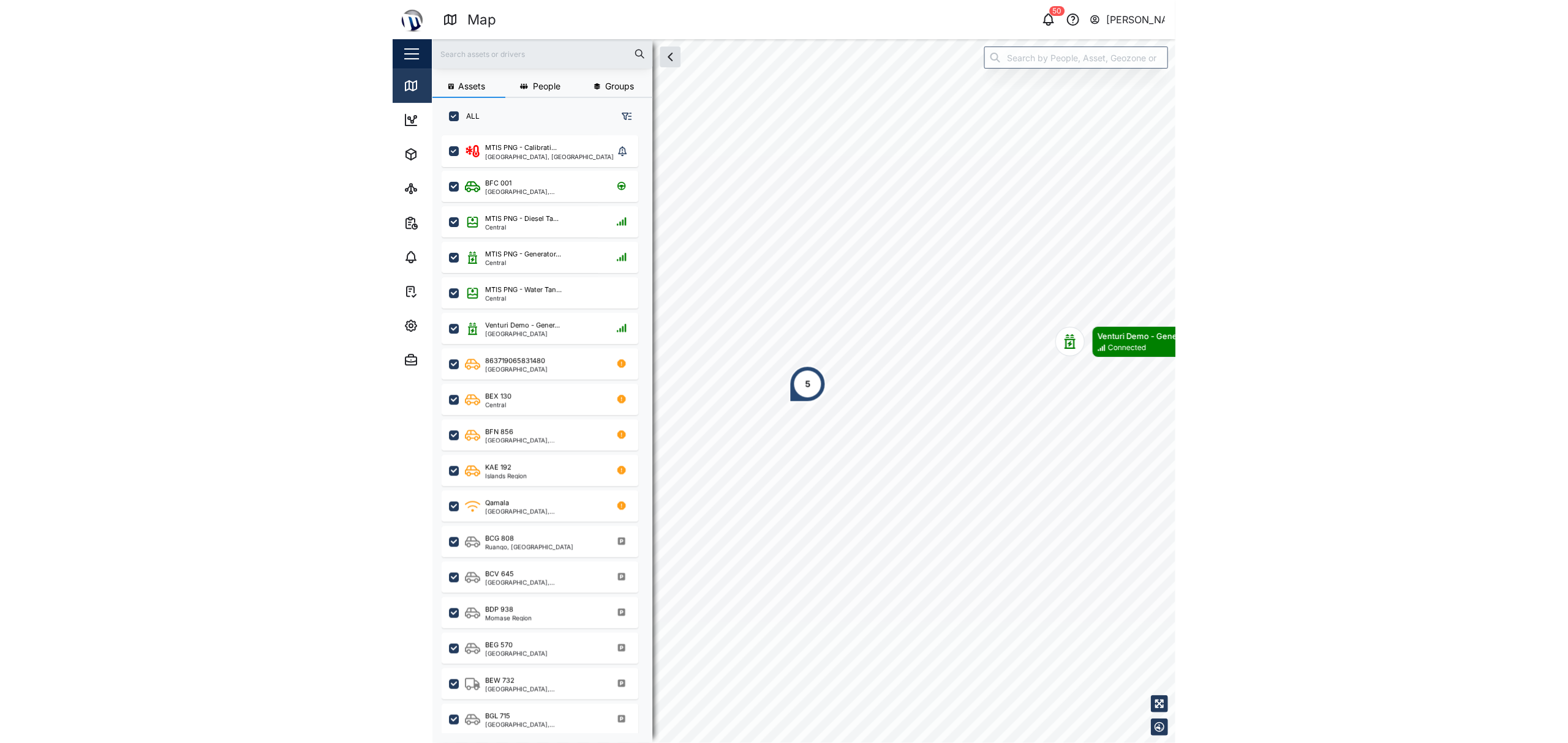
scroll to position [589, 189]
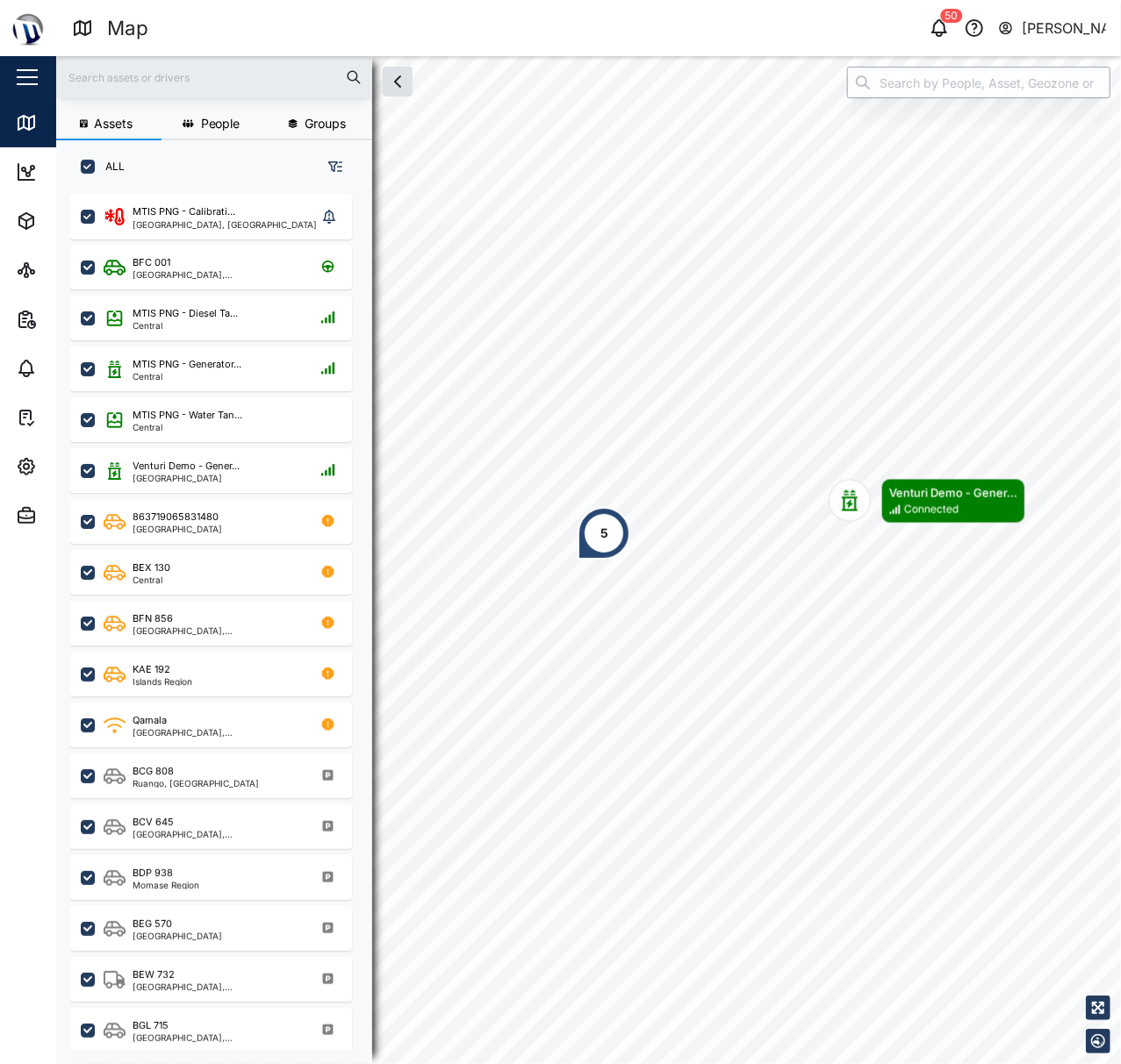
click at [897, 75] on input "search" at bounding box center [978, 83] width 264 height 32
type input "m"
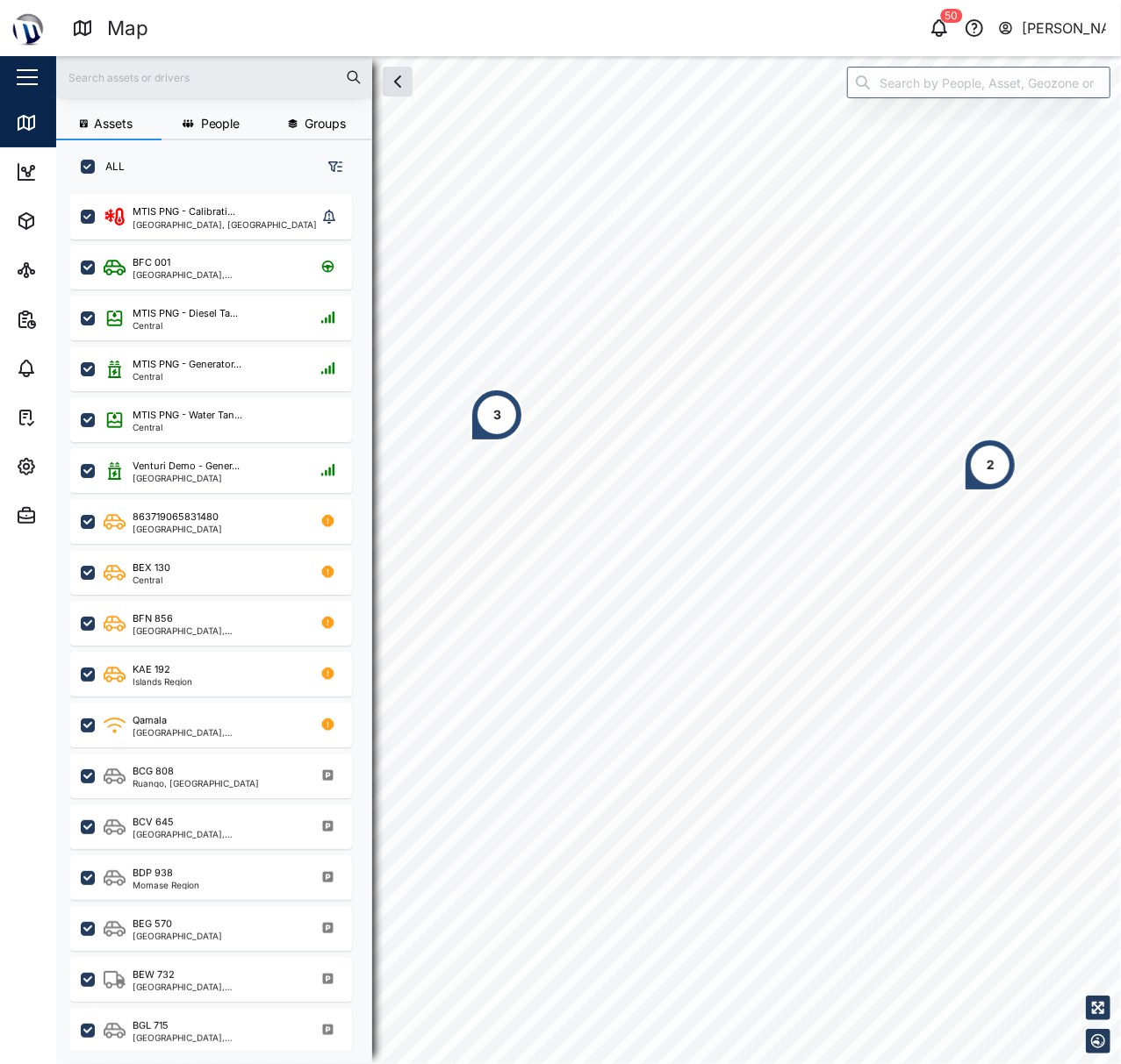
click at [747, 56] on div "3 2" at bounding box center [588, 56] width 1064 height 0
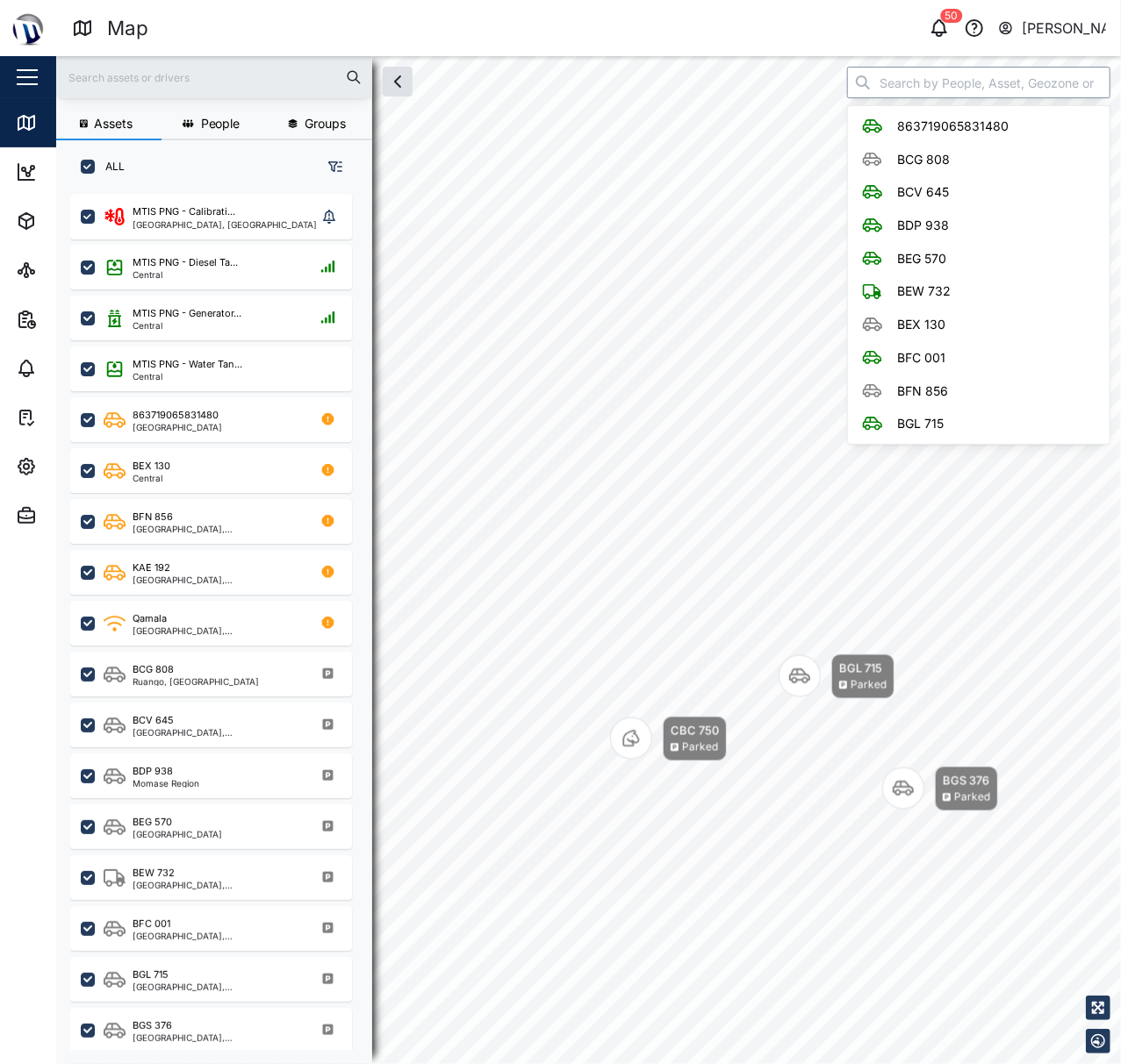
click at [956, 84] on input "search" at bounding box center [978, 83] width 264 height 32
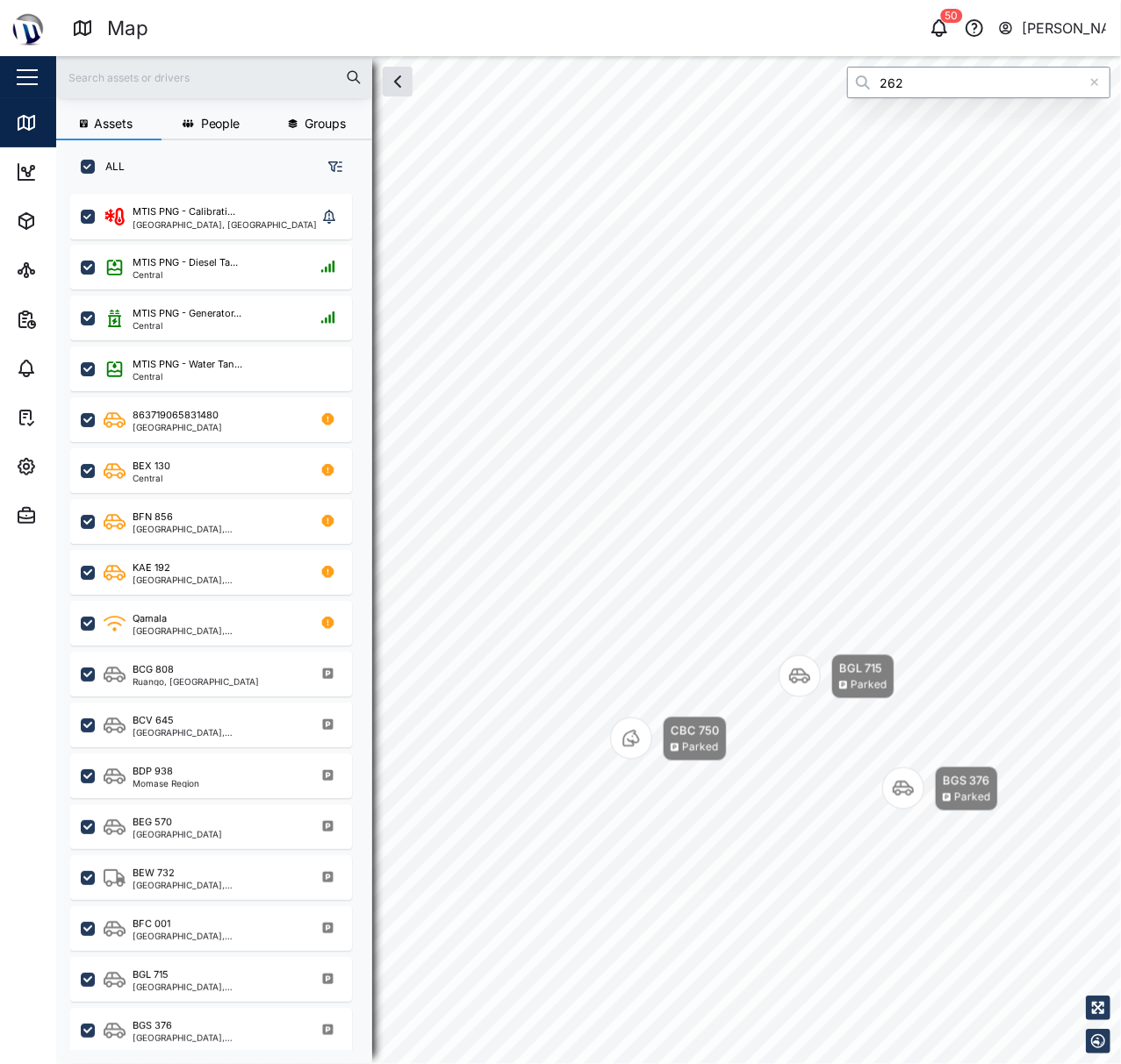
type input "2628"
click at [920, 83] on input "2628" at bounding box center [978, 83] width 264 height 32
click at [932, 74] on input "2628" at bounding box center [978, 83] width 264 height 32
click at [930, 74] on input "2628" at bounding box center [978, 83] width 264 height 32
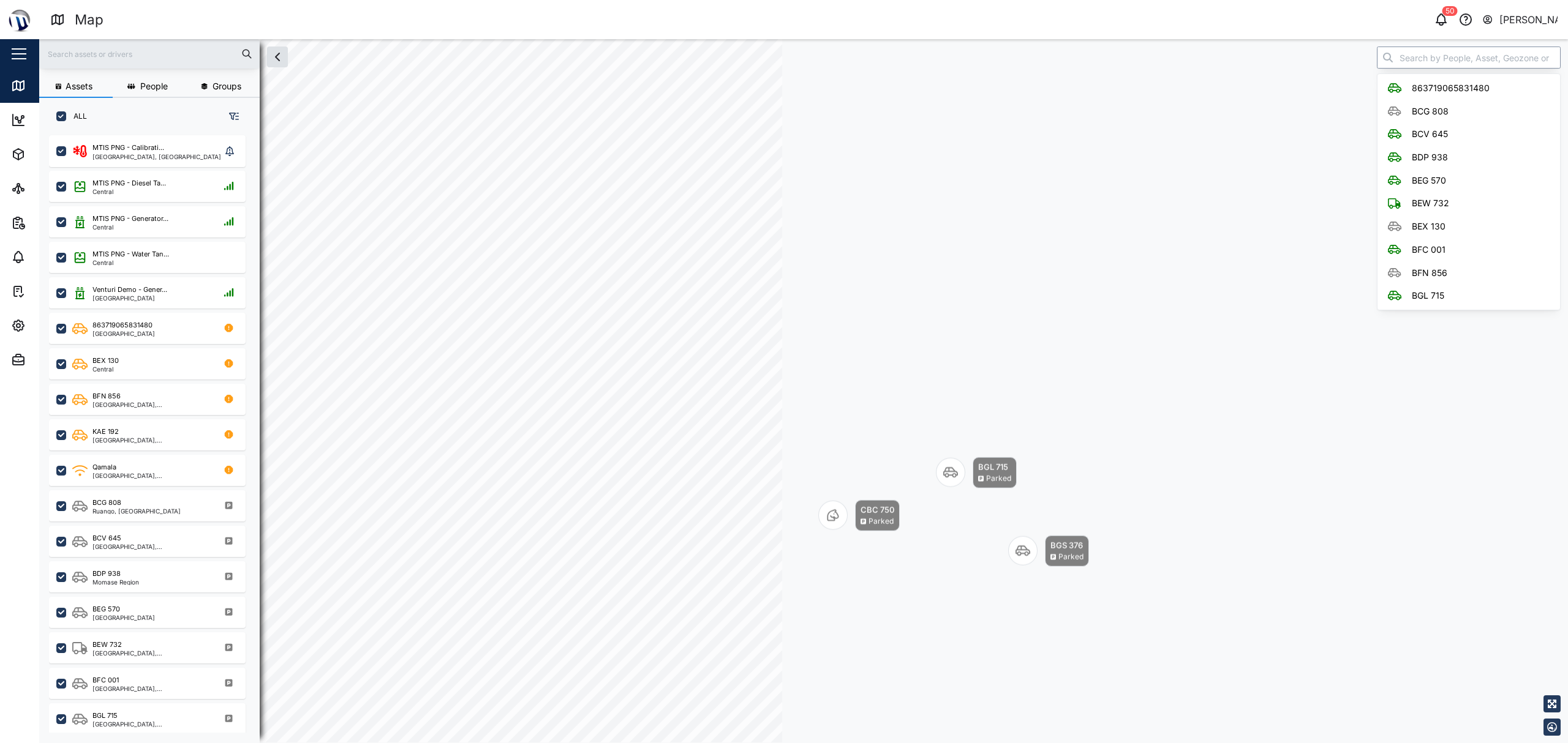
scroll to position [590, 189]
click at [782, 49] on input "search" at bounding box center [1469, 58] width 184 height 22
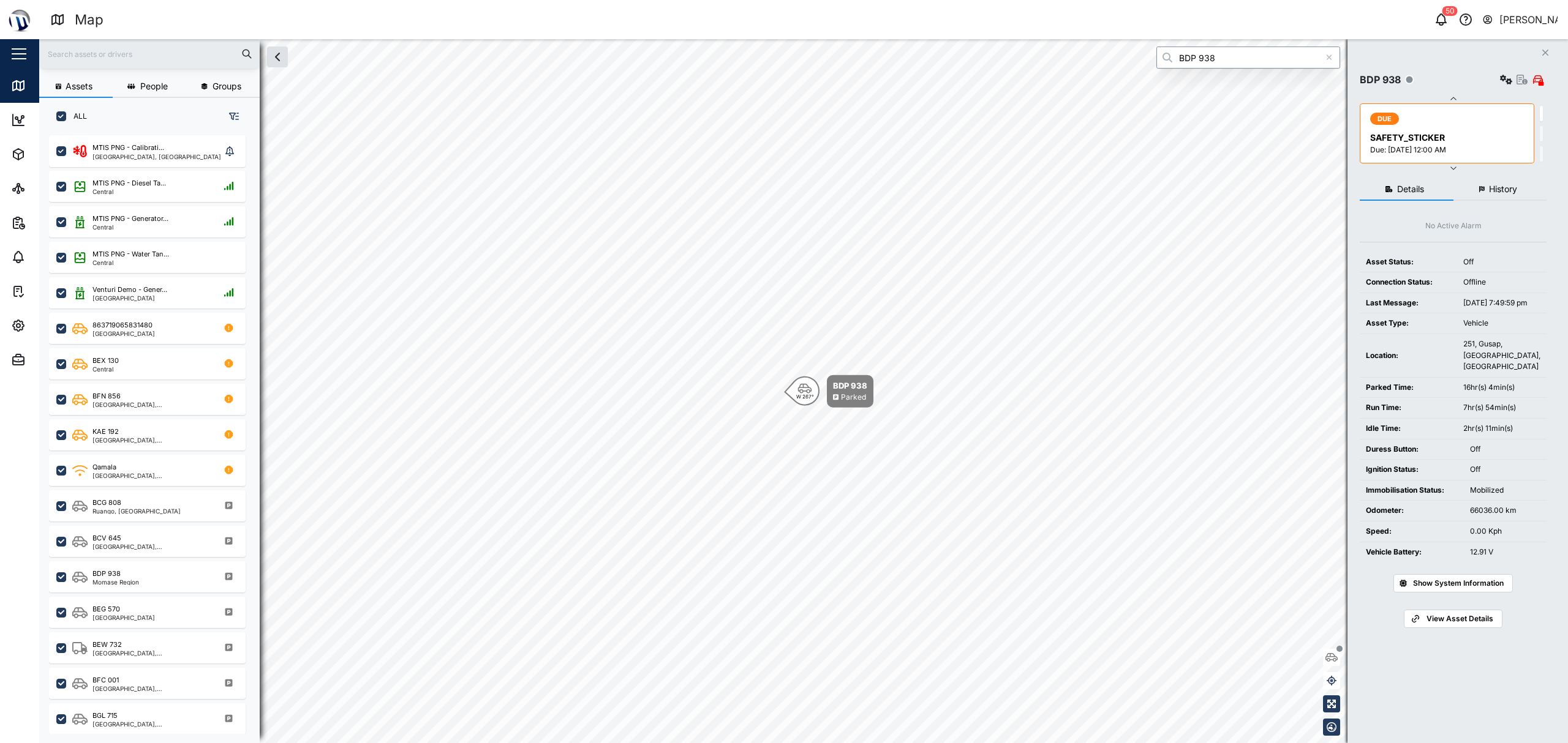
type input "BDP 938"
click at [782, 190] on span "History" at bounding box center [1503, 189] width 28 height 9
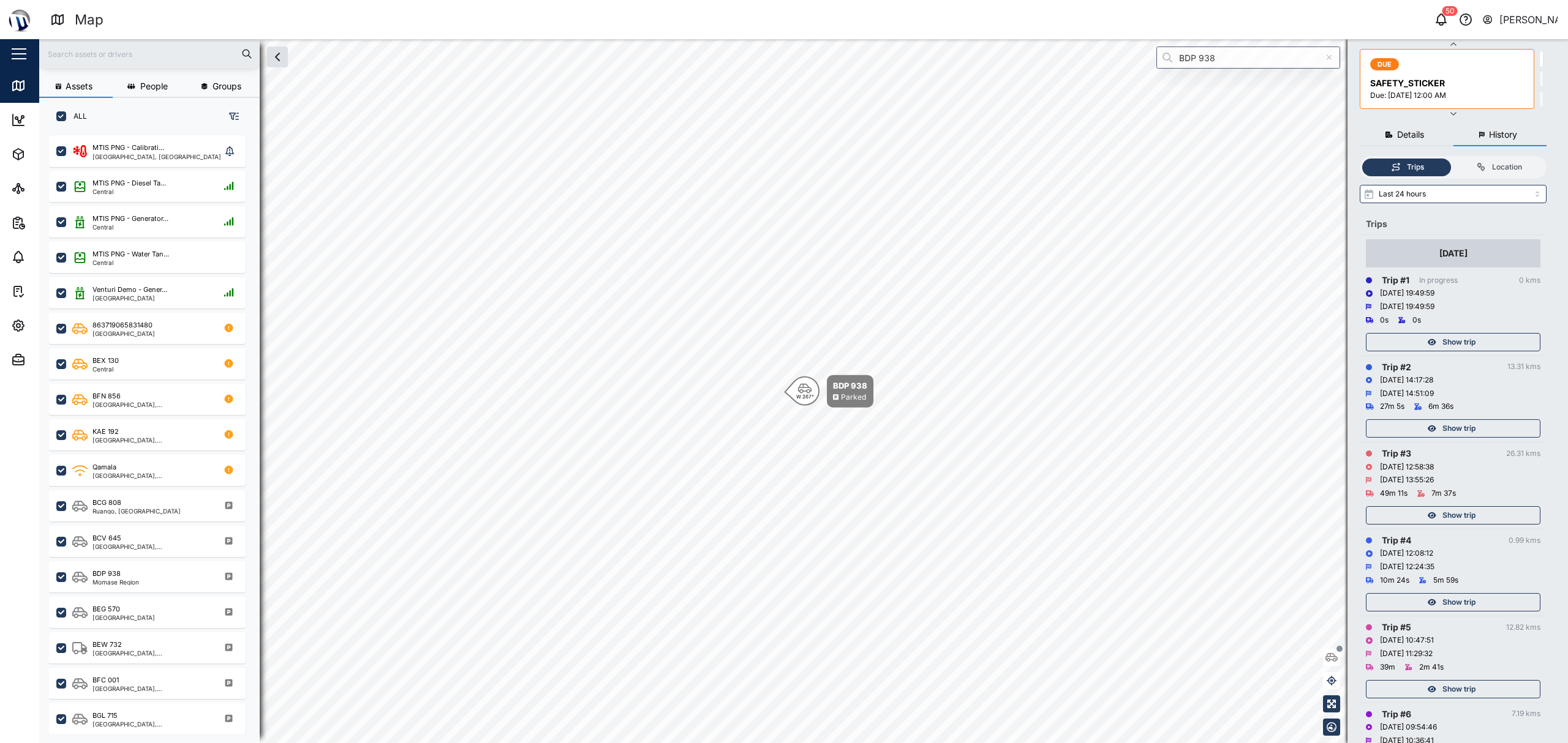
scroll to position [163, 0]
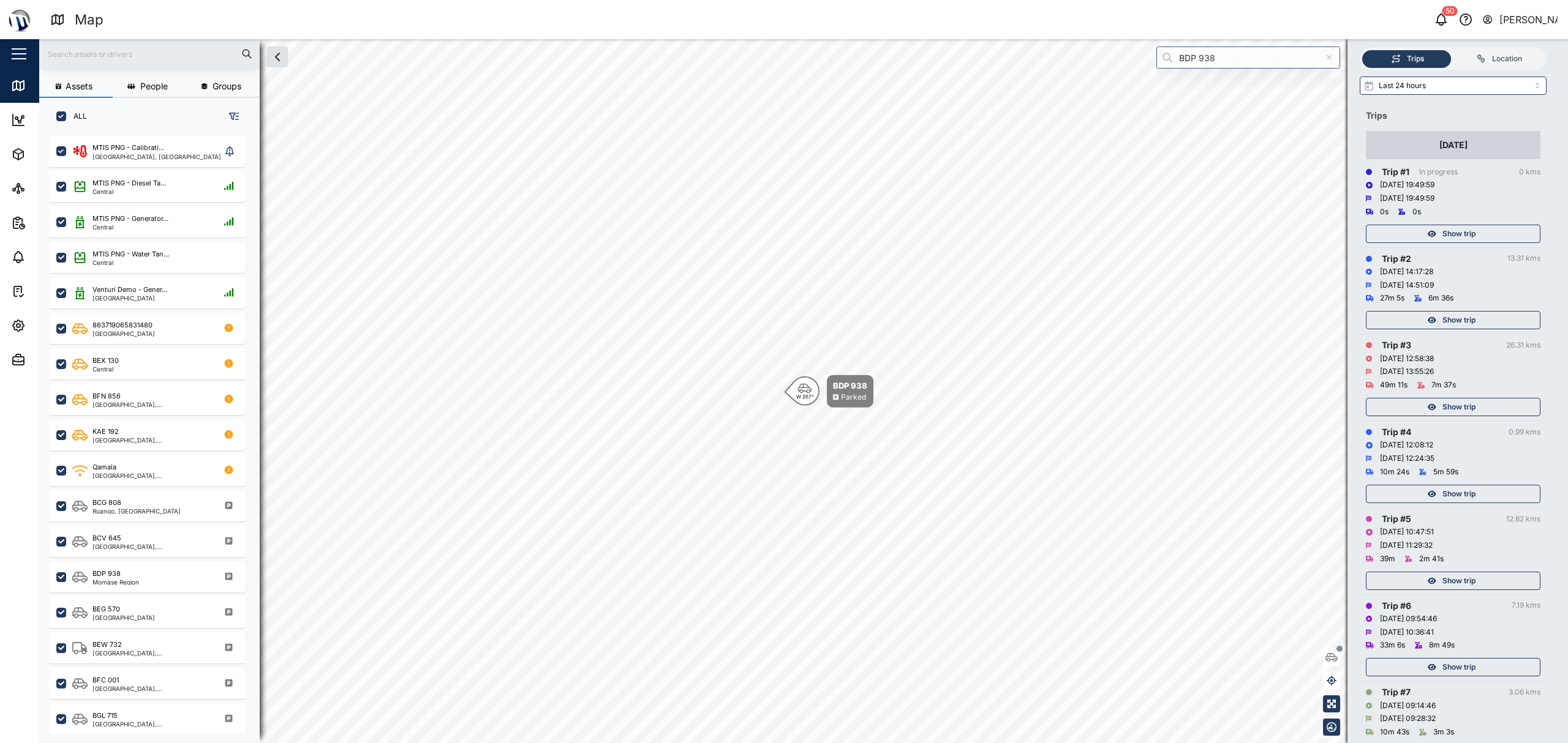
click at [782, 402] on span "Show trip" at bounding box center [1459, 407] width 33 height 17
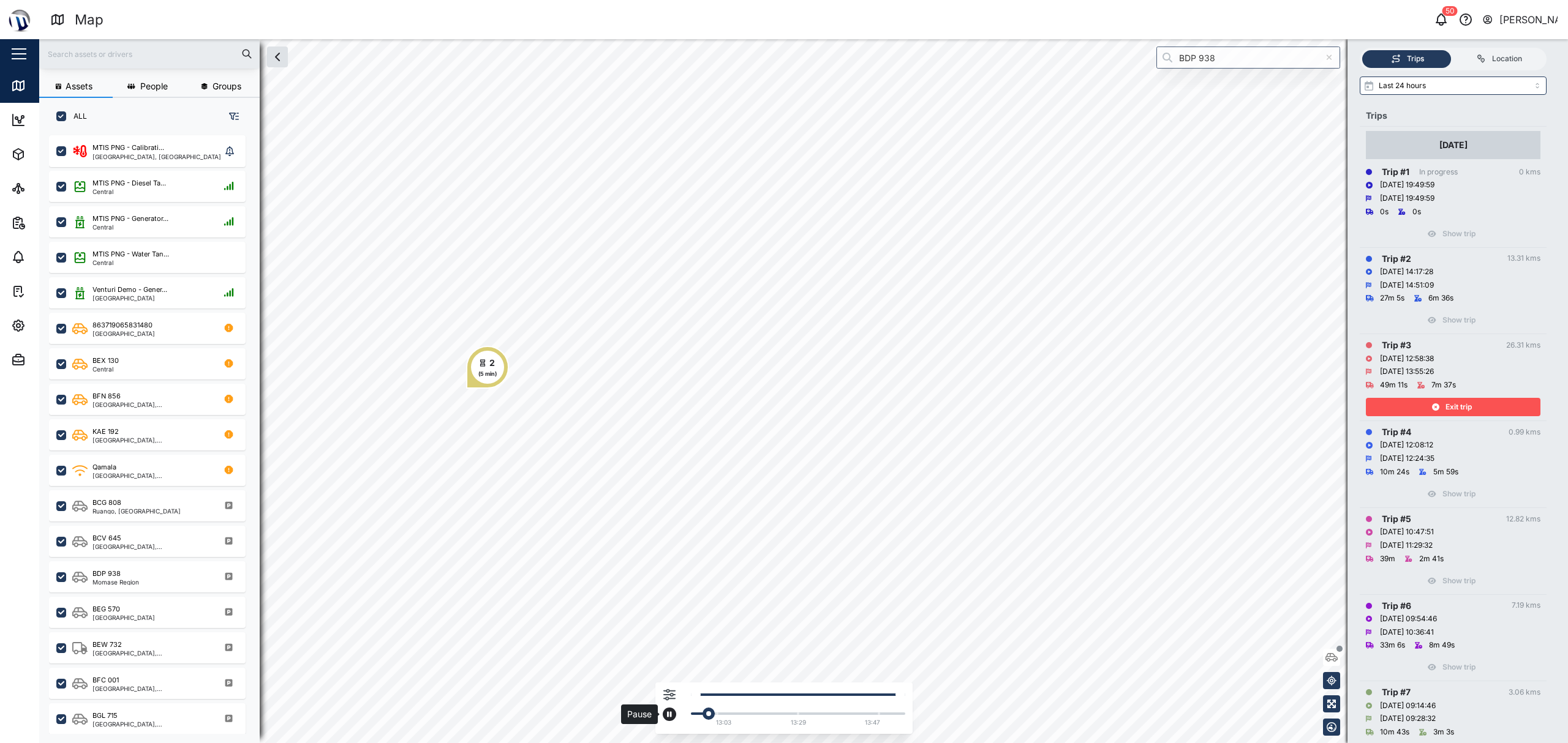
click at [670, 716] on icon "button" at bounding box center [670, 715] width 5 height 6
click at [681, 720] on div "Current: 00:06:55 Timestamp: 06/10/25 13:01:28 13:03 13:29 13:47" at bounding box center [784, 711] width 243 height 38
click at [665, 718] on button "button" at bounding box center [670, 715] width 14 height 14
drag, startPoint x: 757, startPoint y: 711, endPoint x: 819, endPoint y: 716, distance: 62.2
click at [782, 715] on div "Current: 00:17:05 Timestamp: 06/10/25 13:13:37" at bounding box center [798, 714] width 214 height 5
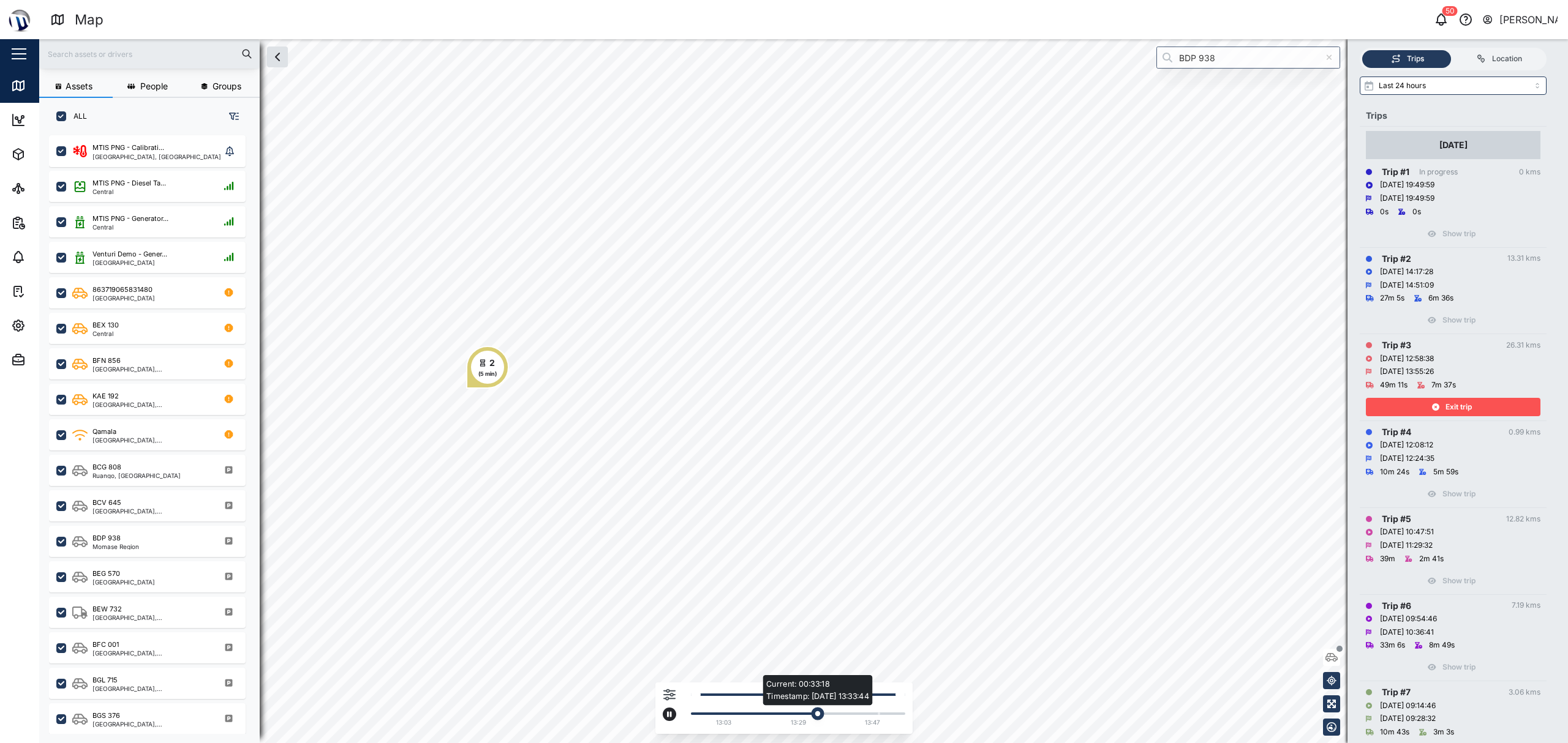
drag, startPoint x: 819, startPoint y: 716, endPoint x: 826, endPoint y: 716, distance: 7.0
click at [782, 716] on div "Current: 00:33:18 Timestamp: 06/10/25 13:33:44" at bounding box center [798, 714] width 214 height 5
drag, startPoint x: 826, startPoint y: 716, endPoint x: 853, endPoint y: 718, distance: 27.1
click at [782, 716] on div "Current: 00:36:47 Timestamp: 06/10/25 13:35:11 13:03 13:29 13:47" at bounding box center [795, 711] width 221 height 38
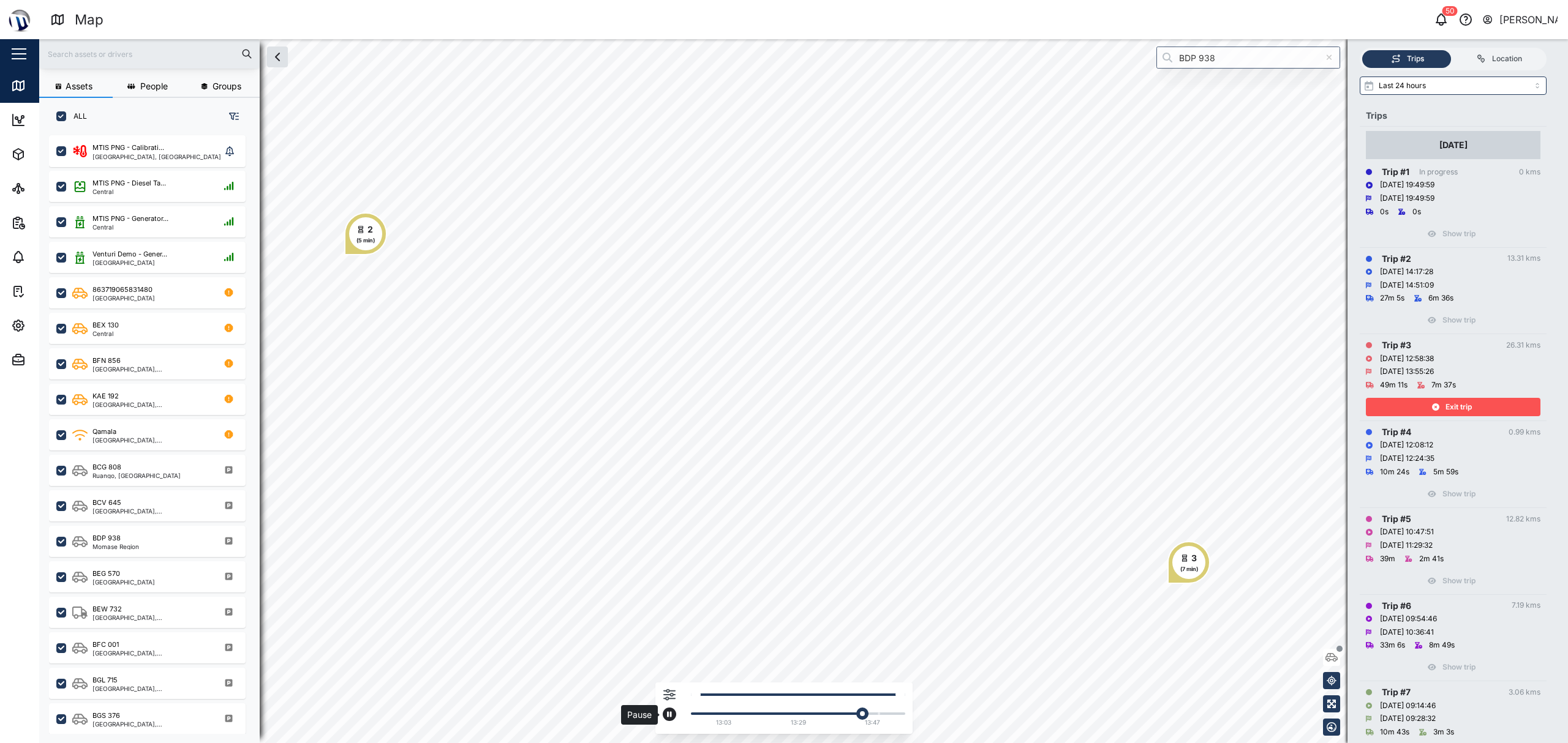
click at [670, 714] on icon "button" at bounding box center [670, 715] width 5 height 6
click at [782, 411] on div "Exit trip" at bounding box center [1452, 407] width 159 height 17
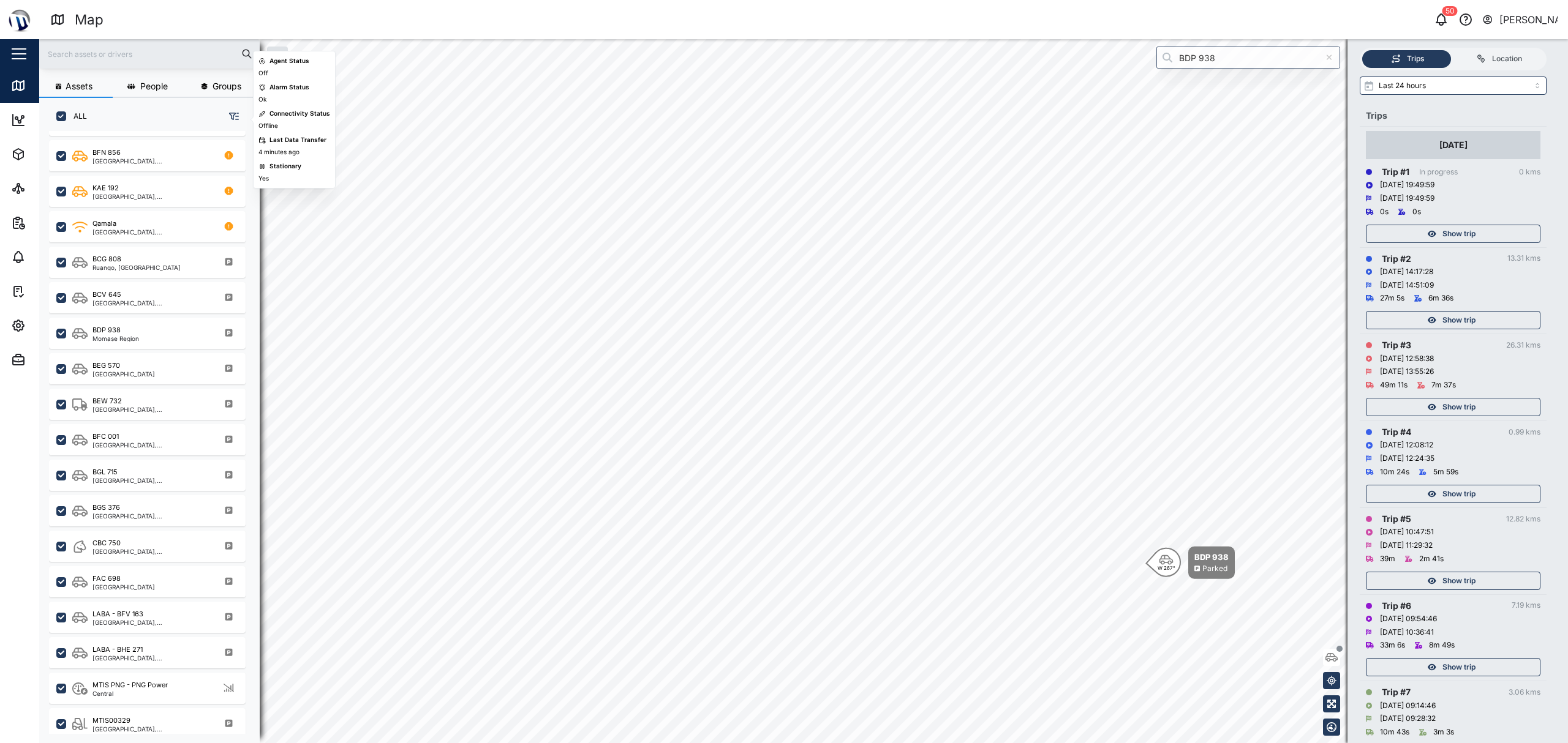
scroll to position [245, 0]
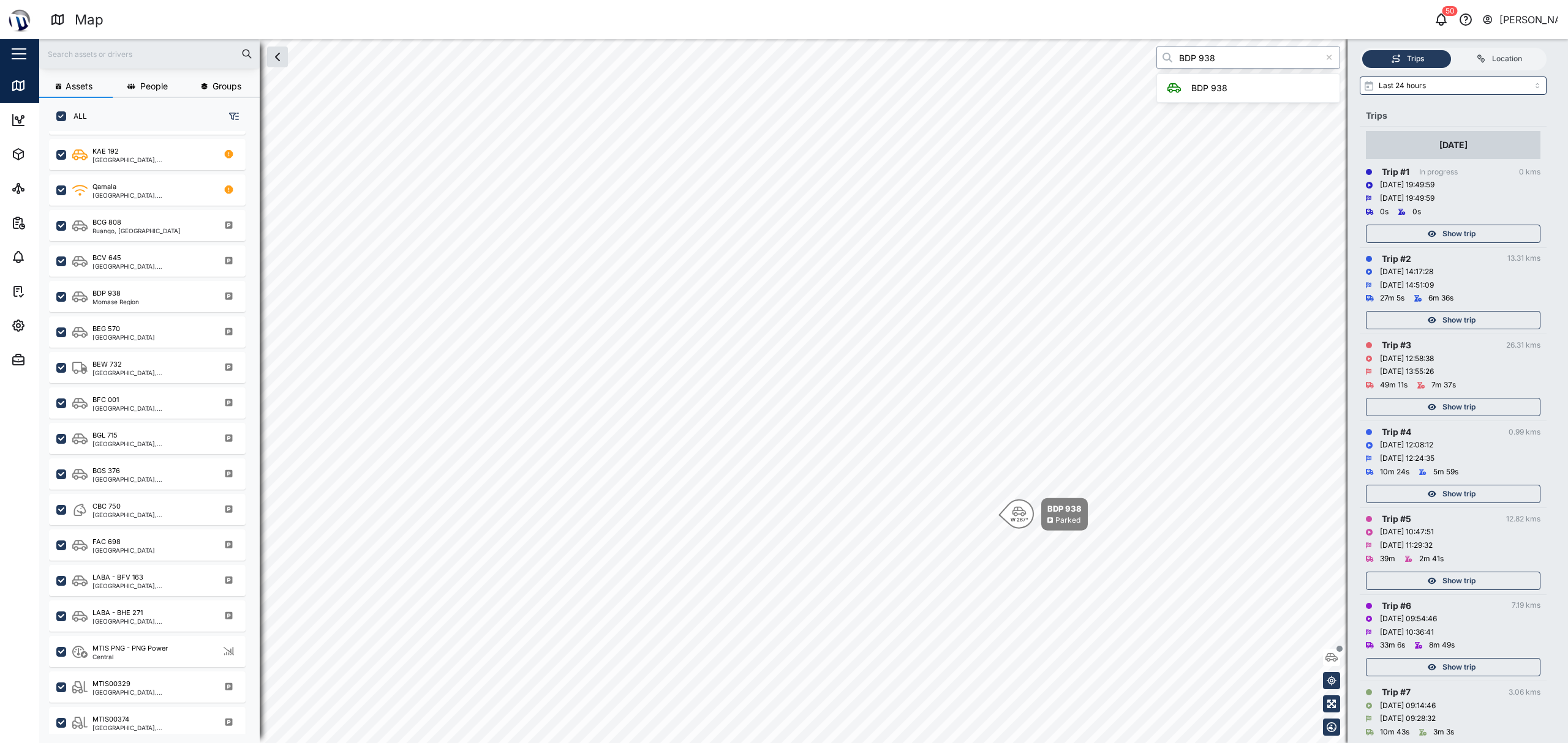
click at [782, 59] on input "BDP 938" at bounding box center [1248, 58] width 184 height 22
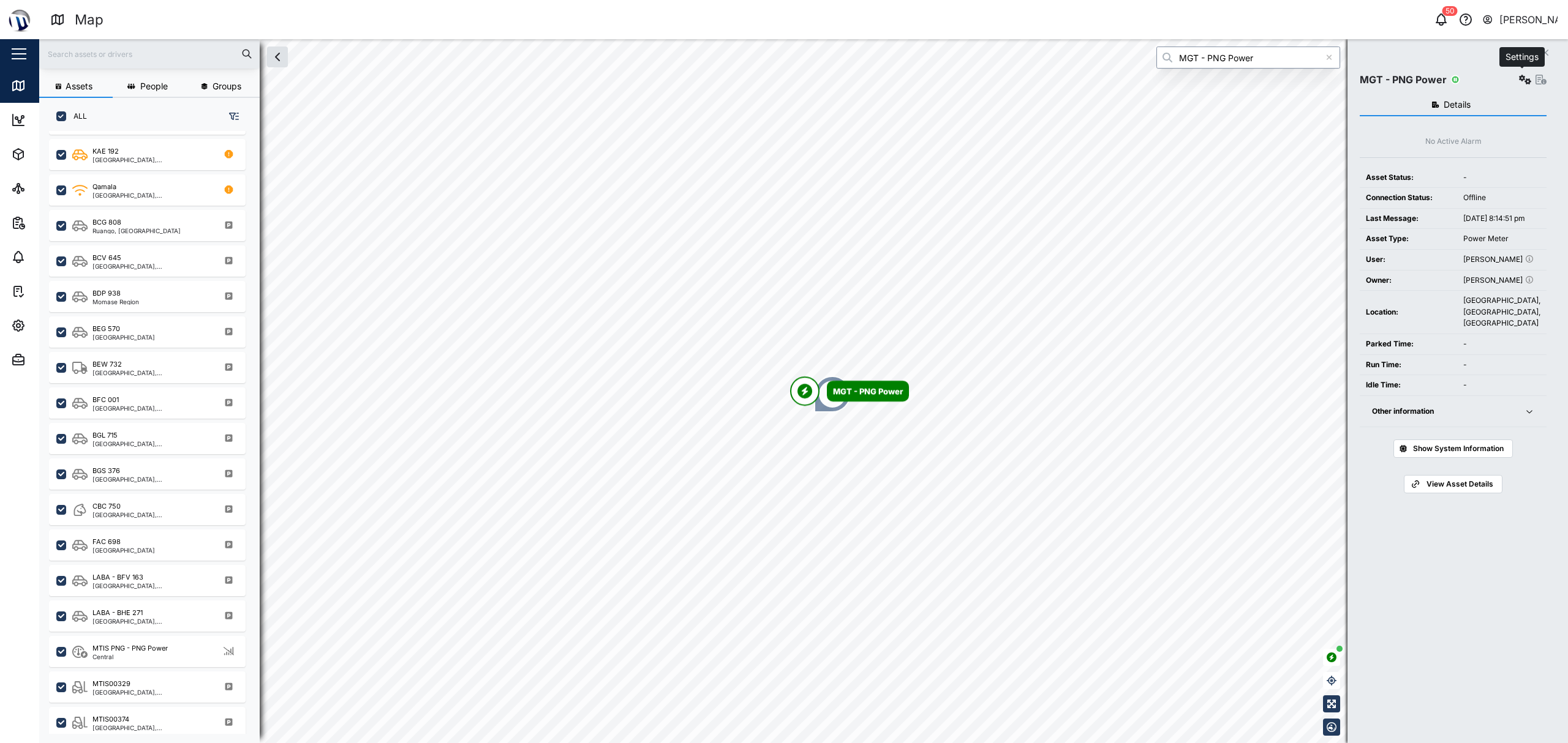
type input "MGT - PNG Power"
click at [782, 79] on icon "button" at bounding box center [1525, 80] width 12 height 10
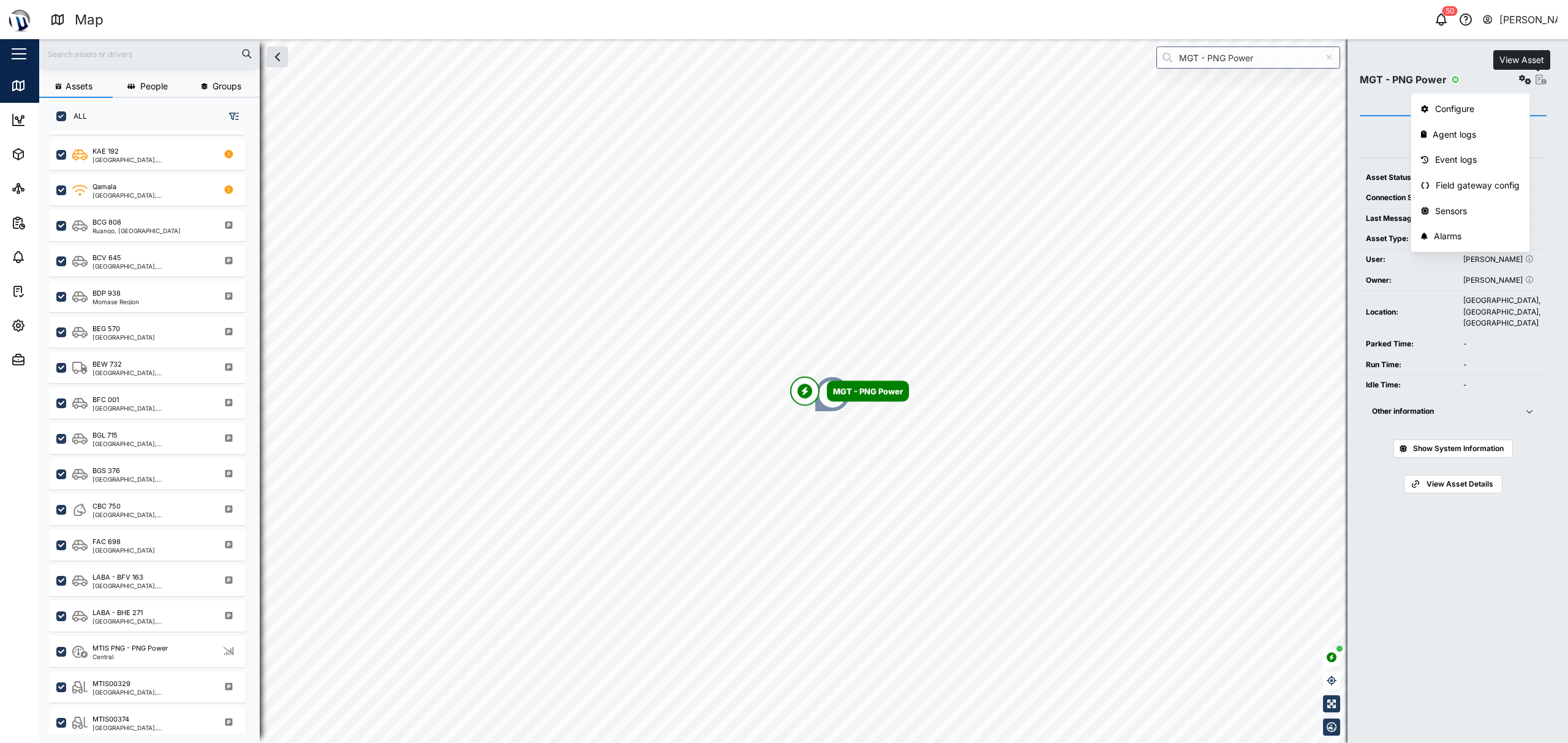
click at [782, 80] on icon "button" at bounding box center [1541, 80] width 11 height 10
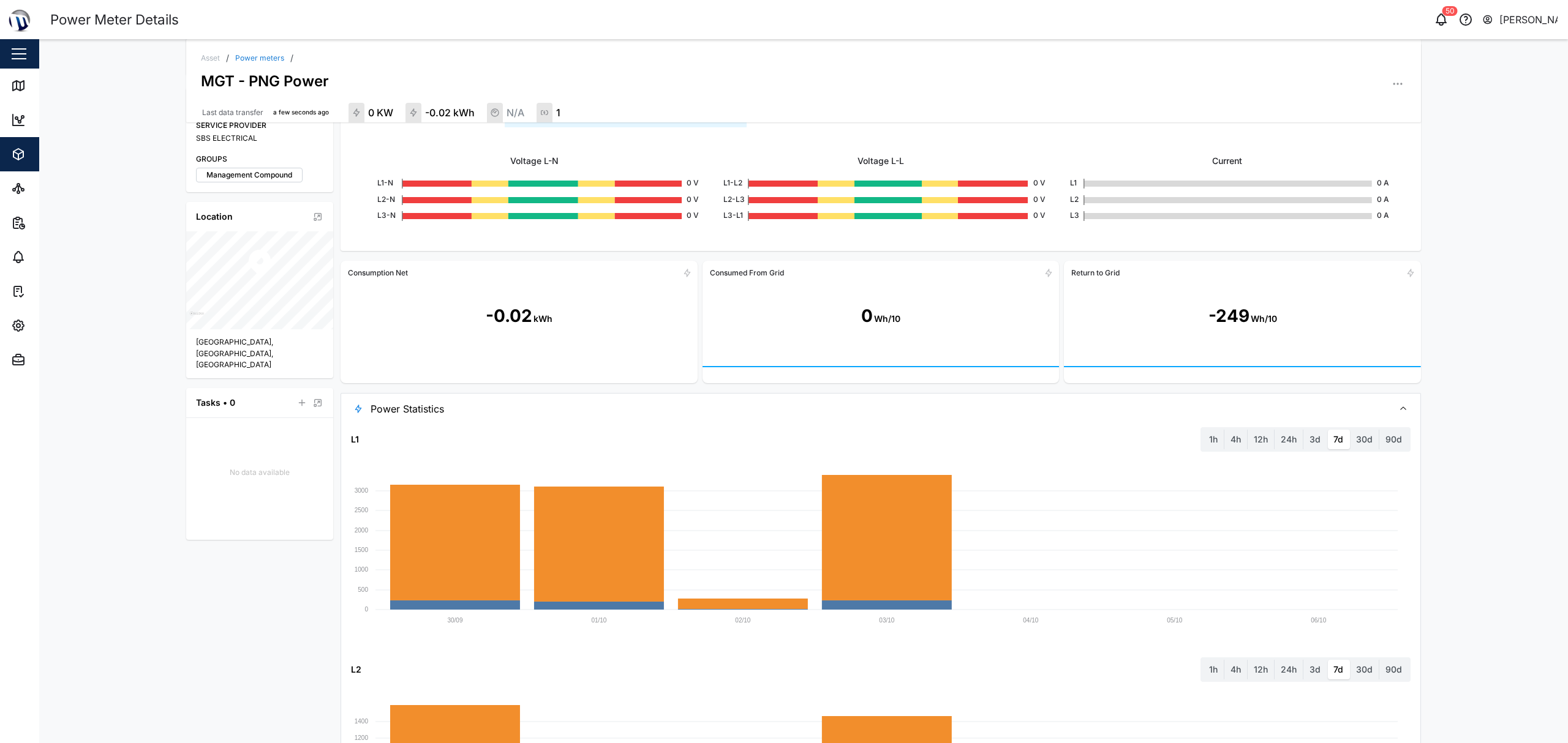
scroll to position [250, 0]
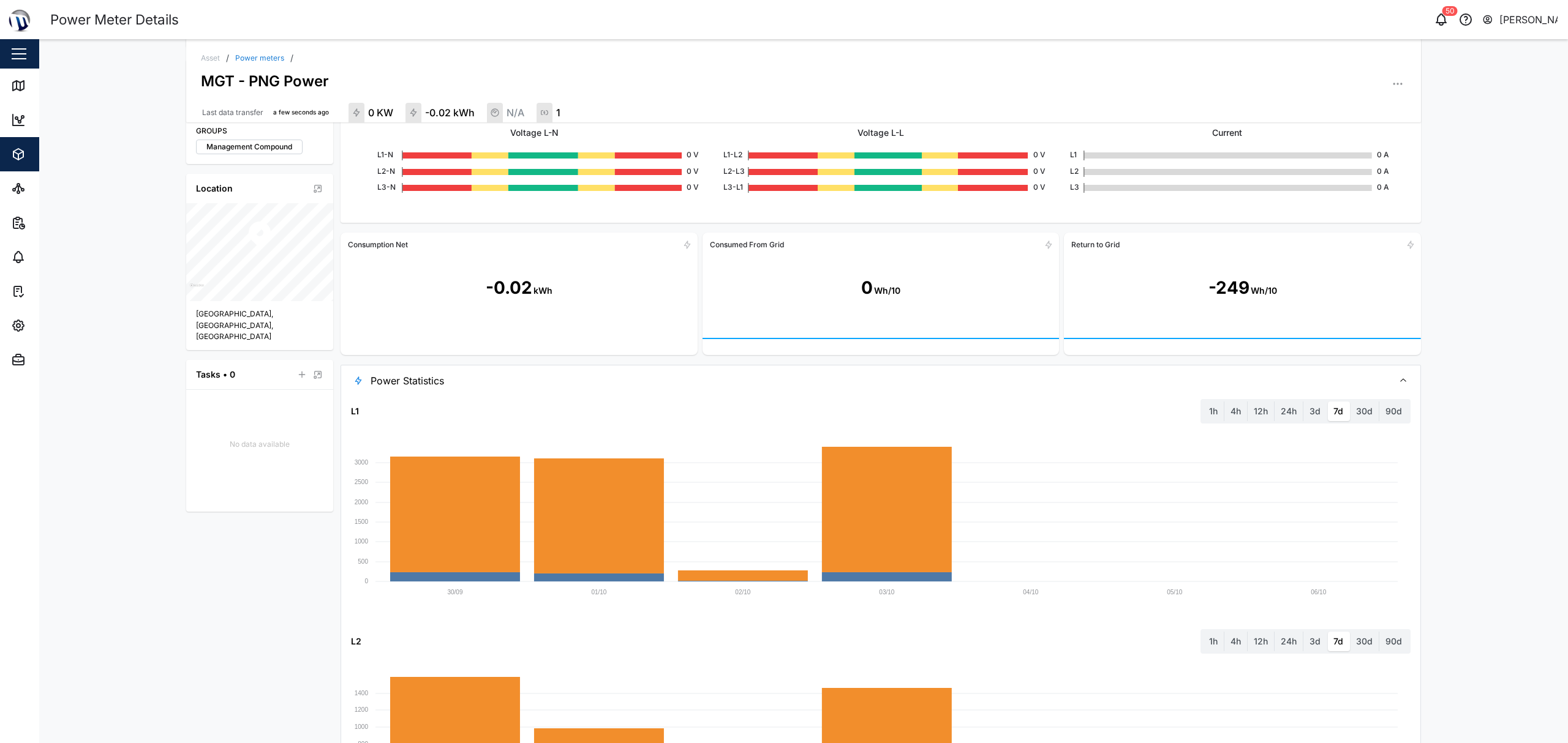
click at [582, 370] on span "Power Statistics" at bounding box center [877, 380] width 1013 height 30
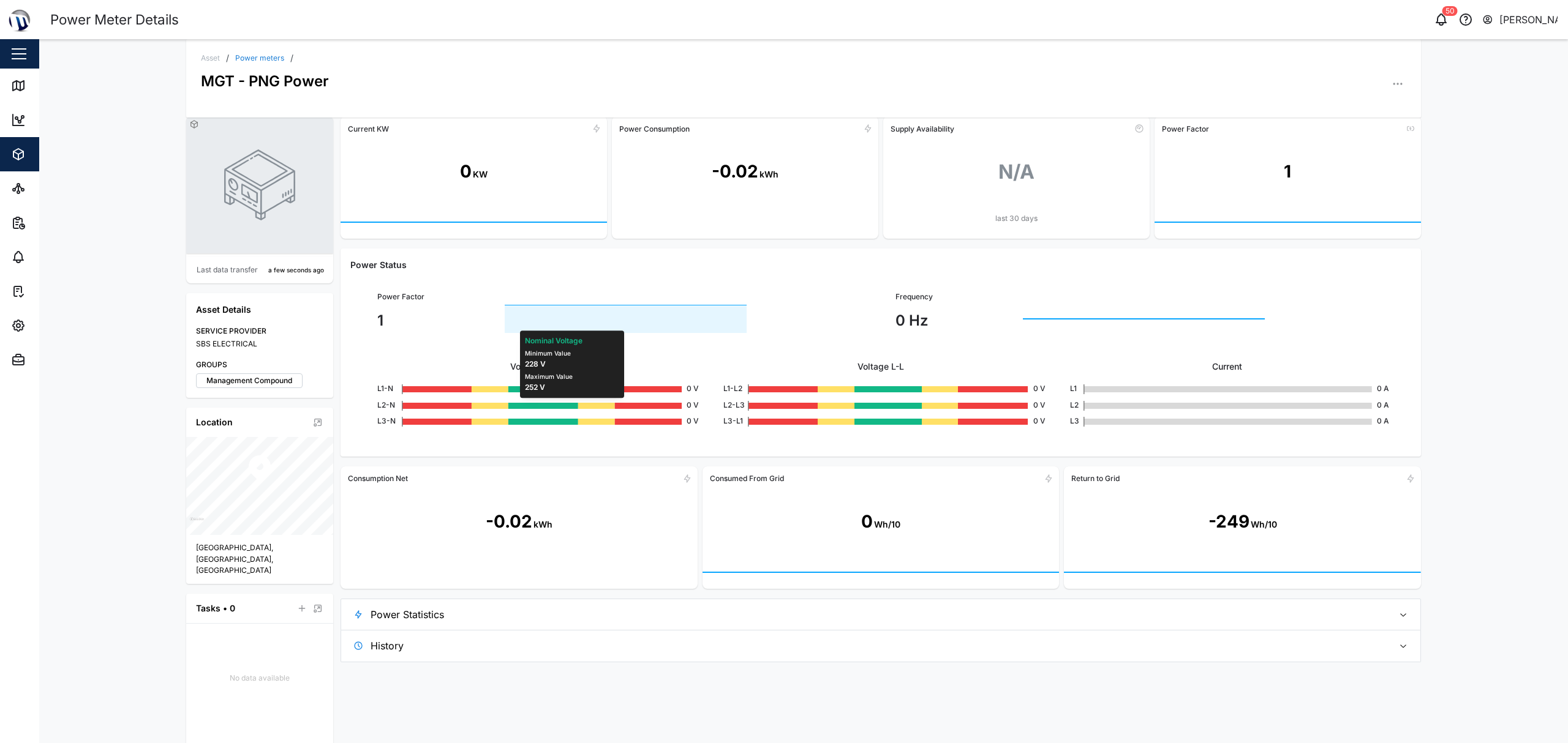
scroll to position [11, 0]
click at [553, 632] on span "History" at bounding box center [877, 646] width 1013 height 30
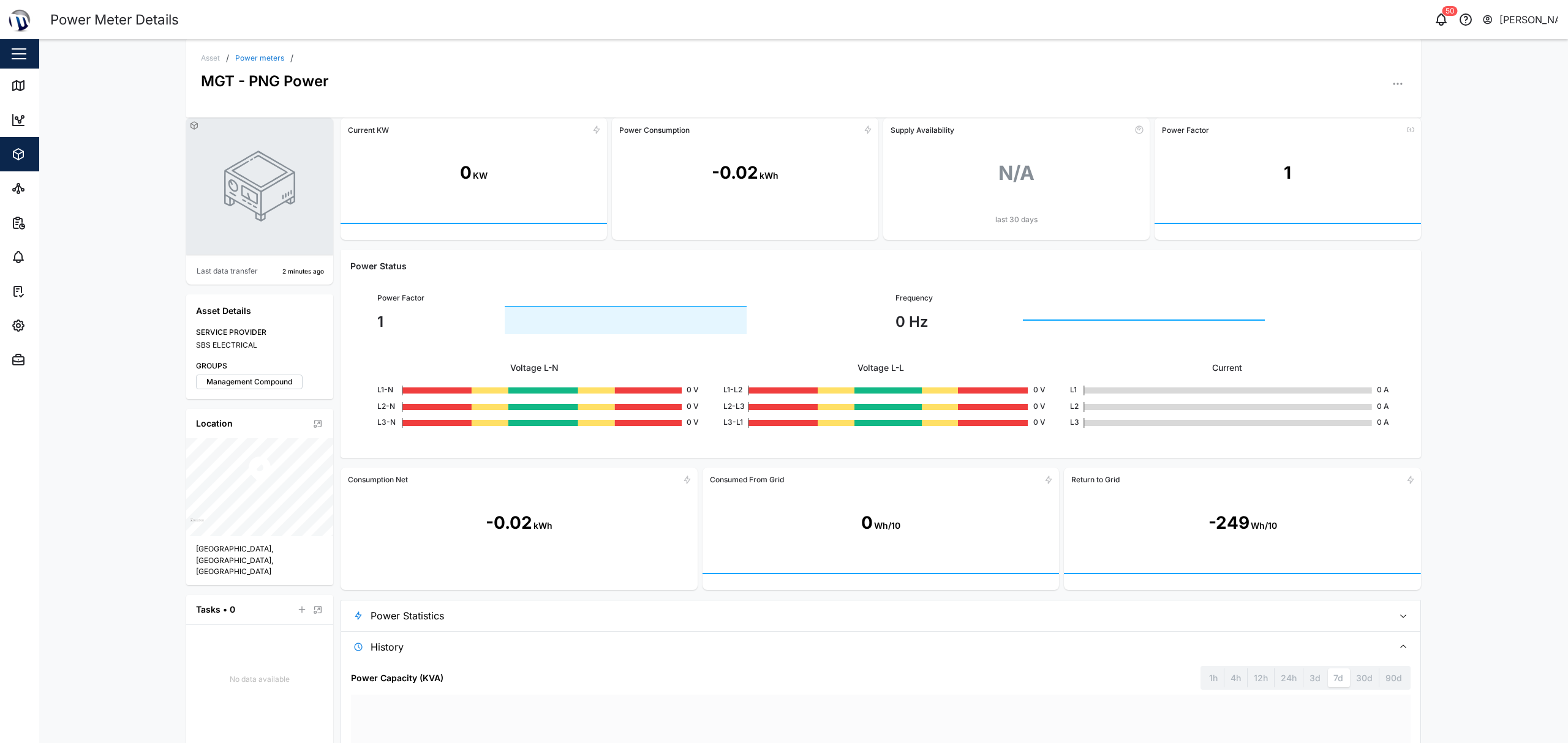
click at [655, 640] on span "History" at bounding box center [877, 646] width 1013 height 30
click at [665, 607] on span "Power Statistics" at bounding box center [877, 615] width 1013 height 30
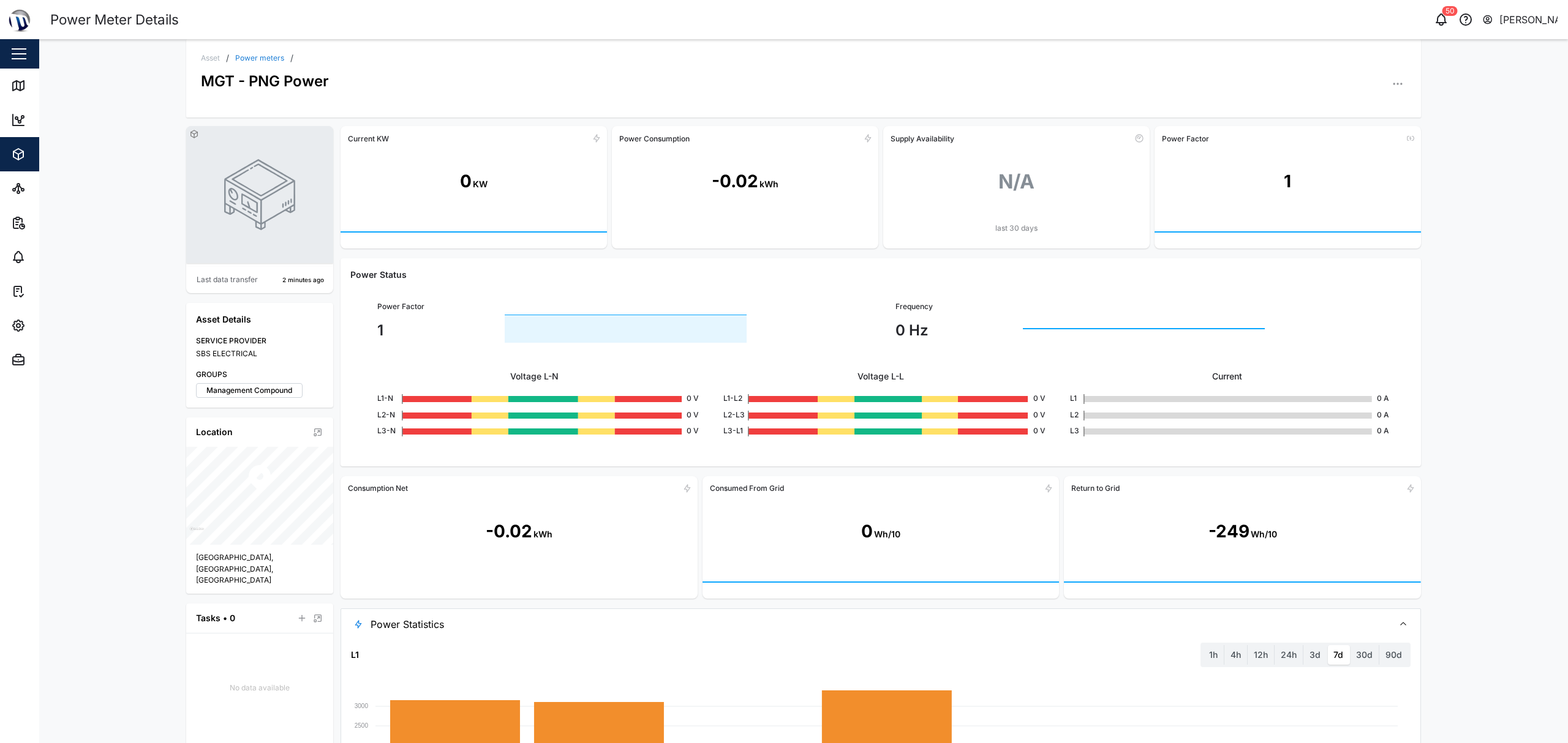
scroll to position [0, 0]
click at [8, 74] on link "Map" at bounding box center [79, 85] width 159 height 34
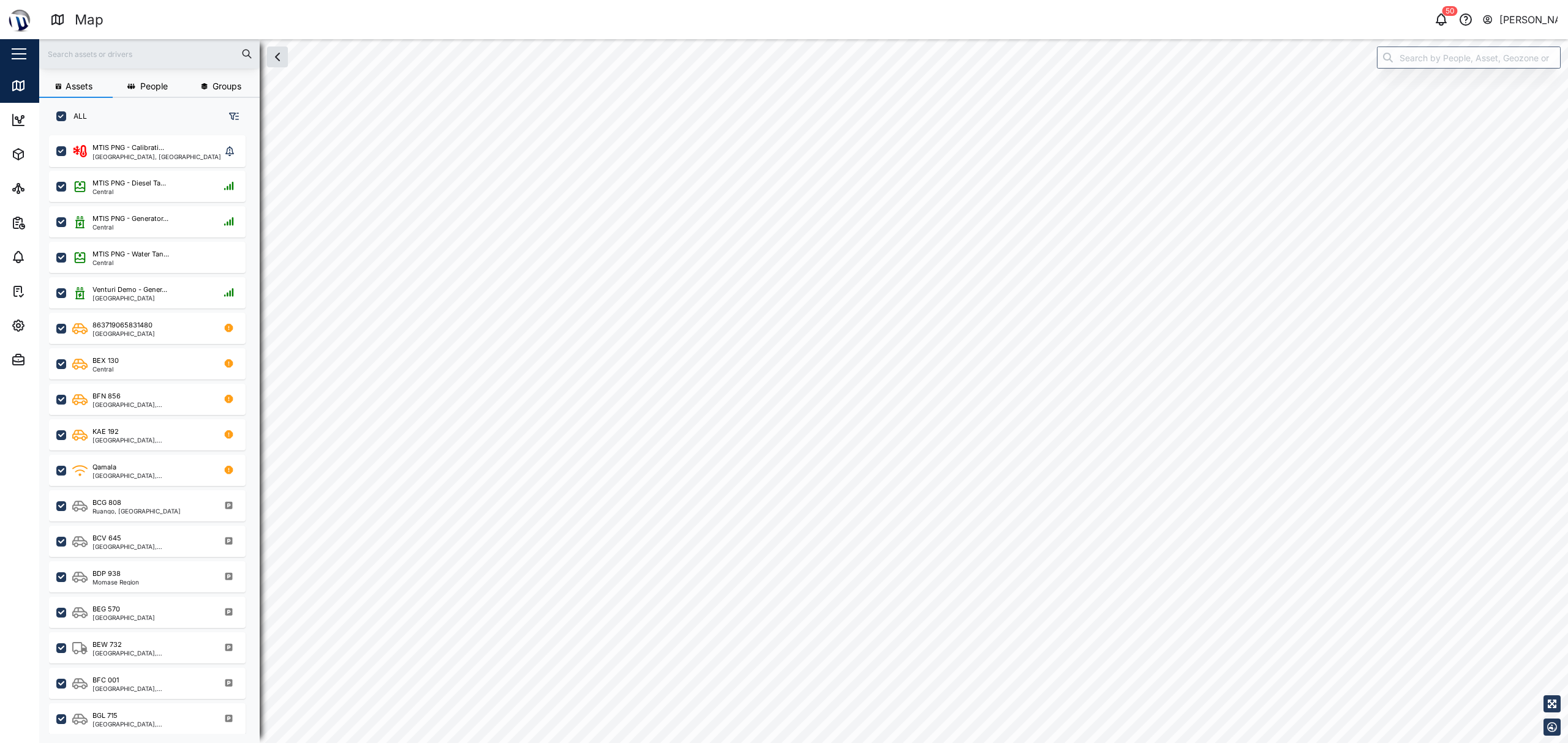
checkbox input "true"
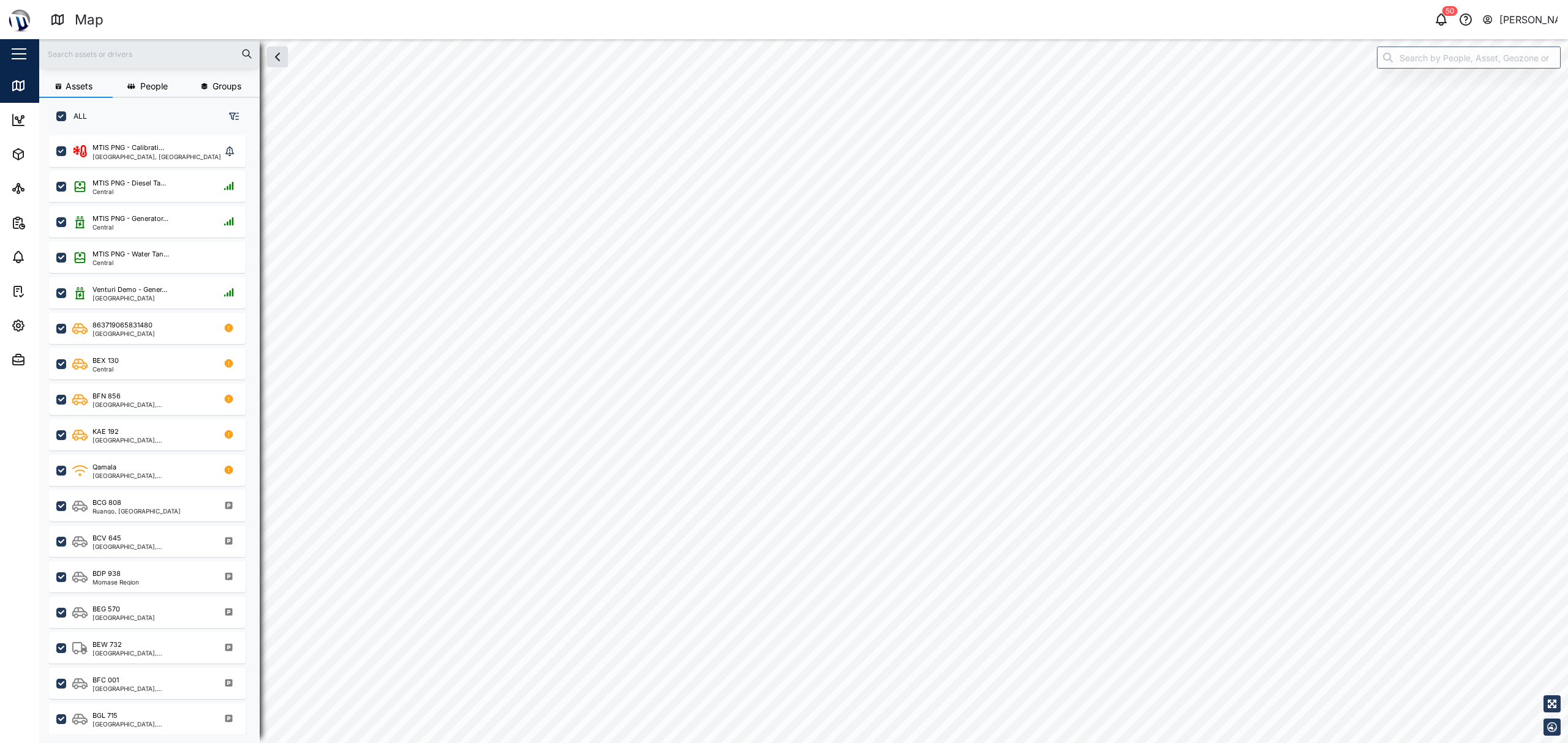
checkbox input "true"
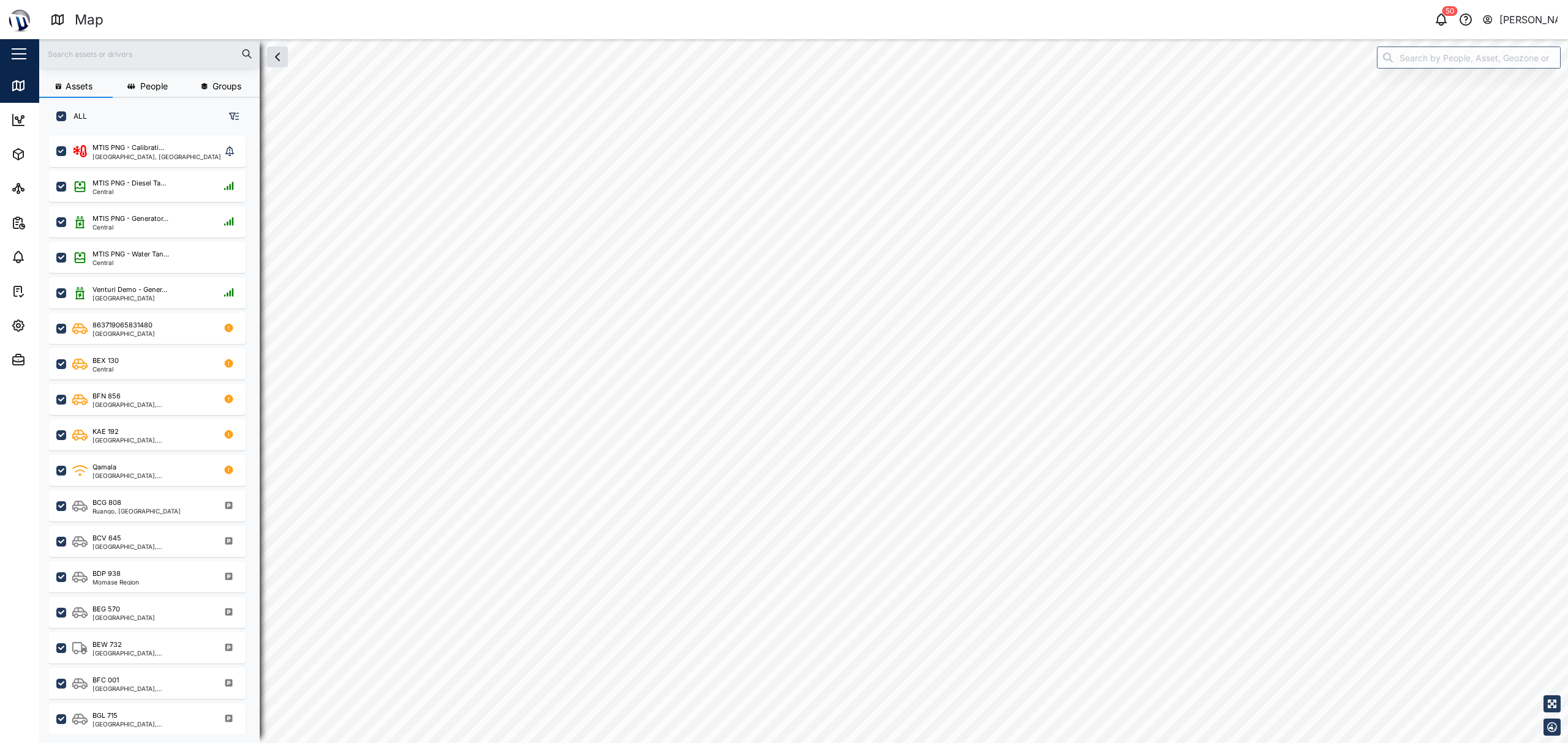
checkbox input "true"
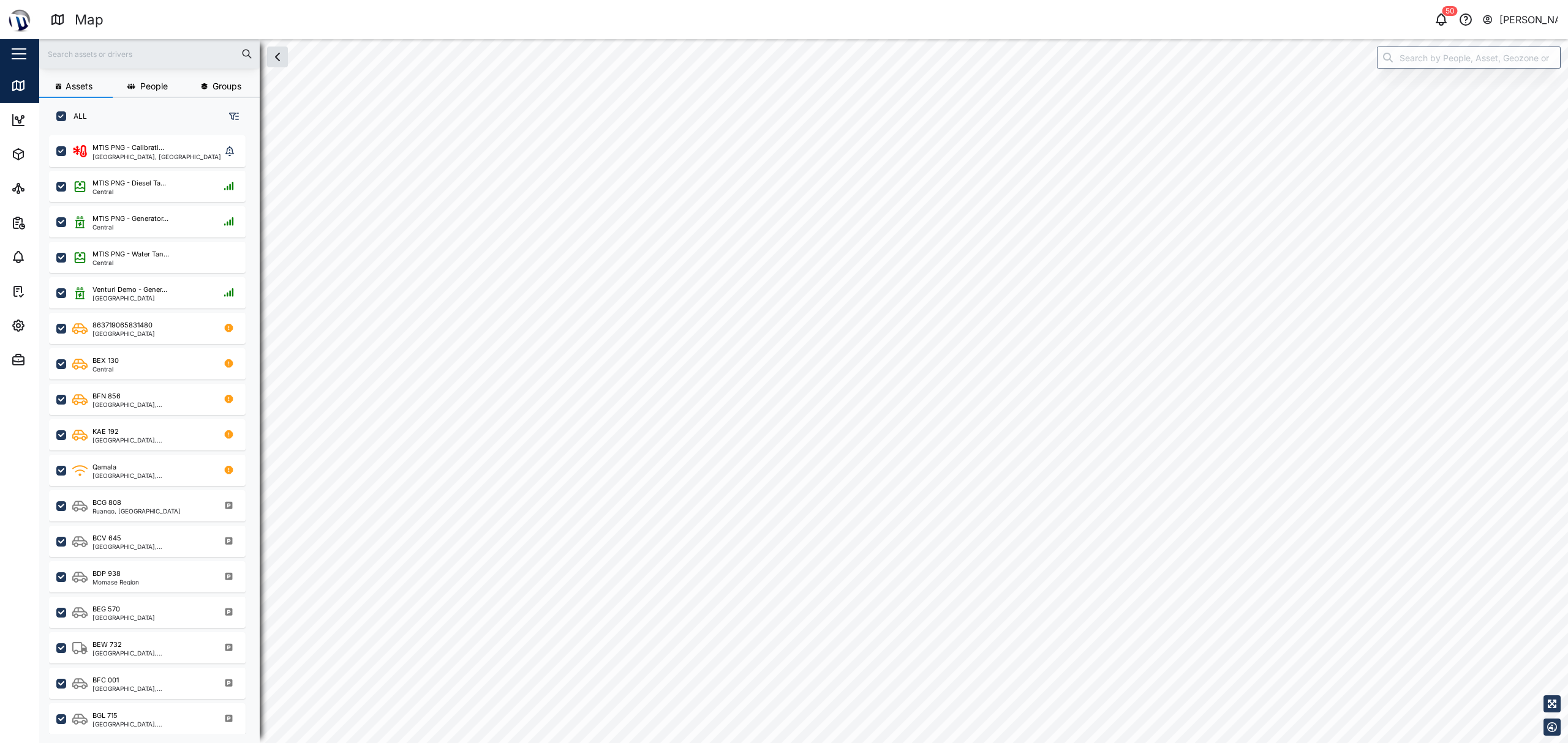
checkbox input "true"
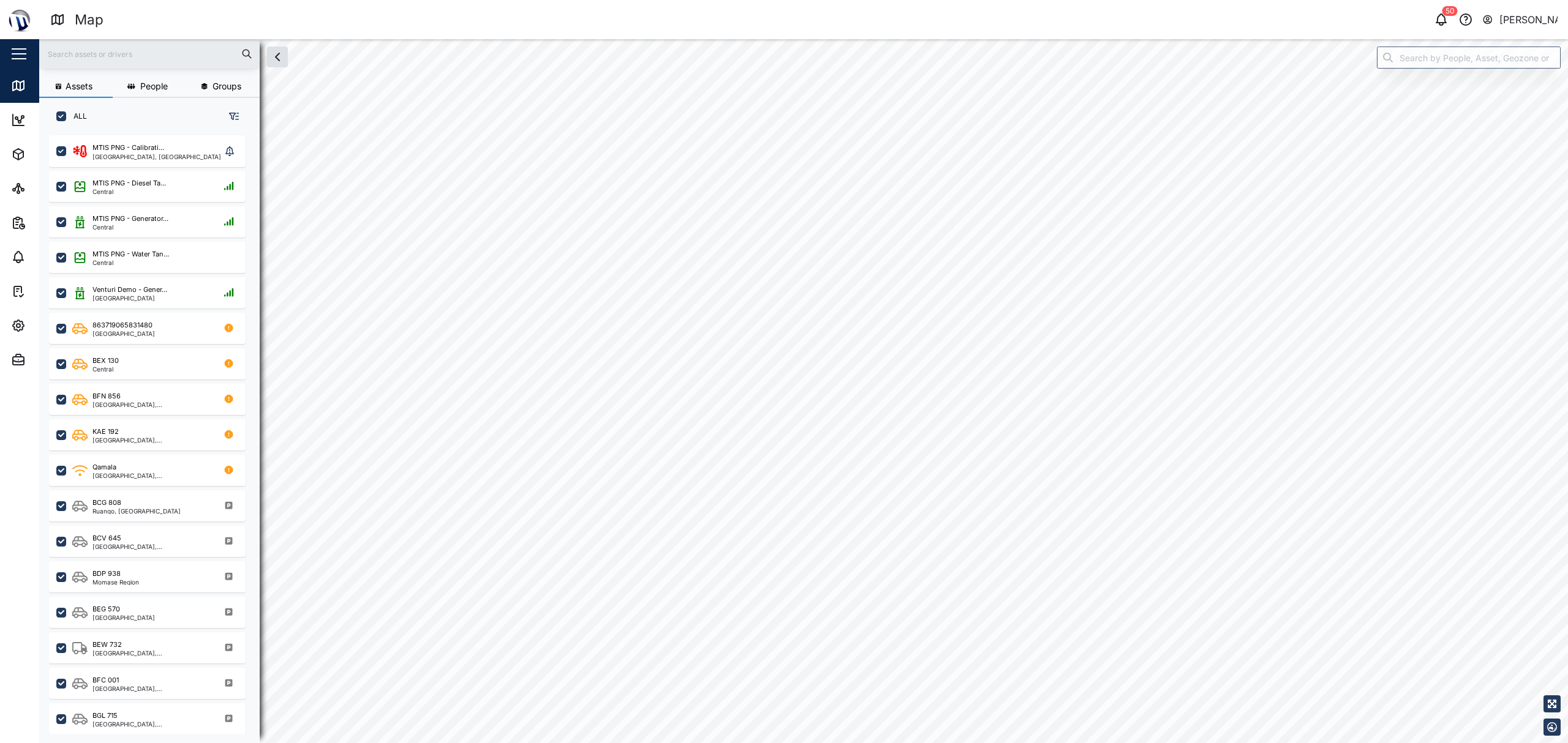
checkbox input "true"
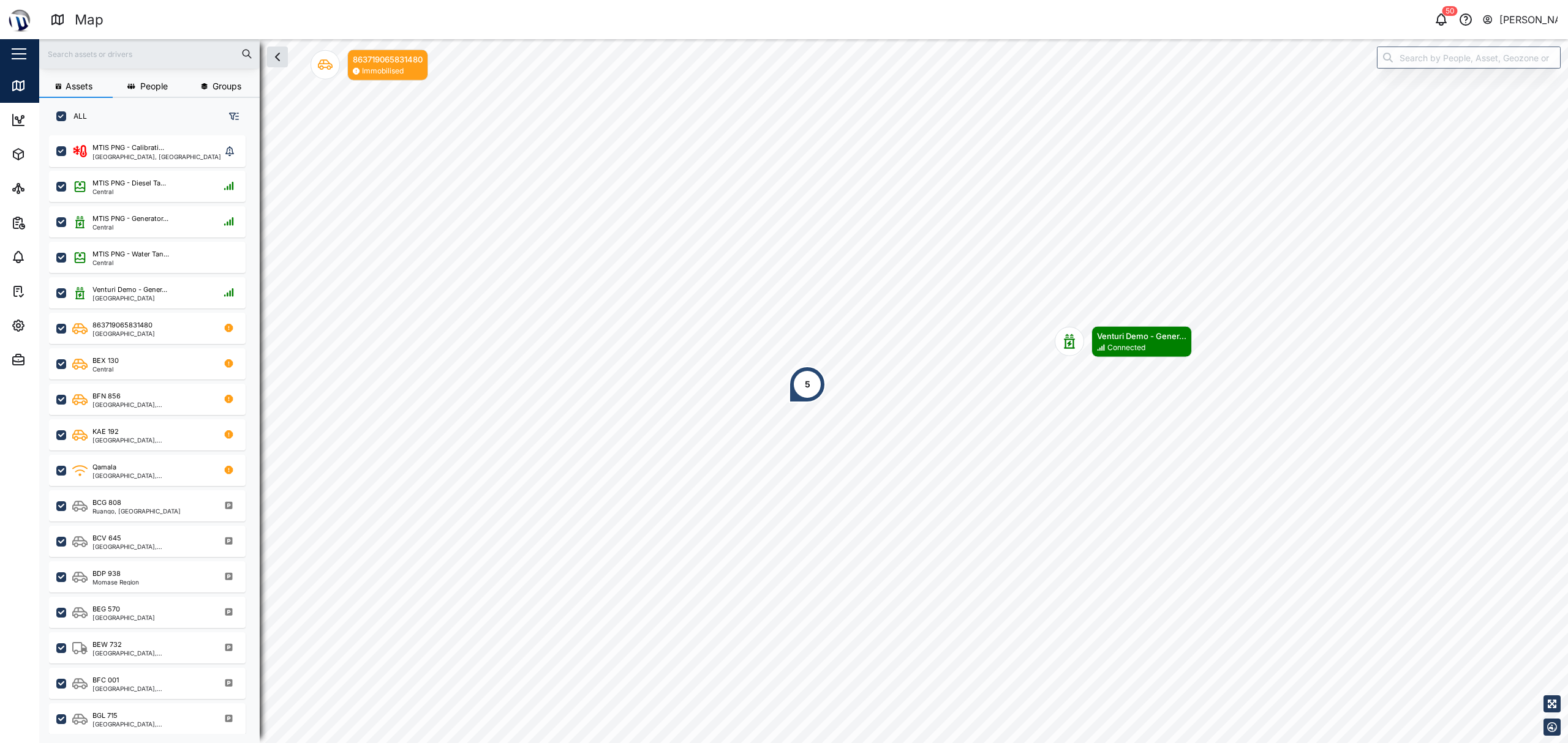
scroll to position [590, 189]
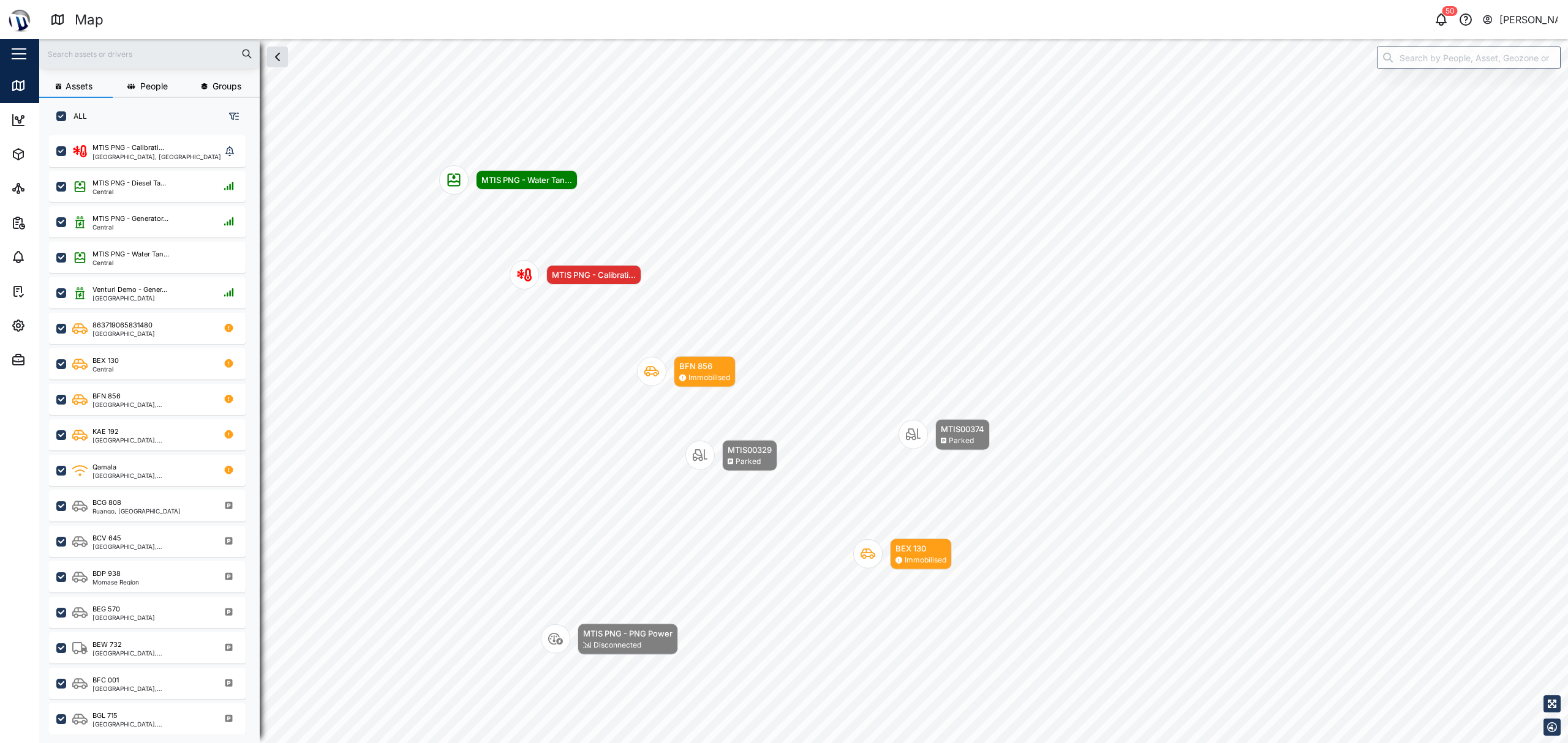
drag, startPoint x: 903, startPoint y: 432, endPoint x: 867, endPoint y: 318, distance: 119.5
click at [782, 420] on div "Map marker" at bounding box center [913, 434] width 29 height 29
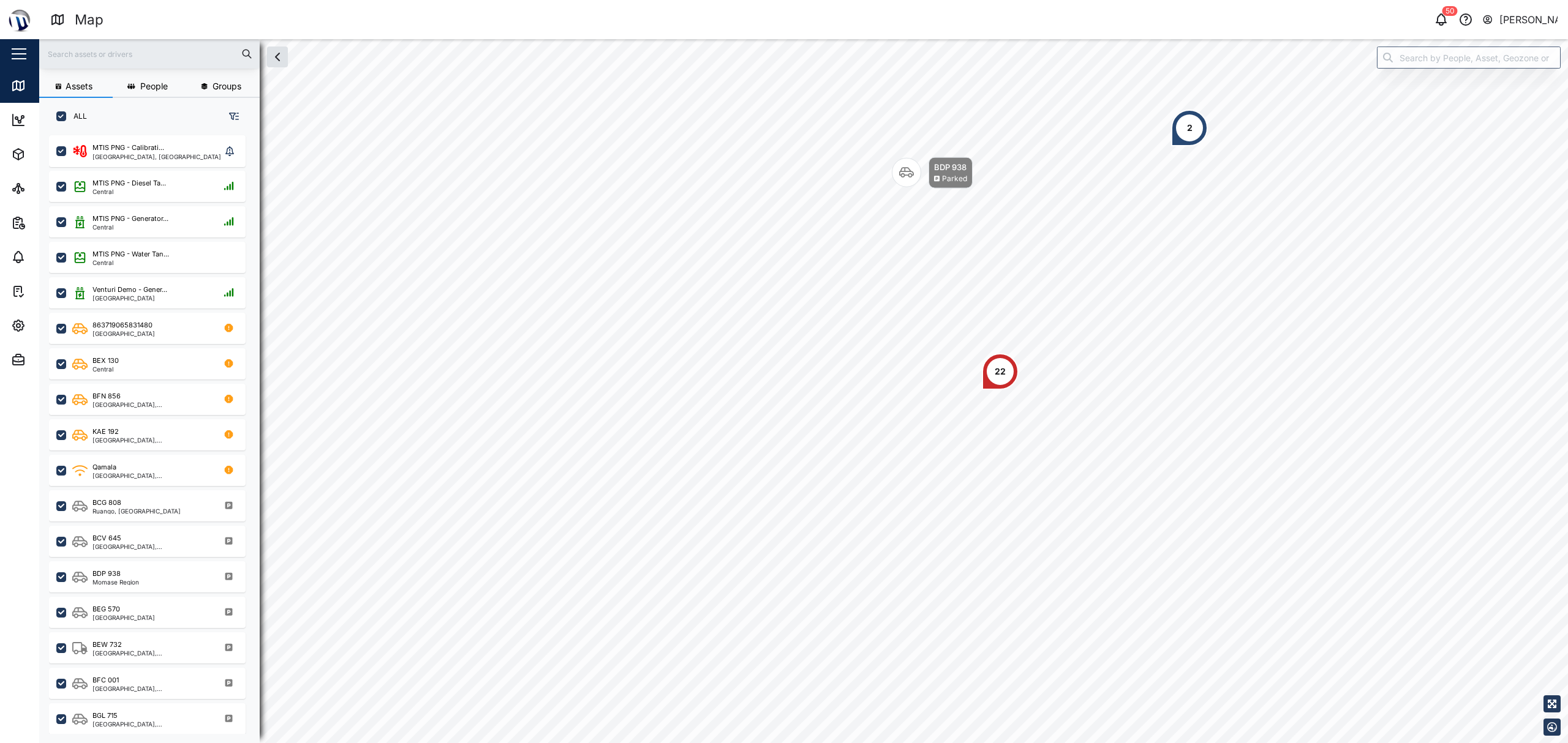
click at [782, 39] on div "22 2 BDP 938 Parked" at bounding box center [804, 39] width 1529 height 0
click at [782, 312] on body "Map 50 Declan Delahunty Close Map Dashboard Assets ATS Camera Generator Personn…" at bounding box center [784, 372] width 1568 height 743
click at [782, 214] on div "BDP 938 Parked" at bounding box center [869, 216] width 44 height 31
